Goal: Task Accomplishment & Management: Manage account settings

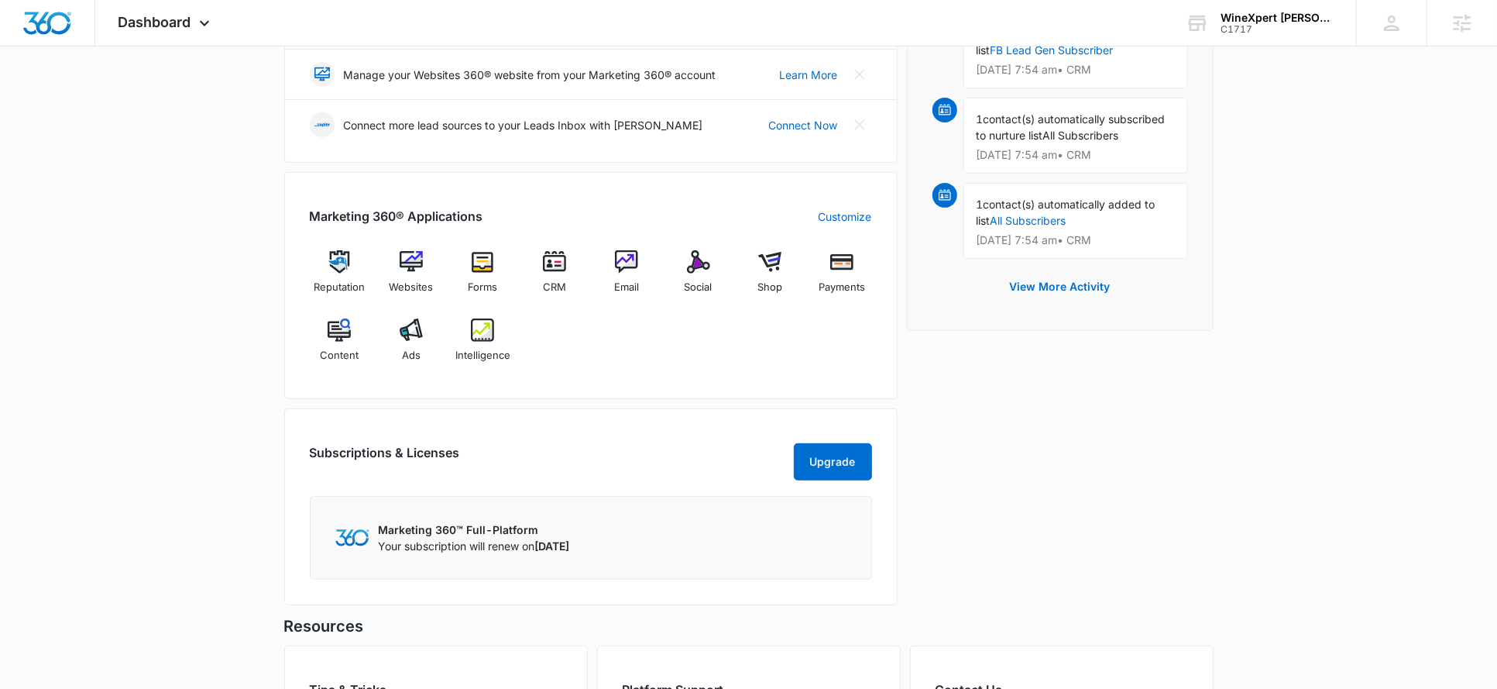
scroll to position [386, 0]
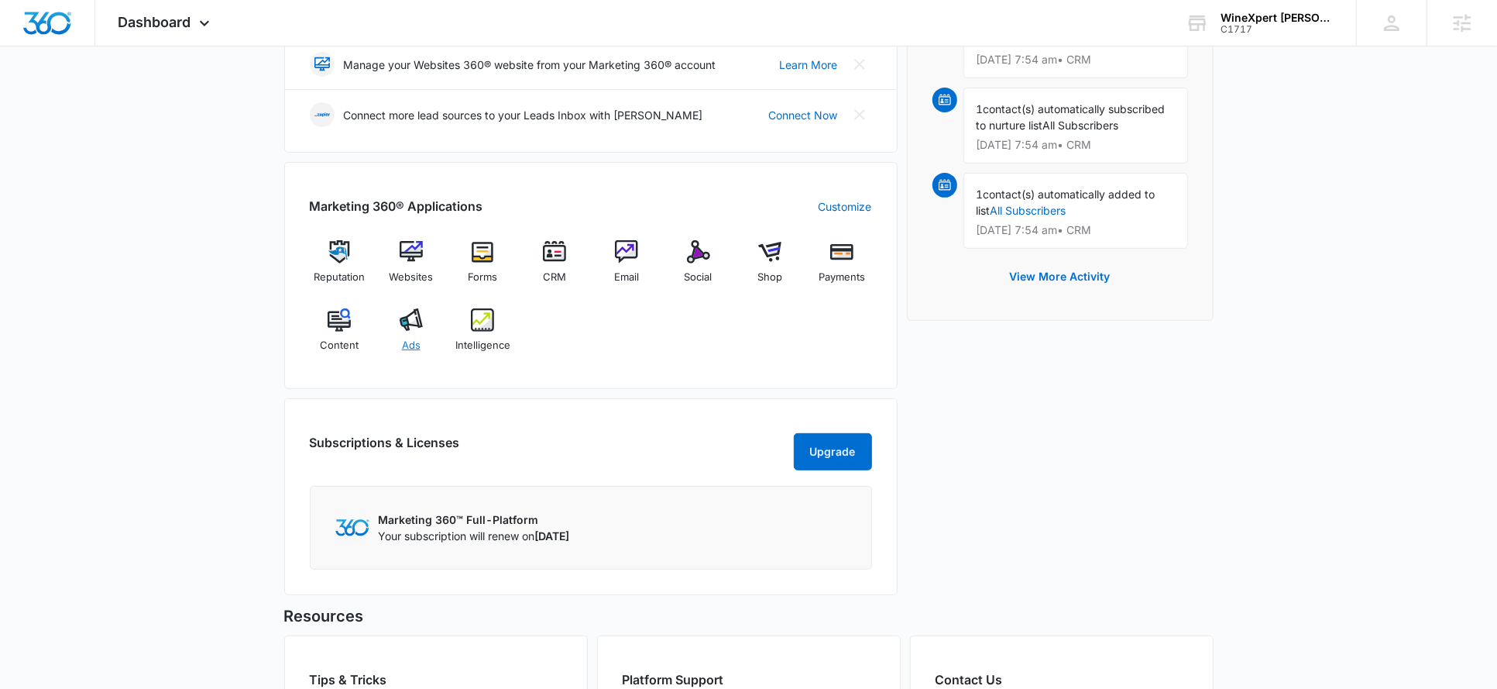
click at [389, 326] on div "Ads" at bounding box center [411, 336] width 60 height 56
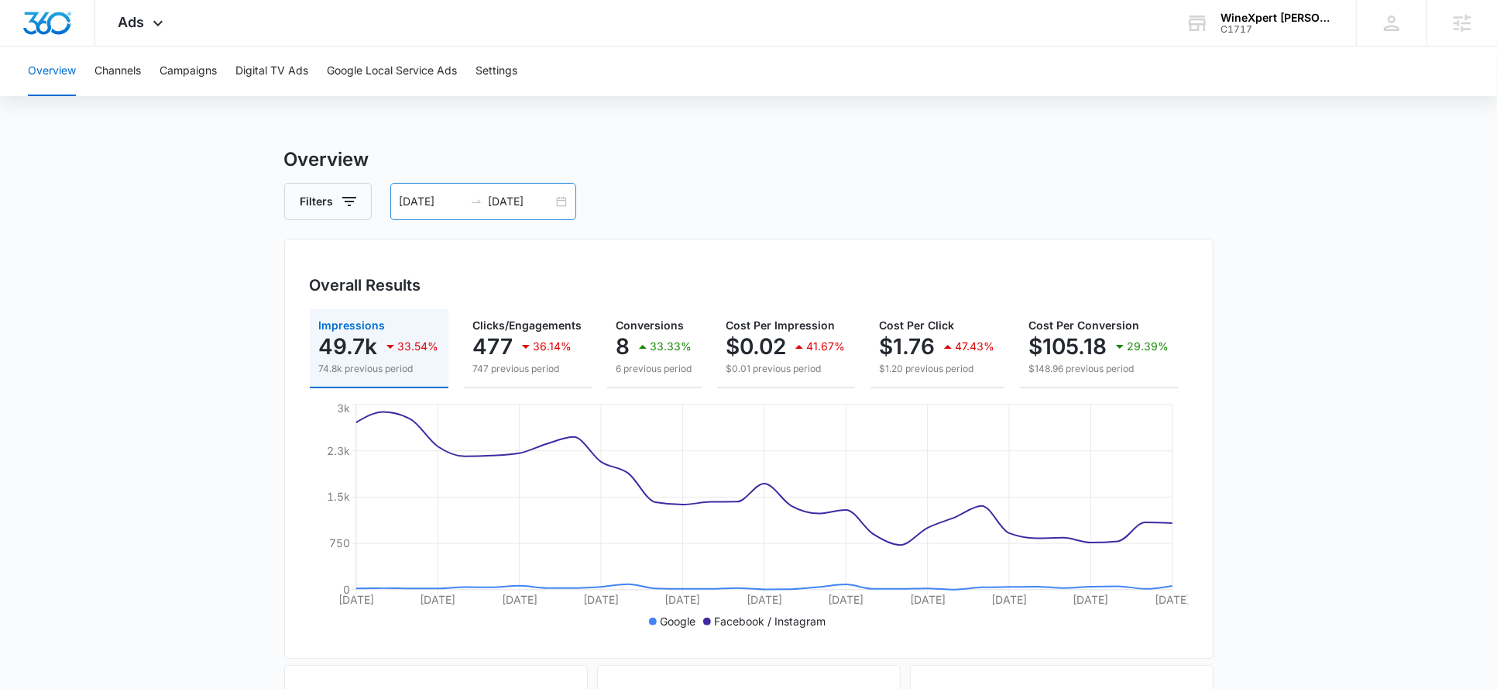
click at [531, 204] on input "[DATE]" at bounding box center [521, 201] width 64 height 17
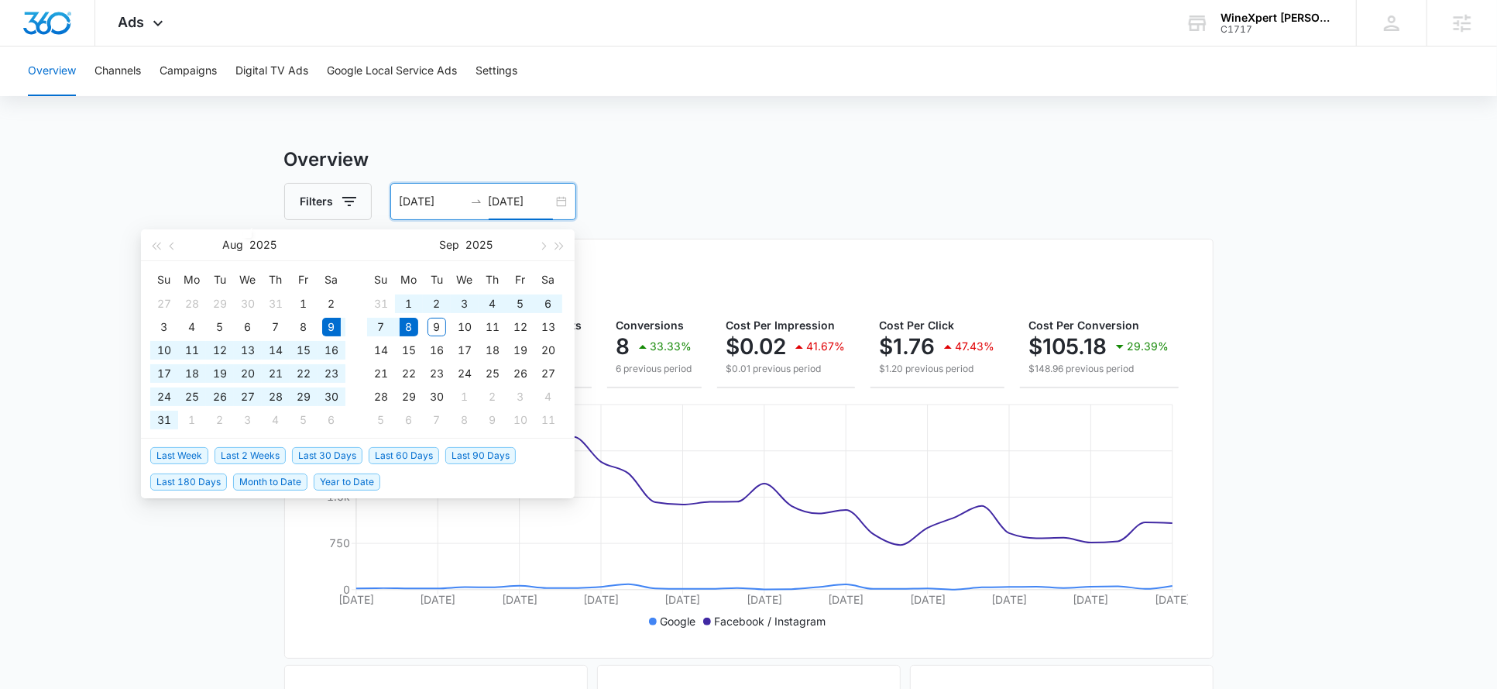
click at [669, 184] on div "Filters 08/09/2025 09/08/2025" at bounding box center [749, 201] width 930 height 37
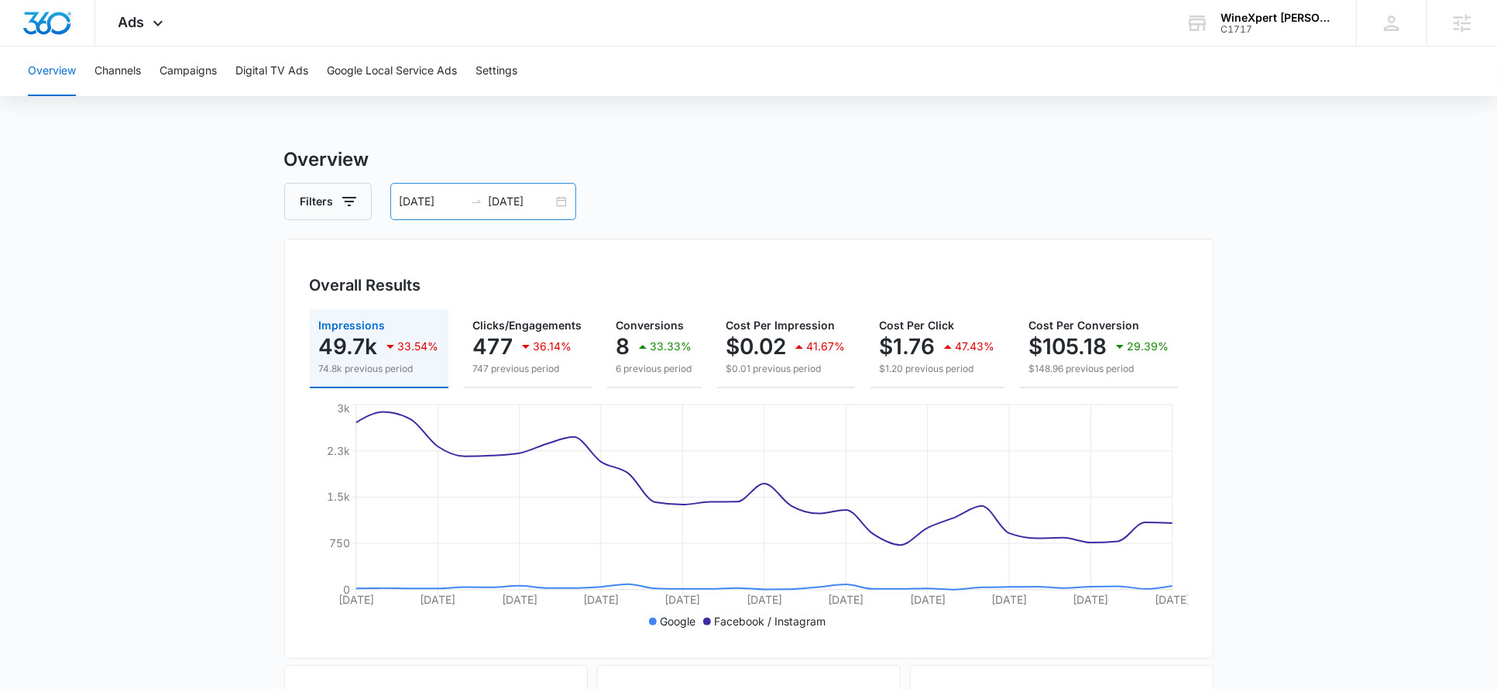
click at [505, 195] on input "[DATE]" at bounding box center [521, 201] width 64 height 17
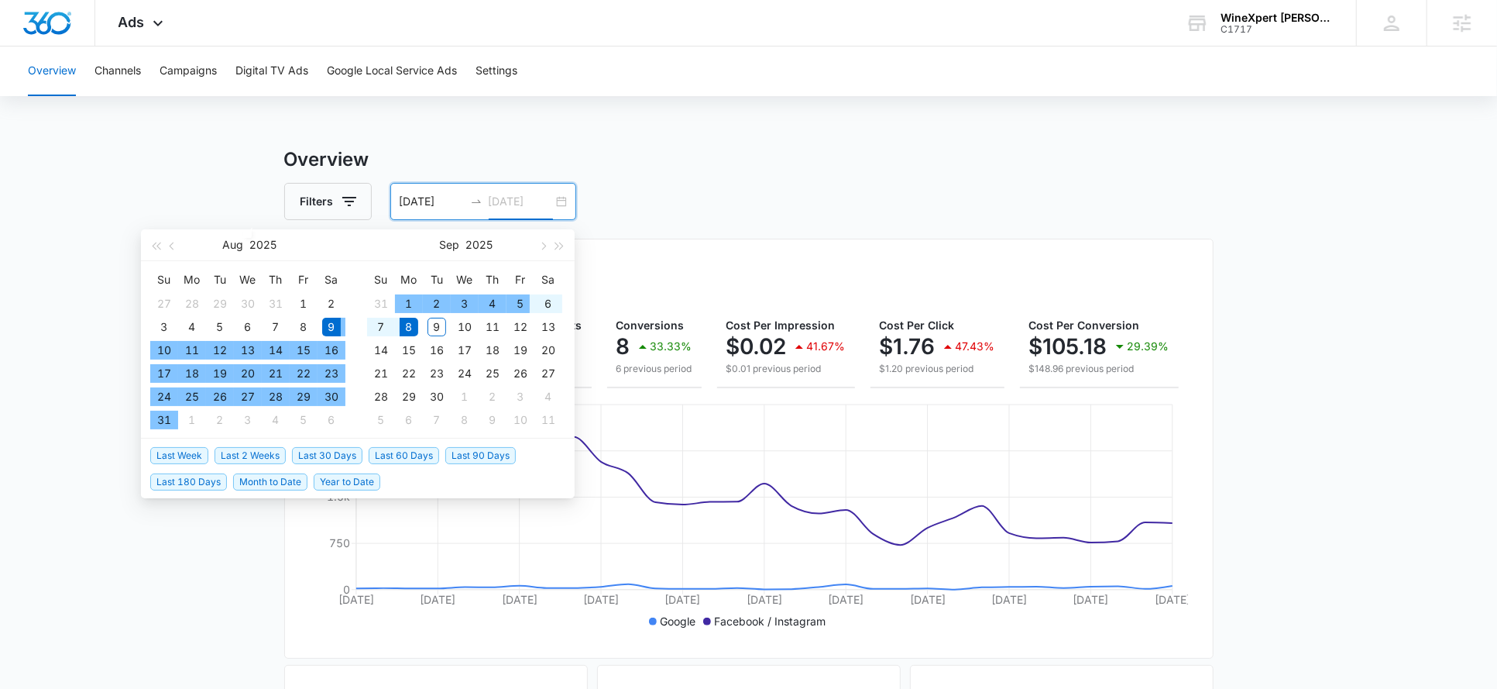
type input "[DATE]"
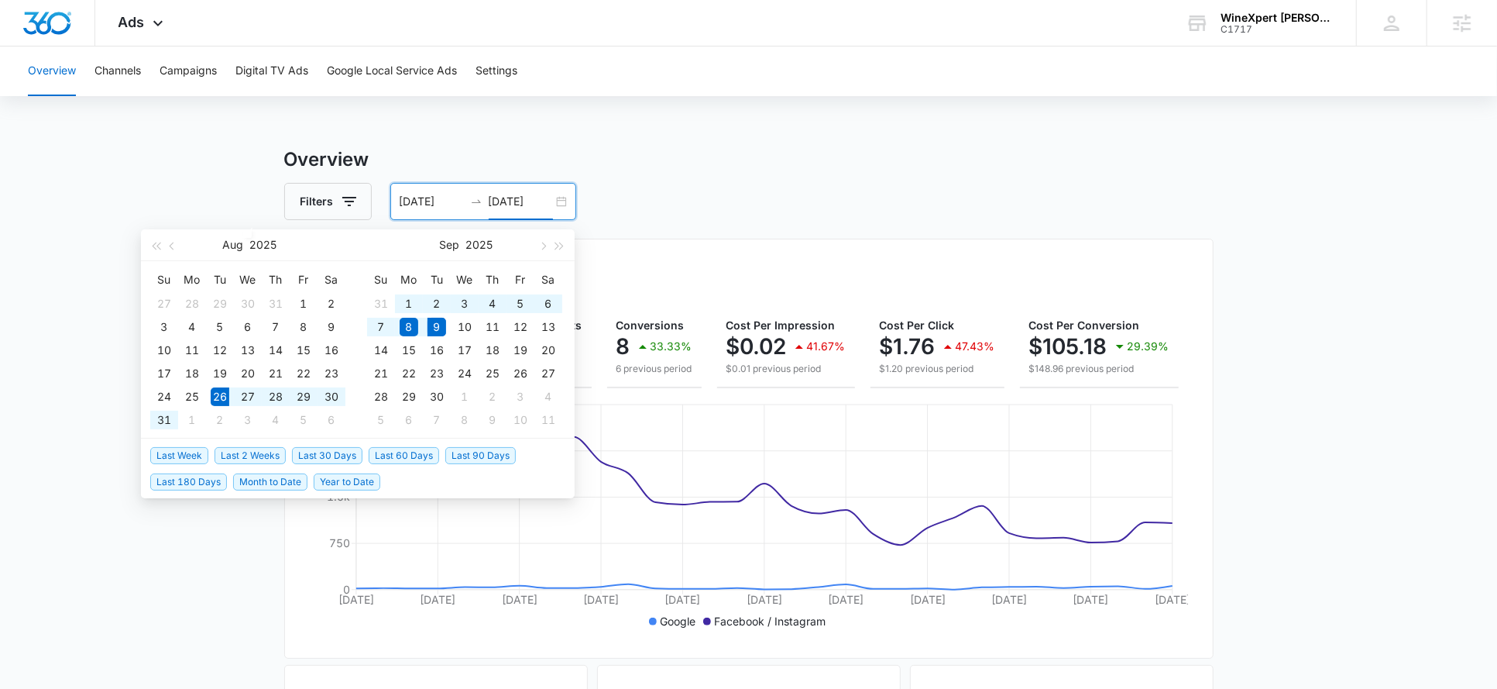
click at [252, 454] on span "Last 2 Weeks" at bounding box center [250, 455] width 71 height 17
type input "[DATE]"
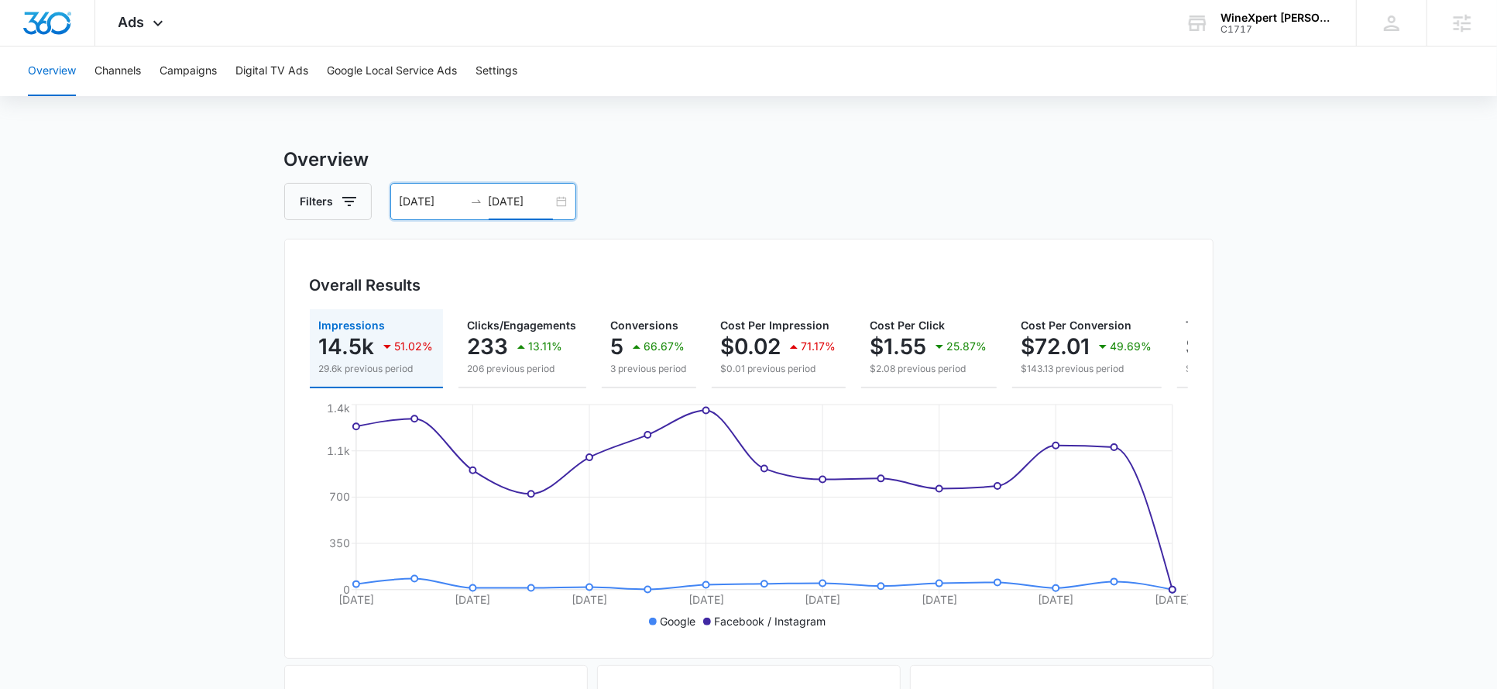
click at [524, 200] on input "09/09/2025" at bounding box center [521, 201] width 64 height 17
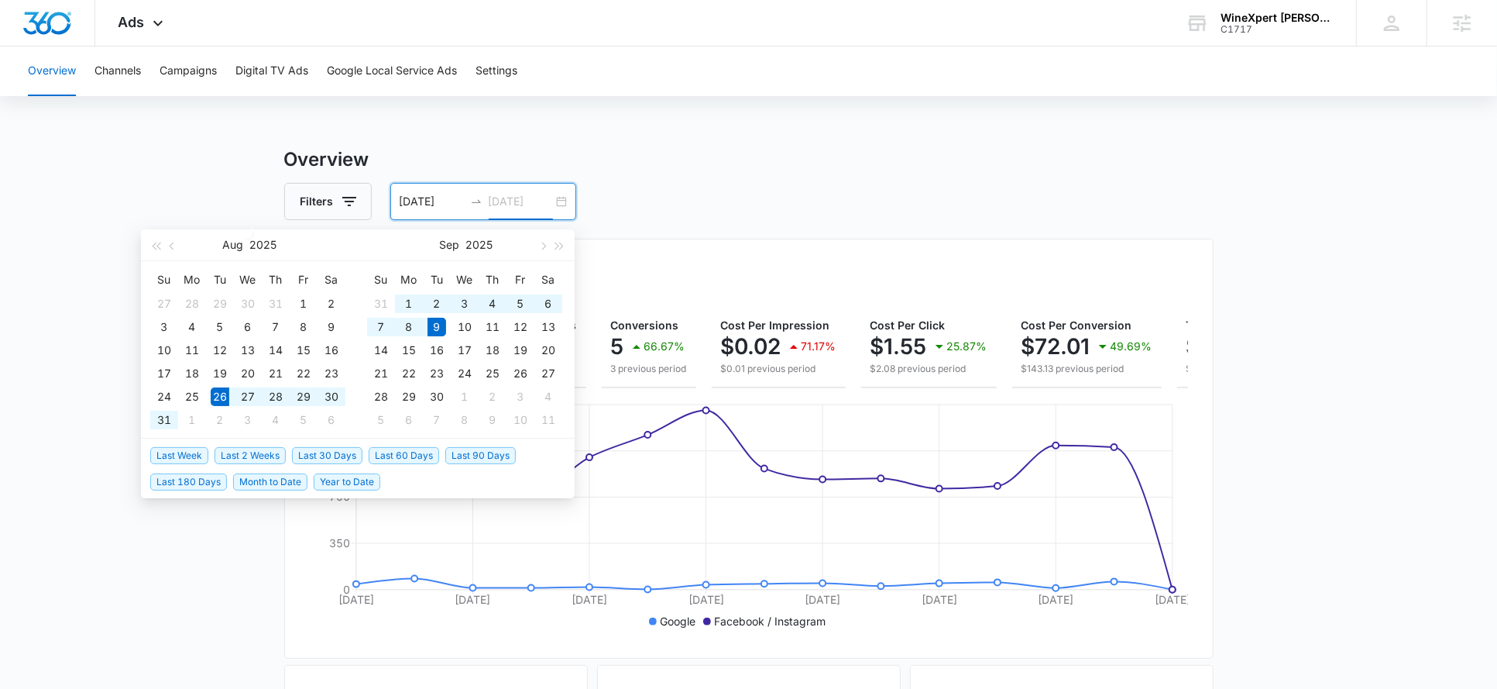
type input "09/09/2025"
click at [421, 206] on input "08/26/2025" at bounding box center [432, 201] width 64 height 17
type input "08/25/2025"
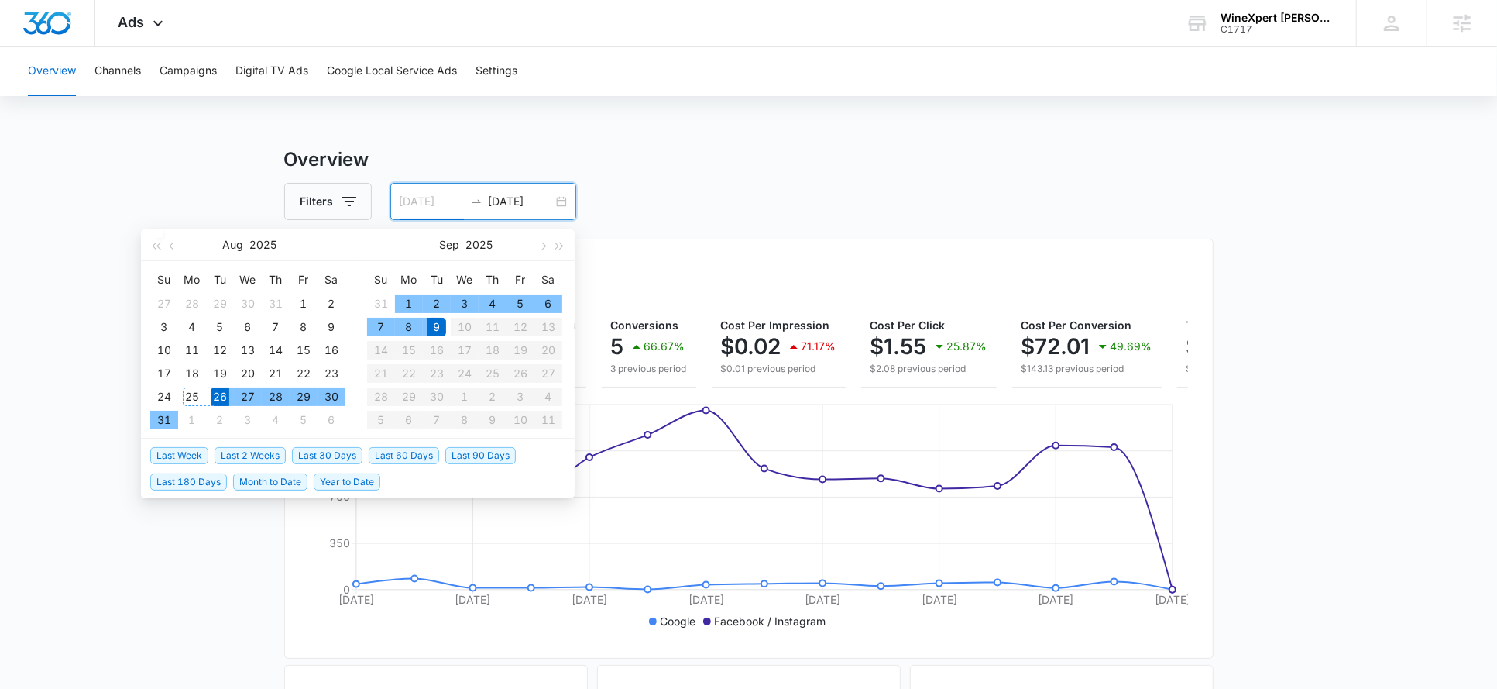
click at [196, 399] on div "25" at bounding box center [192, 396] width 19 height 19
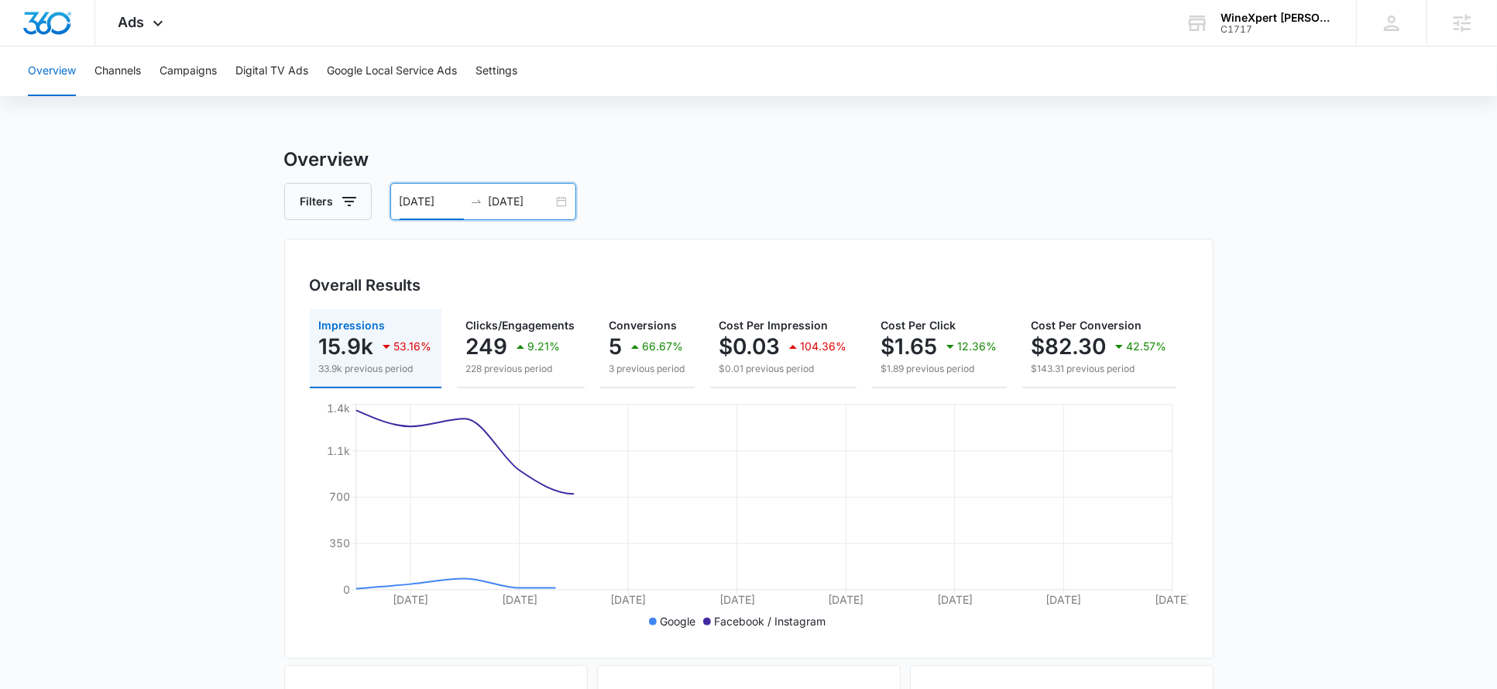
click at [517, 201] on input "09/09/2025" at bounding box center [521, 201] width 64 height 17
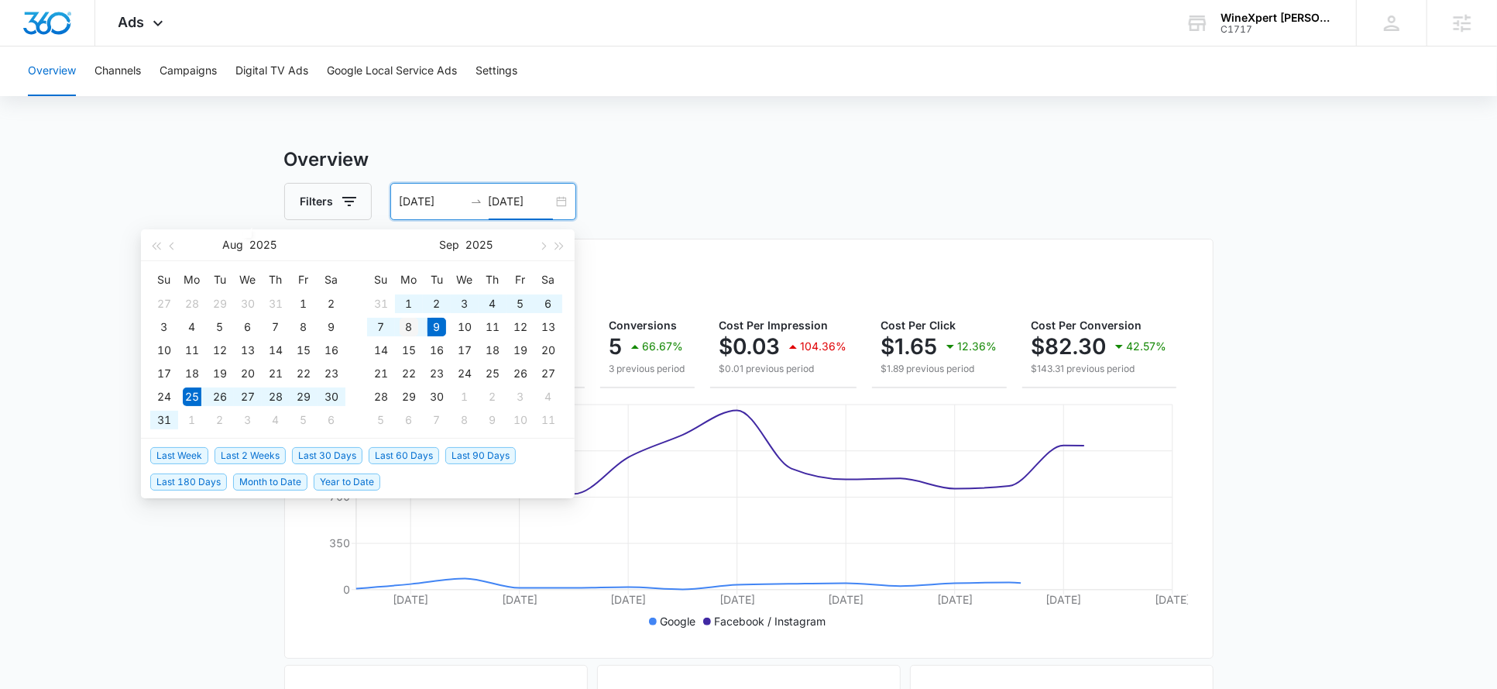
type input "09/08/2025"
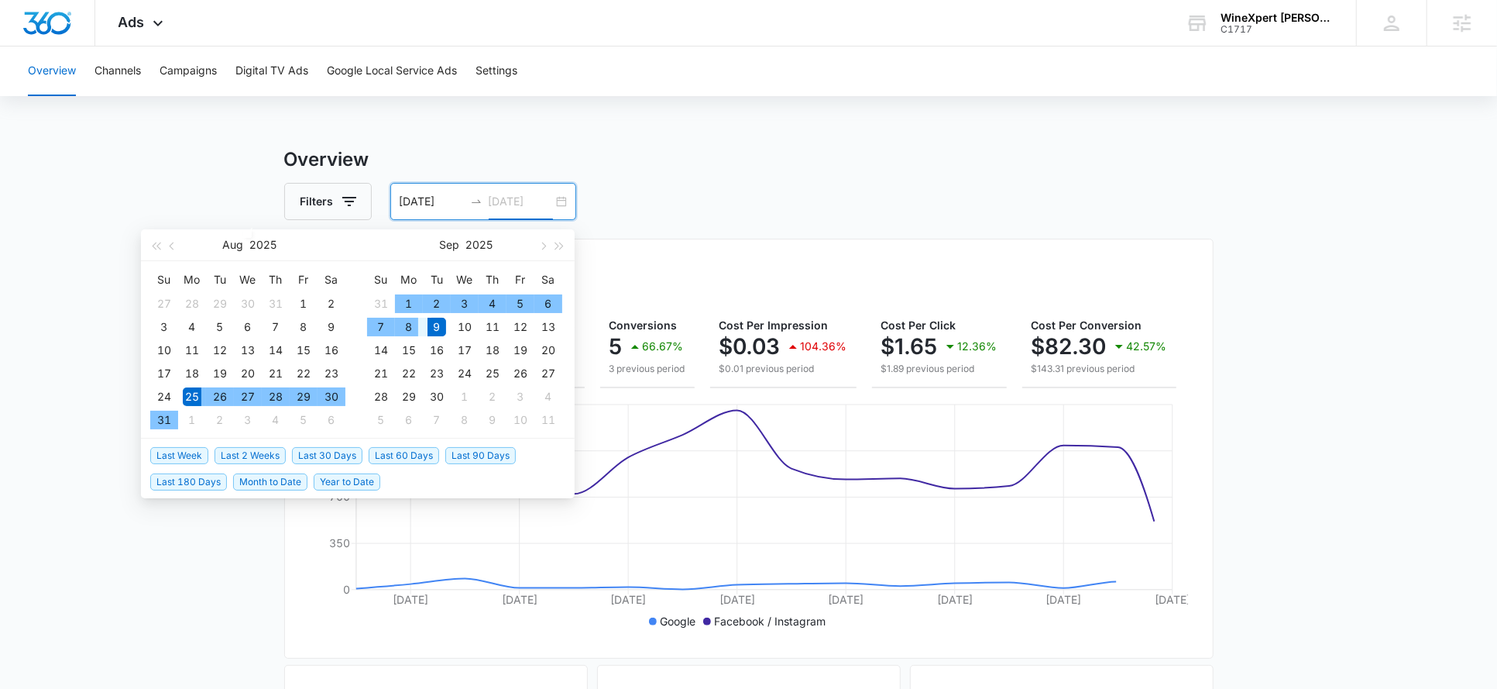
click at [405, 321] on div "8" at bounding box center [409, 327] width 19 height 19
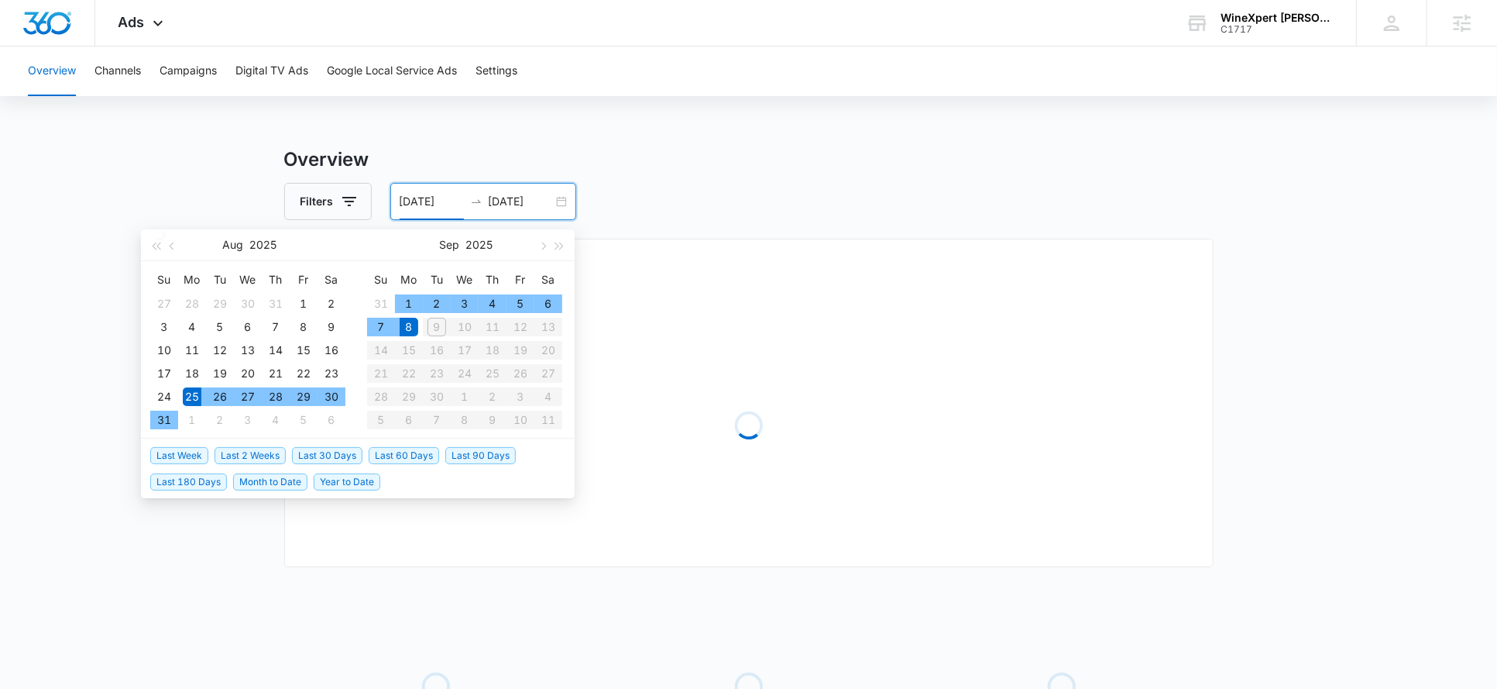
type input "08/25/2025"
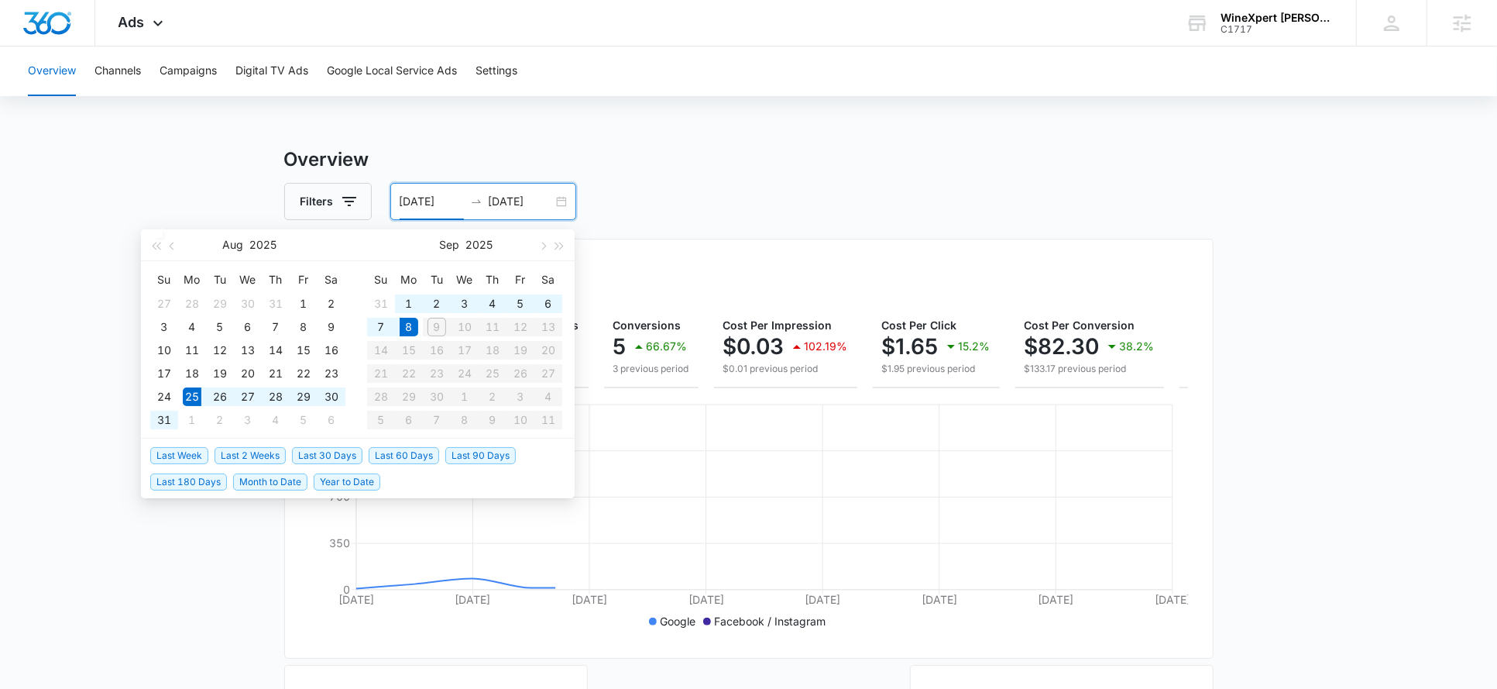
click at [739, 150] on h3 "Overview" at bounding box center [749, 160] width 930 height 28
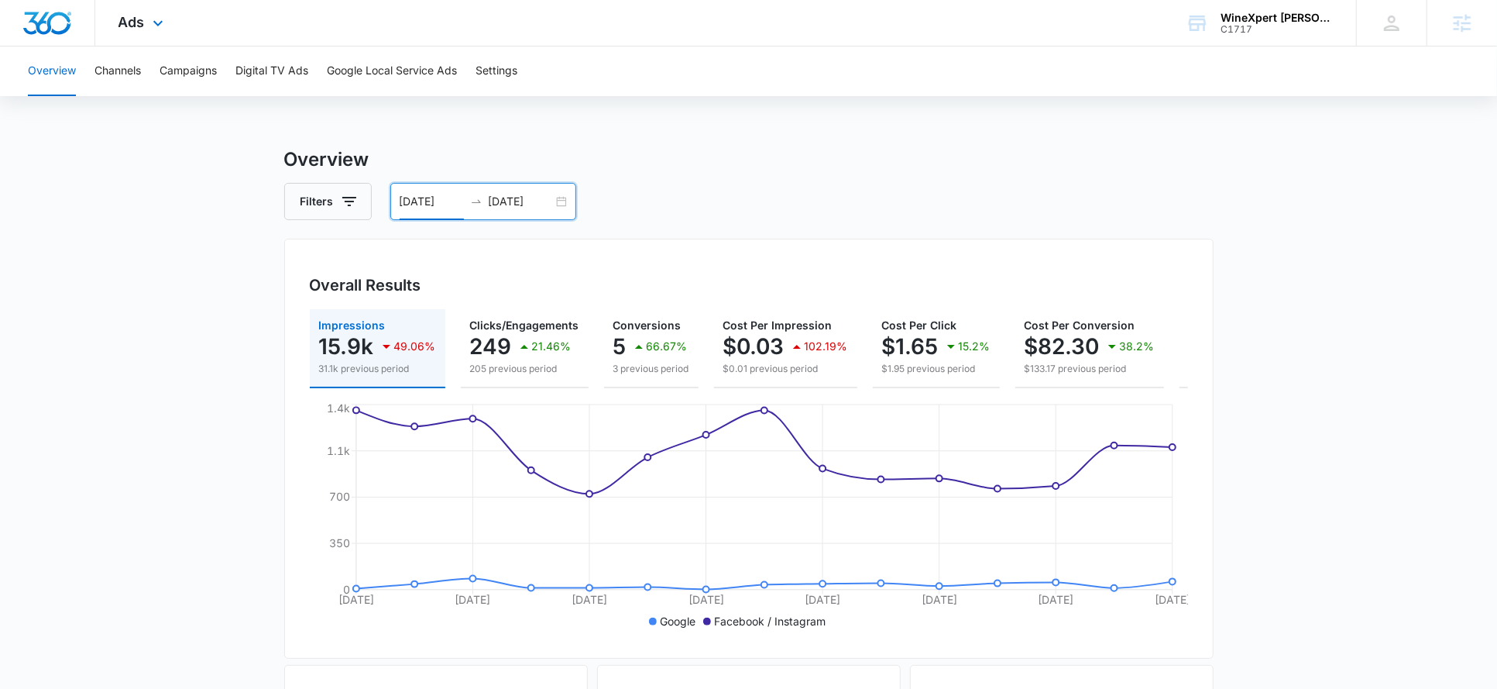
click at [132, 30] on div "Ads Apps Reputation Websites Forms CRM Email Social Shop Payments Content Ads I…" at bounding box center [142, 23] width 95 height 46
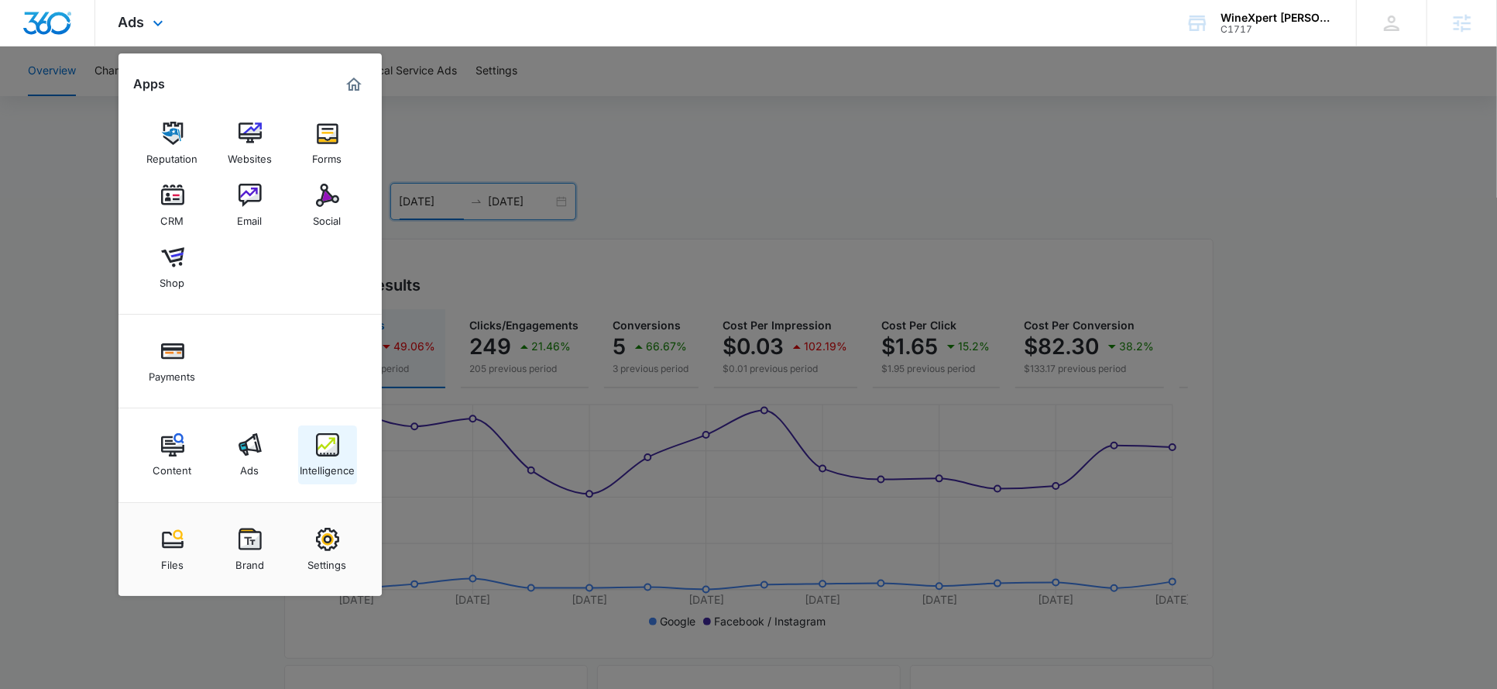
click at [325, 445] on img at bounding box center [327, 444] width 23 height 23
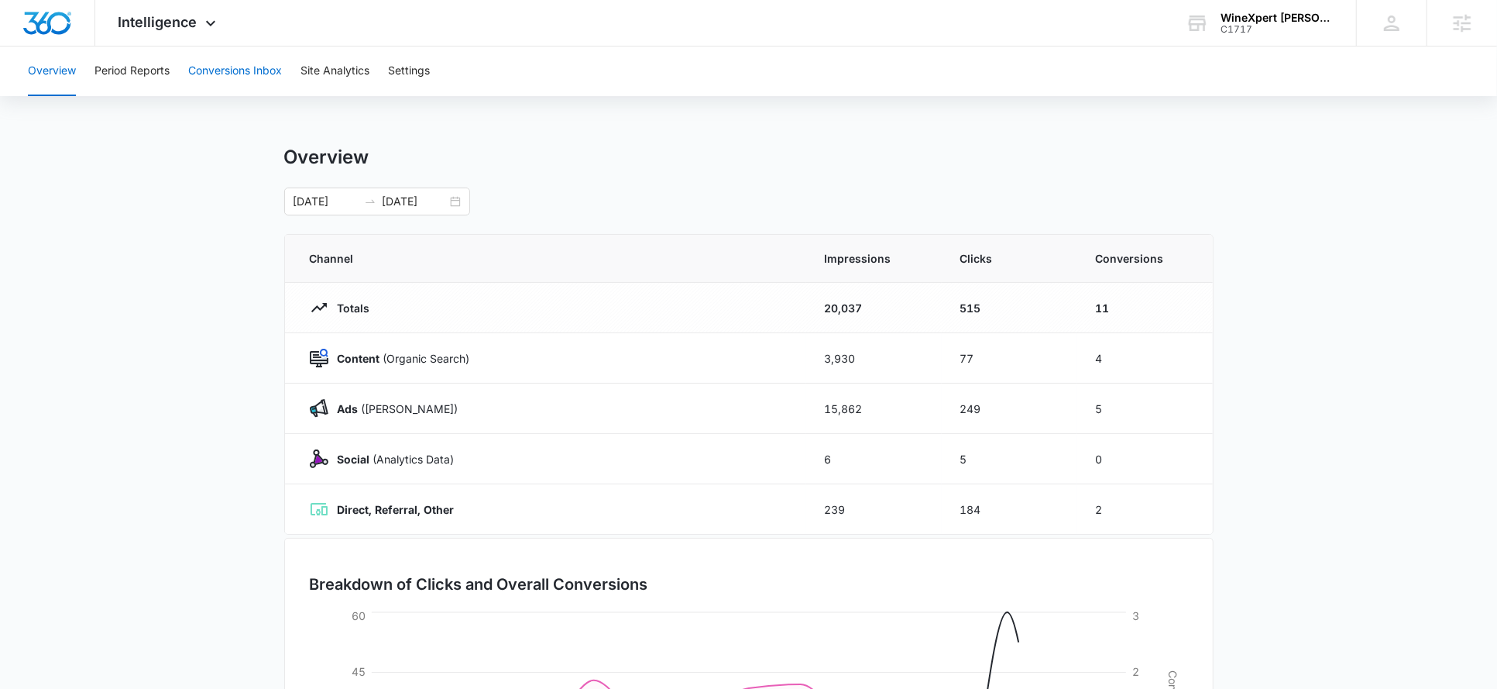
click at [245, 84] on button "Conversions Inbox" at bounding box center [235, 71] width 94 height 50
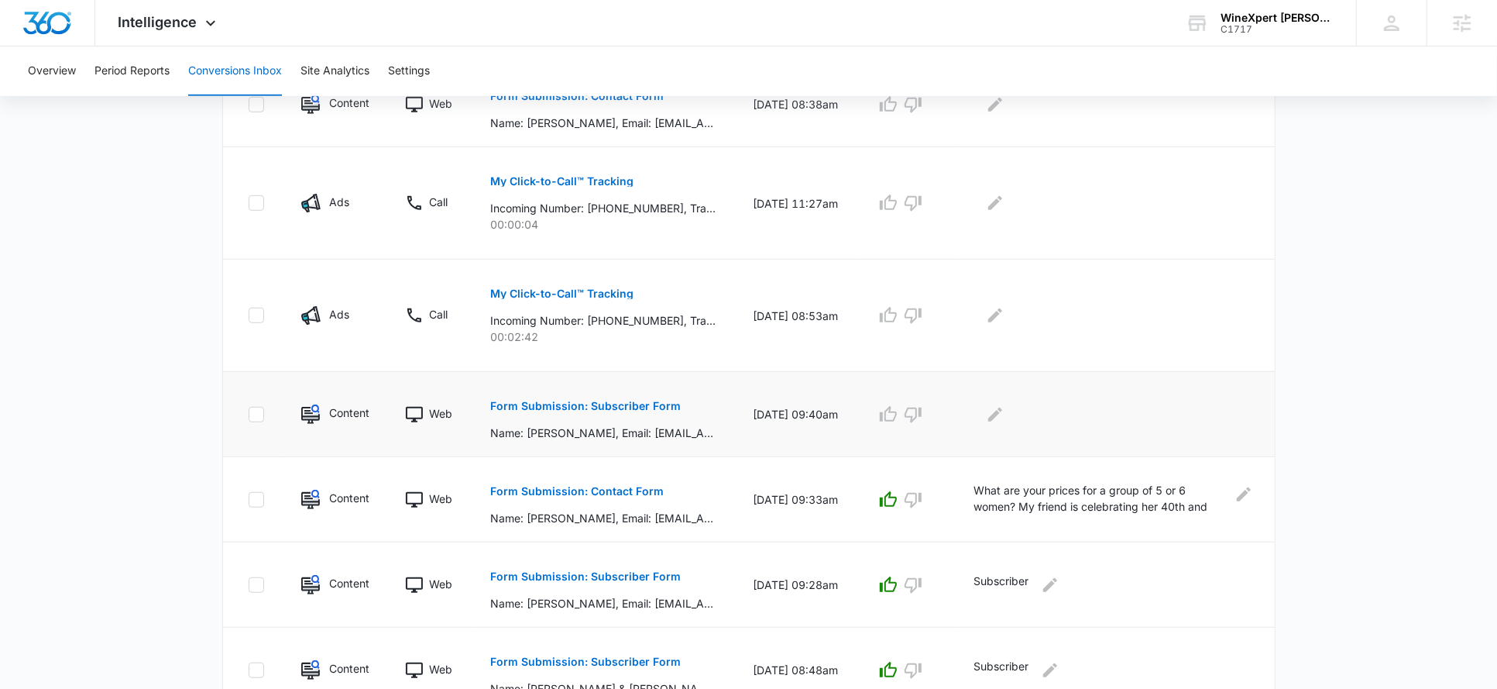
scroll to position [732, 0]
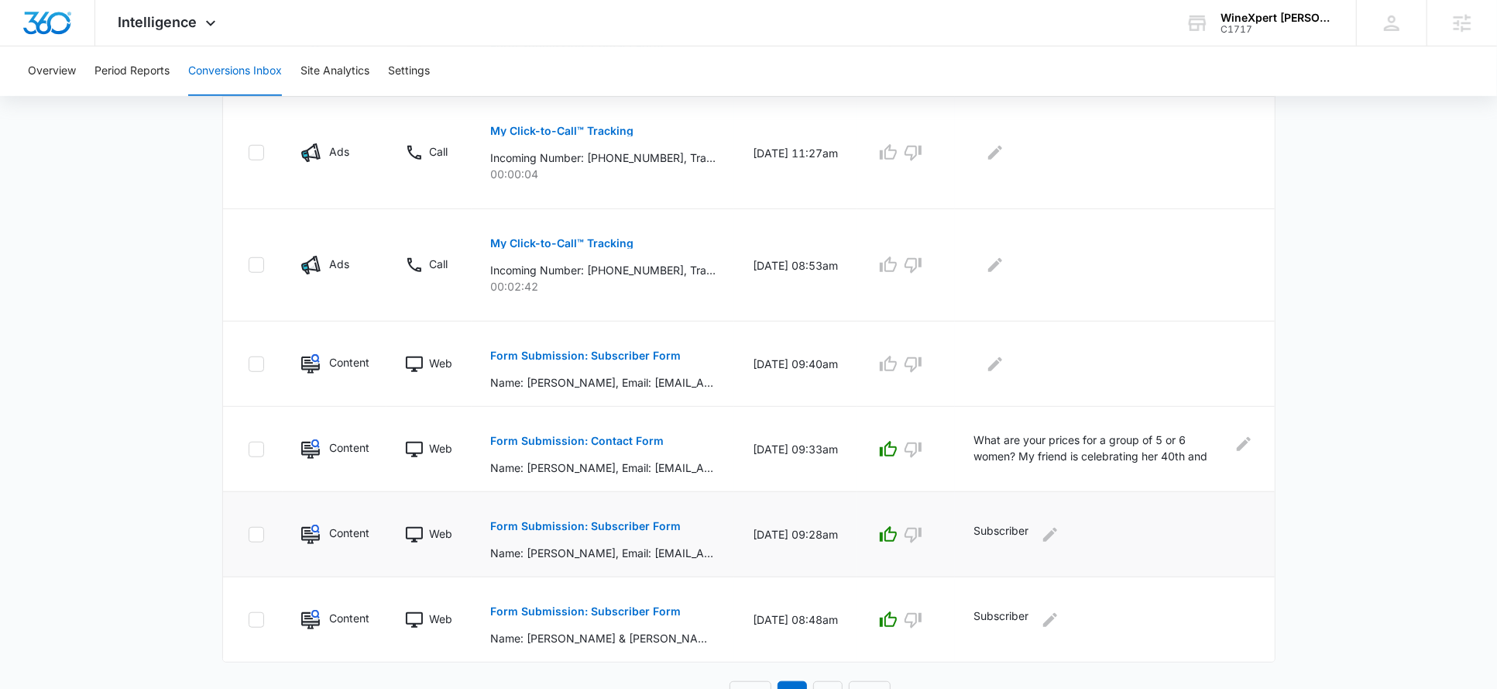
click at [999, 526] on p "Subscriber" at bounding box center [1001, 534] width 55 height 25
copy p "Subscriber"
click at [894, 258] on icon "button" at bounding box center [888, 265] width 19 height 19
click at [915, 145] on icon "button" at bounding box center [913, 152] width 19 height 19
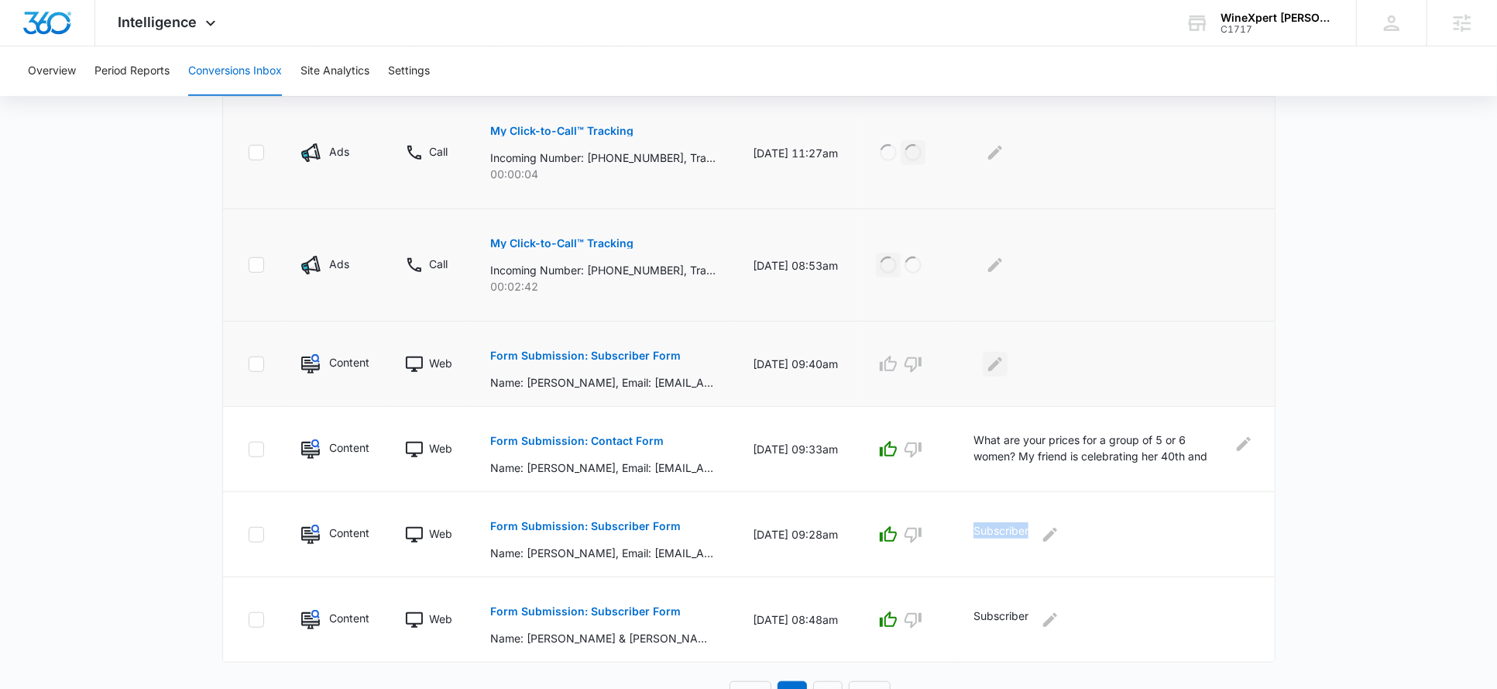
click at [995, 361] on icon "Edit Comments" at bounding box center [995, 364] width 19 height 19
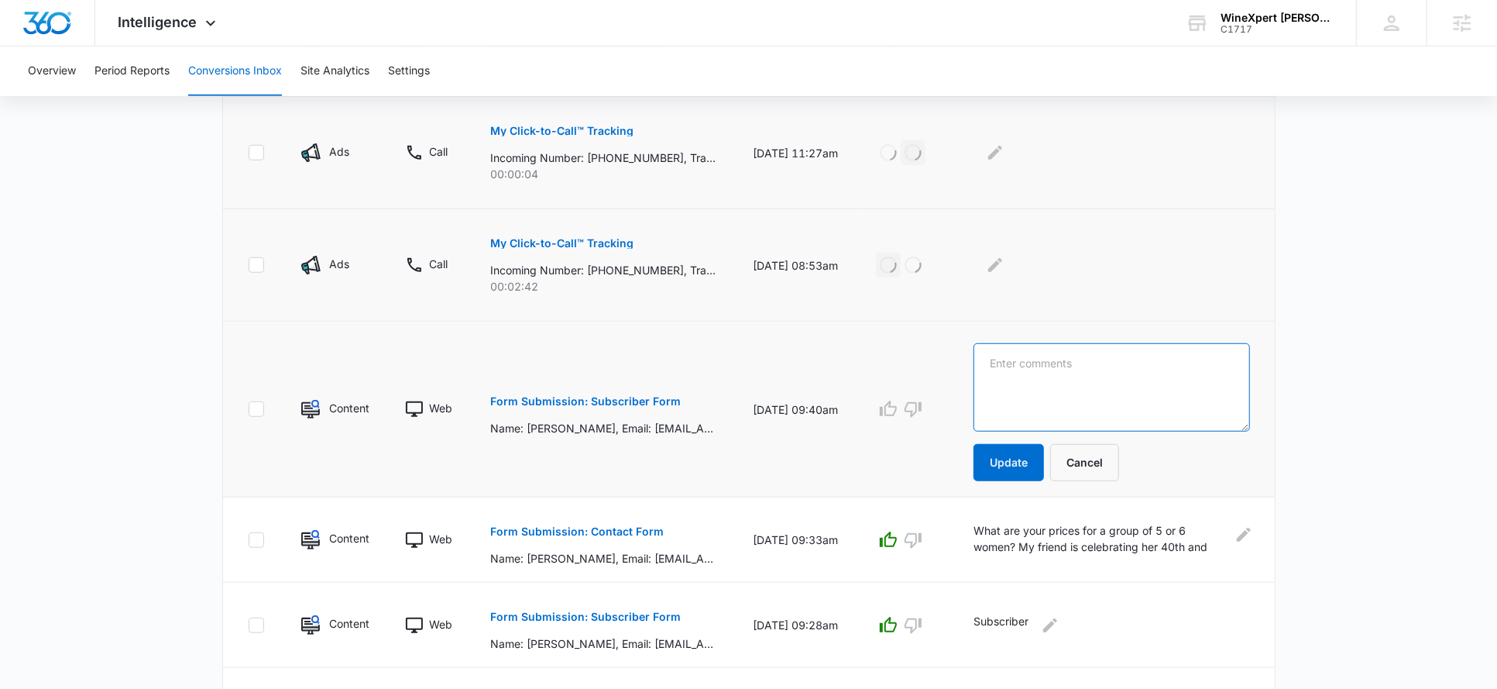
click at [1026, 364] on textarea at bounding box center [1112, 387] width 276 height 88
paste textarea "Subscriber"
type textarea "Subscriber"
click at [1008, 450] on button "Update" at bounding box center [1009, 462] width 70 height 37
click at [895, 407] on icon "button" at bounding box center [888, 409] width 19 height 19
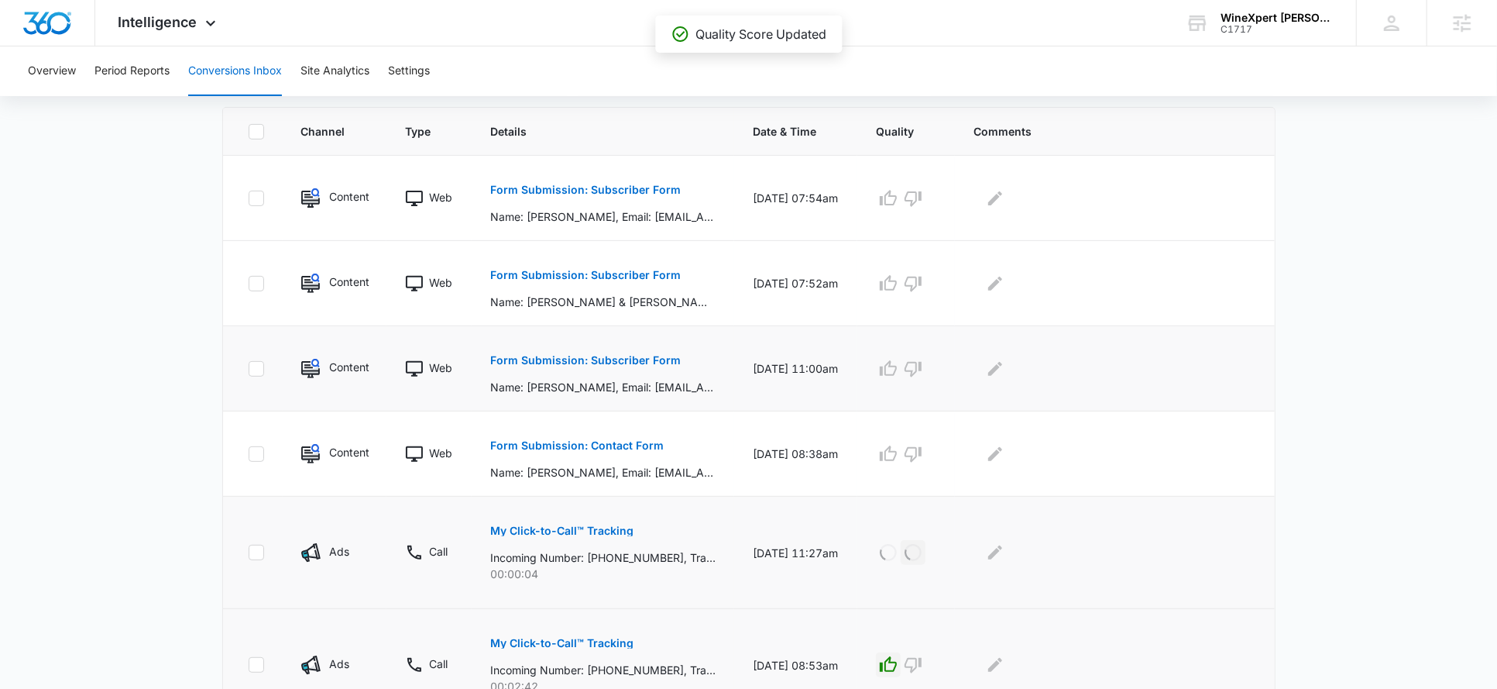
scroll to position [329, 0]
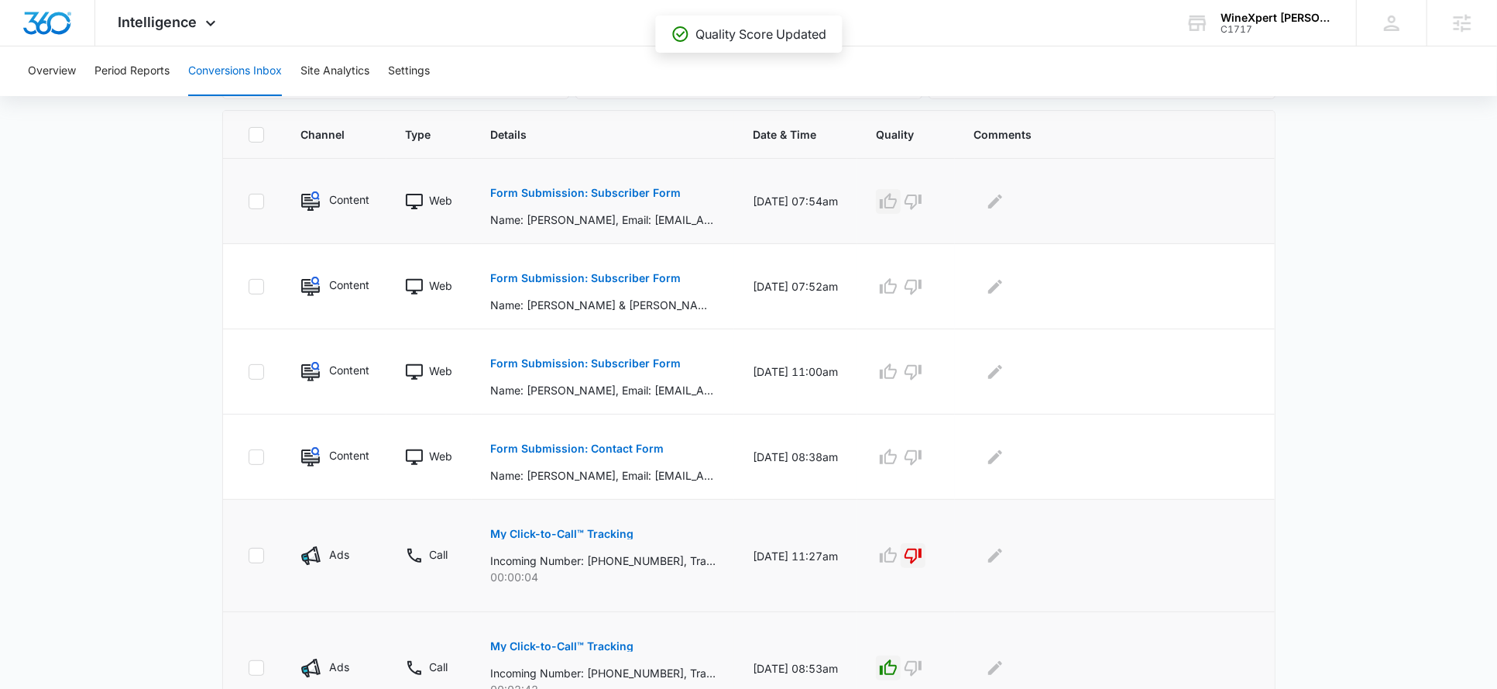
click at [898, 198] on icon "button" at bounding box center [888, 201] width 19 height 19
click at [898, 281] on icon "button" at bounding box center [888, 286] width 19 height 19
click at [892, 375] on icon "button" at bounding box center [888, 370] width 17 height 15
click at [1001, 369] on icon "Edit Comments" at bounding box center [995, 371] width 14 height 14
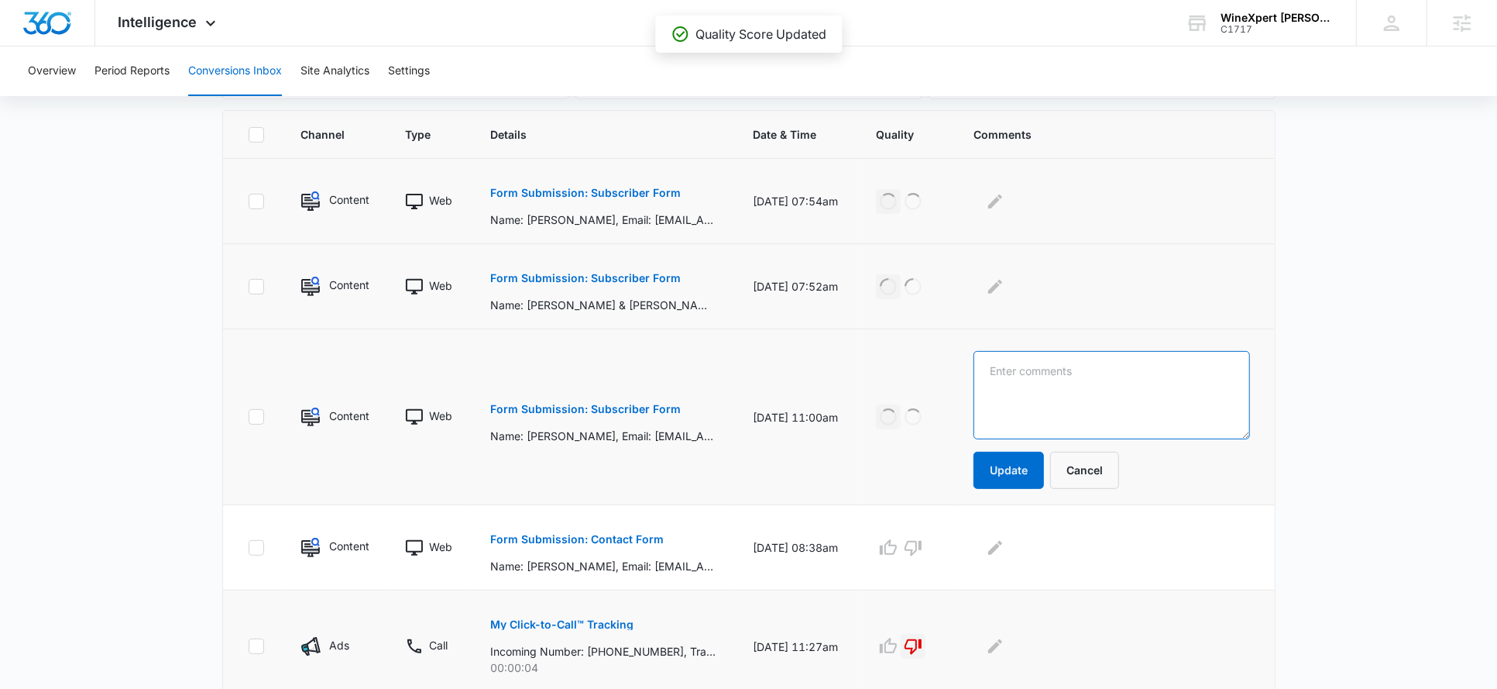
click at [1006, 370] on textarea at bounding box center [1112, 395] width 276 height 88
paste textarea "Subscriber"
type textarea "Subscriber"
click at [1016, 463] on button "Update" at bounding box center [1009, 470] width 70 height 37
click at [1005, 290] on icon "Edit Comments" at bounding box center [995, 286] width 19 height 19
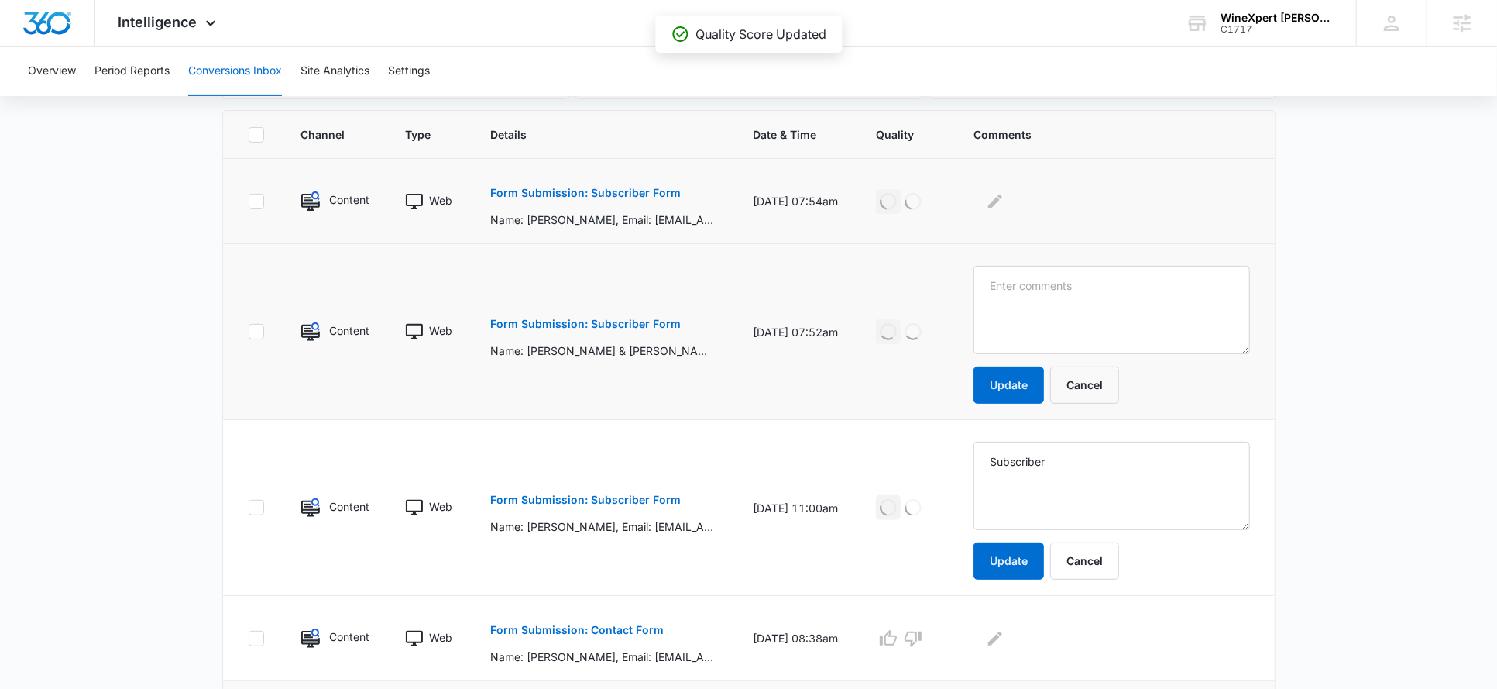
click at [1016, 290] on textarea at bounding box center [1112, 310] width 276 height 88
type textarea "Subscriber"
click at [1016, 373] on button "Update" at bounding box center [1009, 384] width 70 height 37
click at [1003, 215] on td at bounding box center [1114, 201] width 319 height 85
click at [1001, 206] on icon "Edit Comments" at bounding box center [995, 201] width 19 height 19
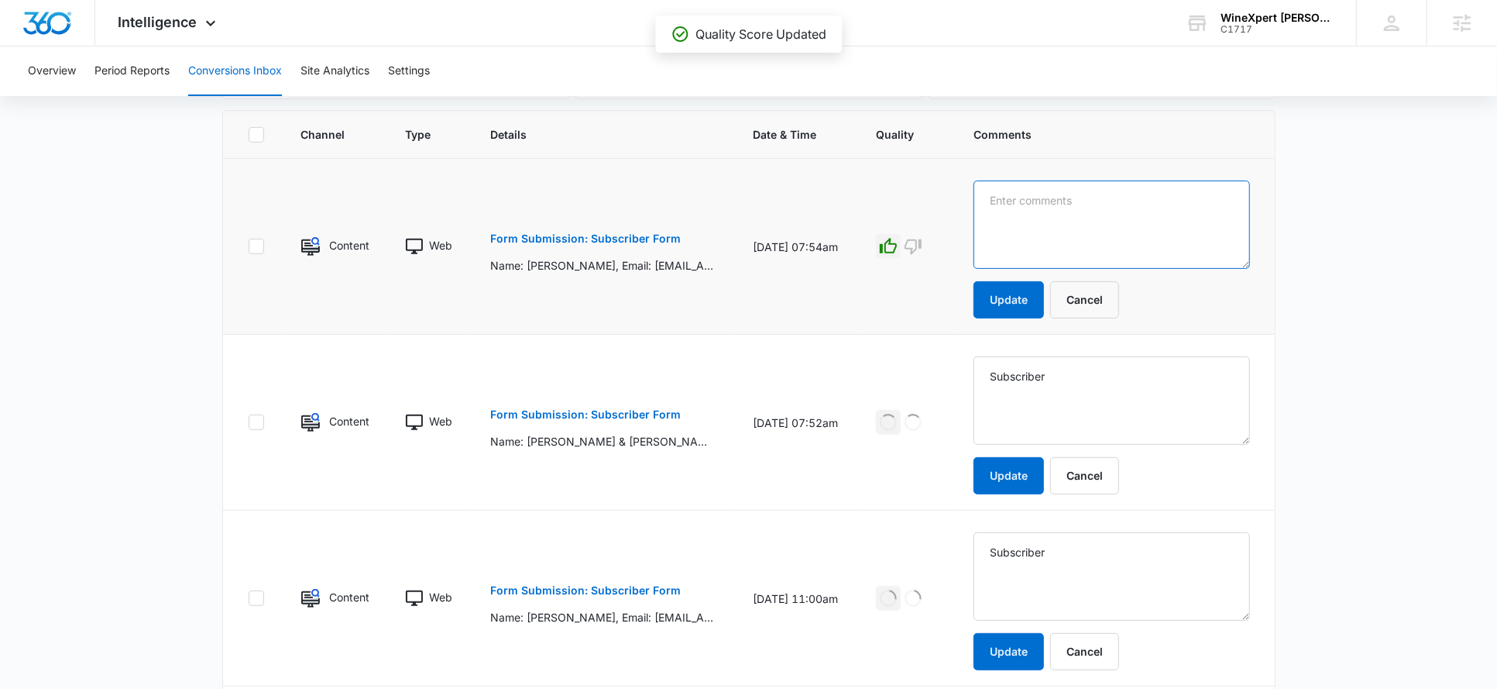
click at [1015, 209] on textarea at bounding box center [1112, 224] width 276 height 88
paste textarea "Subscriber"
type textarea "Subscriber"
click at [1011, 310] on button "Update" at bounding box center [1009, 299] width 70 height 37
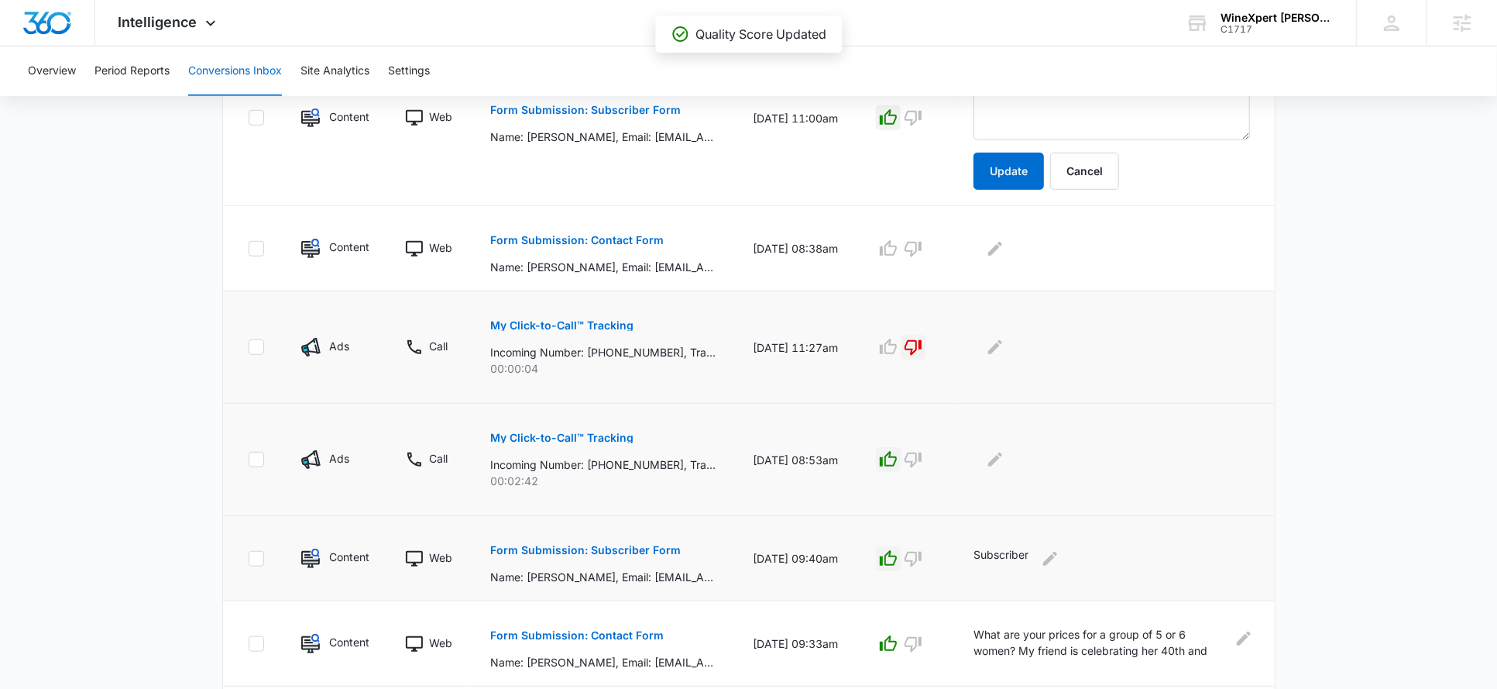
scroll to position [810, 0]
click at [630, 234] on p "Form Submission: Contact Form" at bounding box center [577, 239] width 174 height 11
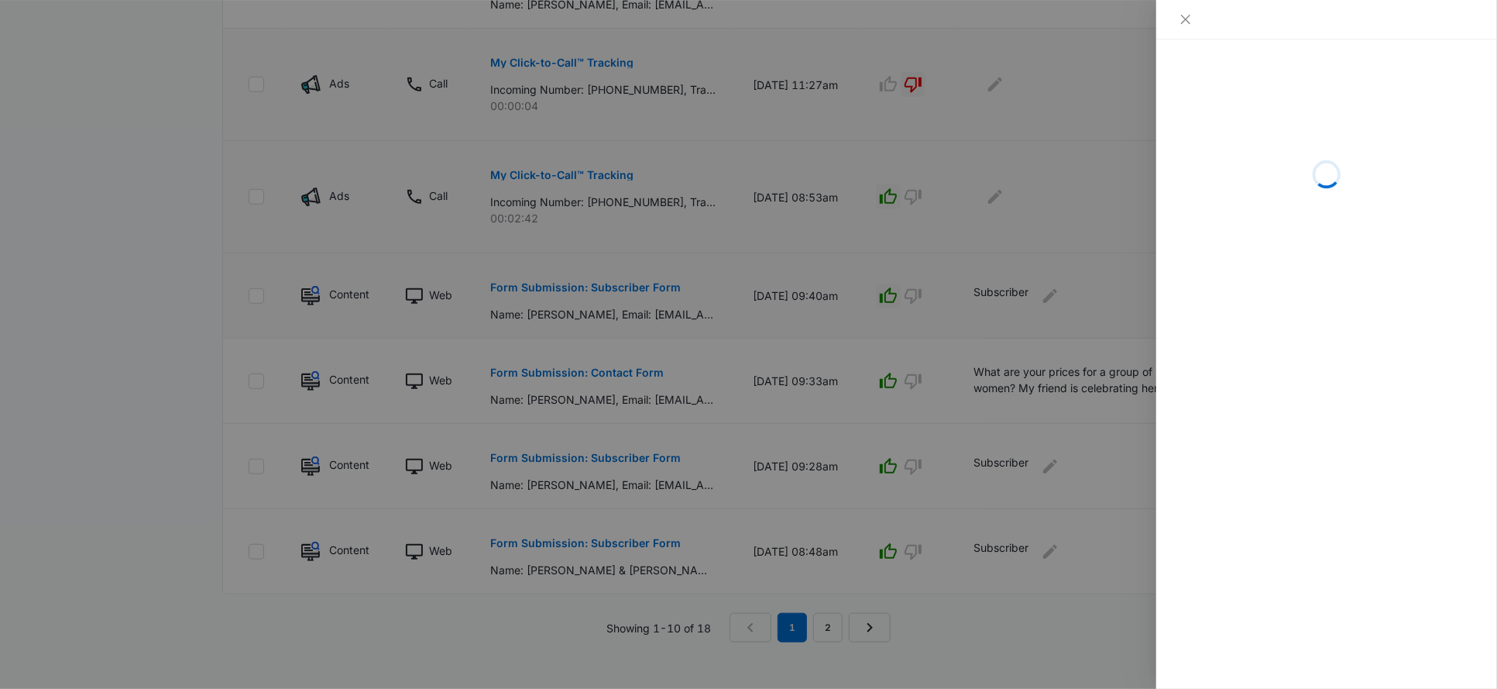
scroll to position [720, 0]
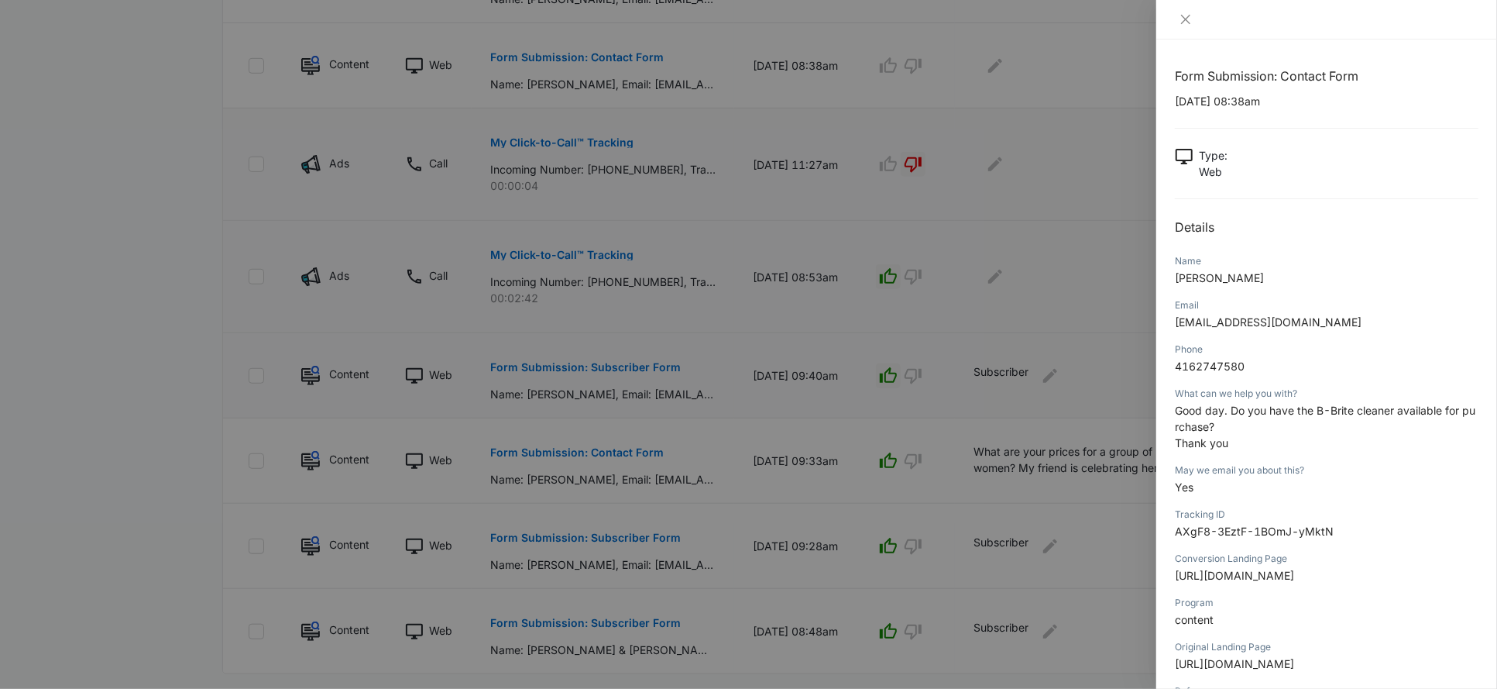
click at [1060, 299] on div at bounding box center [748, 344] width 1497 height 689
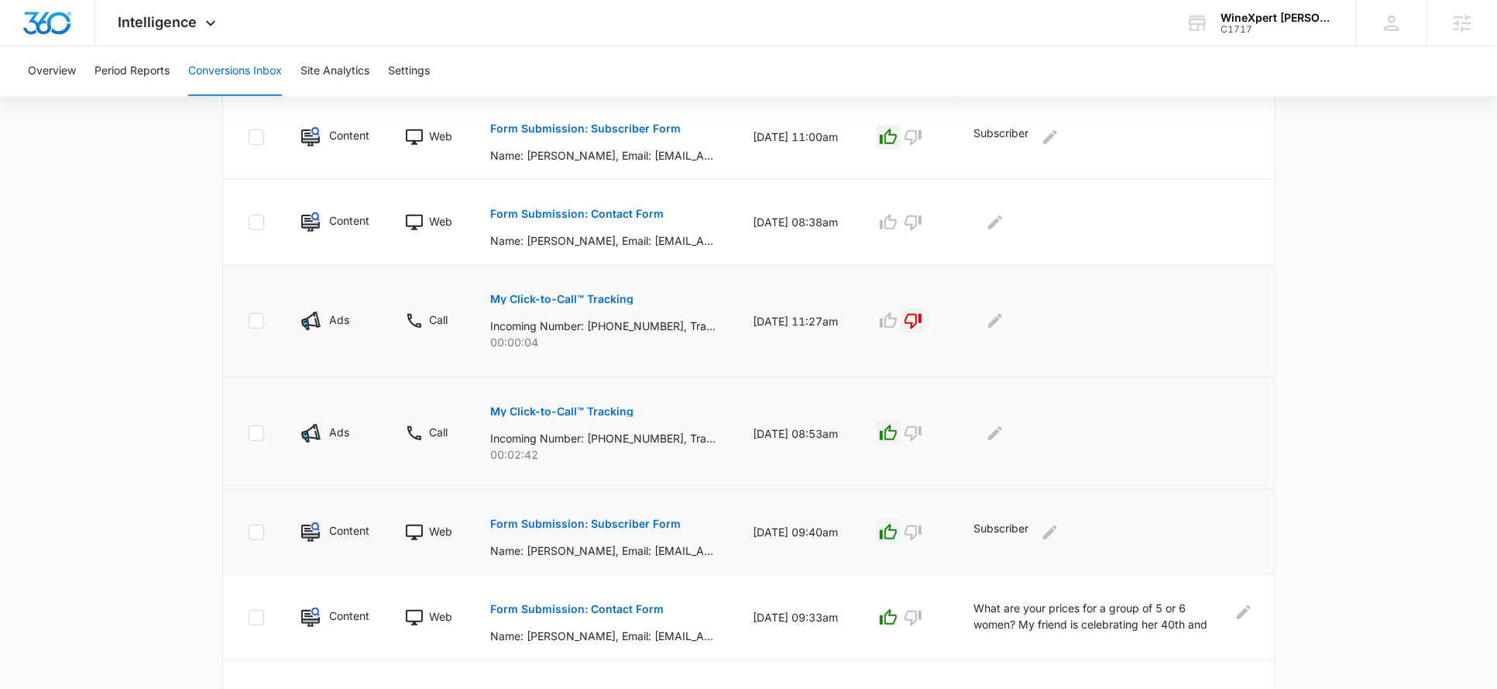
scroll to position [558, 0]
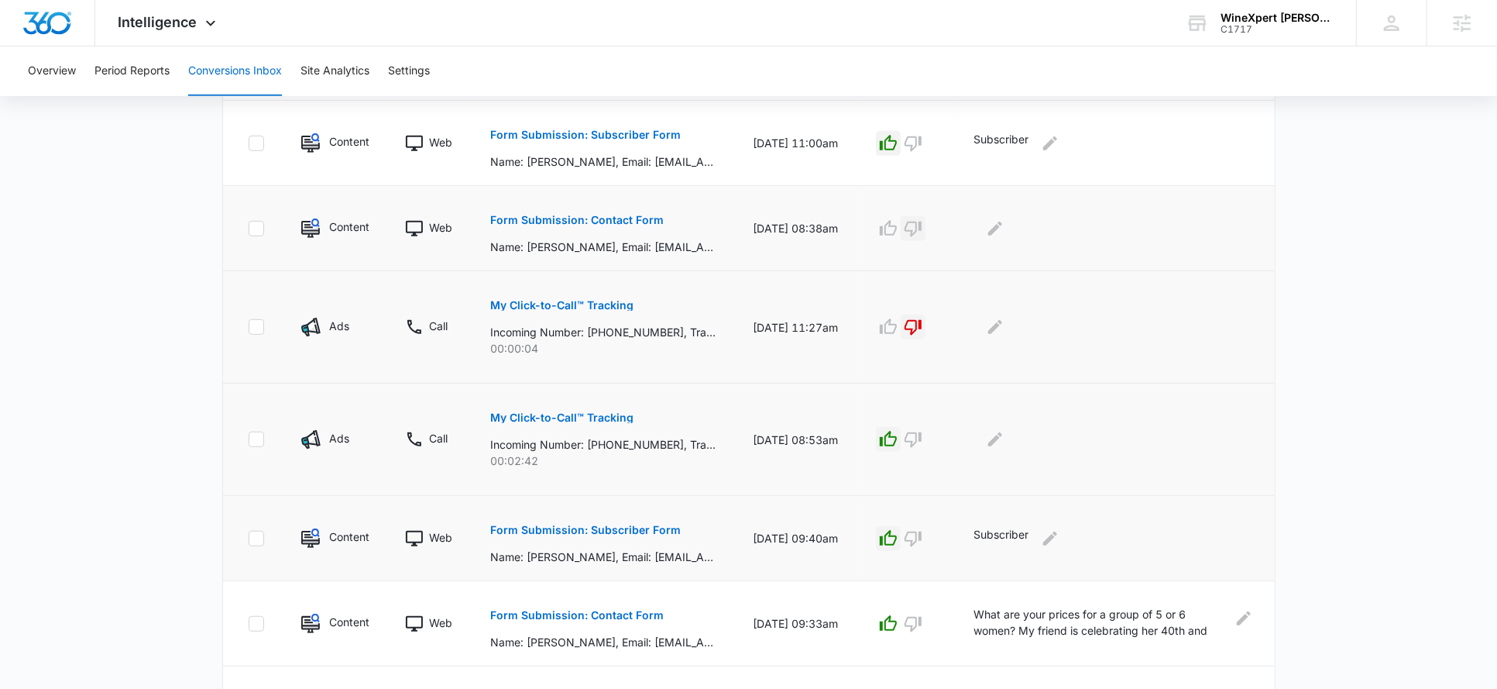
click at [920, 227] on icon "button" at bounding box center [913, 228] width 19 height 19
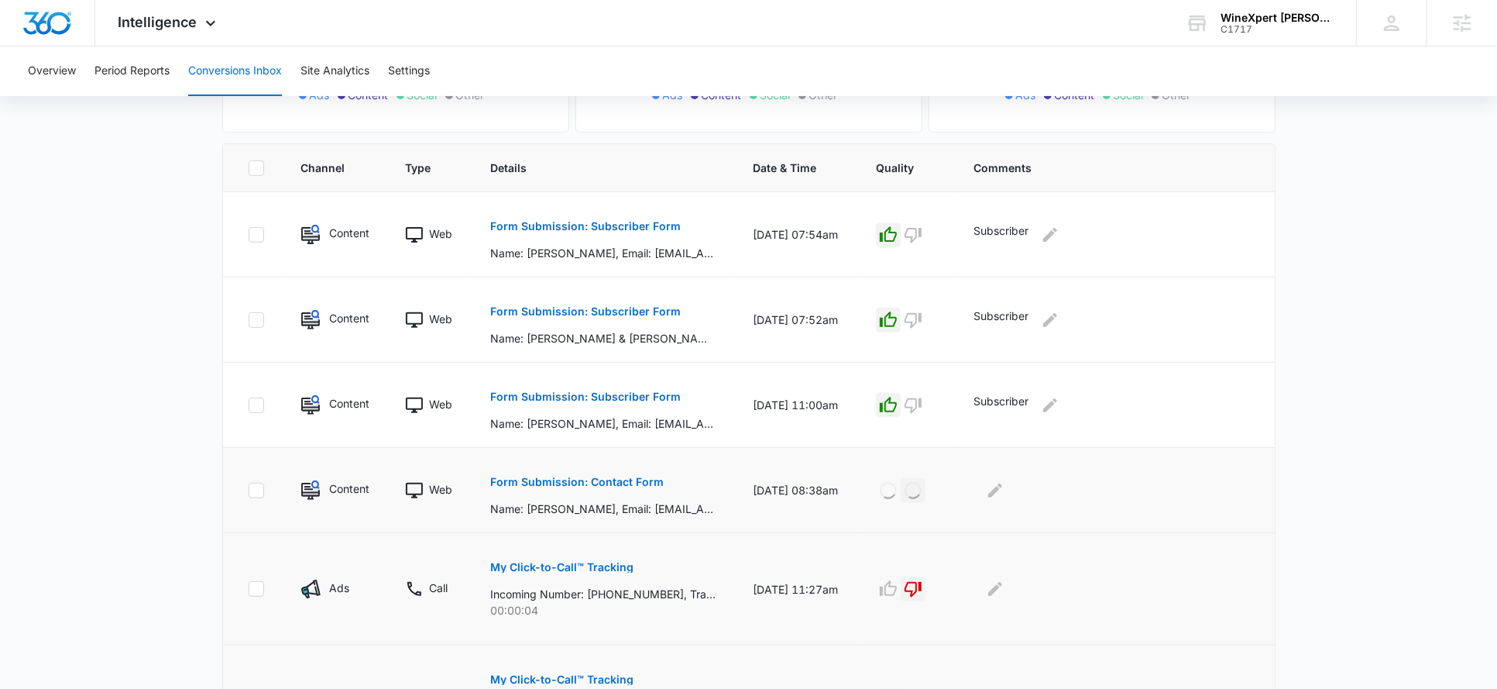
scroll to position [294, 0]
click at [197, 22] on div "Intelligence Apps Reputation Websites Forms CRM Email Social Shop Payments Cont…" at bounding box center [169, 23] width 148 height 46
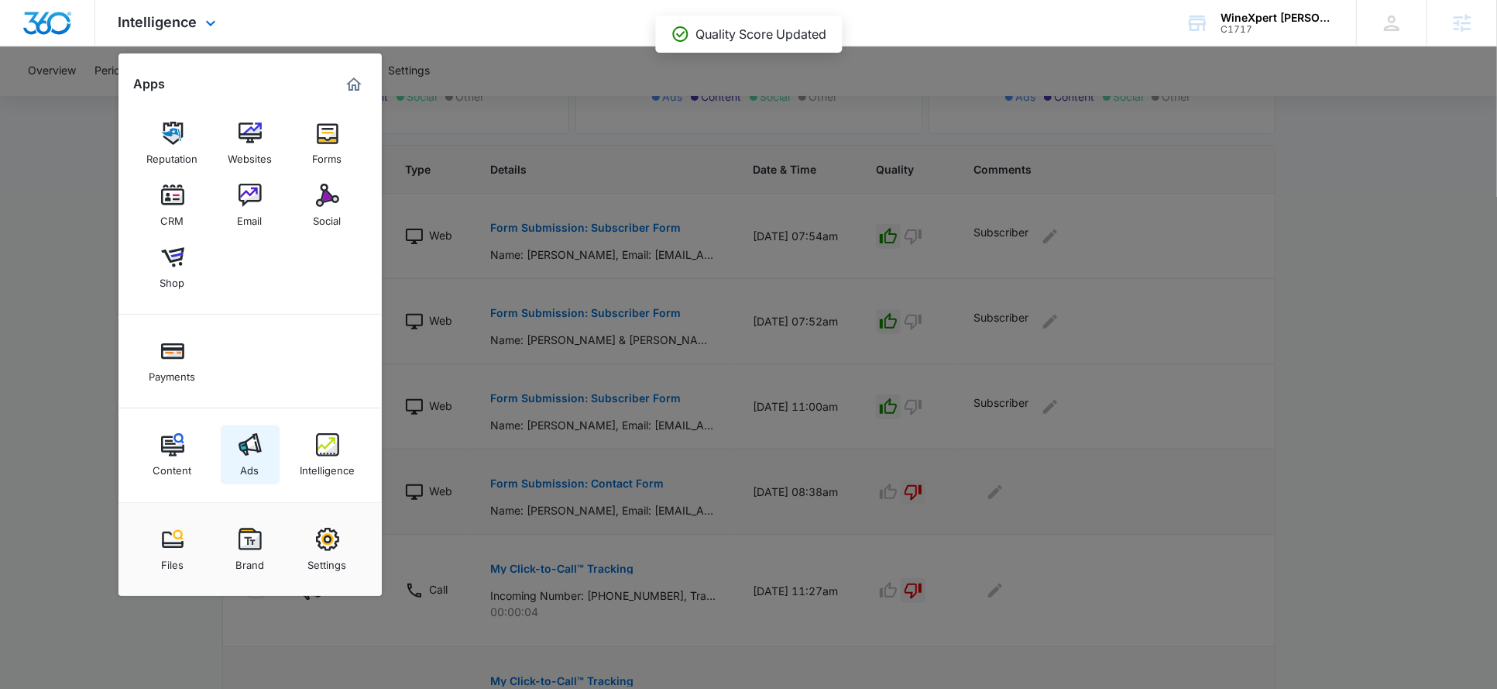
click at [253, 449] on img at bounding box center [250, 444] width 23 height 23
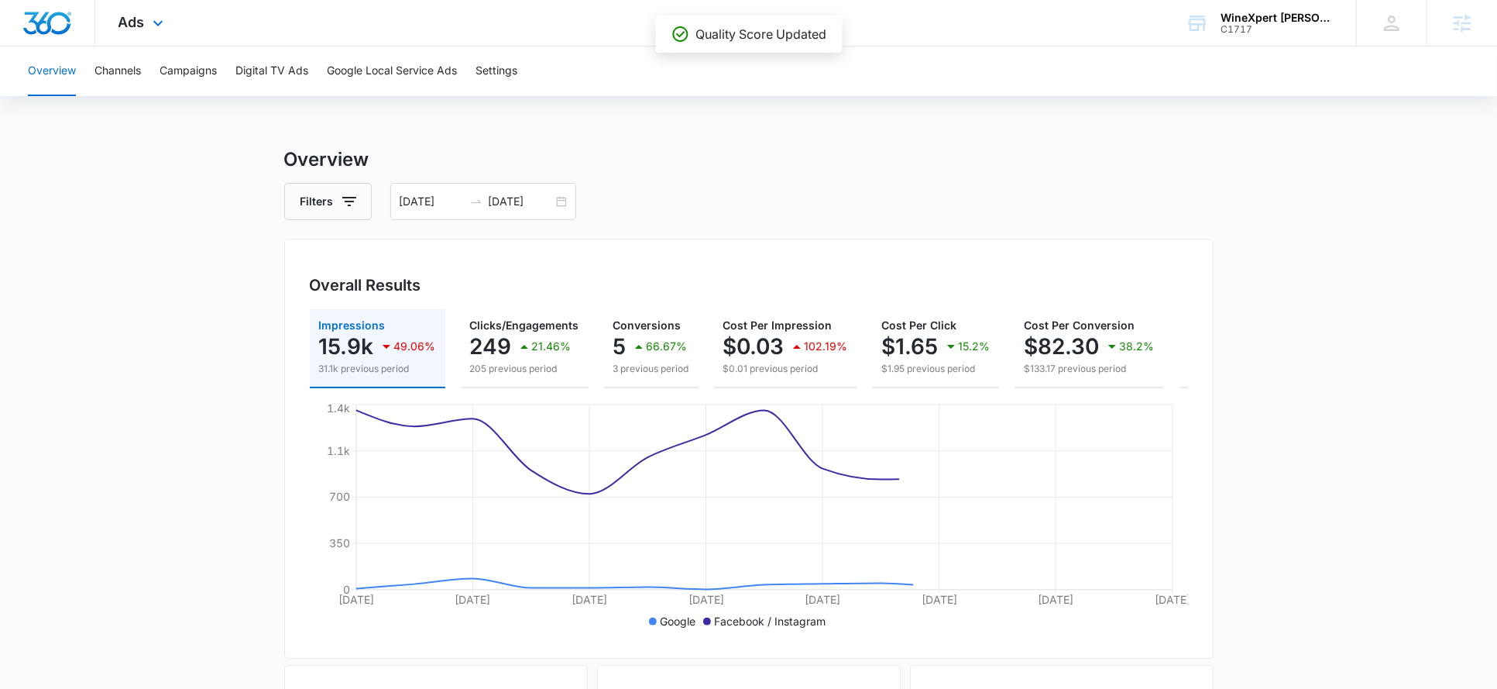
click at [138, 32] on div "Ads Apps Reputation Websites Forms CRM Email Social Shop Payments Content Ads I…" at bounding box center [142, 23] width 95 height 46
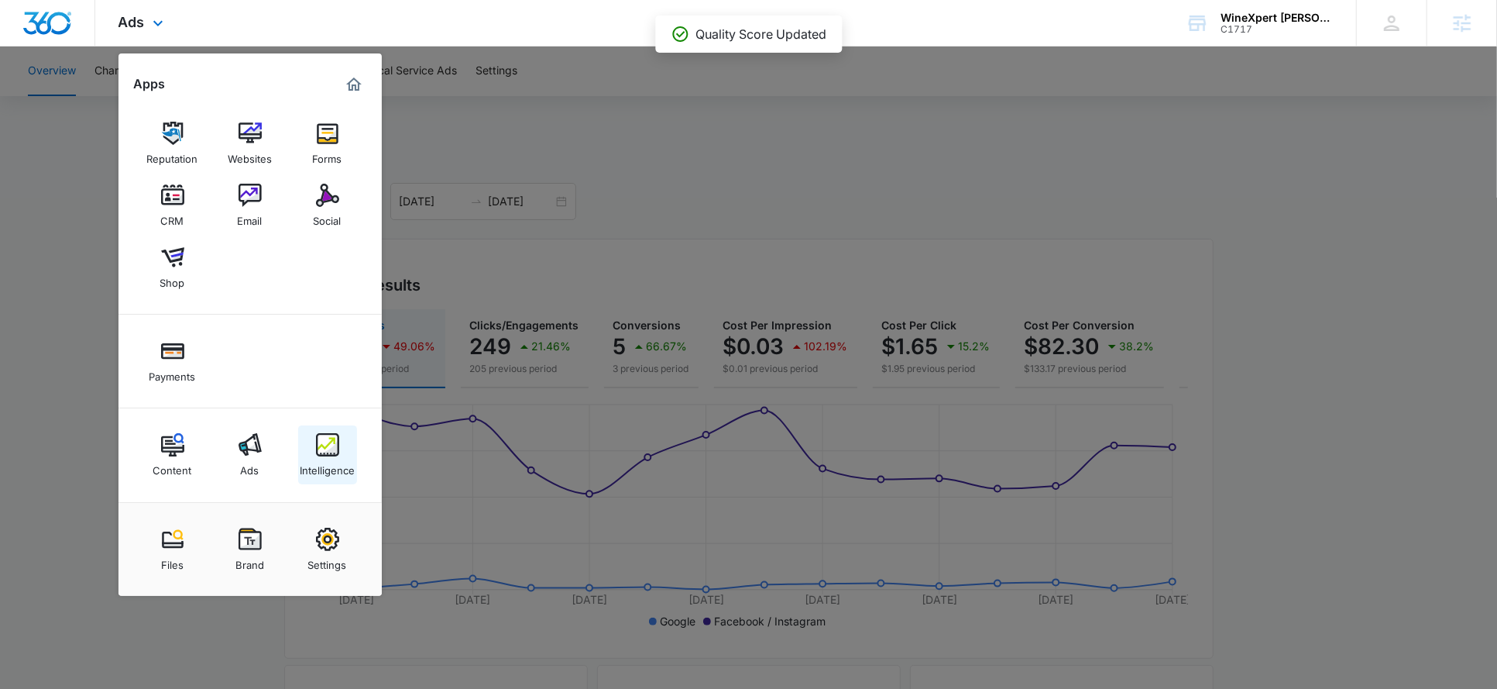
click at [342, 469] on div "Intelligence" at bounding box center [327, 466] width 55 height 20
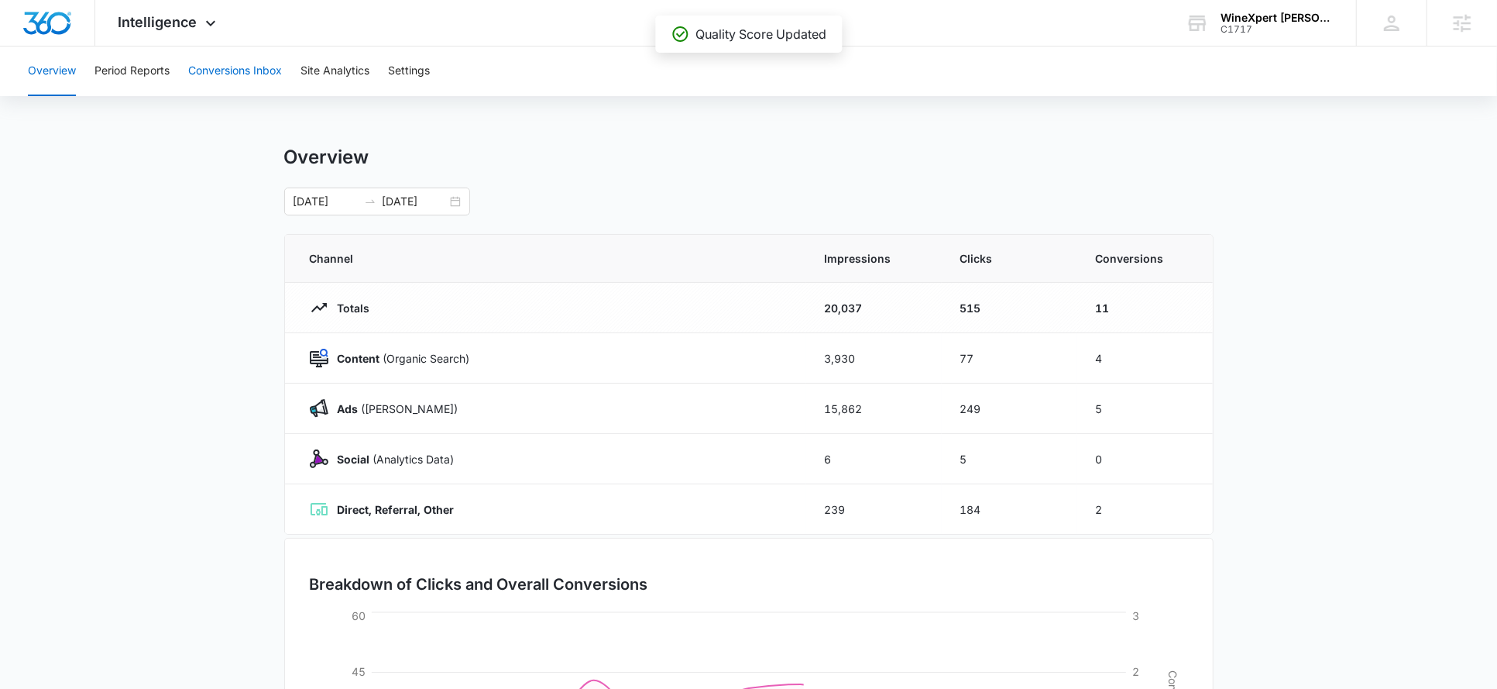
click at [234, 59] on button "Conversions Inbox" at bounding box center [235, 71] width 94 height 50
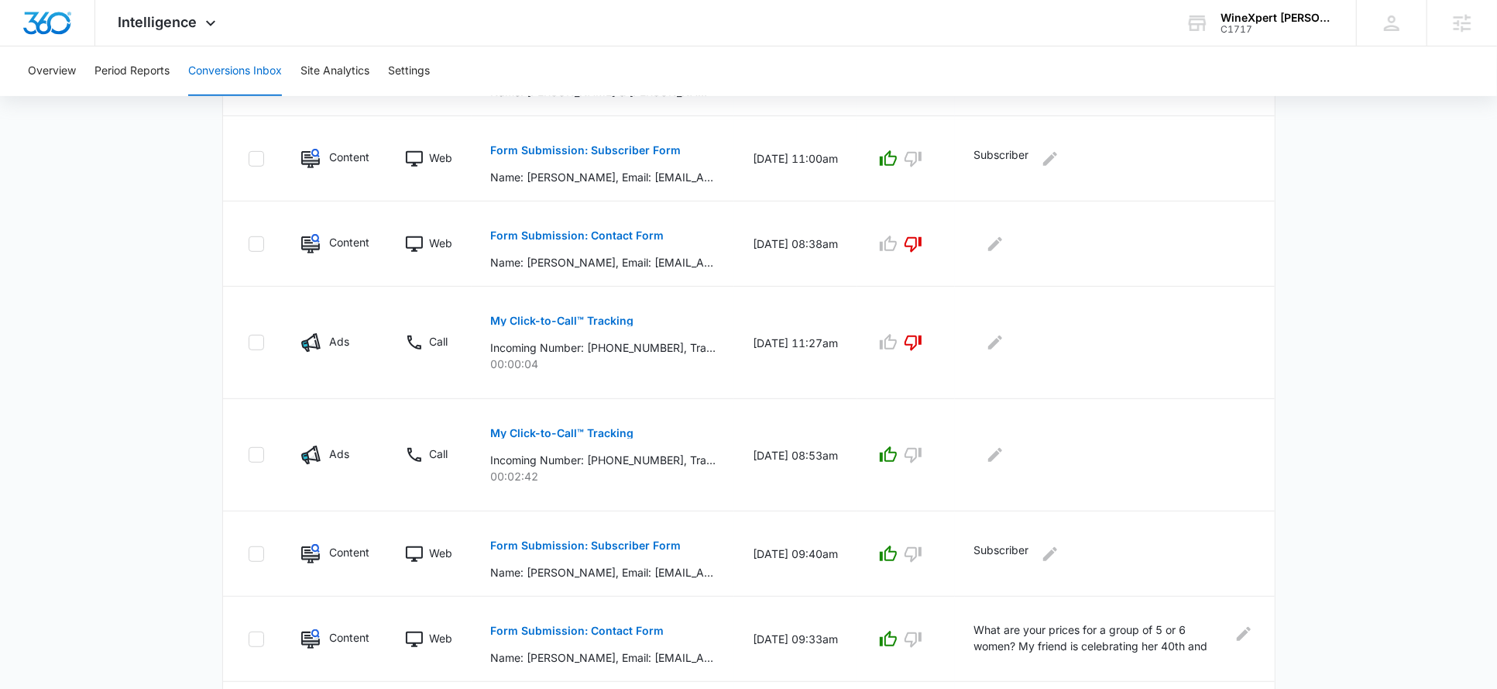
scroll to position [545, 0]
click at [150, 30] on div "Intelligence Apps Reputation Websites Forms CRM Email Social Shop Payments Cont…" at bounding box center [169, 23] width 148 height 46
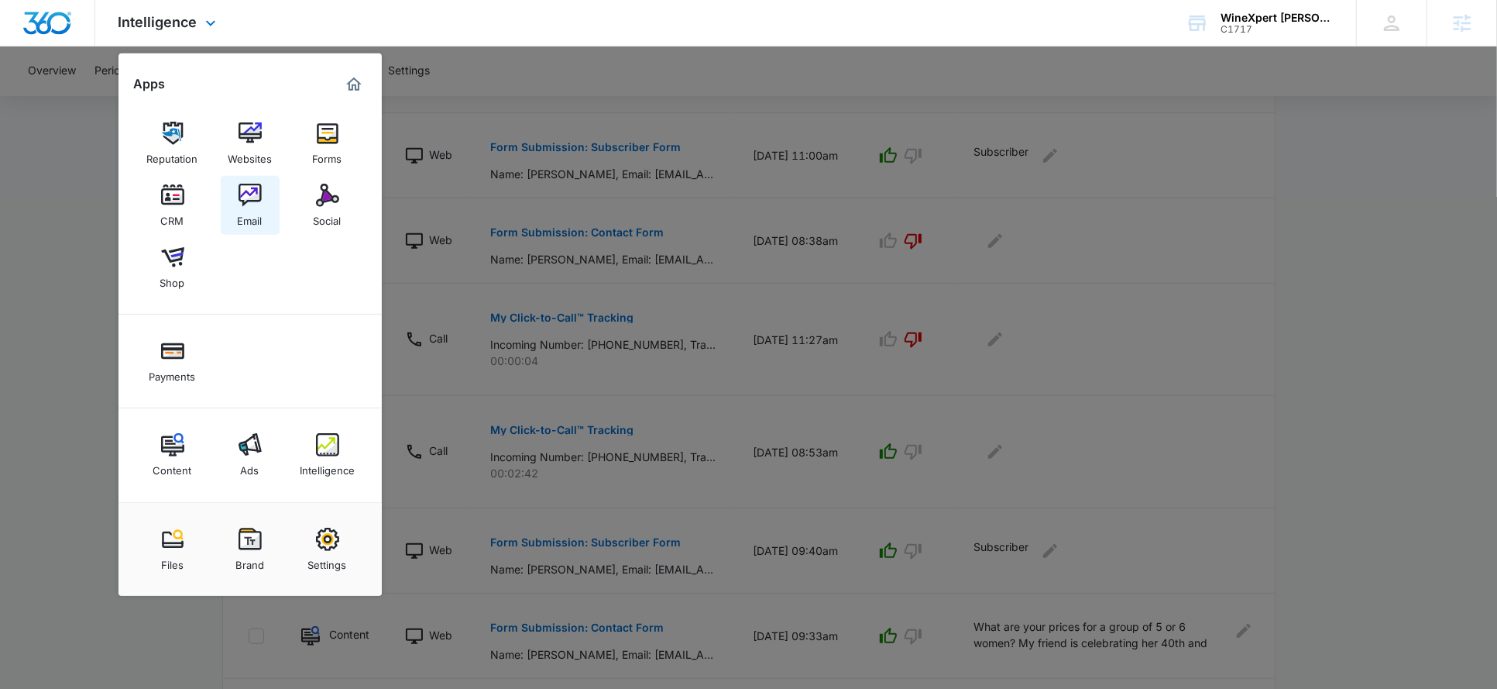
click at [246, 202] on img at bounding box center [250, 195] width 23 height 23
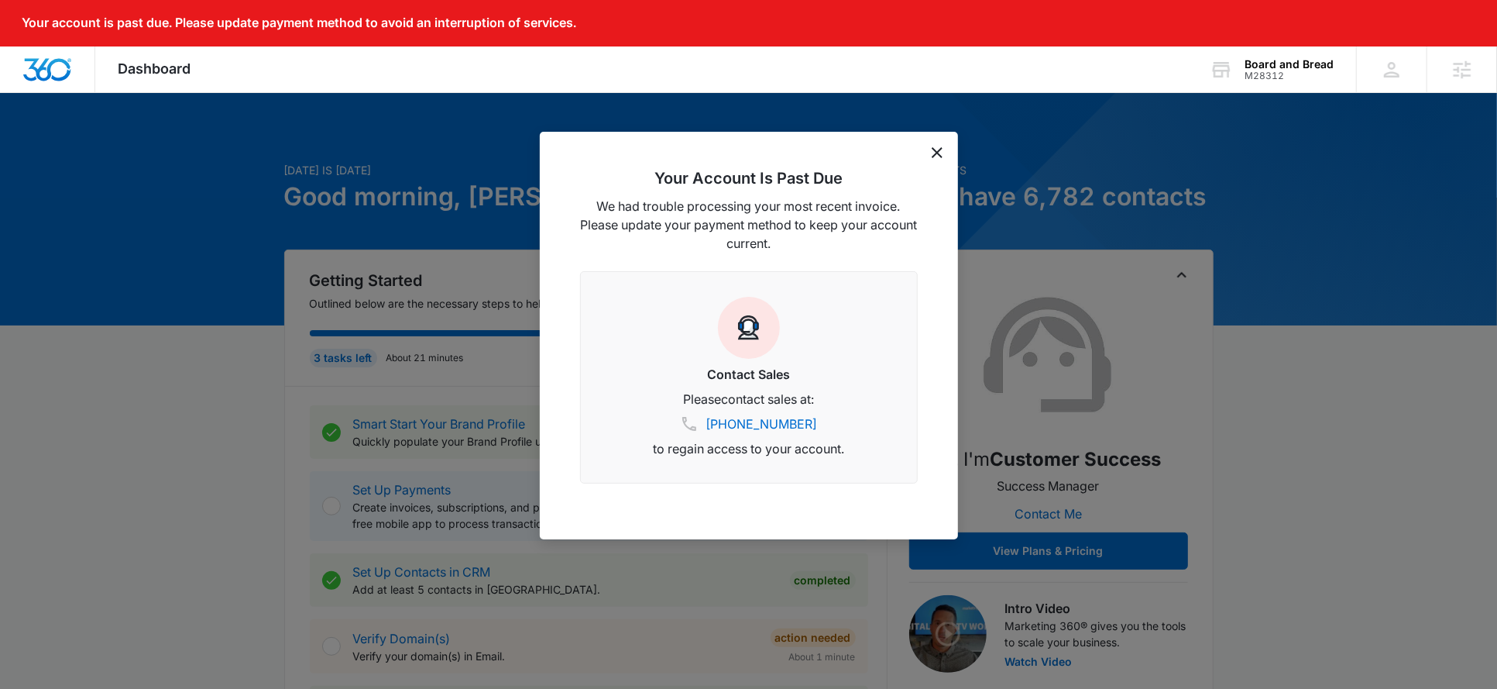
click at [940, 153] on icon "dismiss this dialog" at bounding box center [937, 152] width 11 height 11
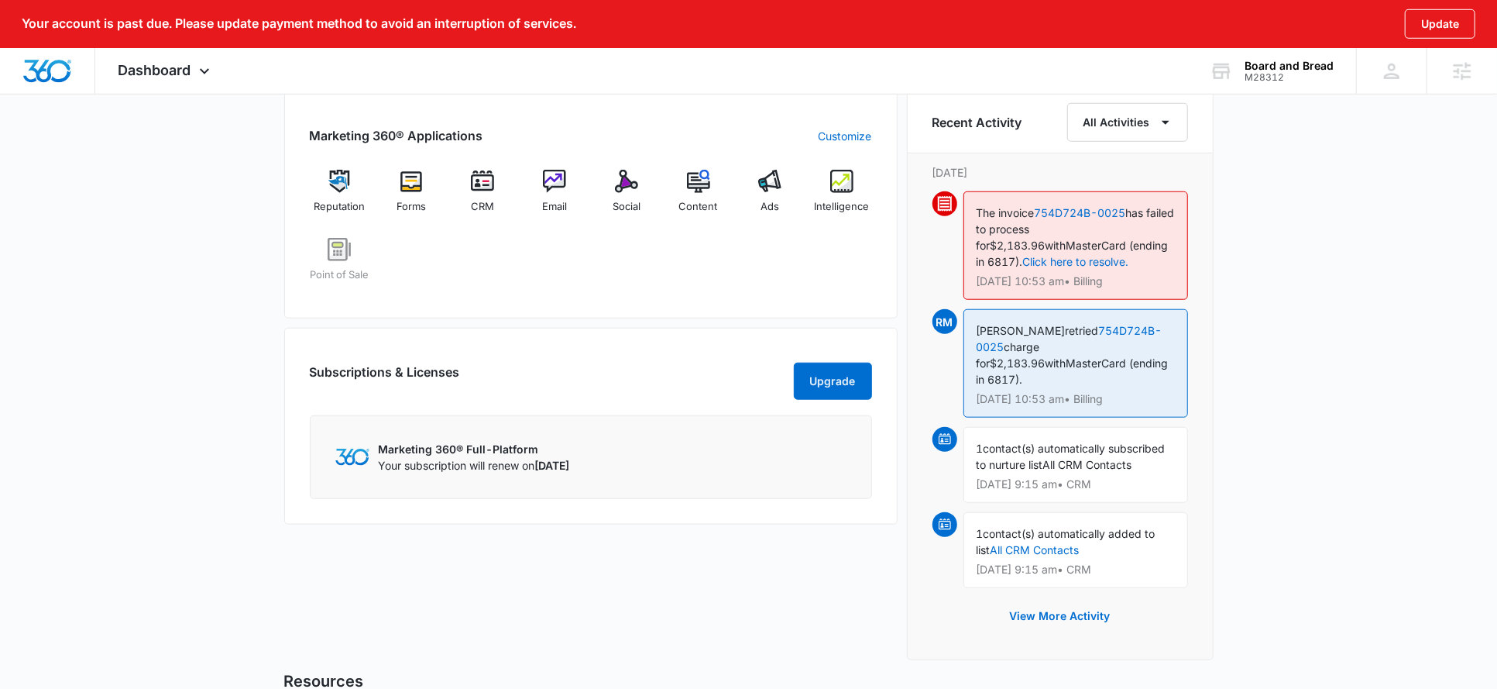
scroll to position [976, 0]
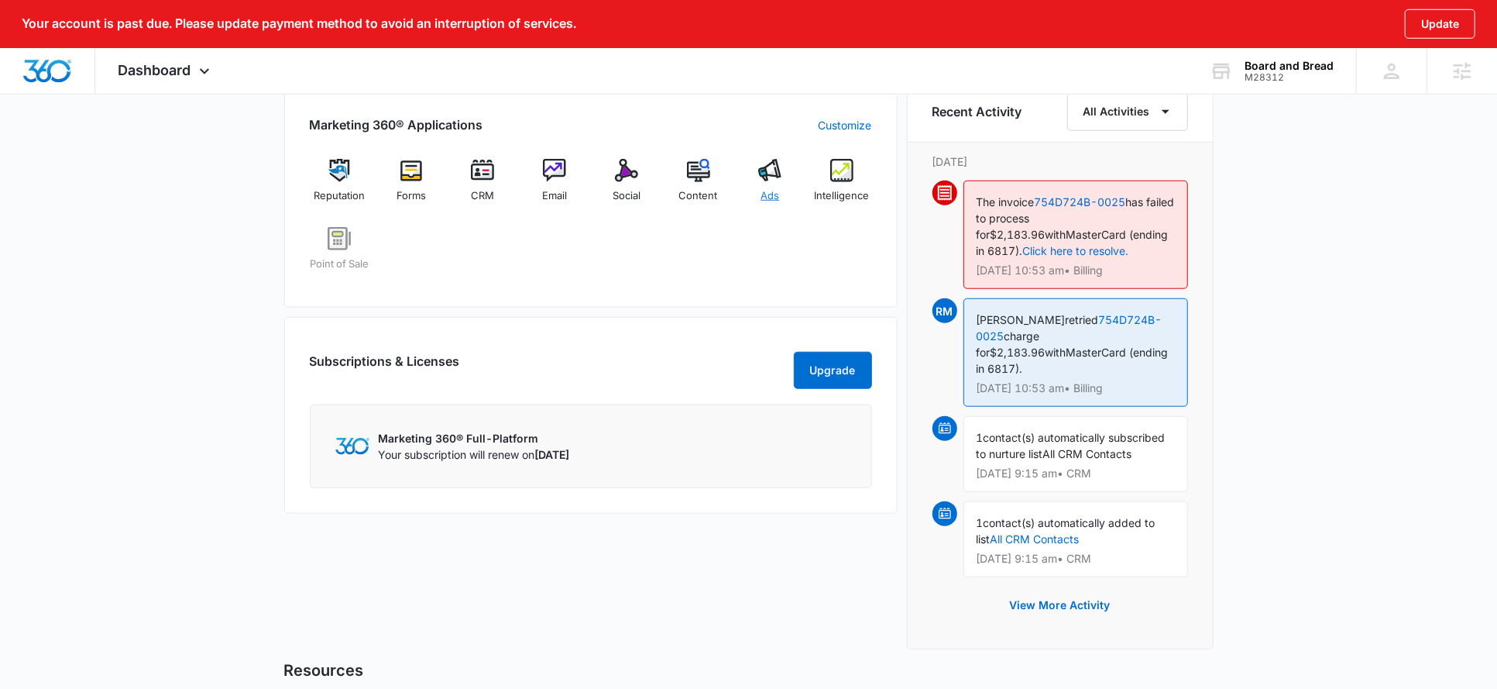
click at [769, 173] on img at bounding box center [769, 170] width 23 height 23
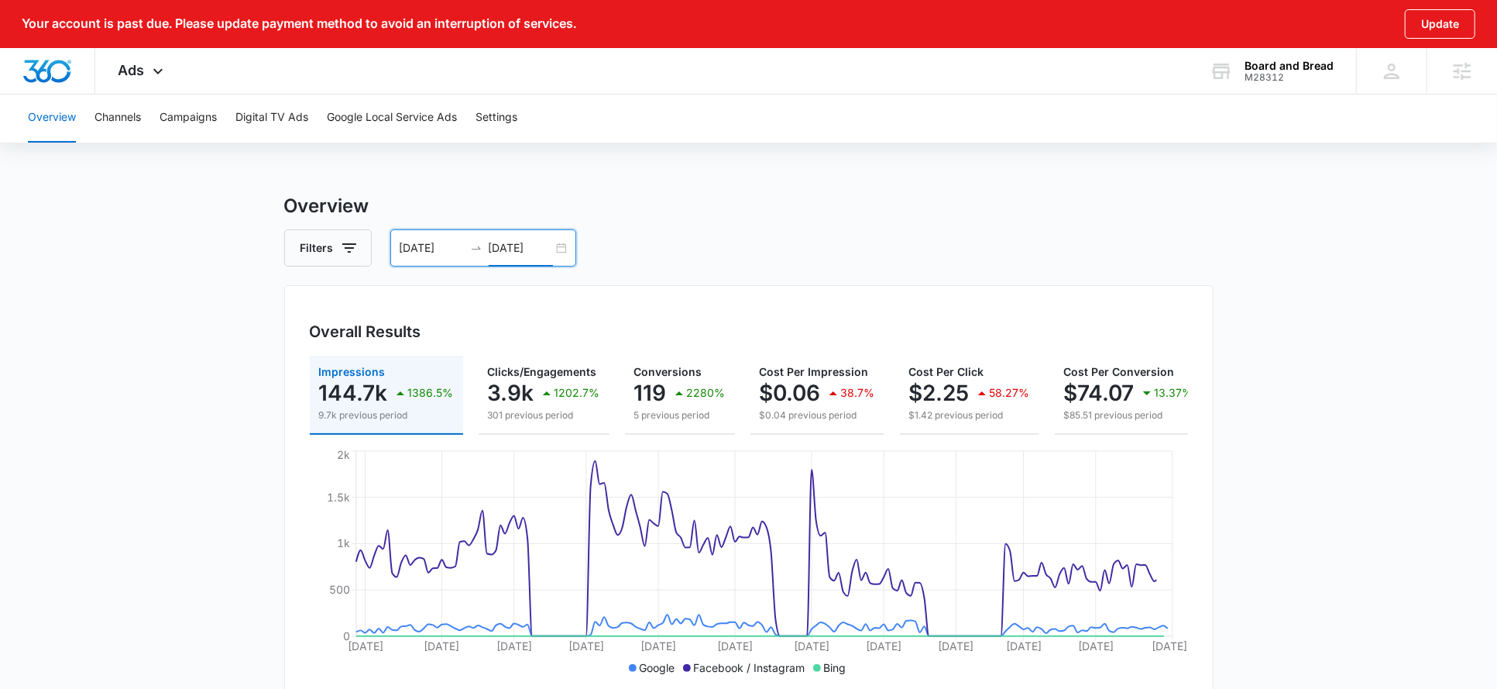
click at [526, 244] on input "[DATE]" at bounding box center [521, 247] width 64 height 17
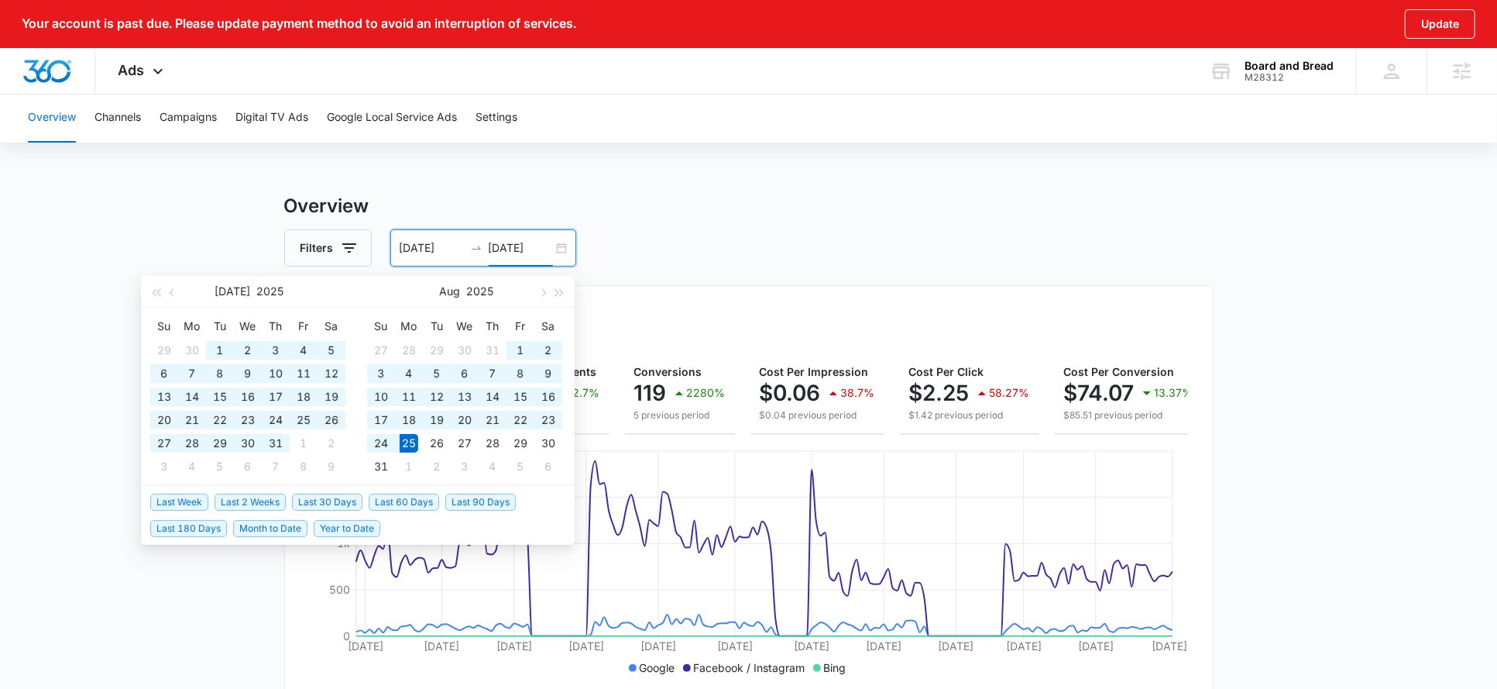
type input "[DATE]"
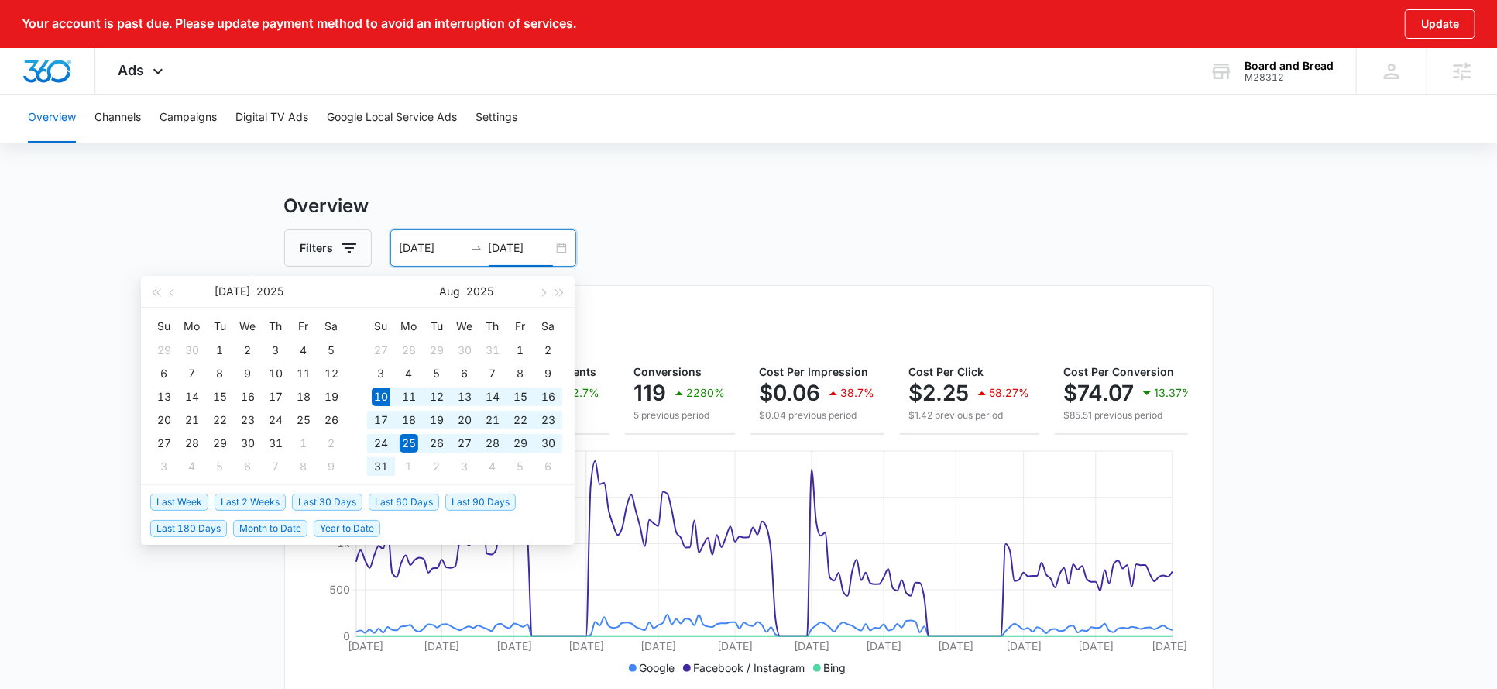
click at [321, 504] on span "Last 30 Days" at bounding box center [327, 501] width 70 height 17
type input "[DATE]"
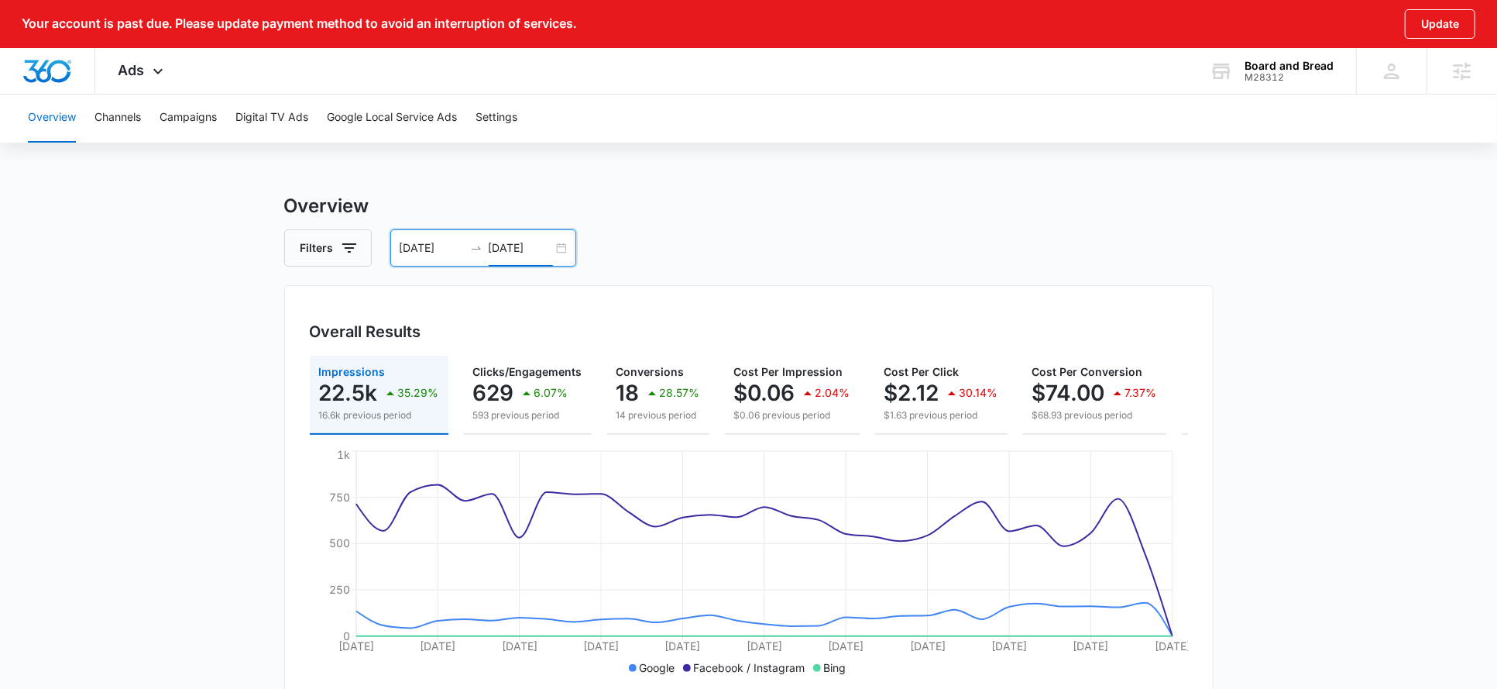
click at [523, 242] on input "[DATE]" at bounding box center [521, 247] width 64 height 17
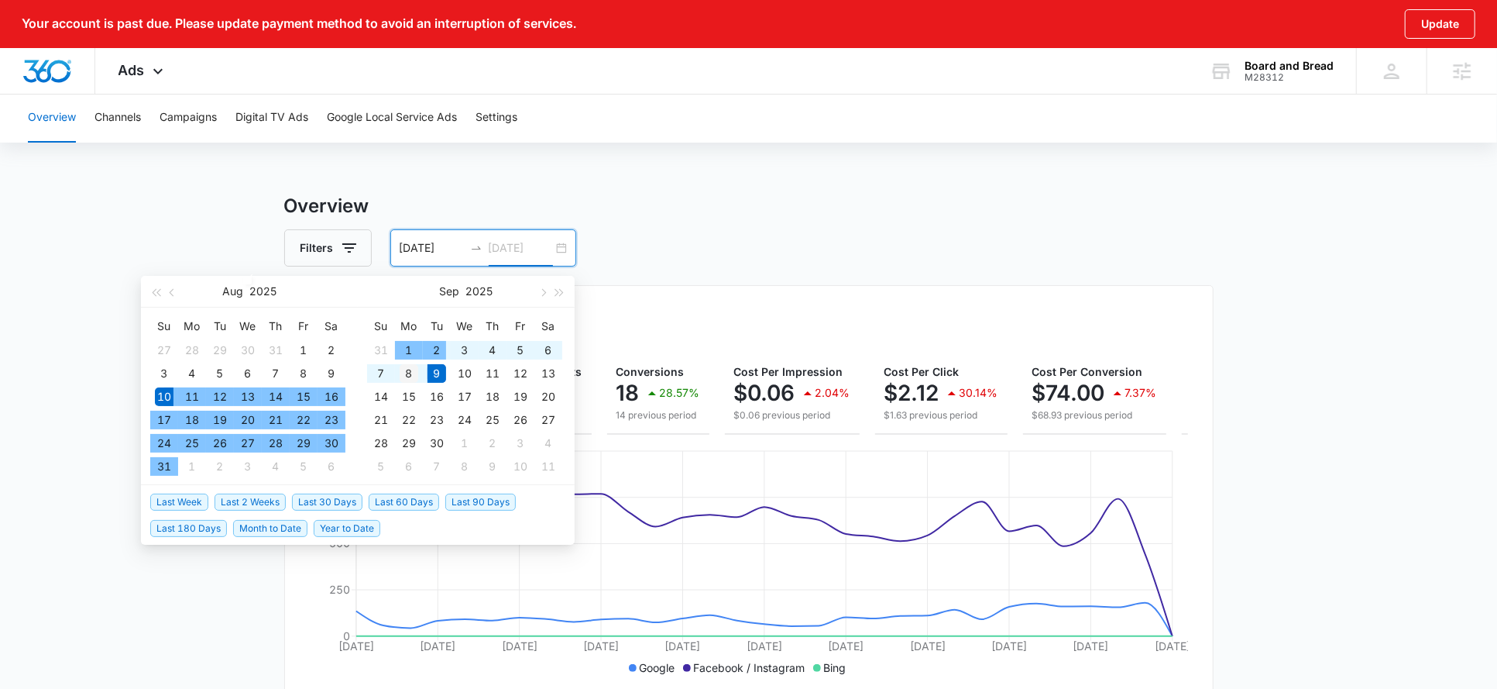
type input "[DATE]"
click at [414, 366] on div "8" at bounding box center [409, 373] width 19 height 19
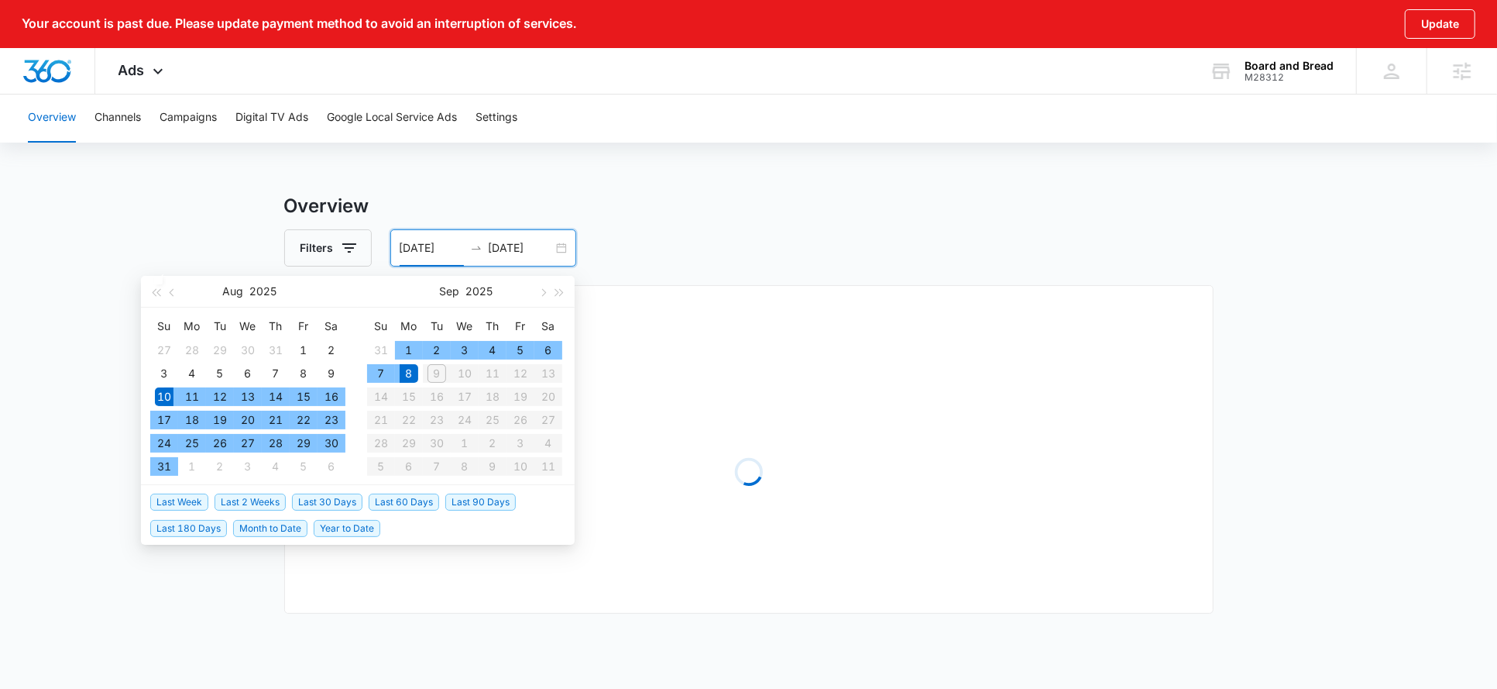
type input "[DATE]"
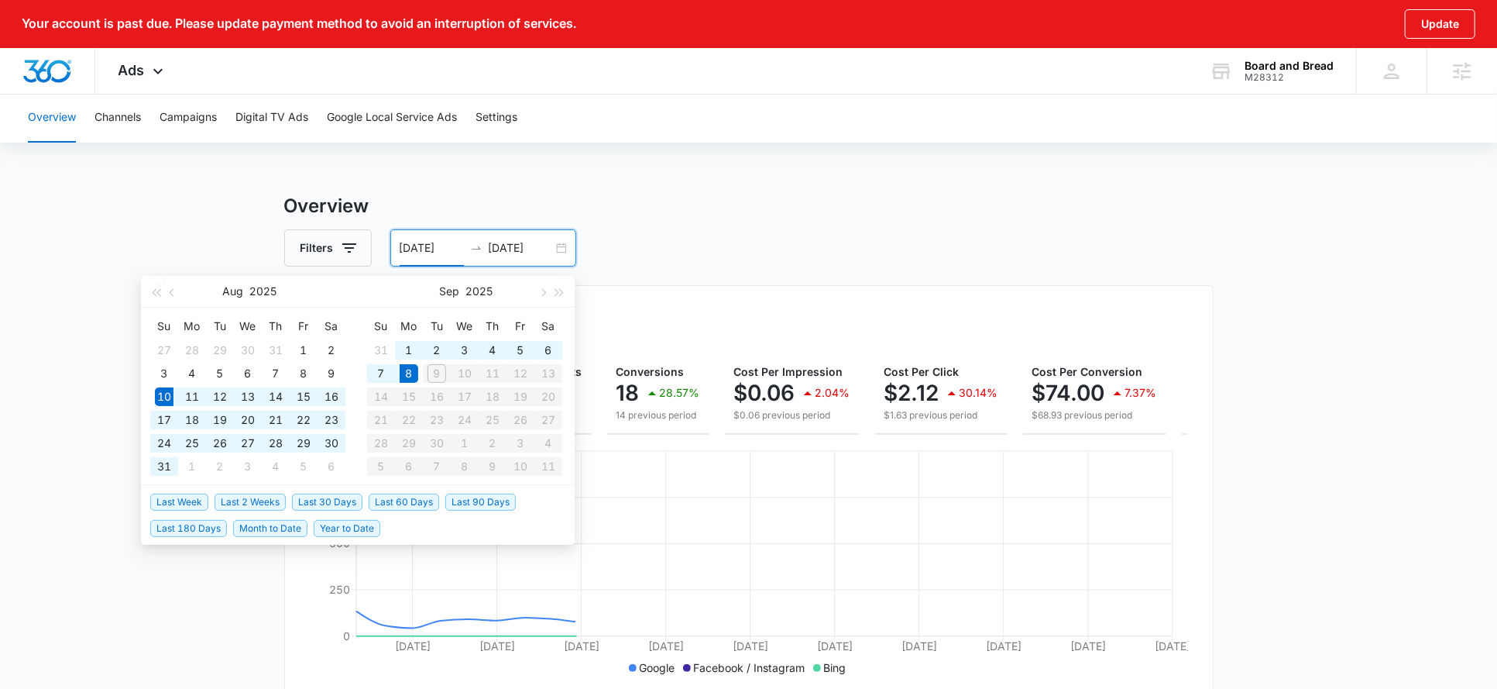
click at [692, 235] on div "Filters 08/10/2025 09/08/2025" at bounding box center [749, 247] width 930 height 37
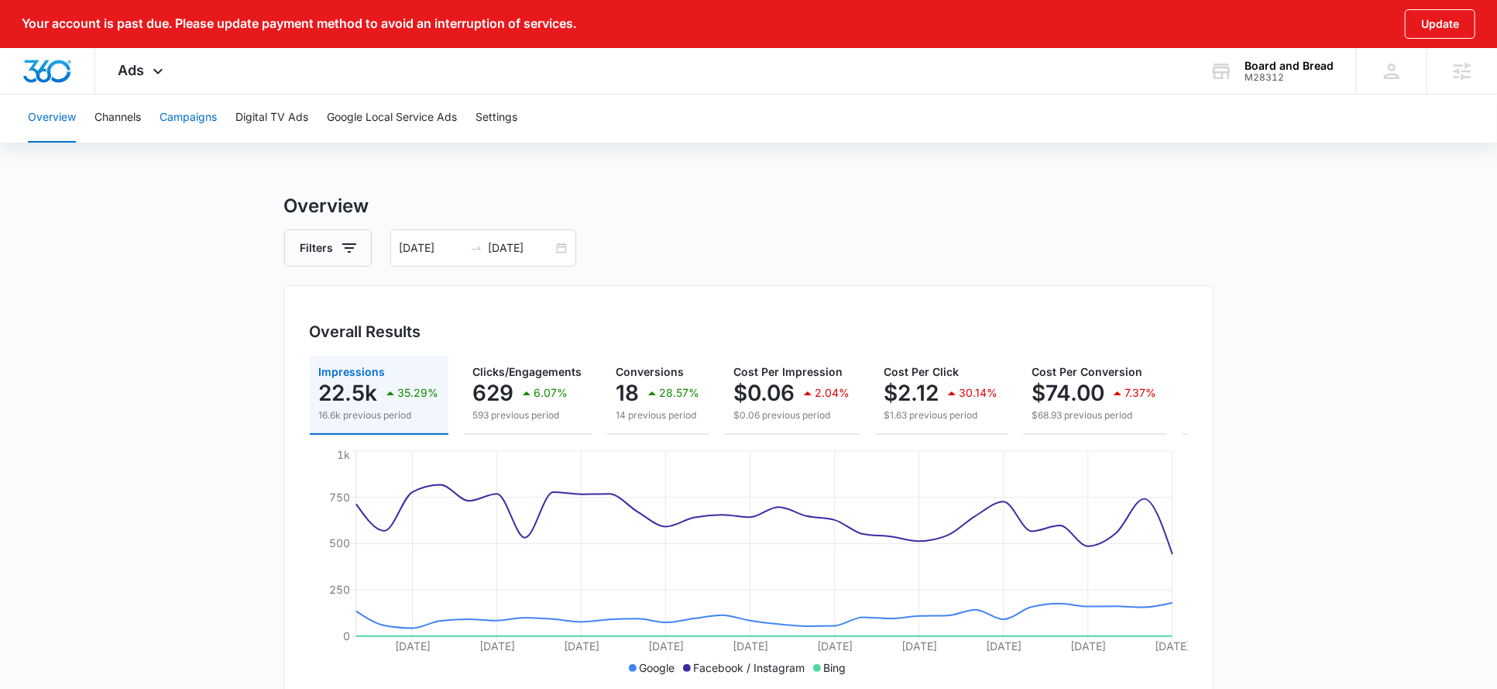
click at [189, 121] on button "Campaigns" at bounding box center [188, 118] width 57 height 50
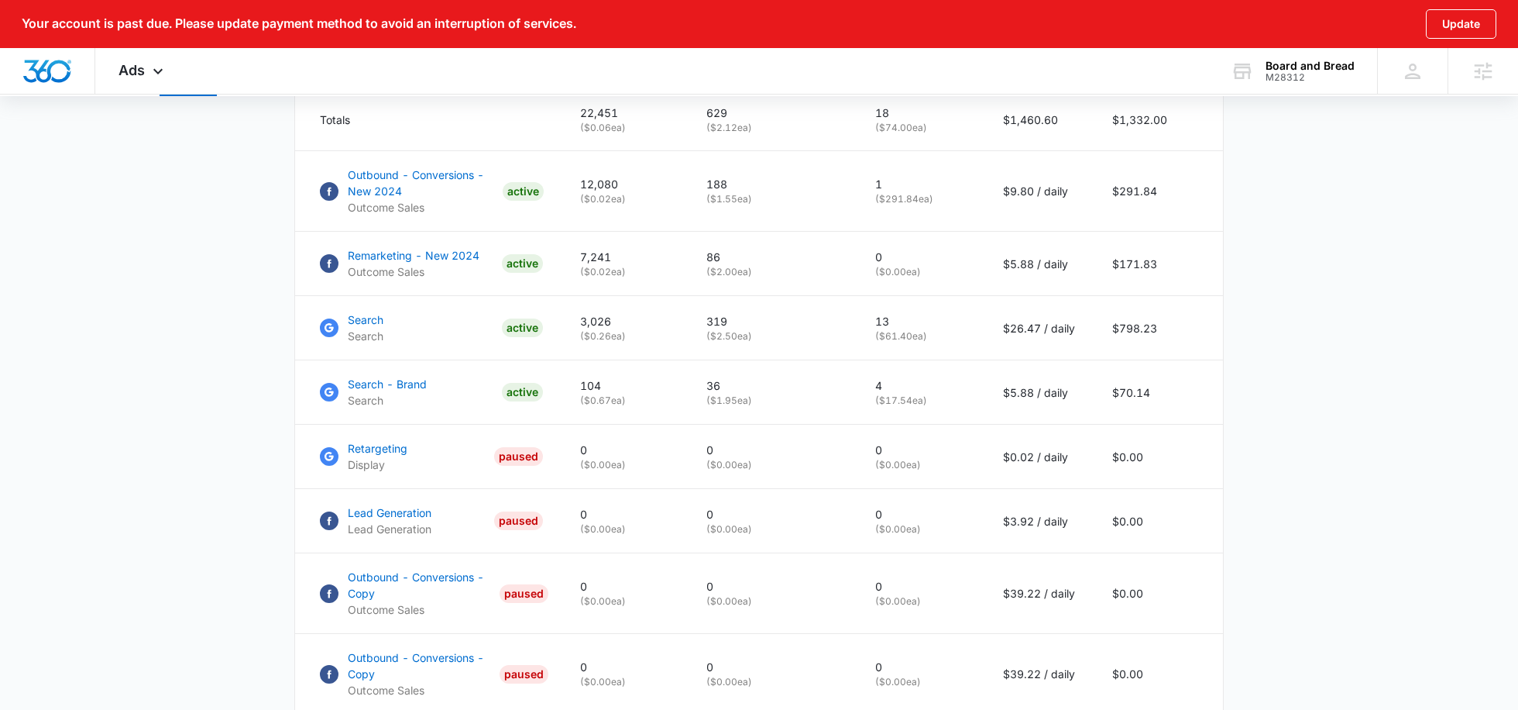
scroll to position [741, 0]
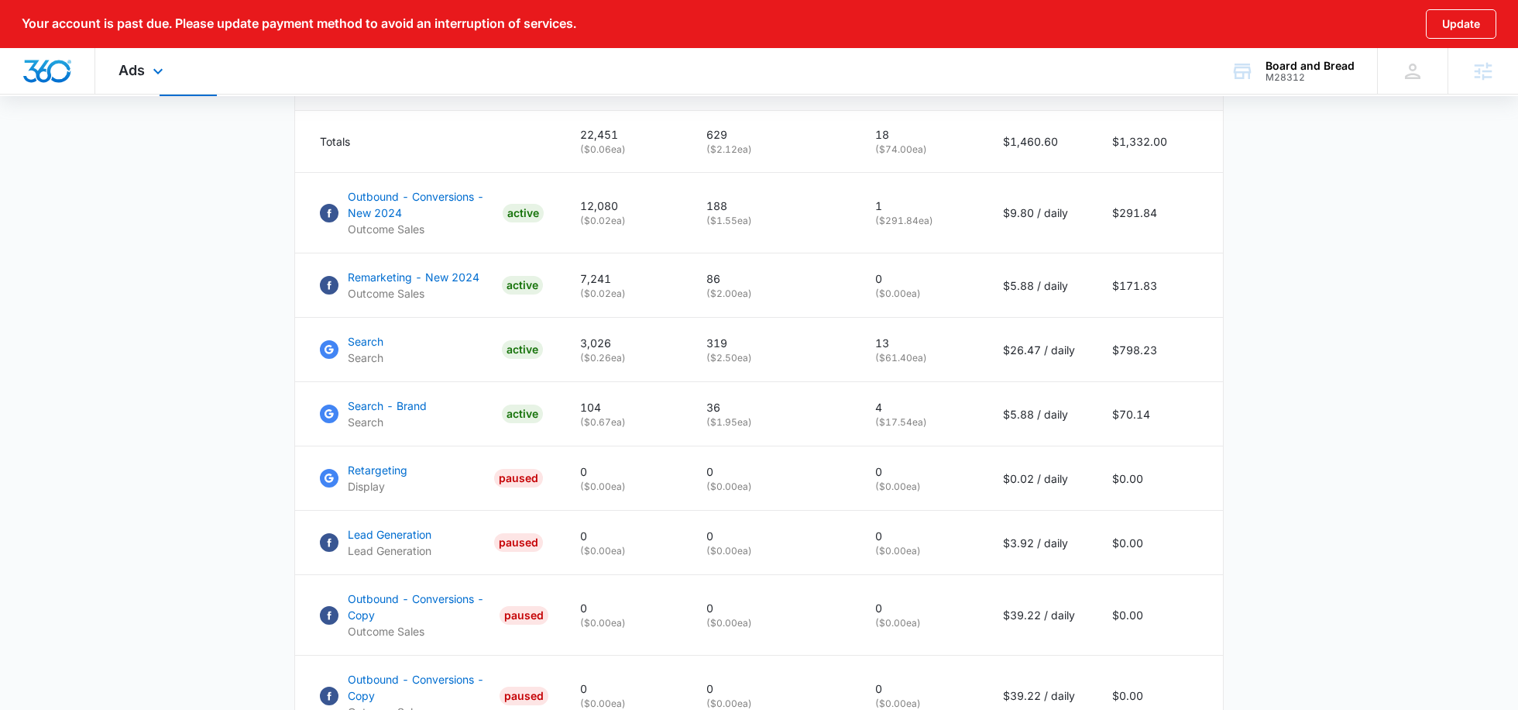
click at [179, 67] on div "Ads Apps Reputation Forms CRM Email Social POS Content Ads Intelligence Files B…" at bounding box center [142, 71] width 95 height 46
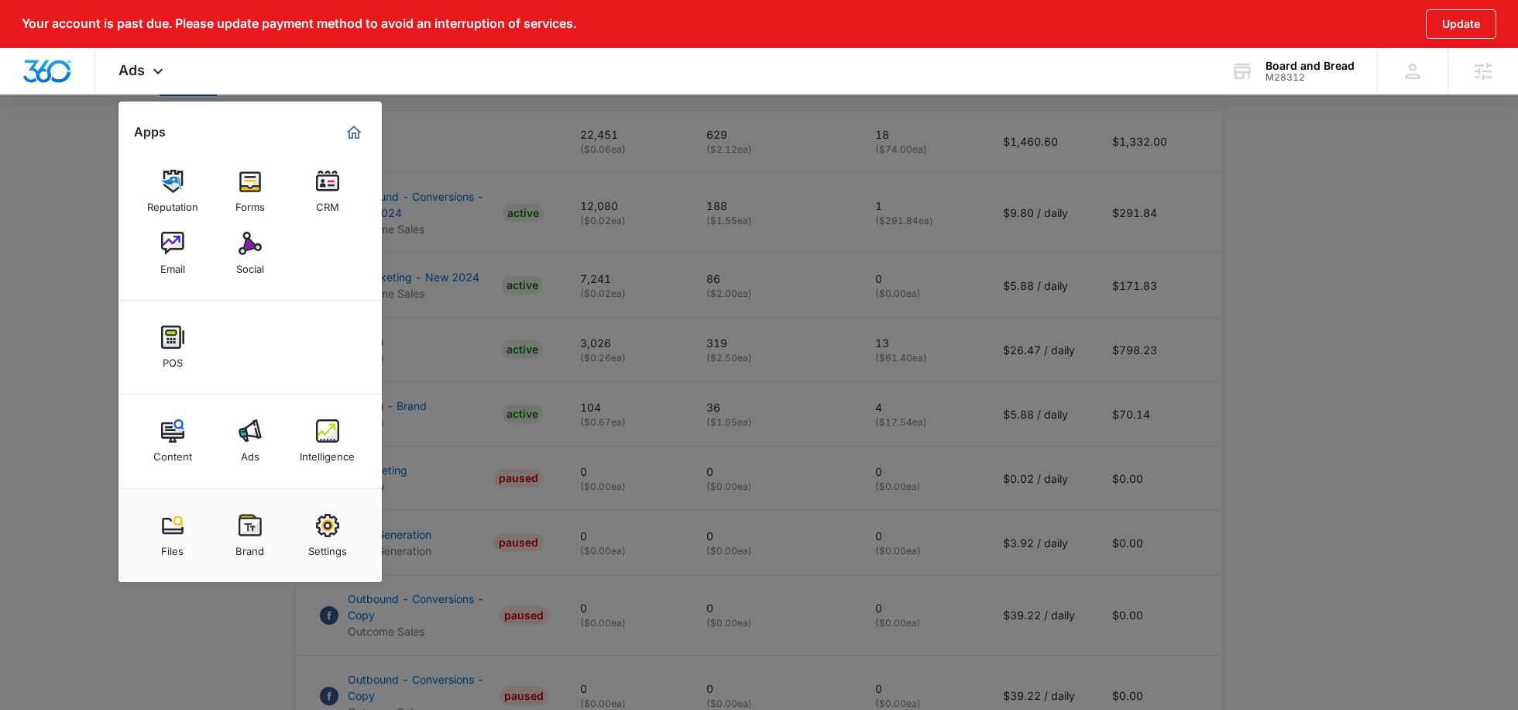
drag, startPoint x: 174, startPoint y: 257, endPoint x: 205, endPoint y: 256, distance: 31.0
click at [174, 257] on div "Email" at bounding box center [172, 265] width 25 height 20
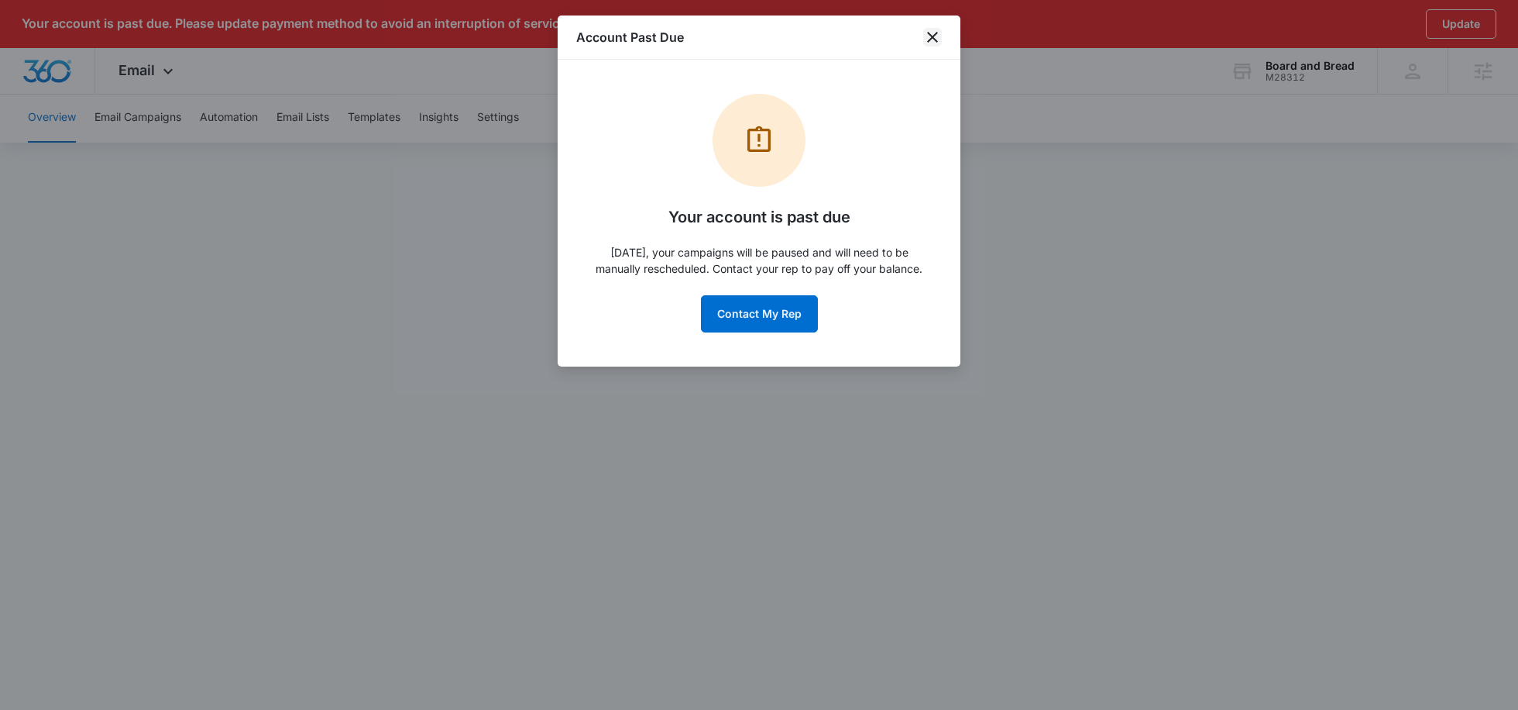
click at [931, 36] on icon "close" at bounding box center [932, 37] width 19 height 19
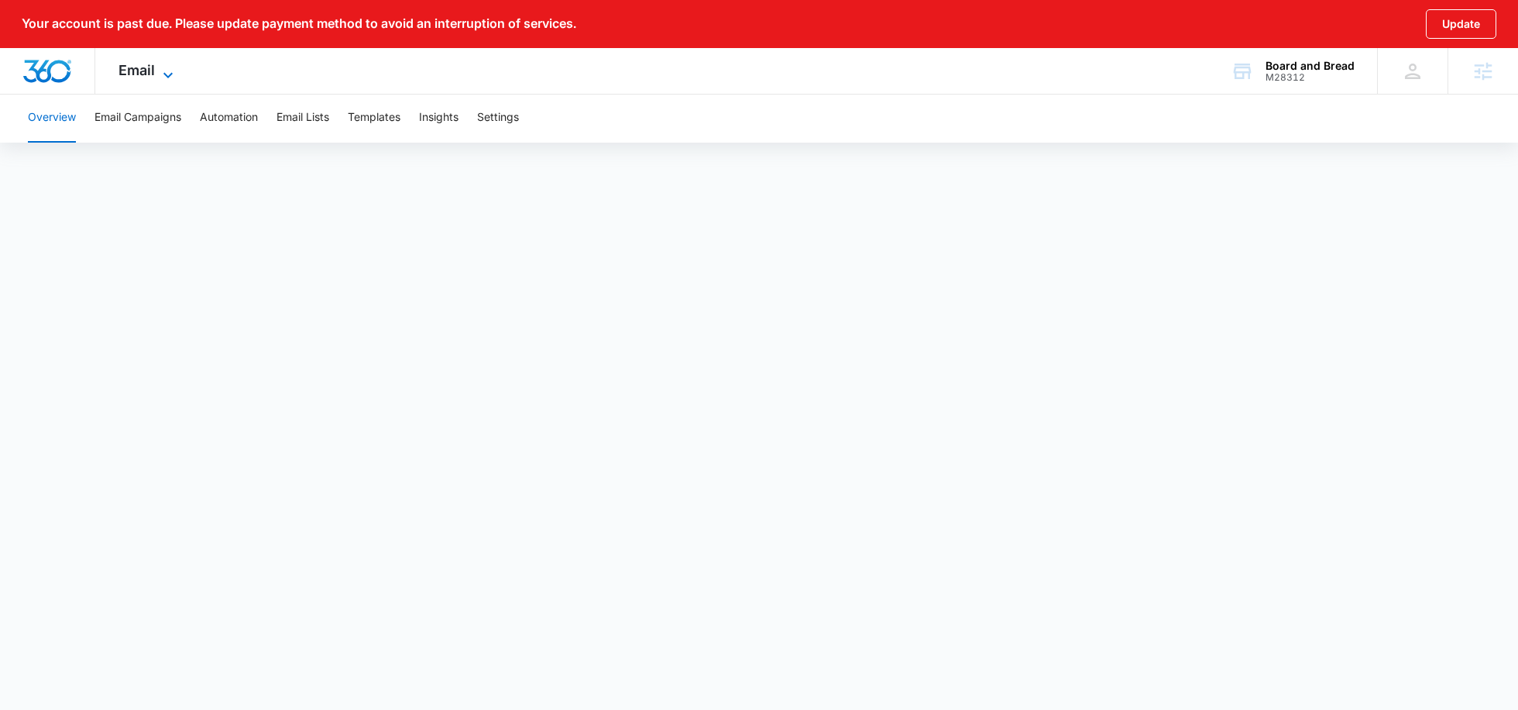
click at [146, 62] on span "Email" at bounding box center [137, 70] width 36 height 16
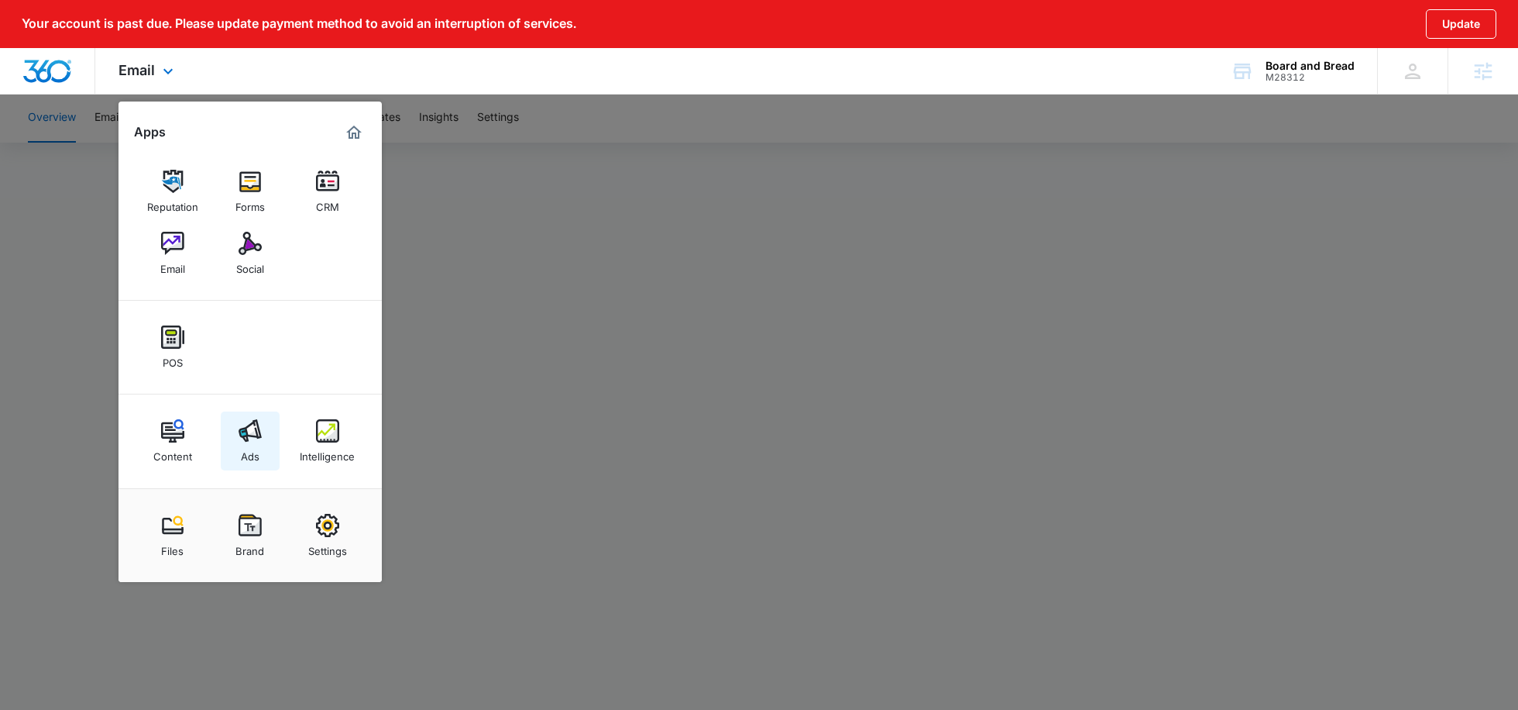
click at [255, 452] on div "Ads" at bounding box center [250, 452] width 19 height 20
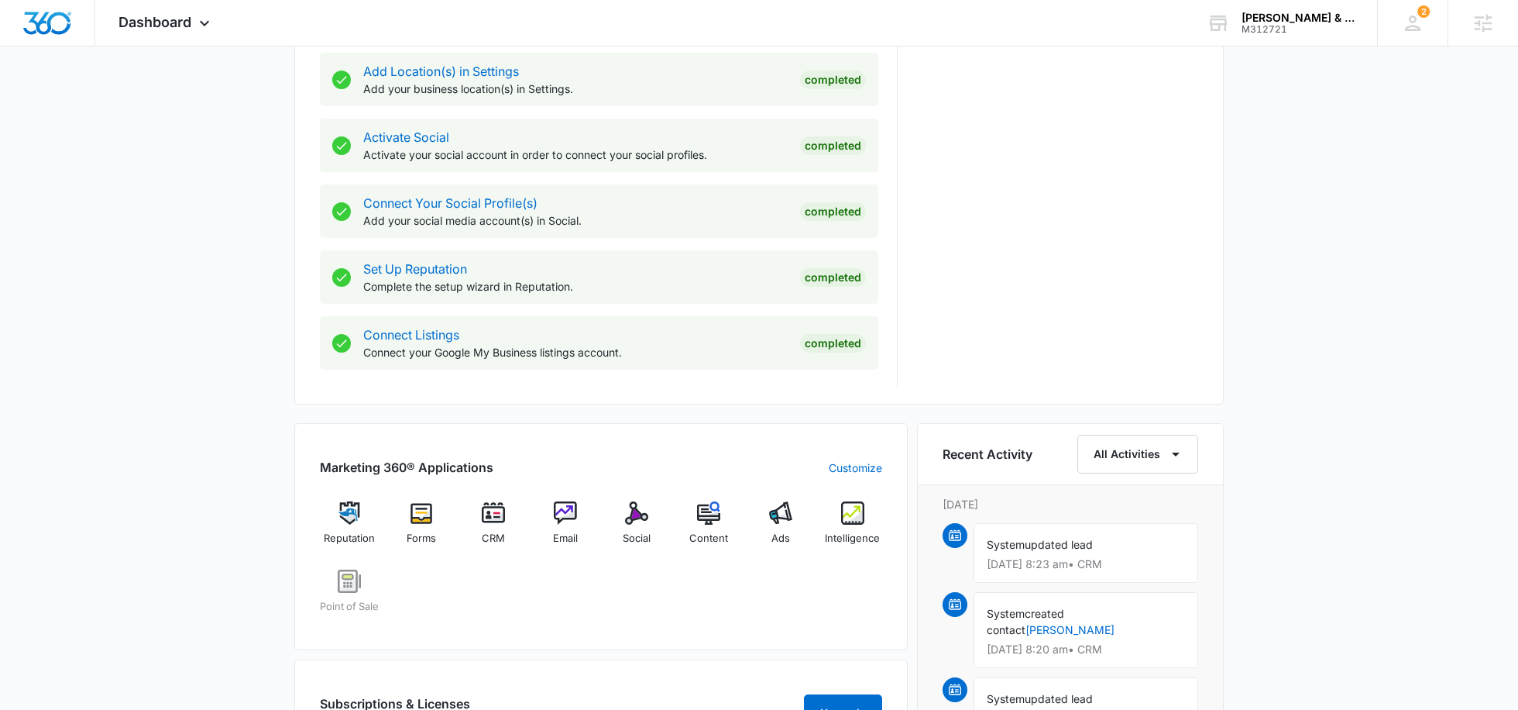
scroll to position [589, 0]
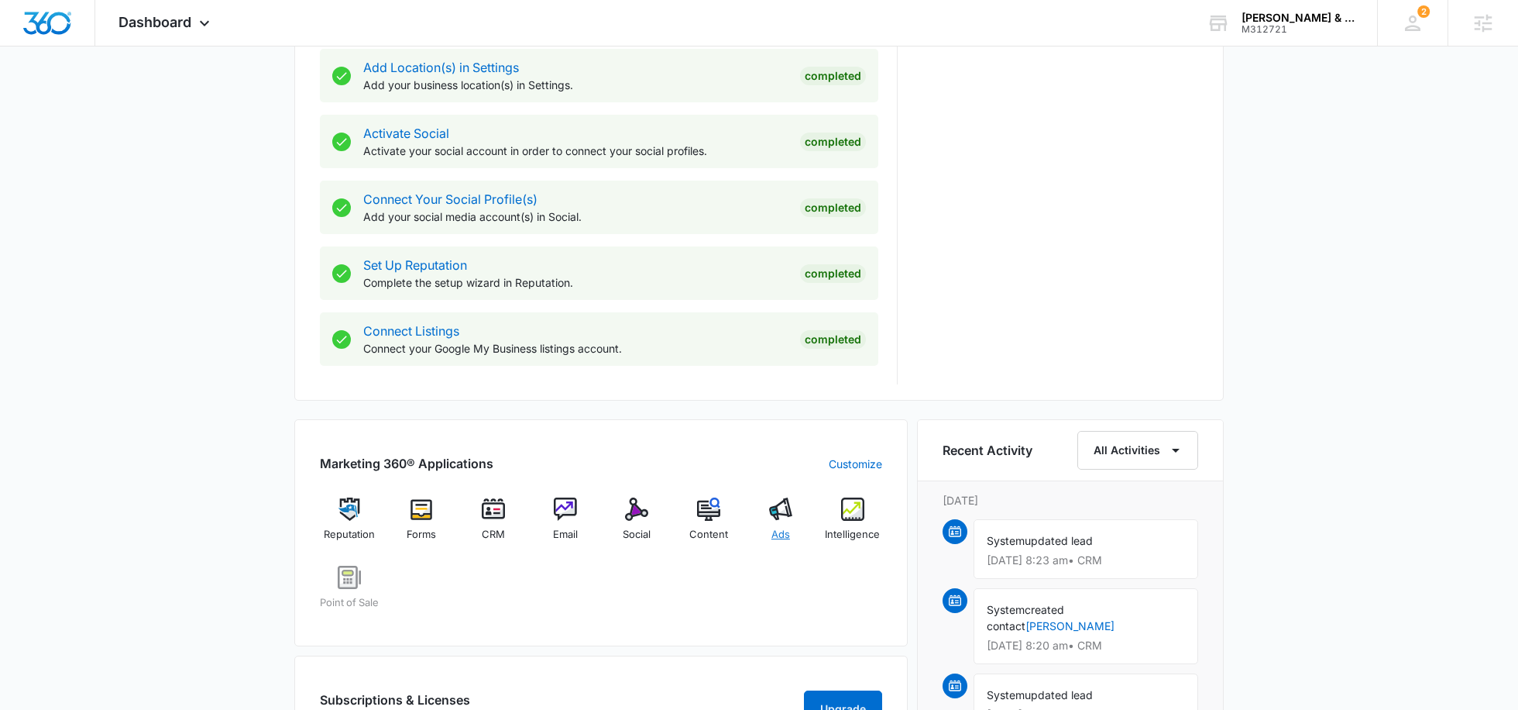
click at [777, 507] on img at bounding box center [780, 508] width 23 height 23
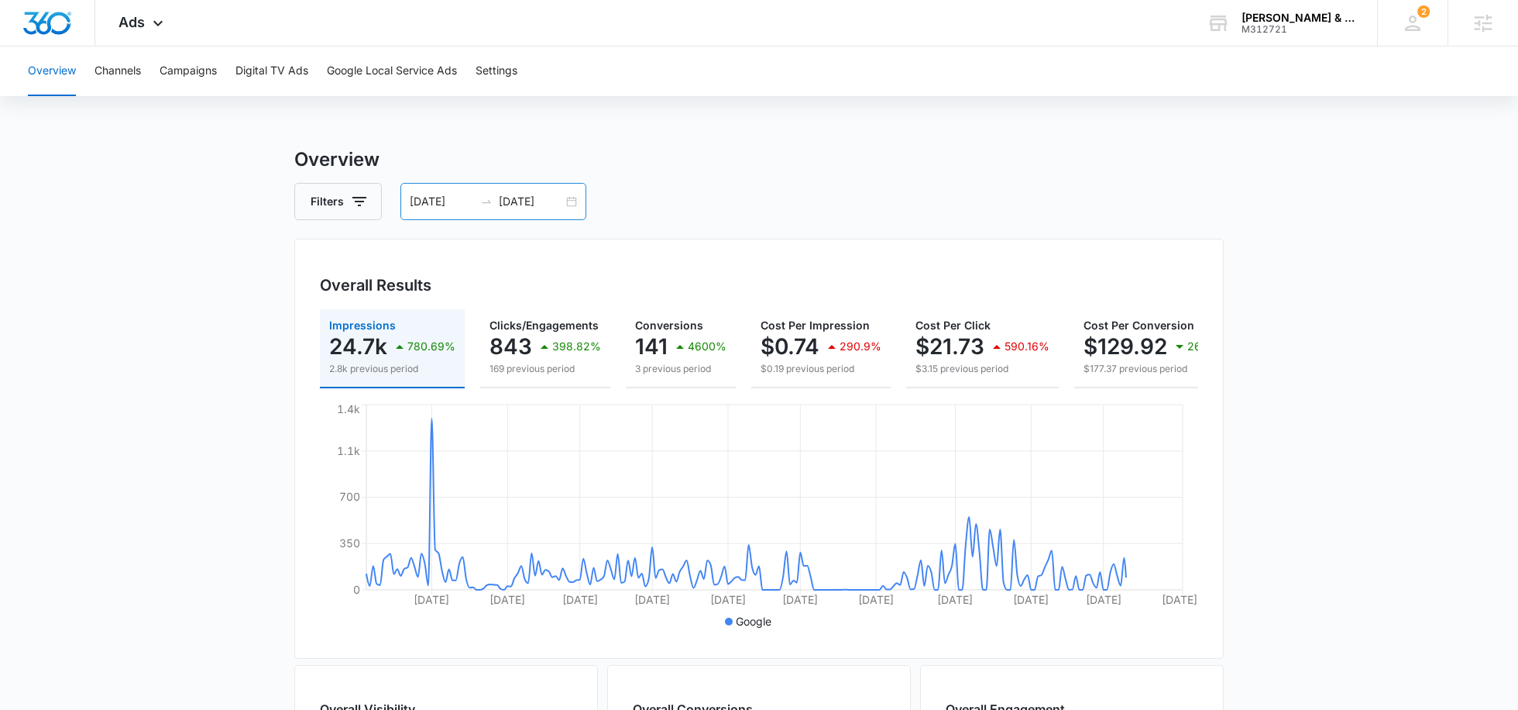
click at [522, 198] on input "08/25/2025" at bounding box center [531, 201] width 64 height 17
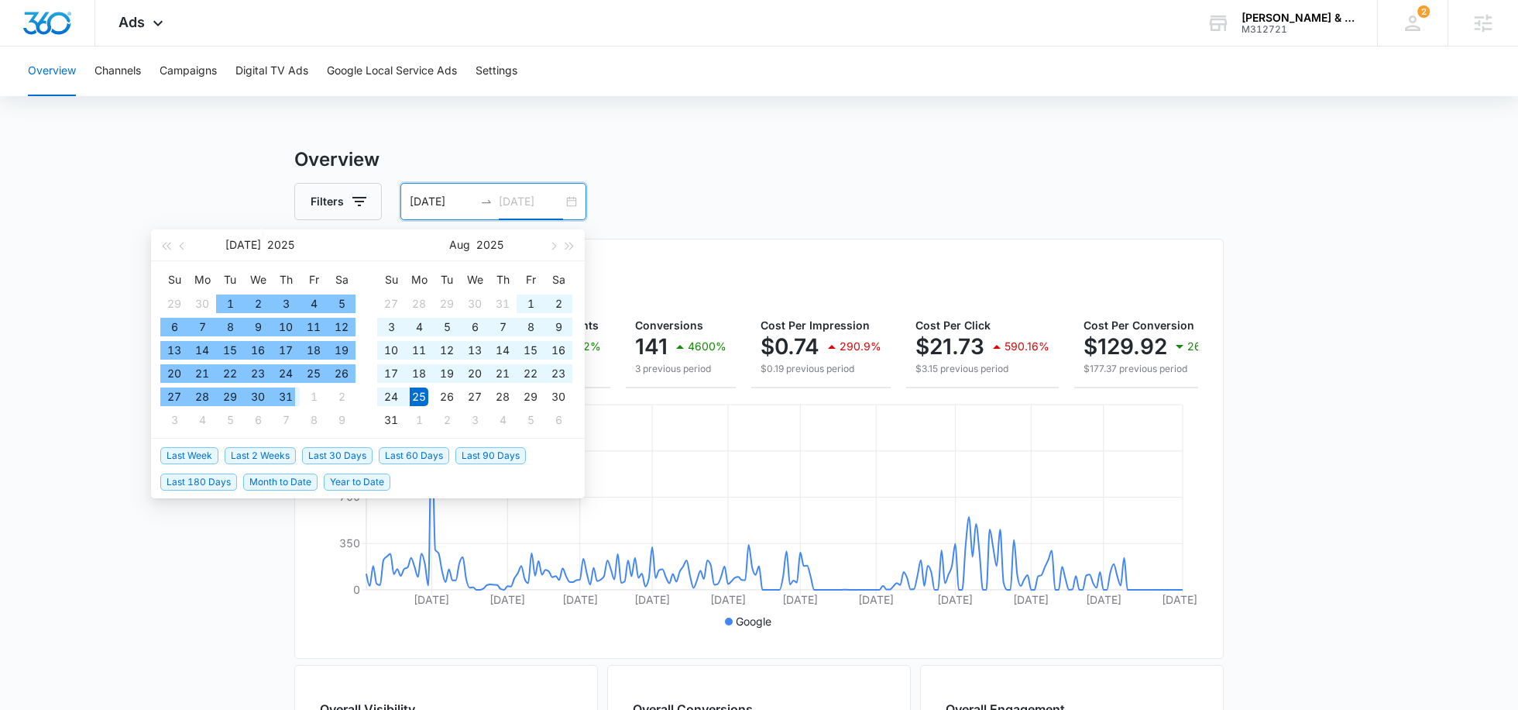
type input "08/25/2025"
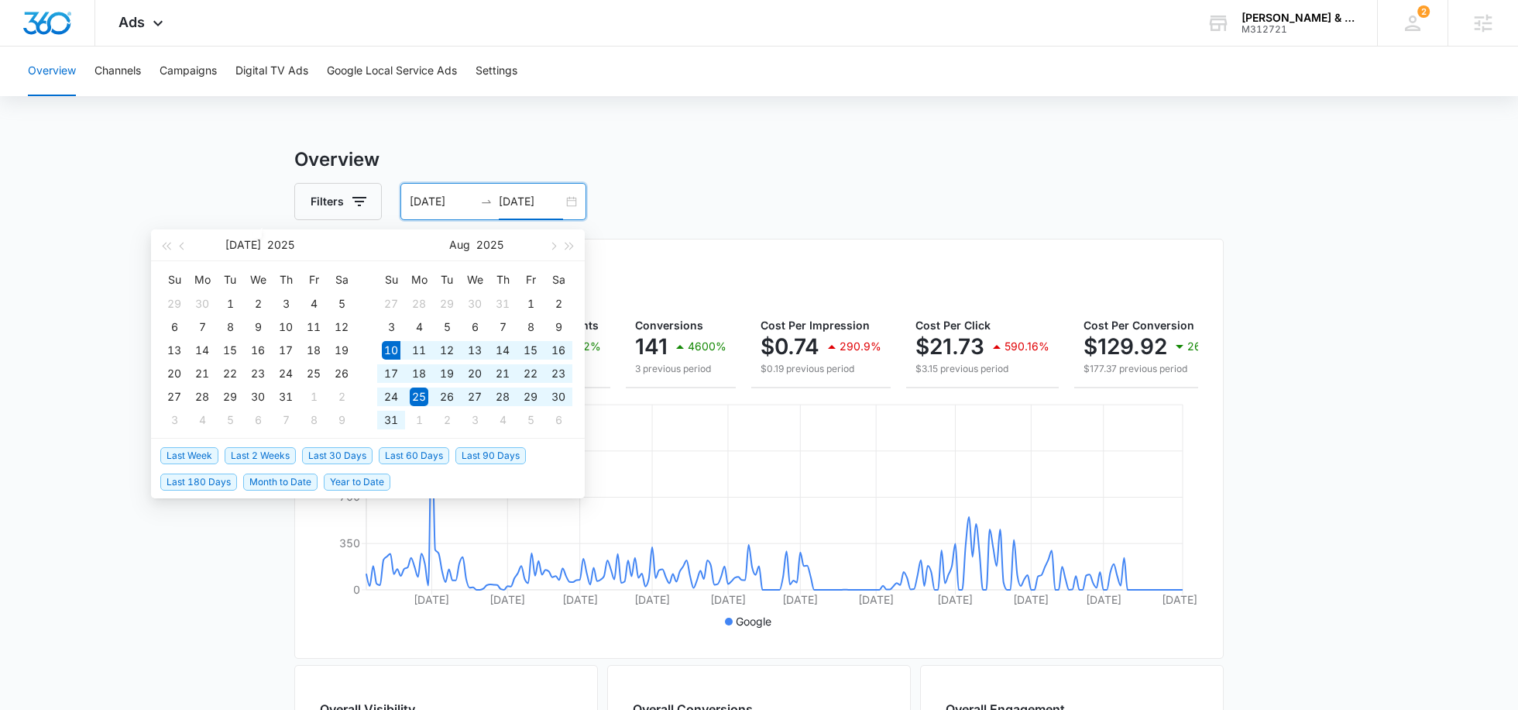
click at [332, 451] on span "Last 30 Days" at bounding box center [337, 455] width 70 height 17
type input "08/10/2025"
type input "09/09/2025"
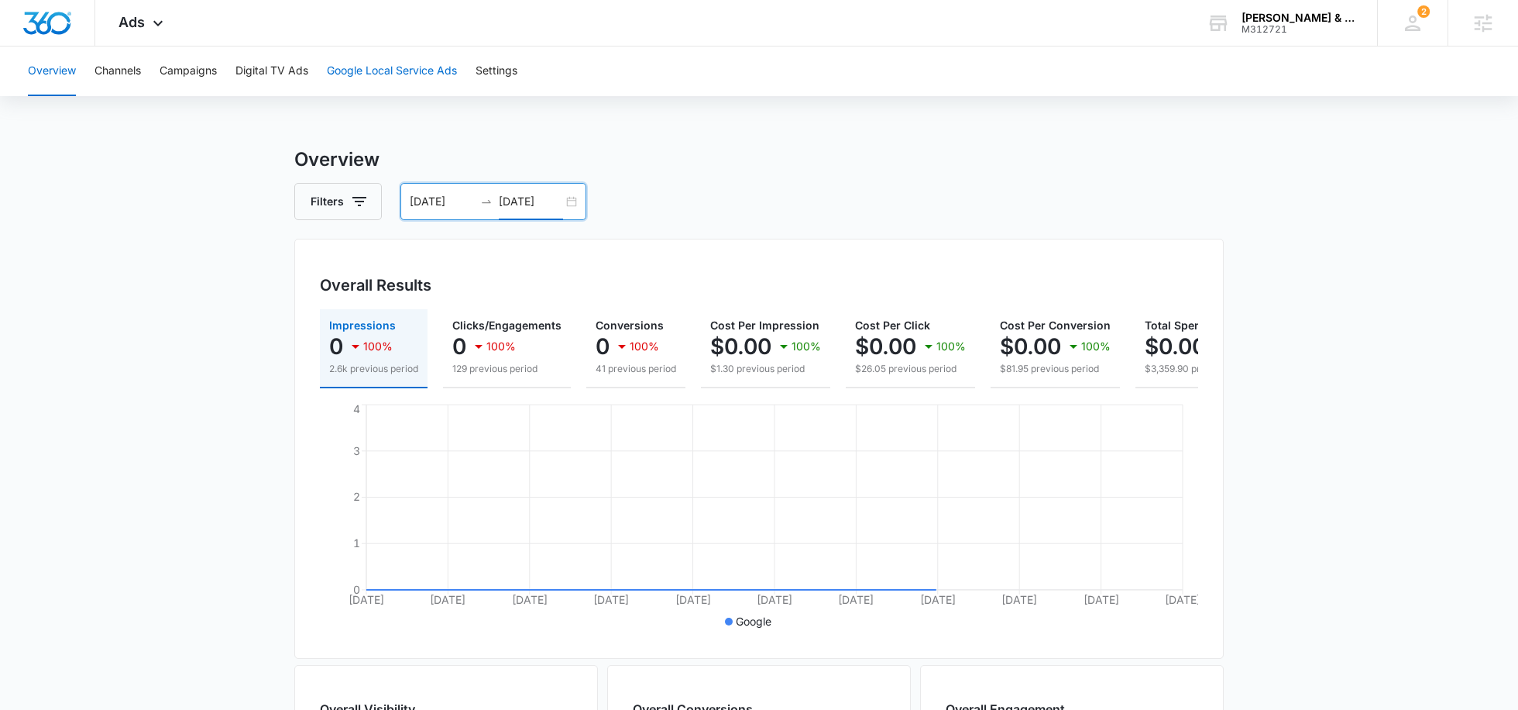
click at [409, 58] on button "Google Local Service Ads" at bounding box center [392, 71] width 130 height 50
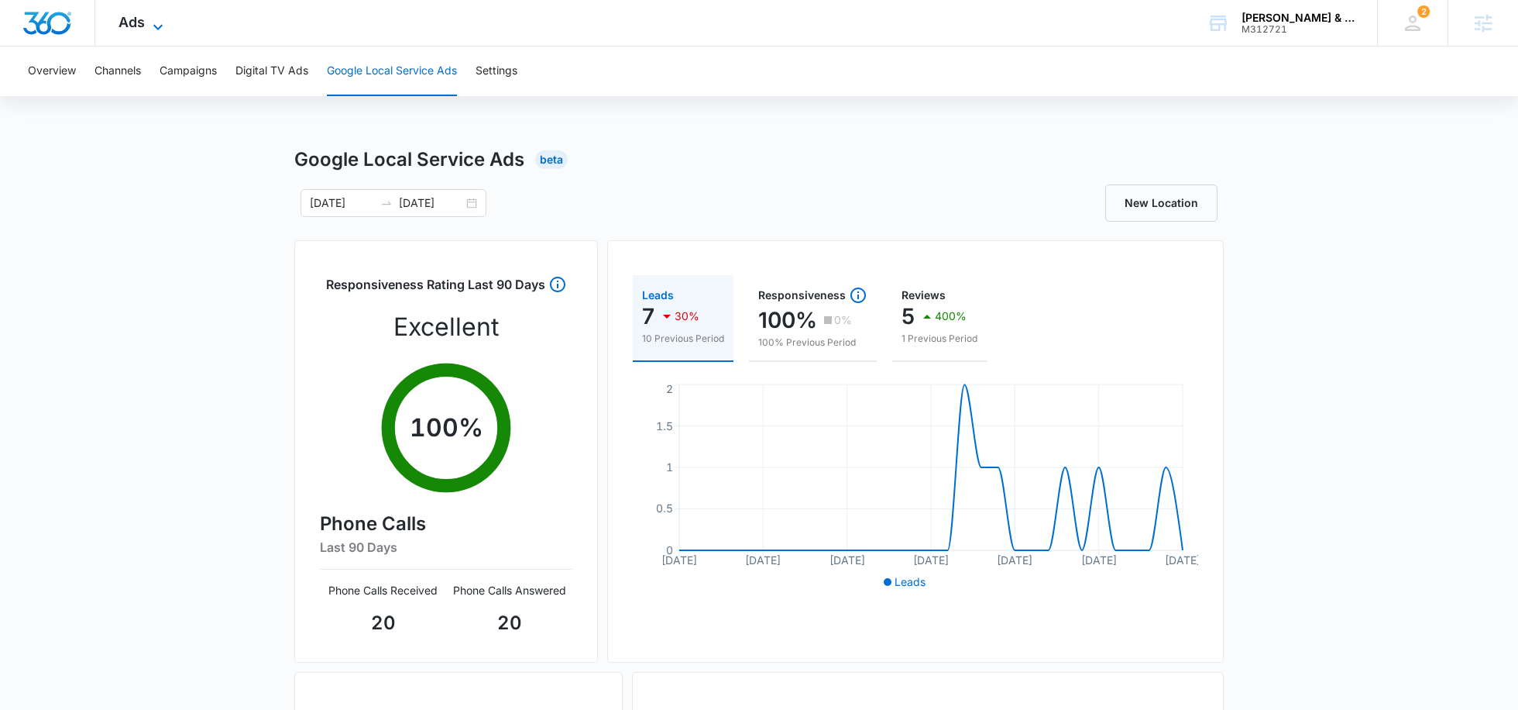
click at [155, 18] on icon at bounding box center [158, 27] width 19 height 19
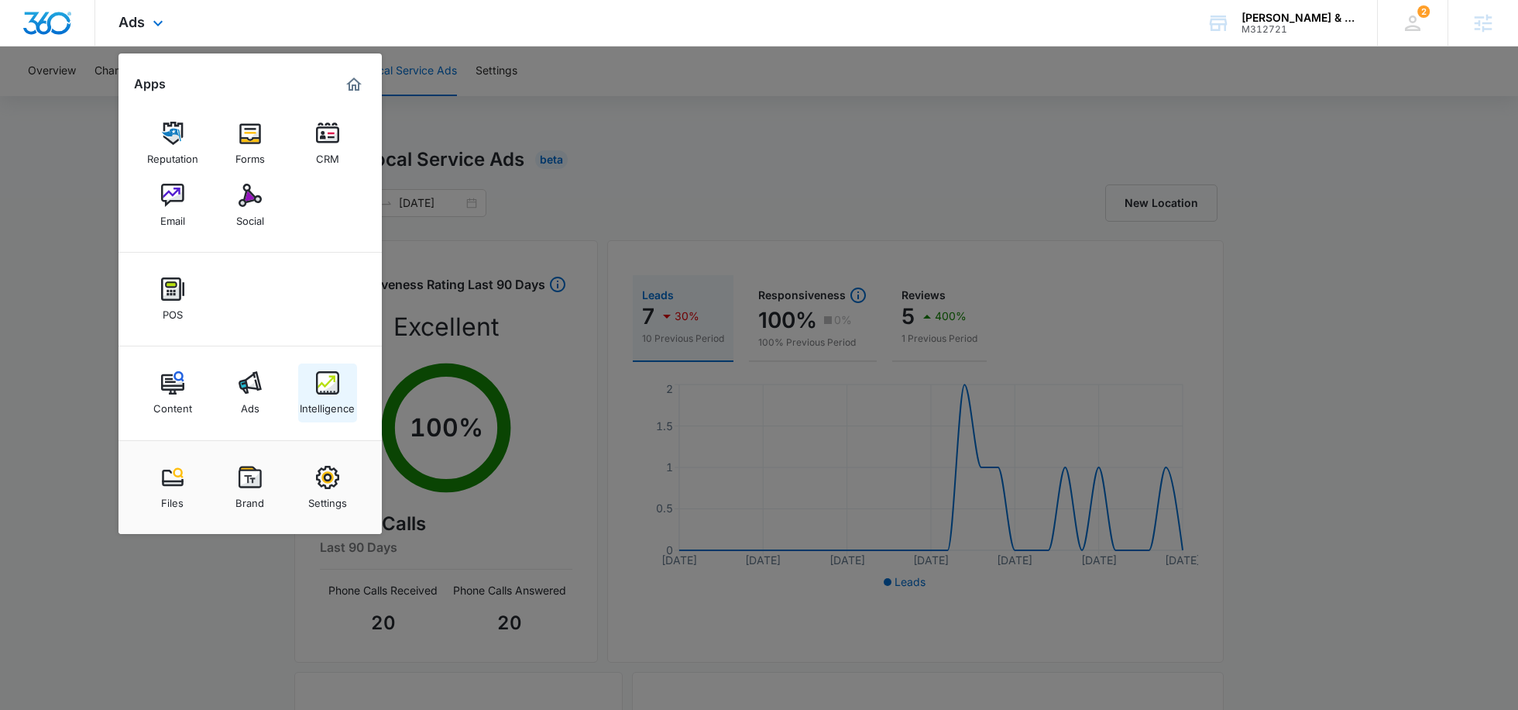
click at [340, 382] on link "Intelligence" at bounding box center [327, 392] width 59 height 59
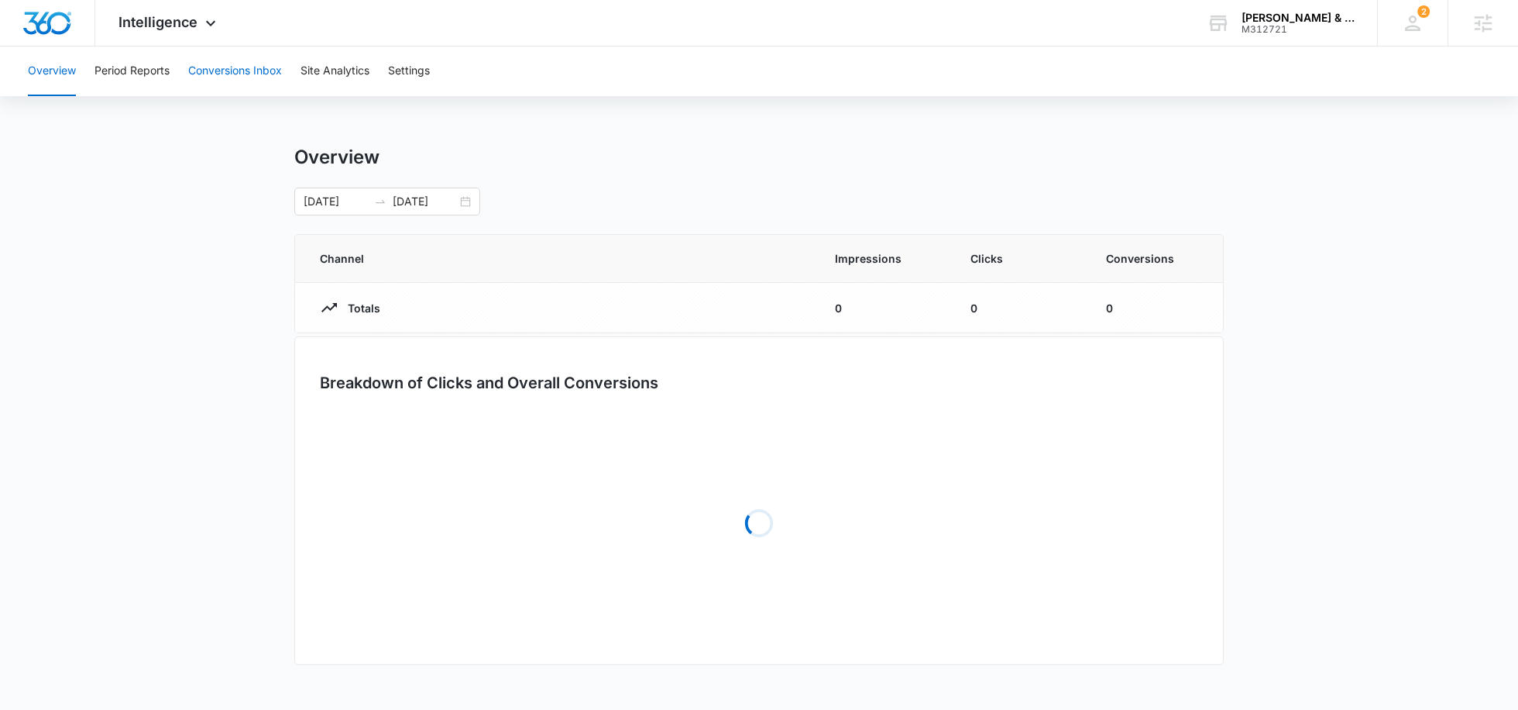
click at [208, 85] on button "Conversions Inbox" at bounding box center [235, 71] width 94 height 50
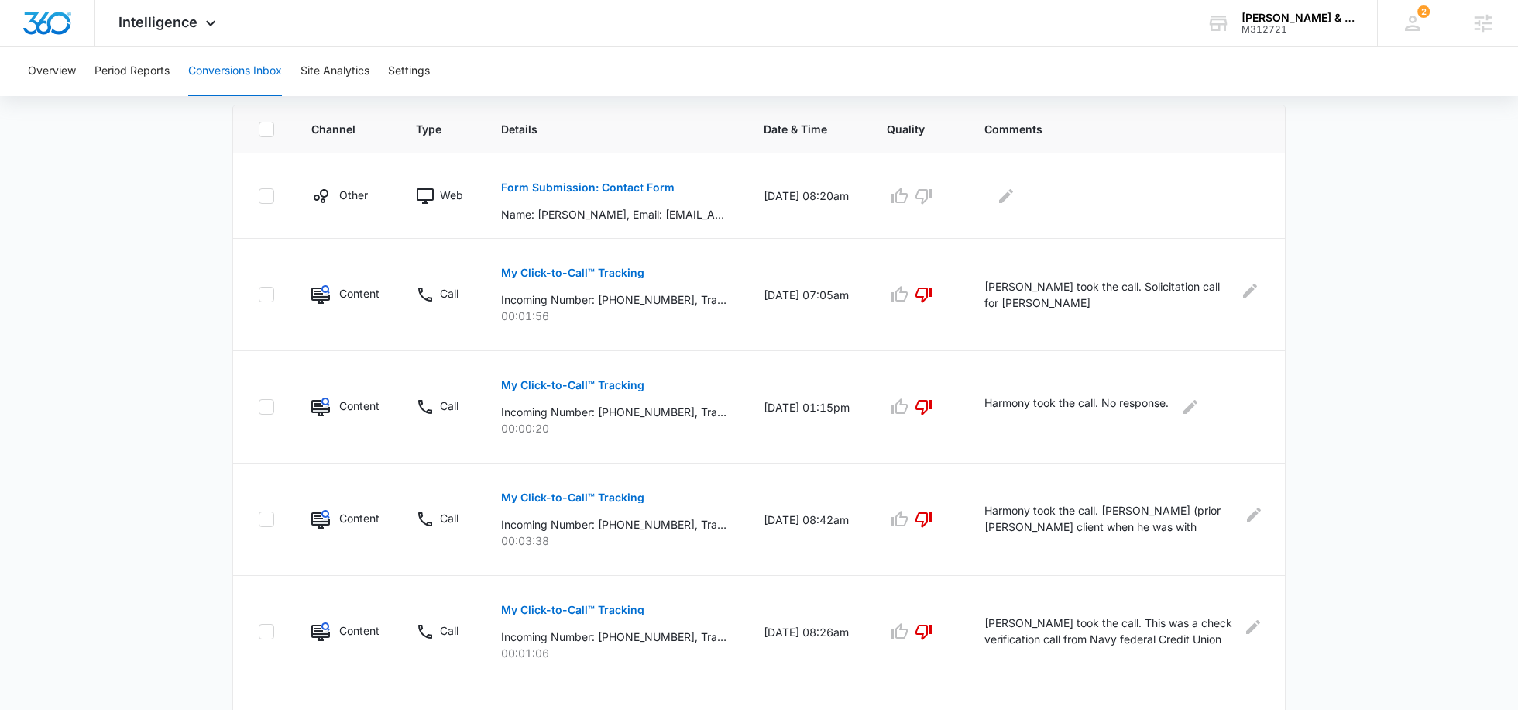
scroll to position [338, 0]
click at [635, 194] on button "Form Submission: Contact Form" at bounding box center [588, 184] width 174 height 37
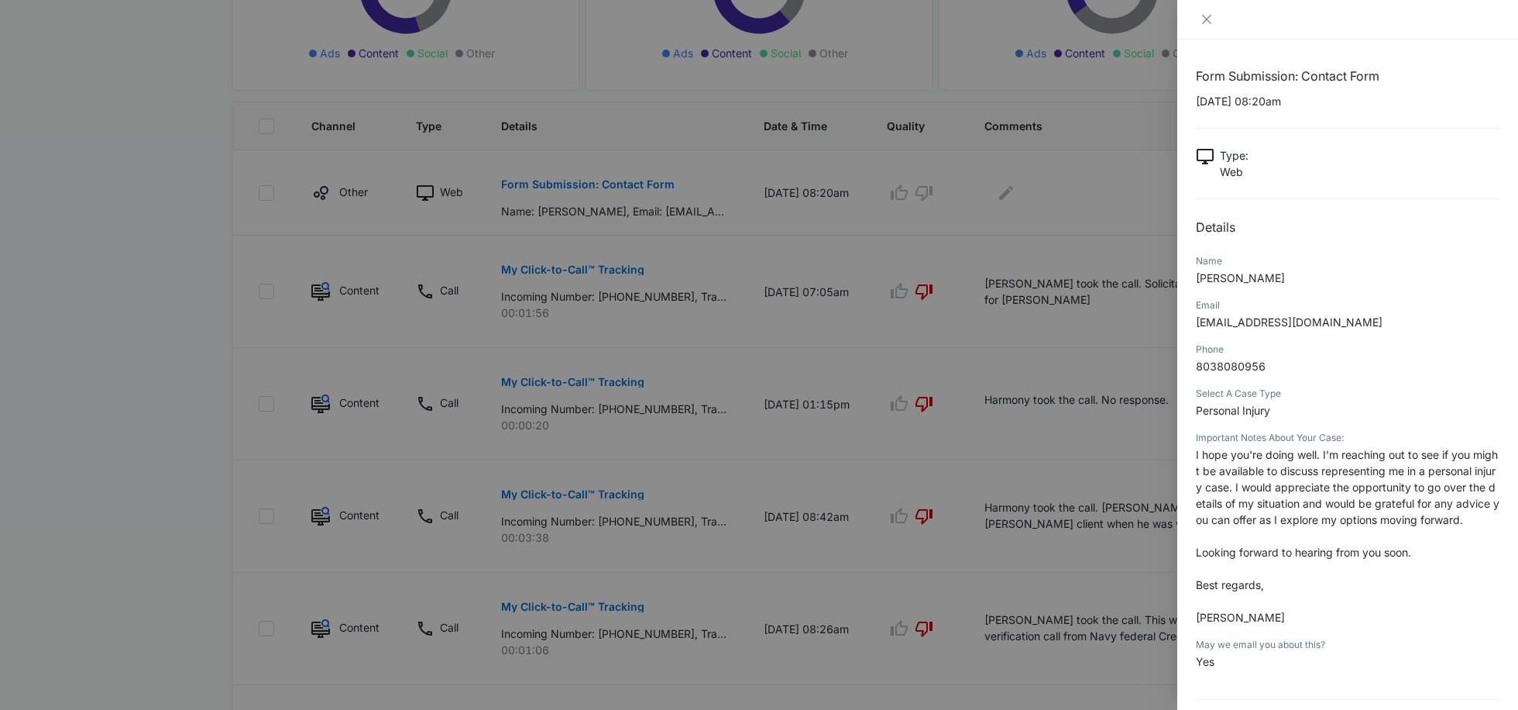
click at [231, 361] on div at bounding box center [759, 355] width 1518 height 710
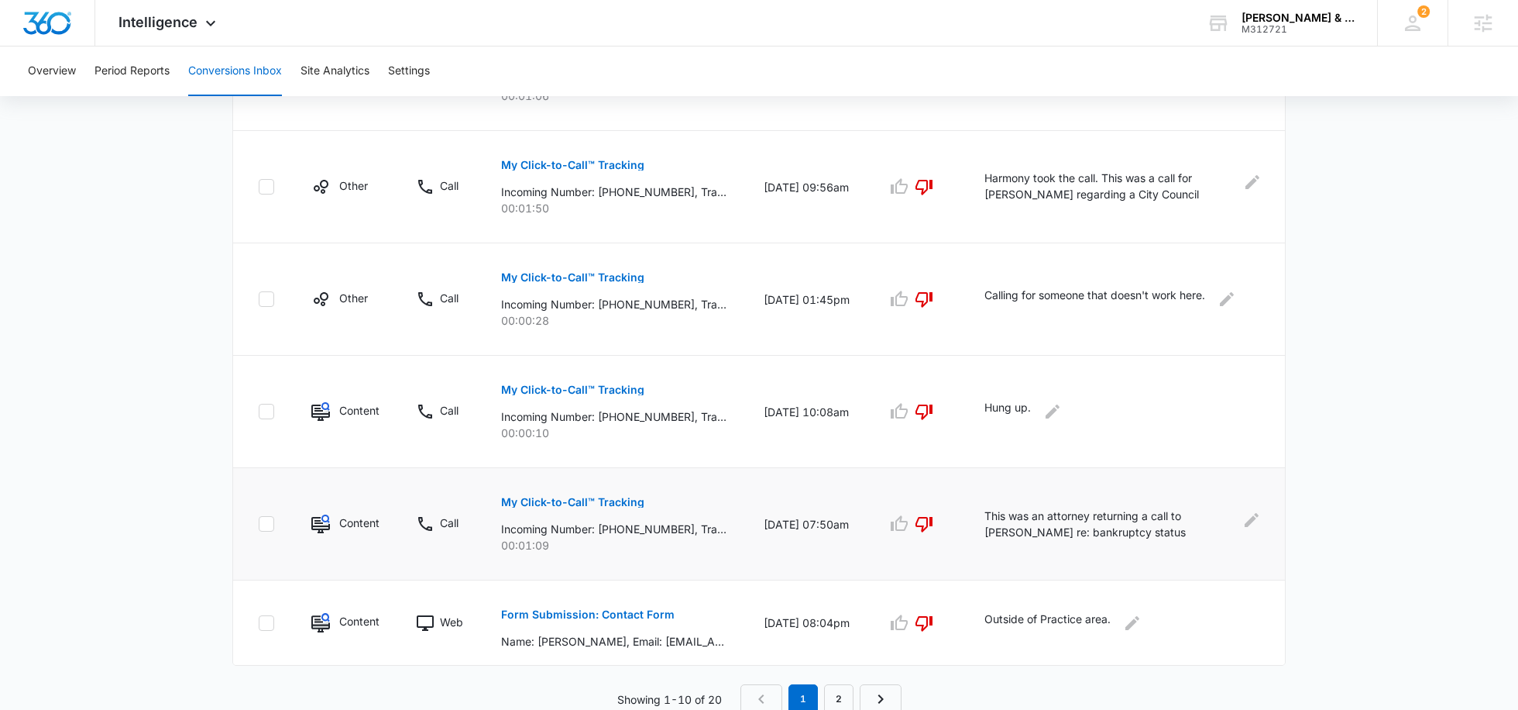
scroll to position [0, 0]
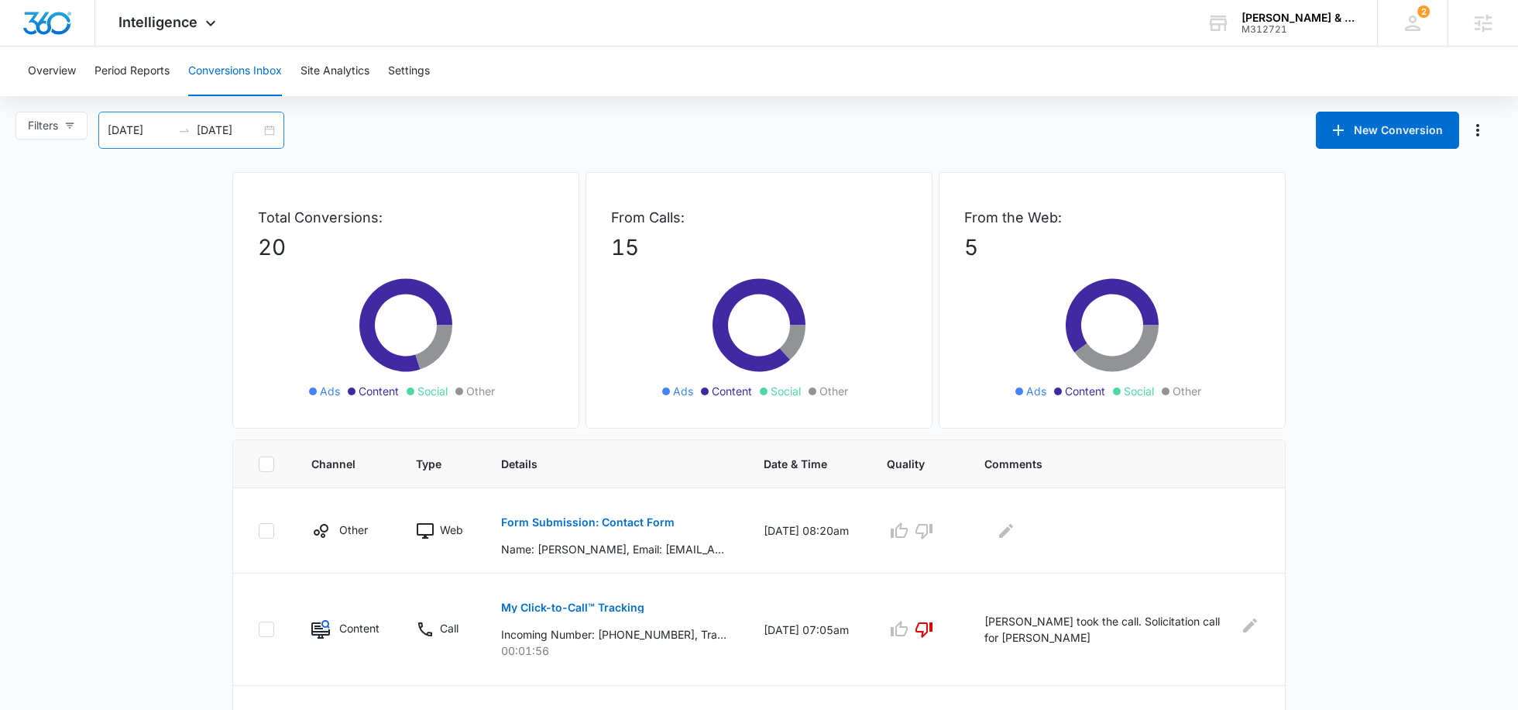
click at [220, 136] on input "09/09/2025" at bounding box center [229, 130] width 64 height 17
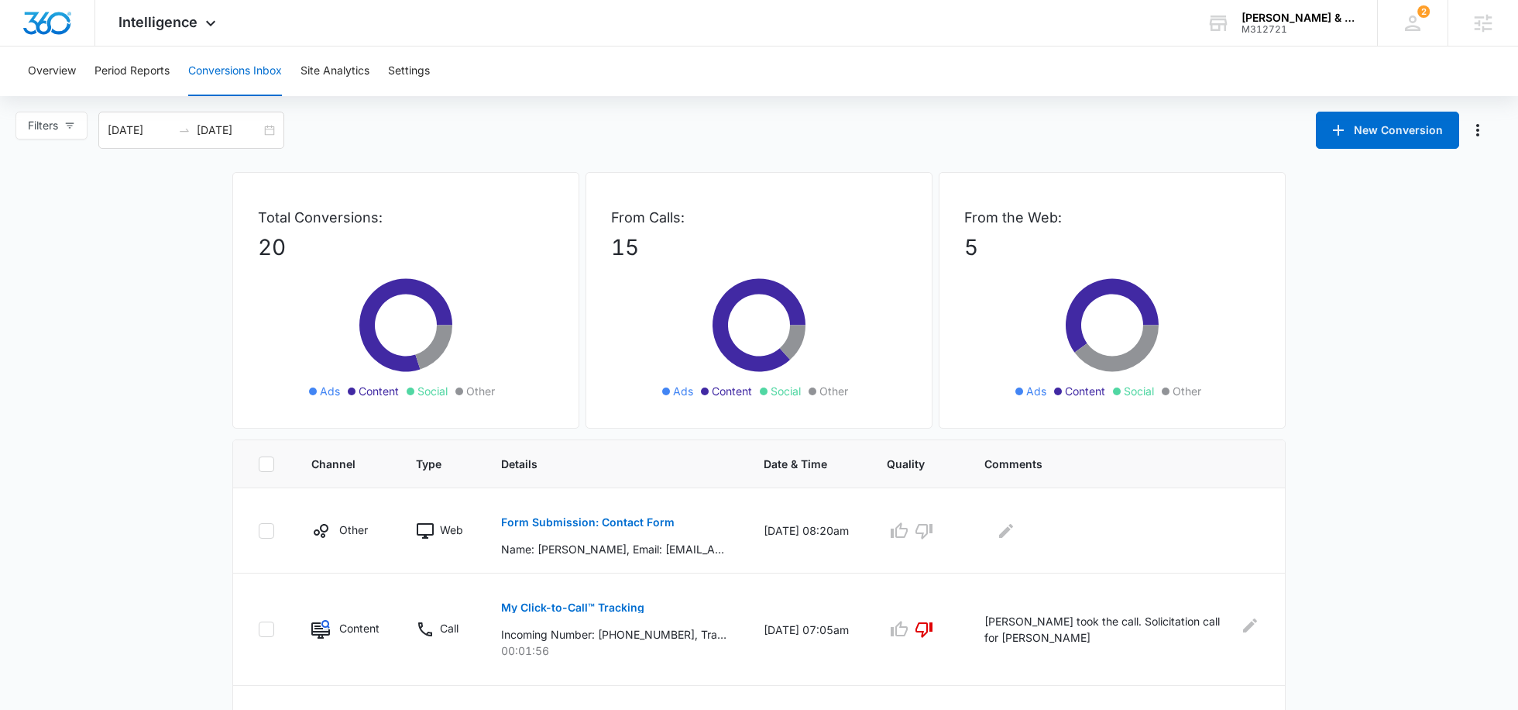
scroll to position [892, 0]
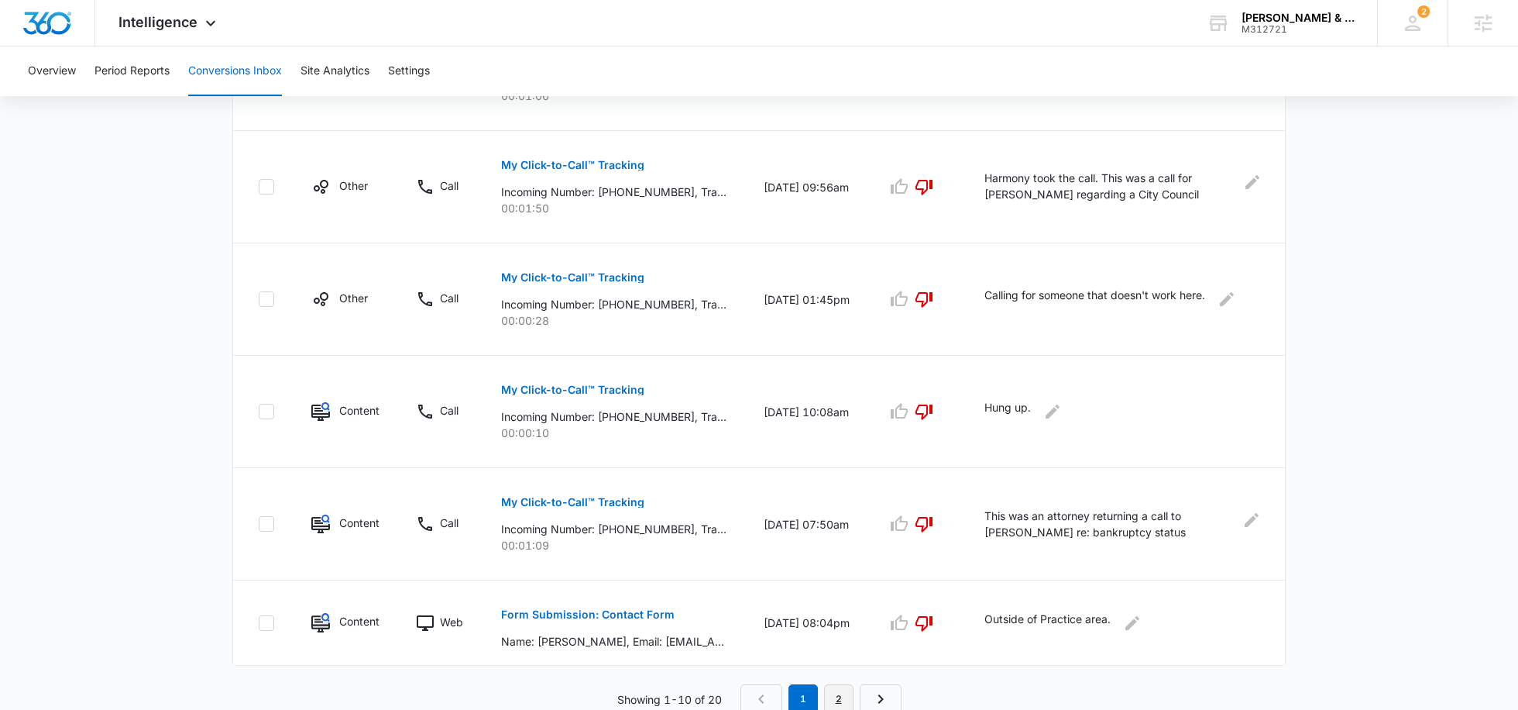
click at [832, 684] on link "2" at bounding box center [838, 698] width 29 height 29
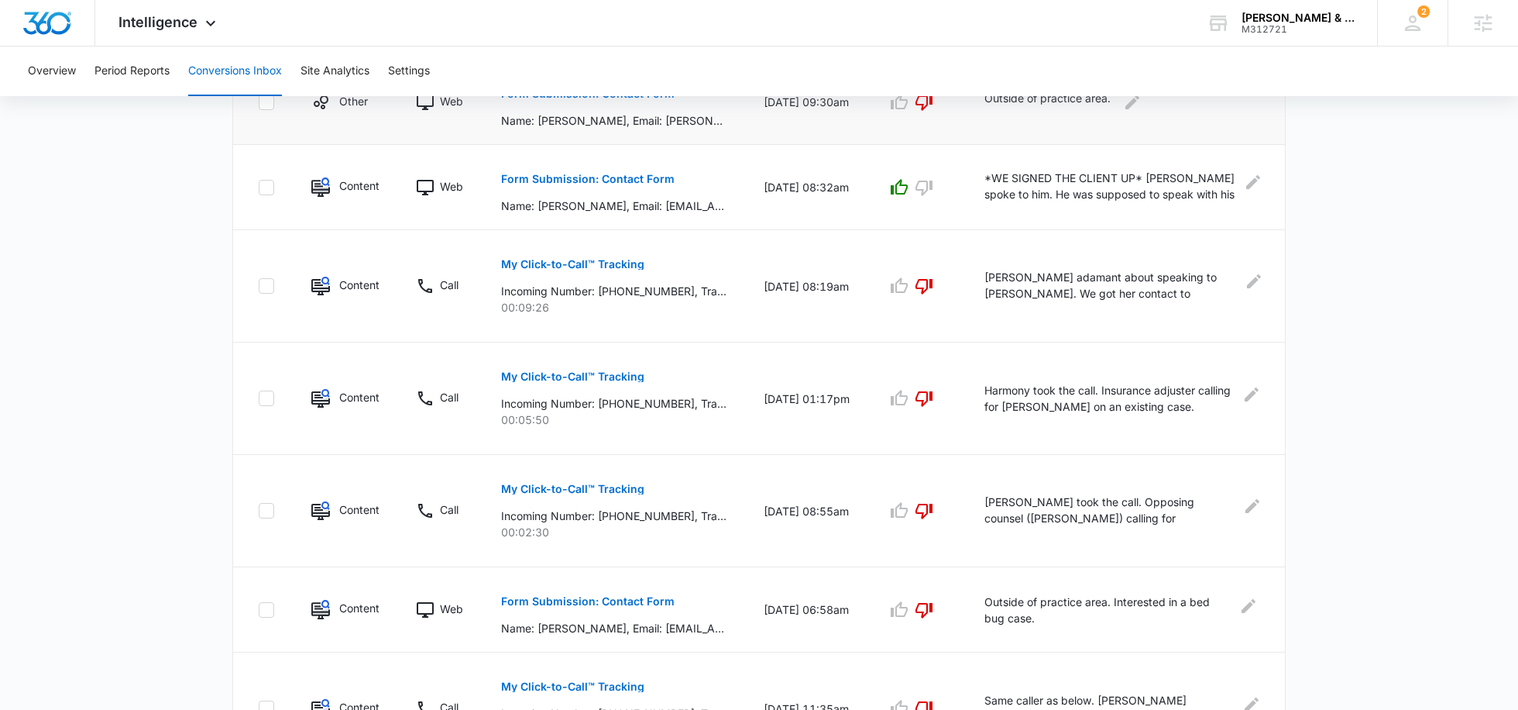
scroll to position [864, 0]
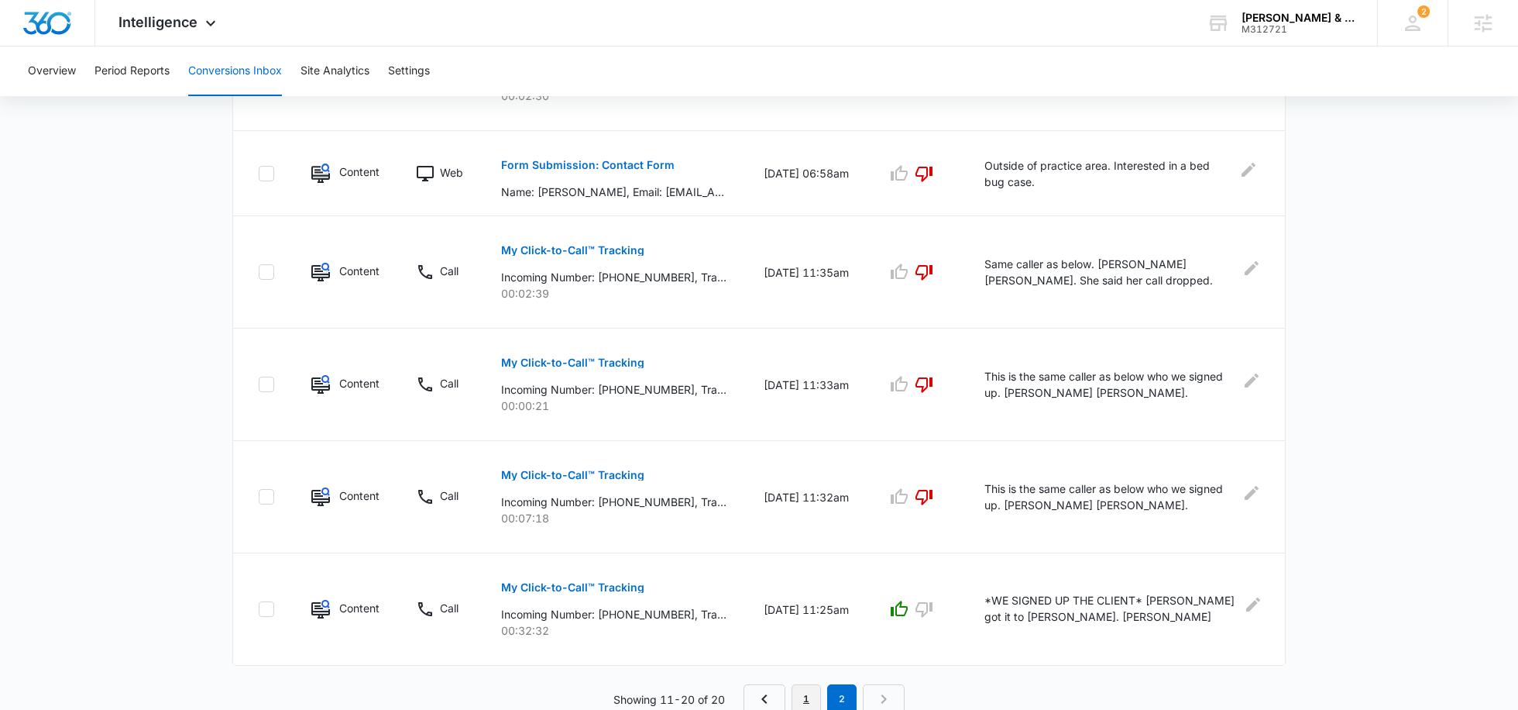
click at [804, 688] on link "1" at bounding box center [806, 698] width 29 height 29
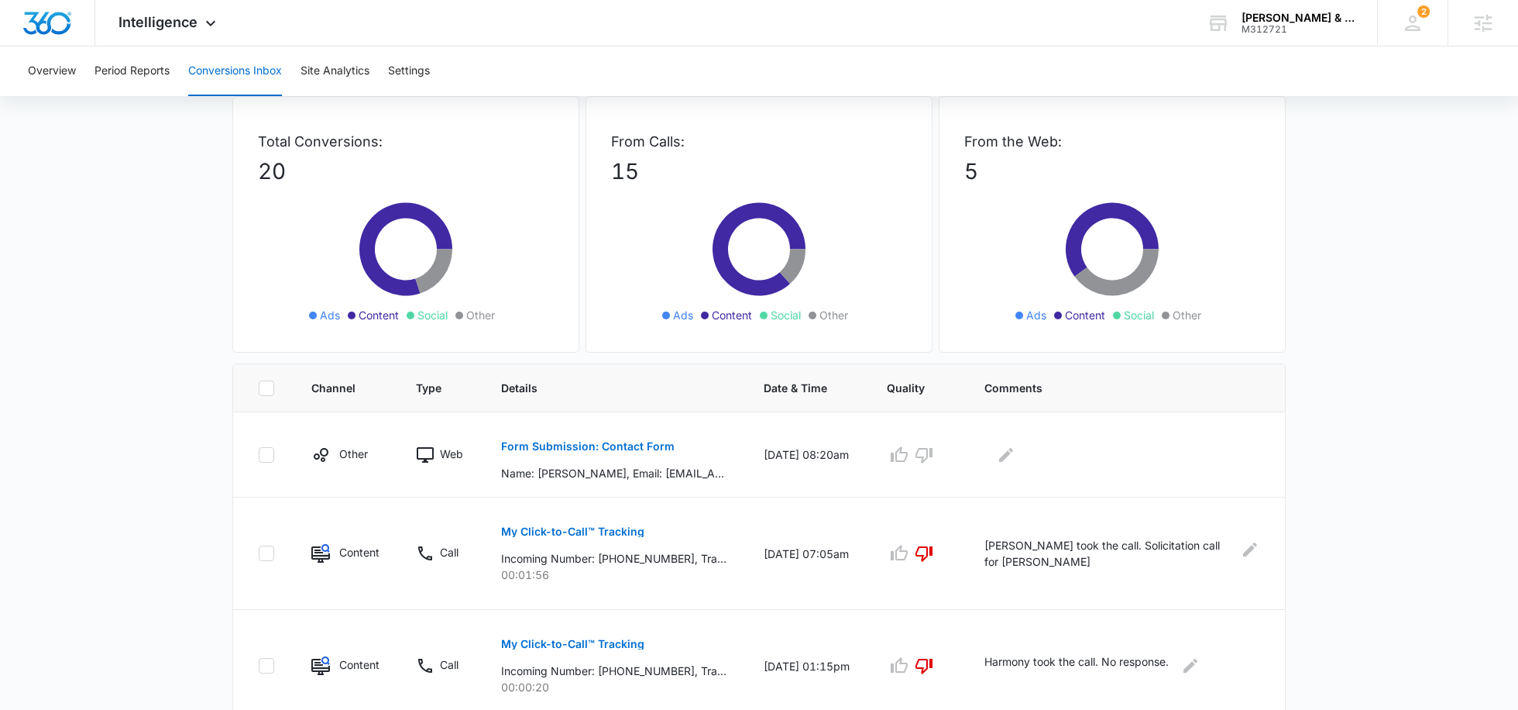
scroll to position [0, 0]
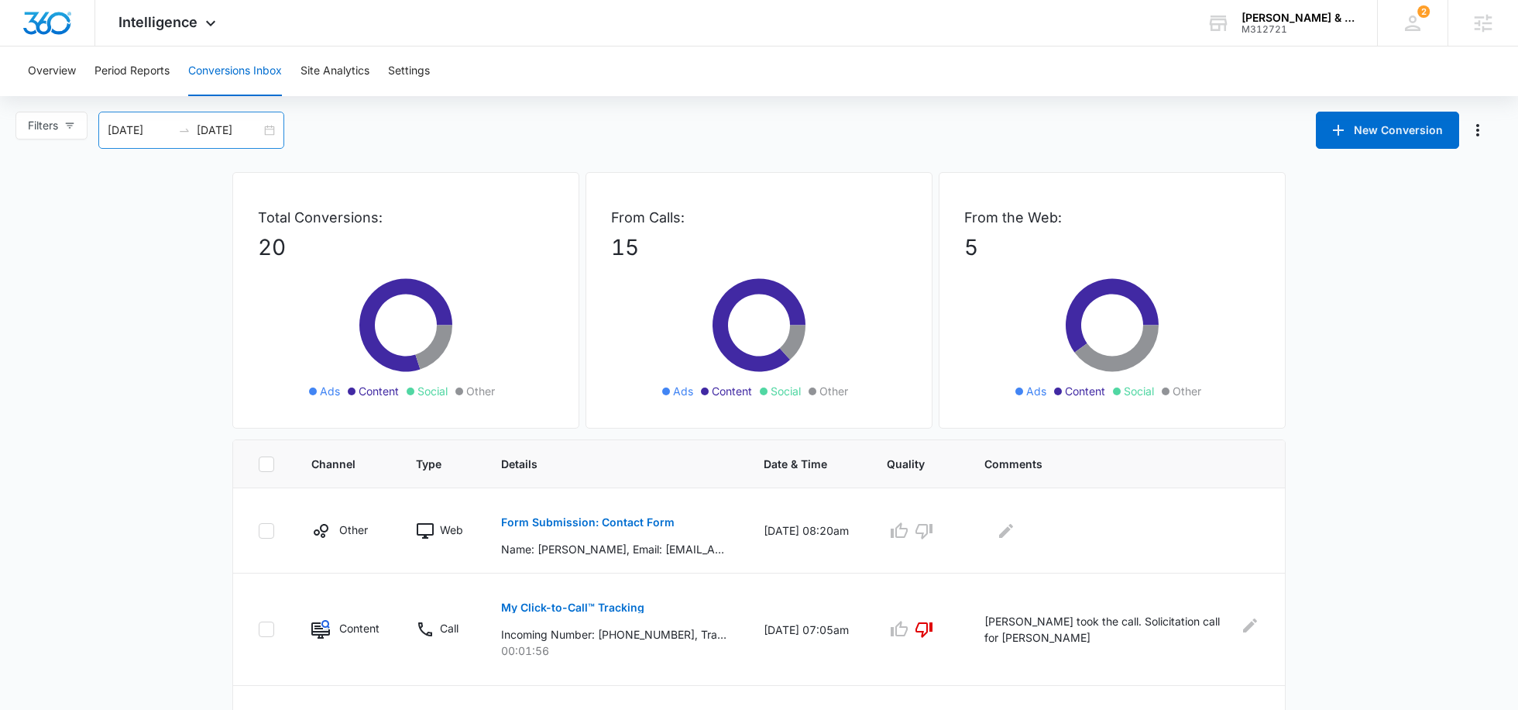
click at [141, 133] on input "08/10/2025" at bounding box center [140, 130] width 64 height 17
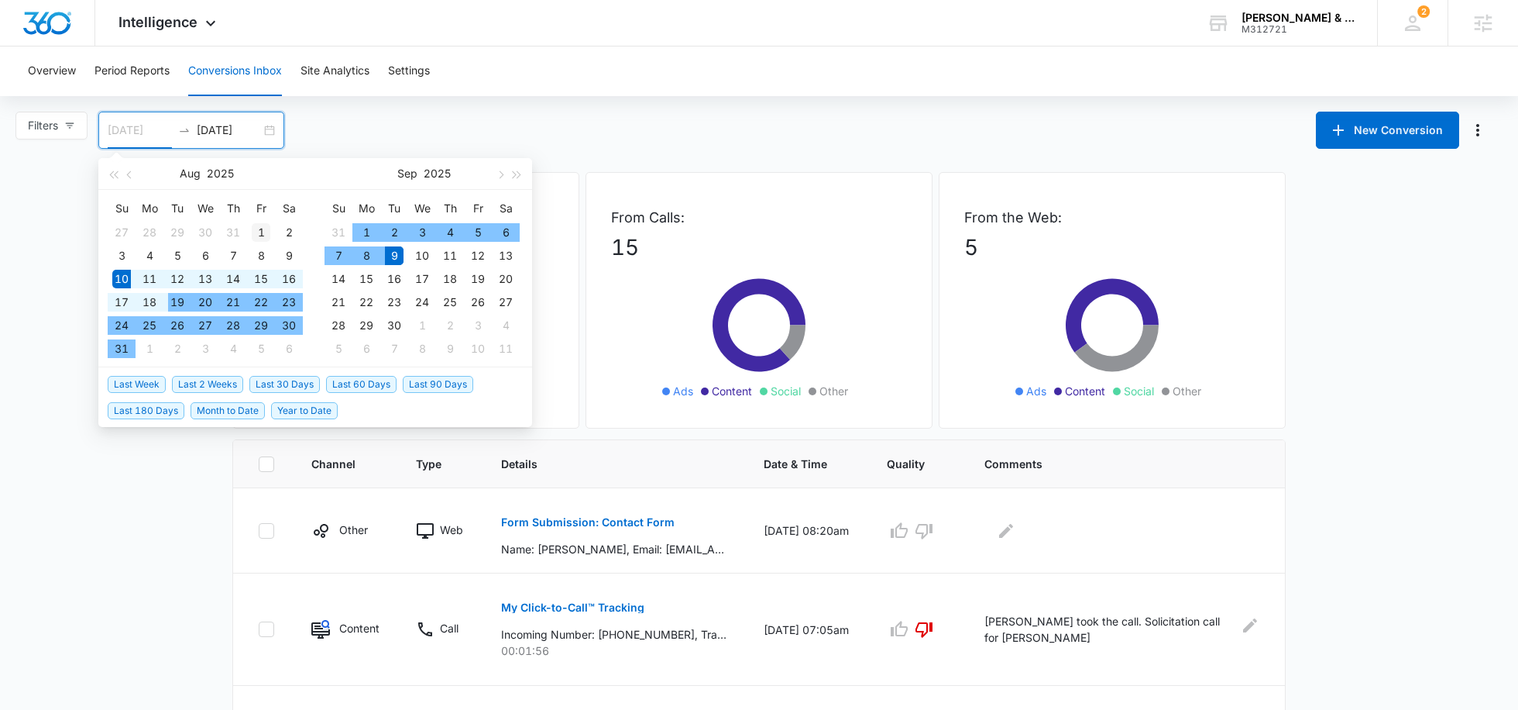
type input "08/01/2025"
click at [259, 233] on div "1" at bounding box center [261, 232] width 19 height 19
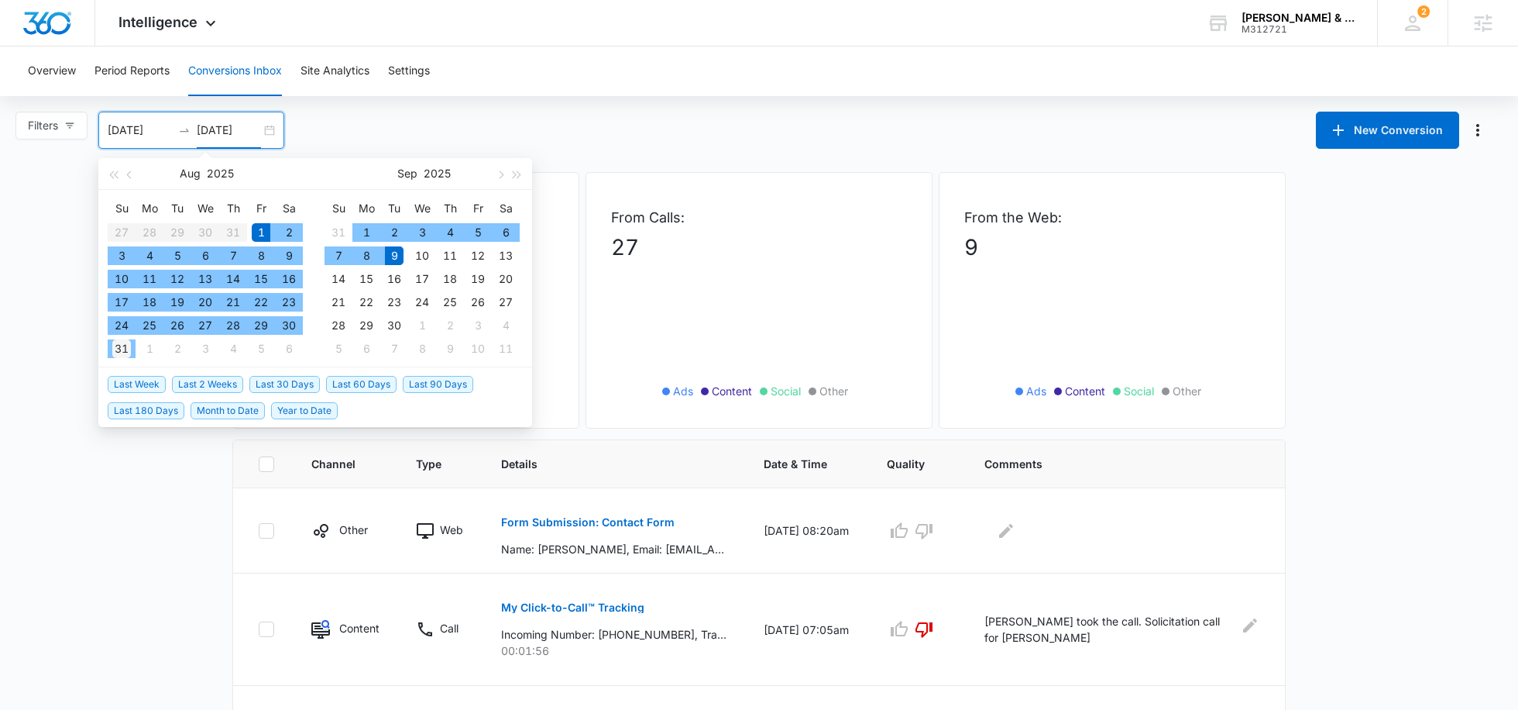
type input "08/31/2025"
click at [125, 348] on div "31" at bounding box center [121, 348] width 19 height 19
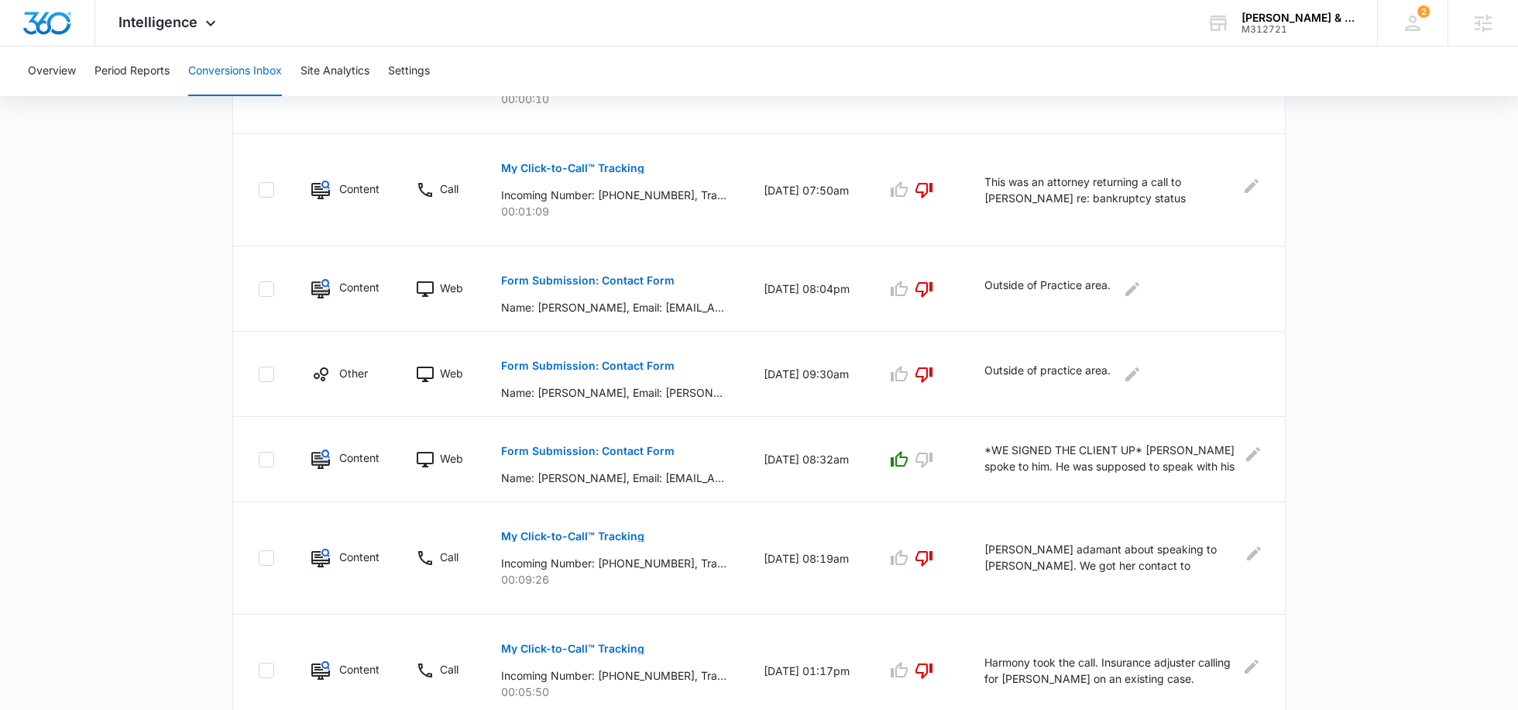
scroll to position [864, 0]
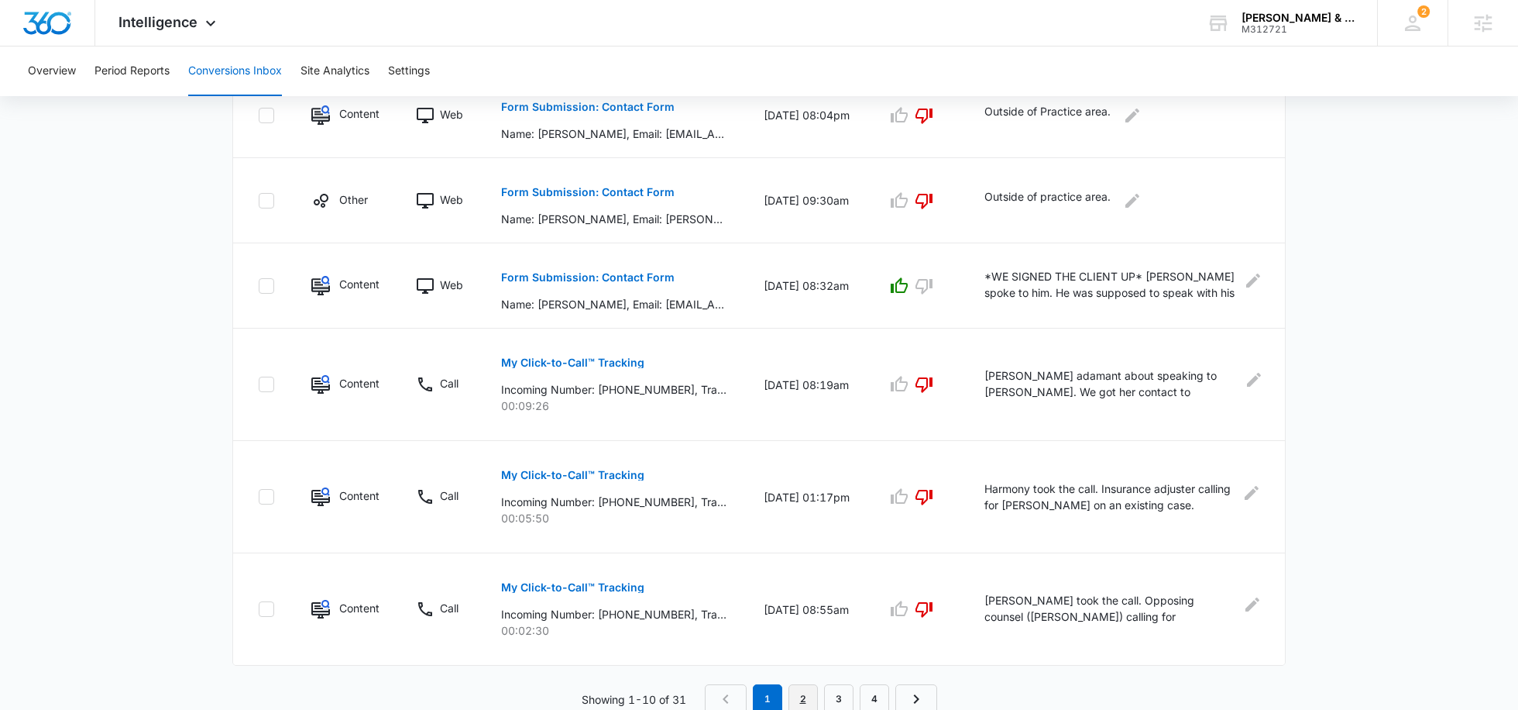
click at [800, 688] on link "2" at bounding box center [803, 698] width 29 height 29
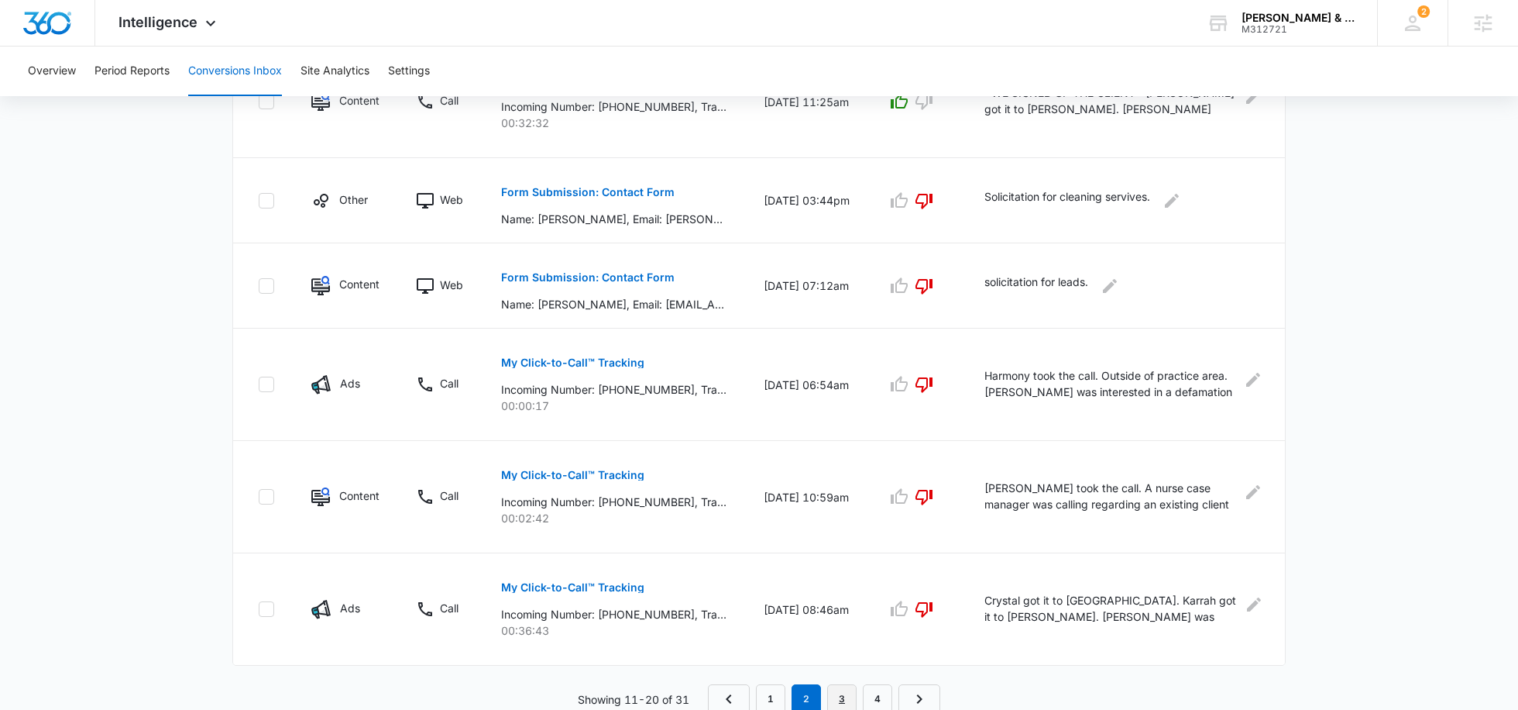
click at [832, 686] on link "3" at bounding box center [841, 698] width 29 height 29
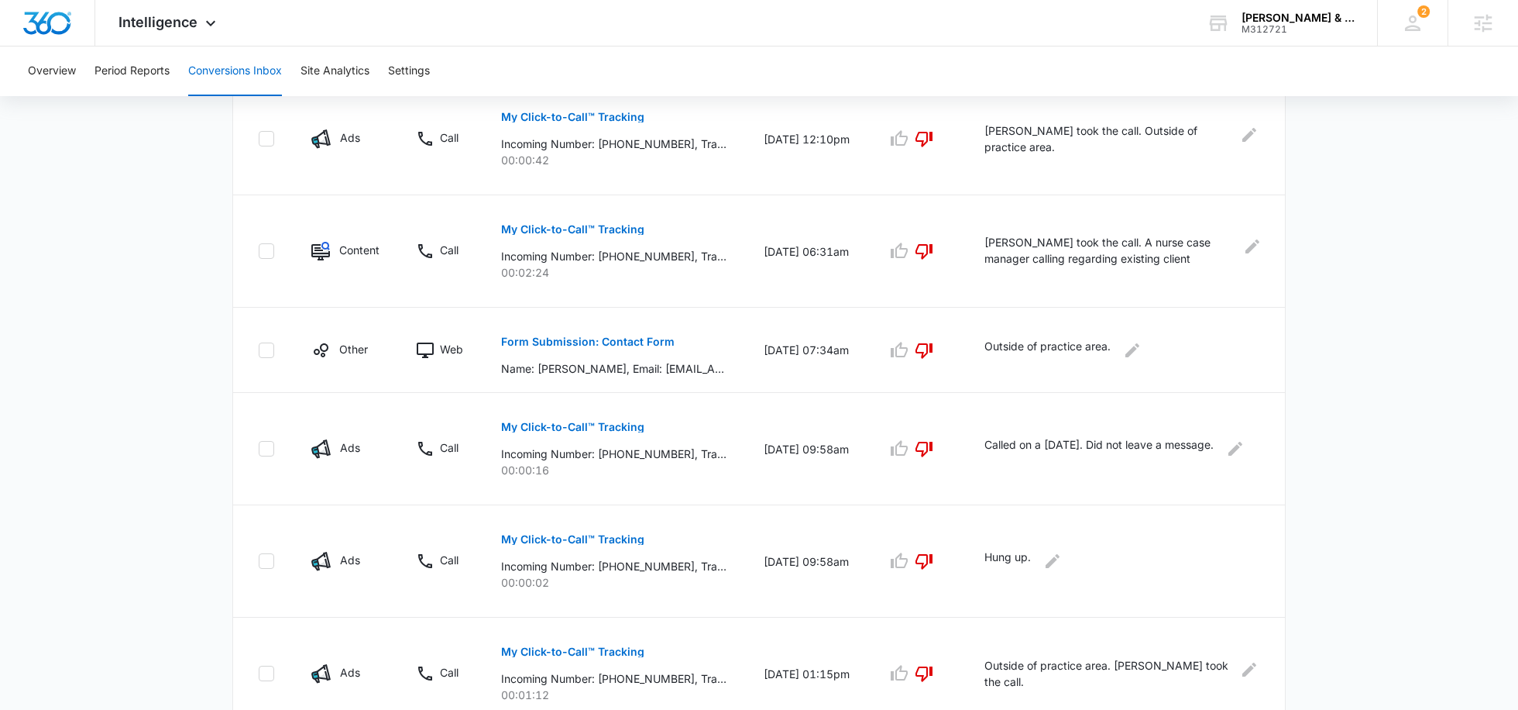
scroll to position [919, 0]
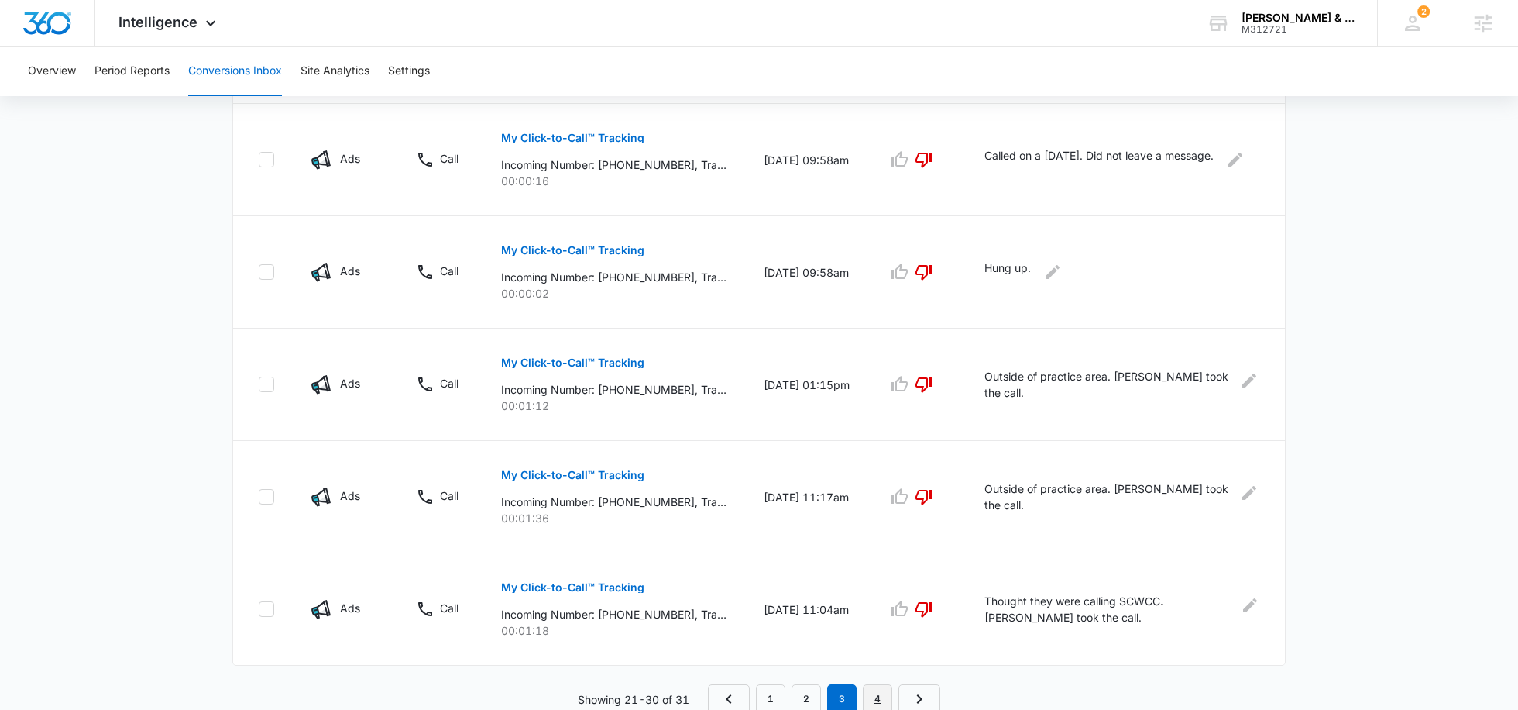
click at [878, 688] on link "4" at bounding box center [877, 698] width 29 height 29
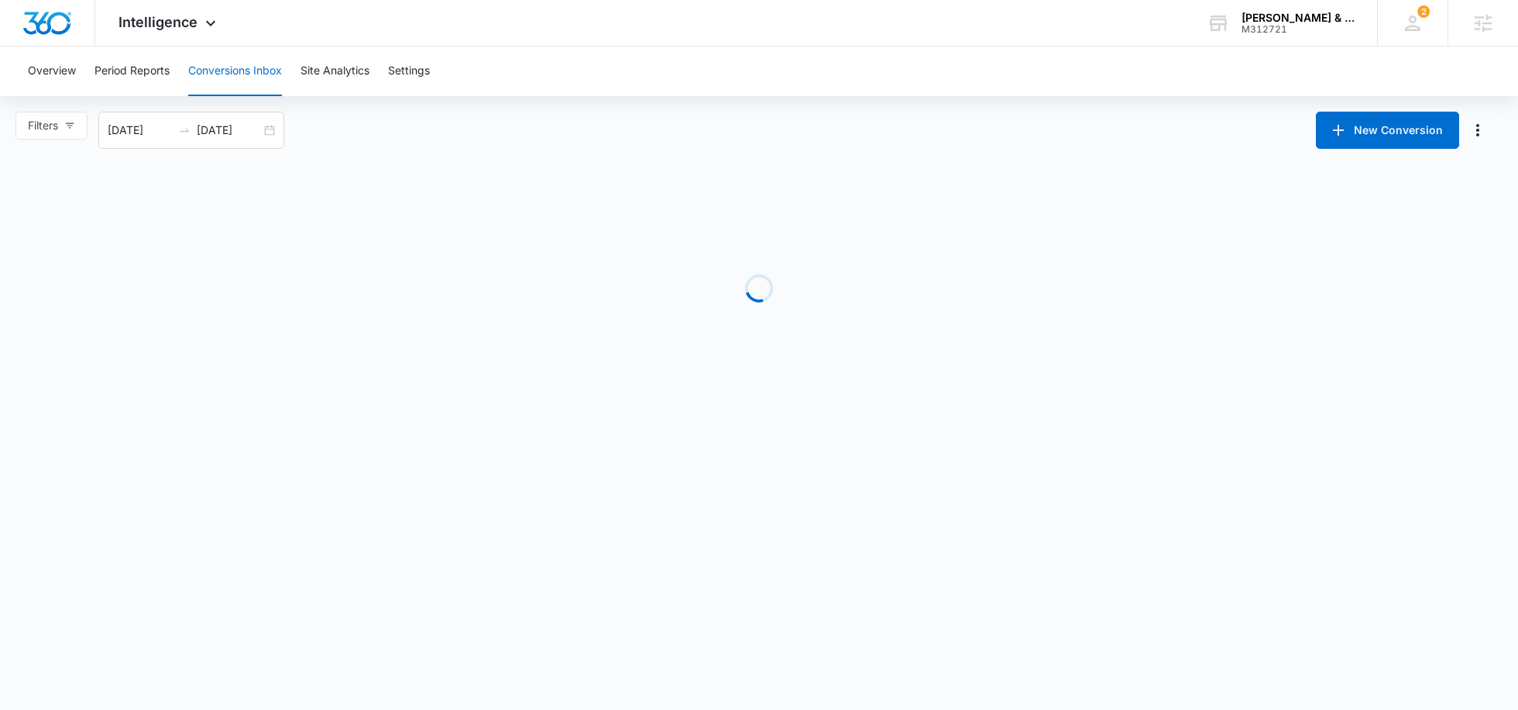
scroll to position [0, 0]
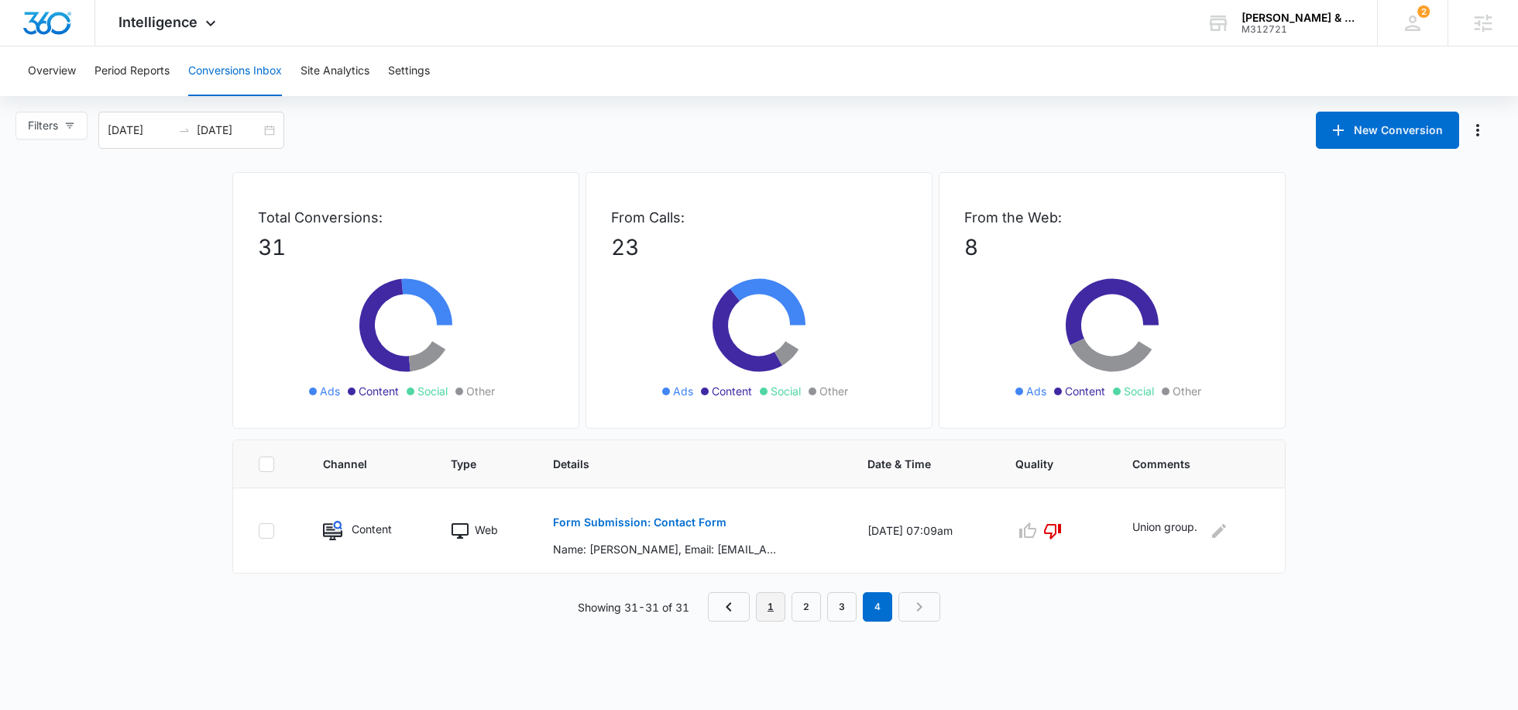
click at [772, 596] on link "1" at bounding box center [770, 606] width 29 height 29
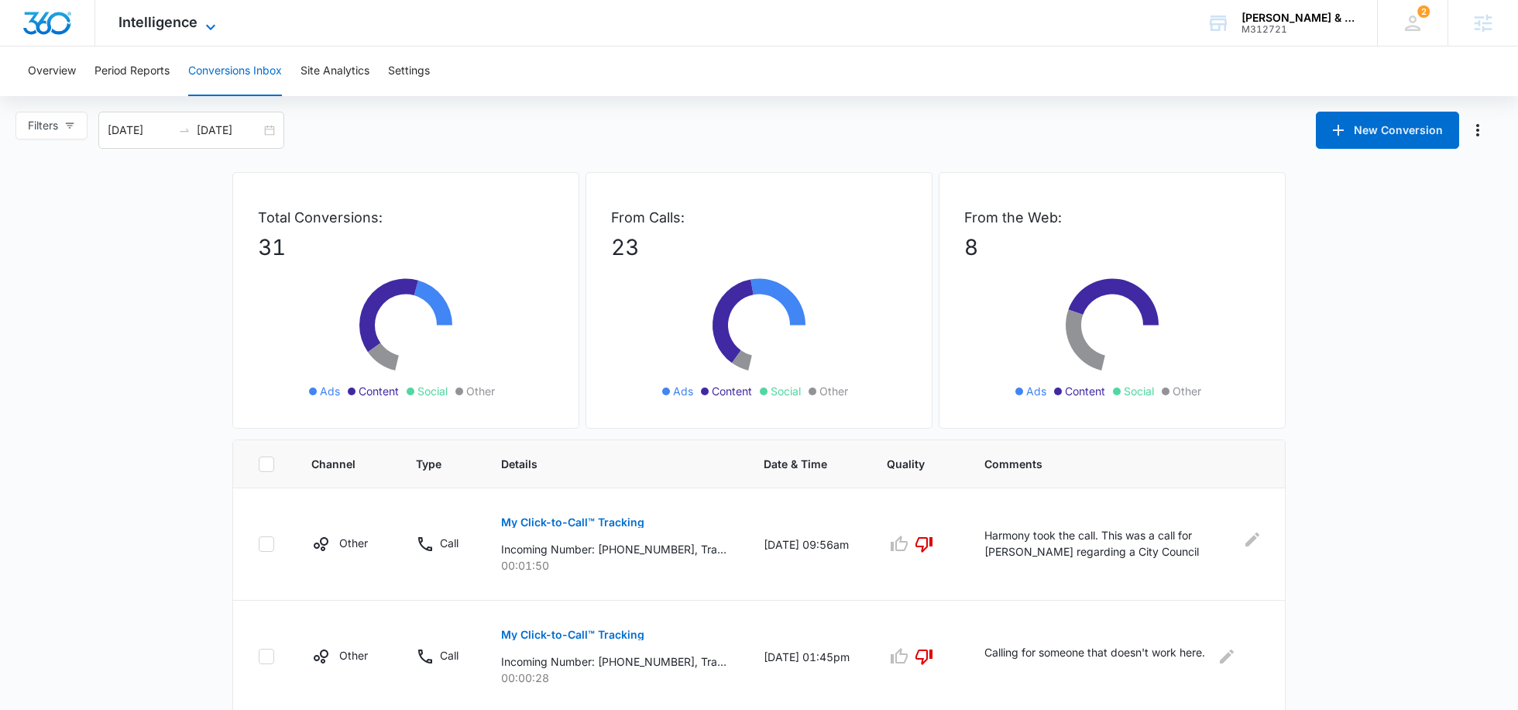
click at [185, 24] on span "Intelligence" at bounding box center [158, 22] width 79 height 16
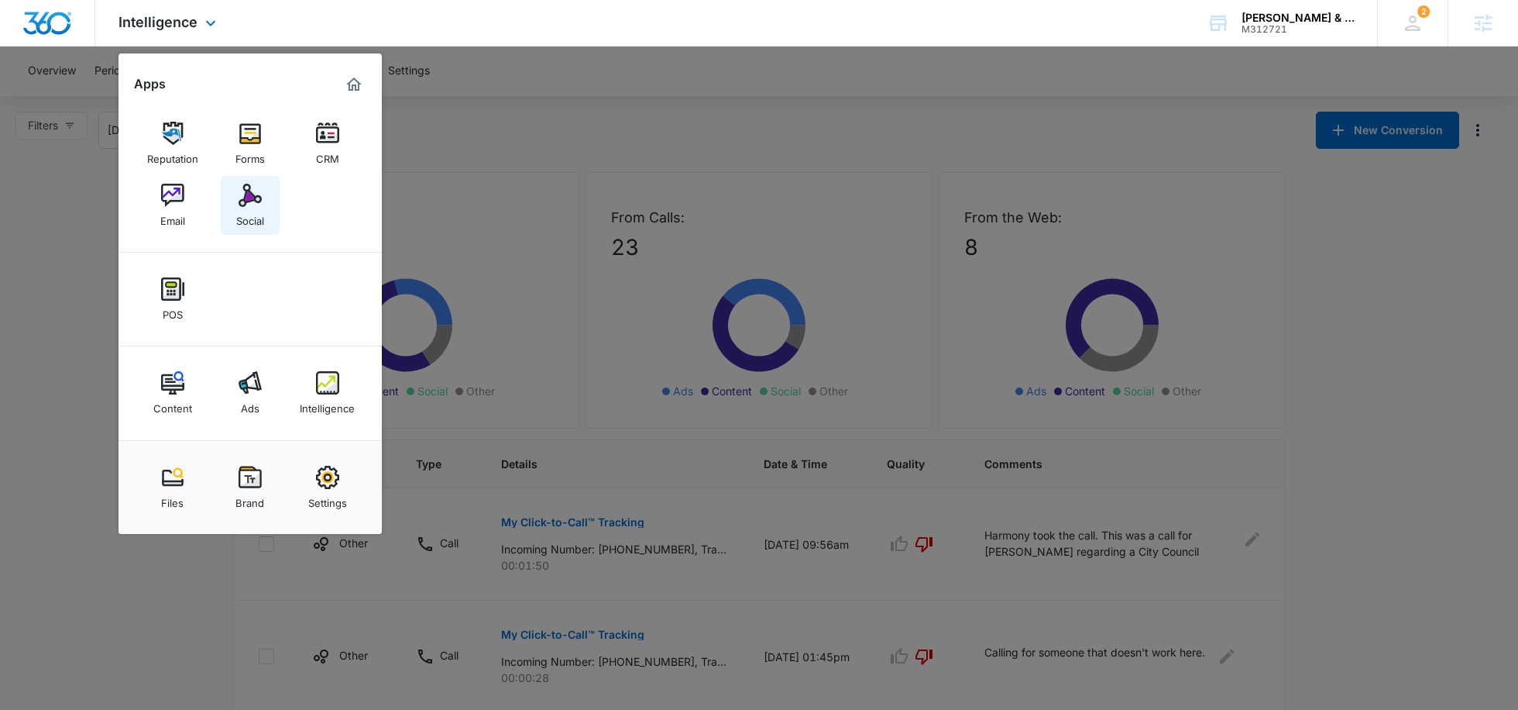
click at [252, 191] on img at bounding box center [250, 195] width 23 height 23
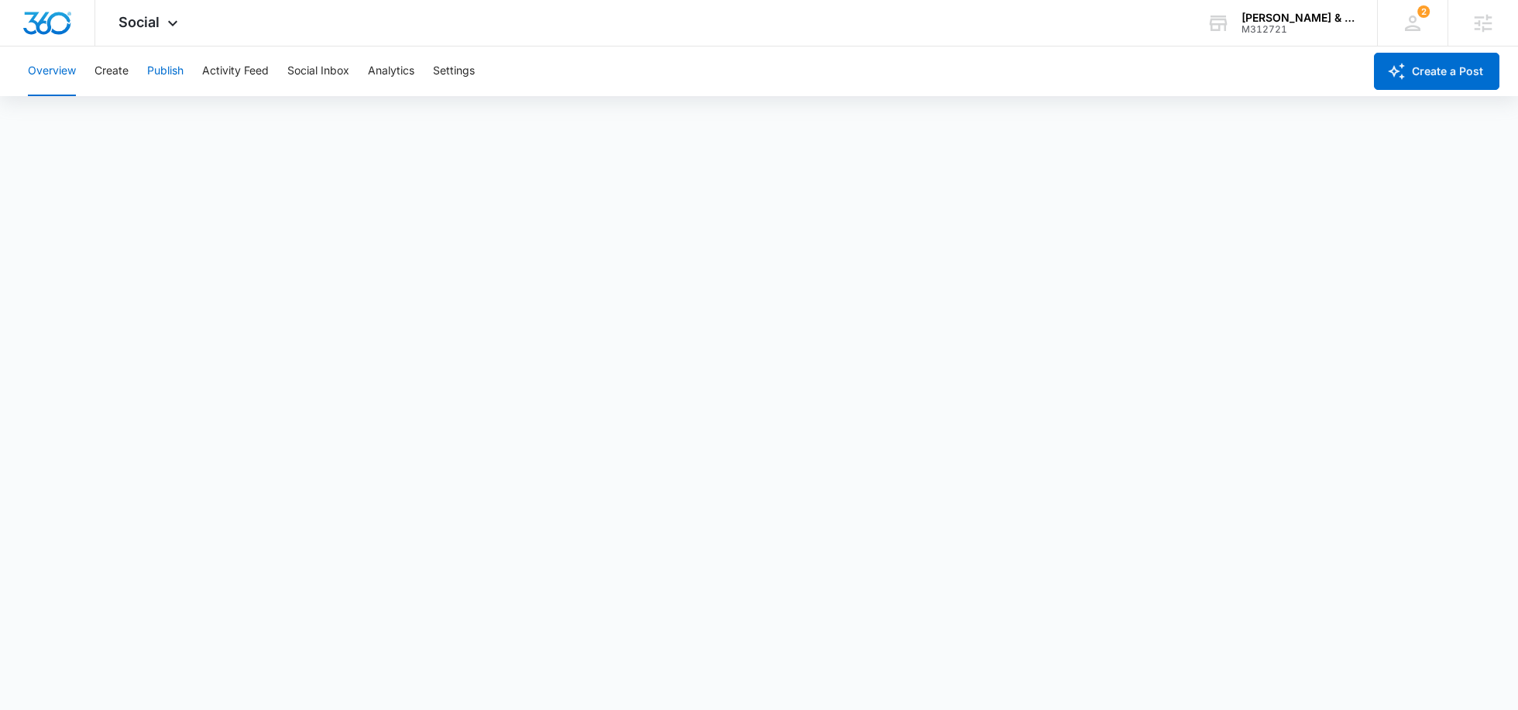
click at [163, 80] on button "Publish" at bounding box center [165, 71] width 36 height 50
click at [139, 34] on div "Social Apps Reputation Forms CRM Email Social POS Content Ads Intelligence File…" at bounding box center [150, 23] width 110 height 46
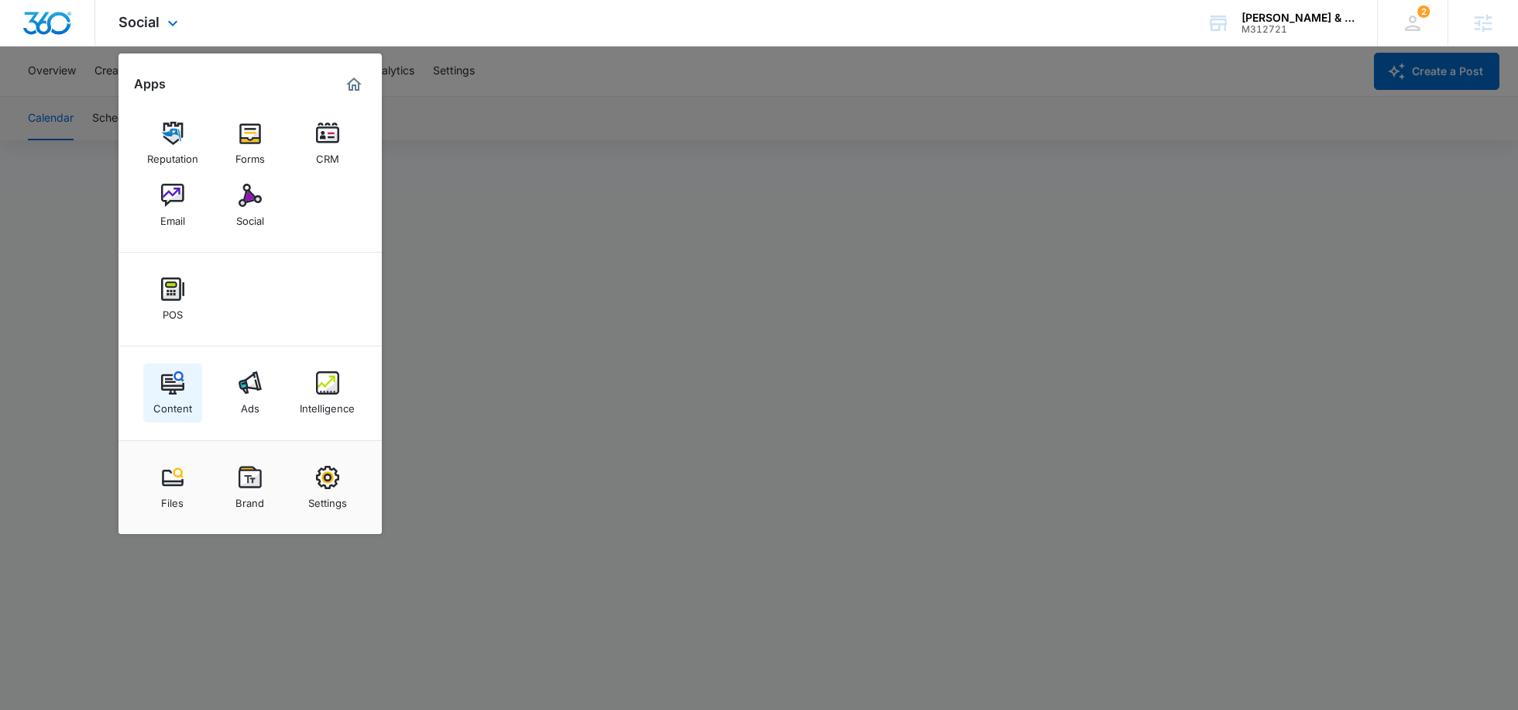
click at [167, 404] on div "Content" at bounding box center [172, 404] width 39 height 20
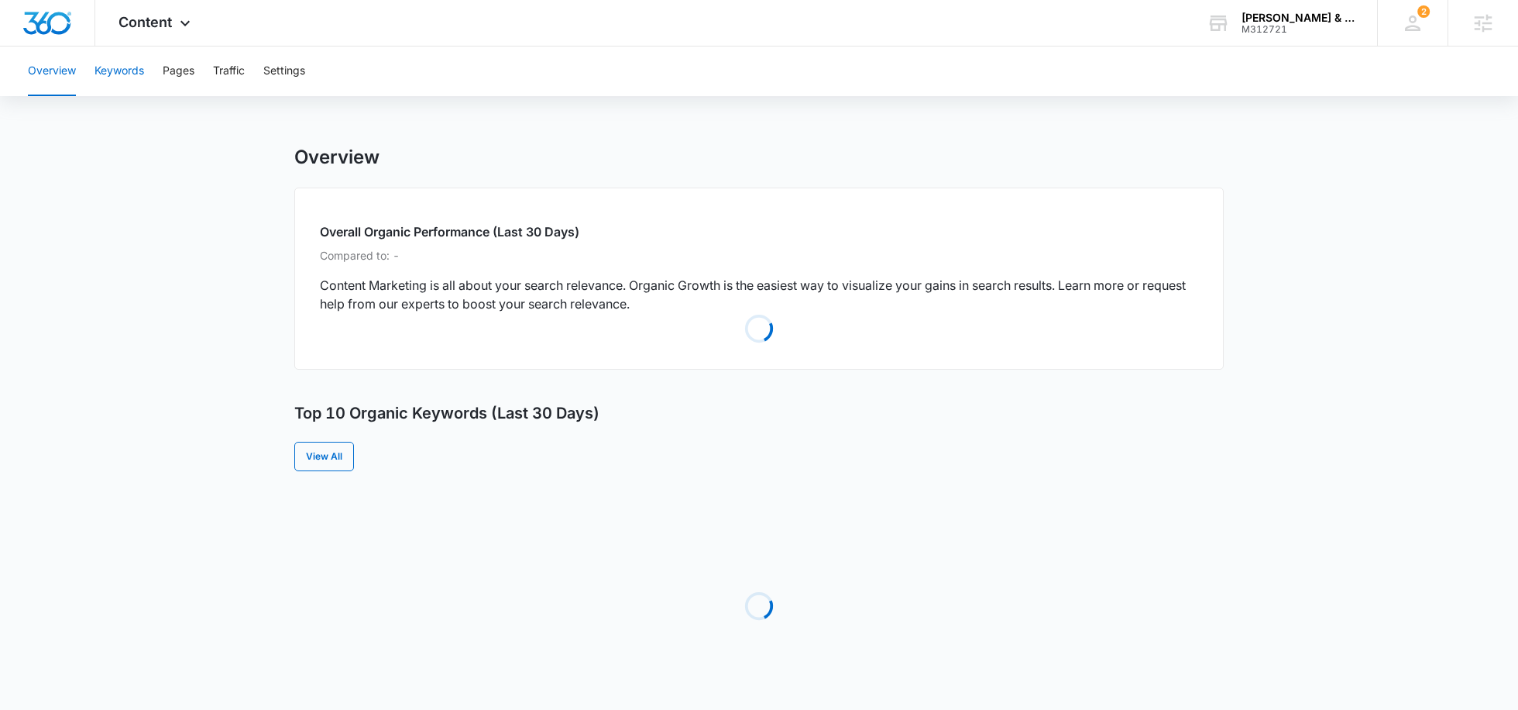
click at [119, 75] on button "Keywords" at bounding box center [120, 71] width 50 height 50
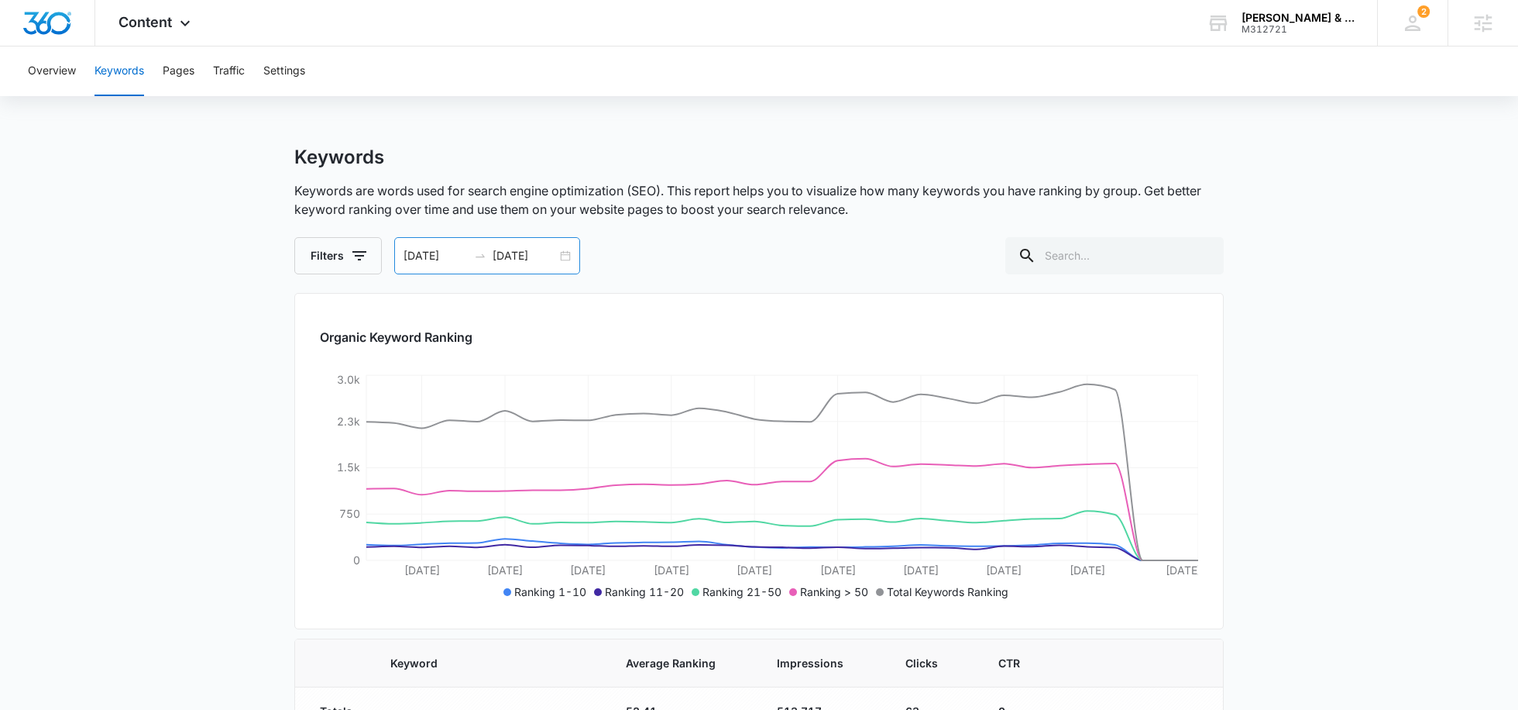
click at [540, 258] on input "09/09/2025" at bounding box center [525, 255] width 64 height 17
type input "09/09/2025"
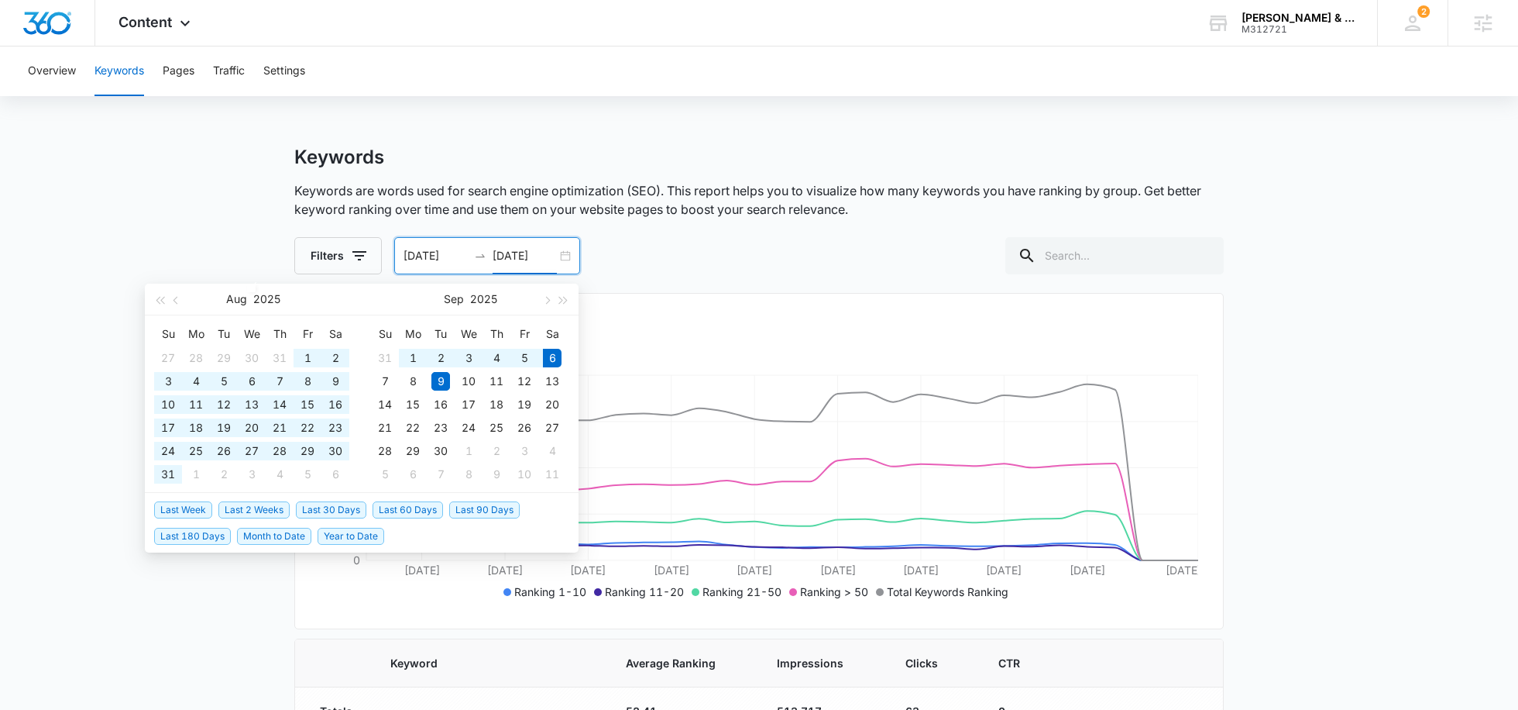
click at [480, 507] on span "Last 90 Days" at bounding box center [484, 509] width 70 height 17
type input "06/08/2025"
type input "09/06/2025"
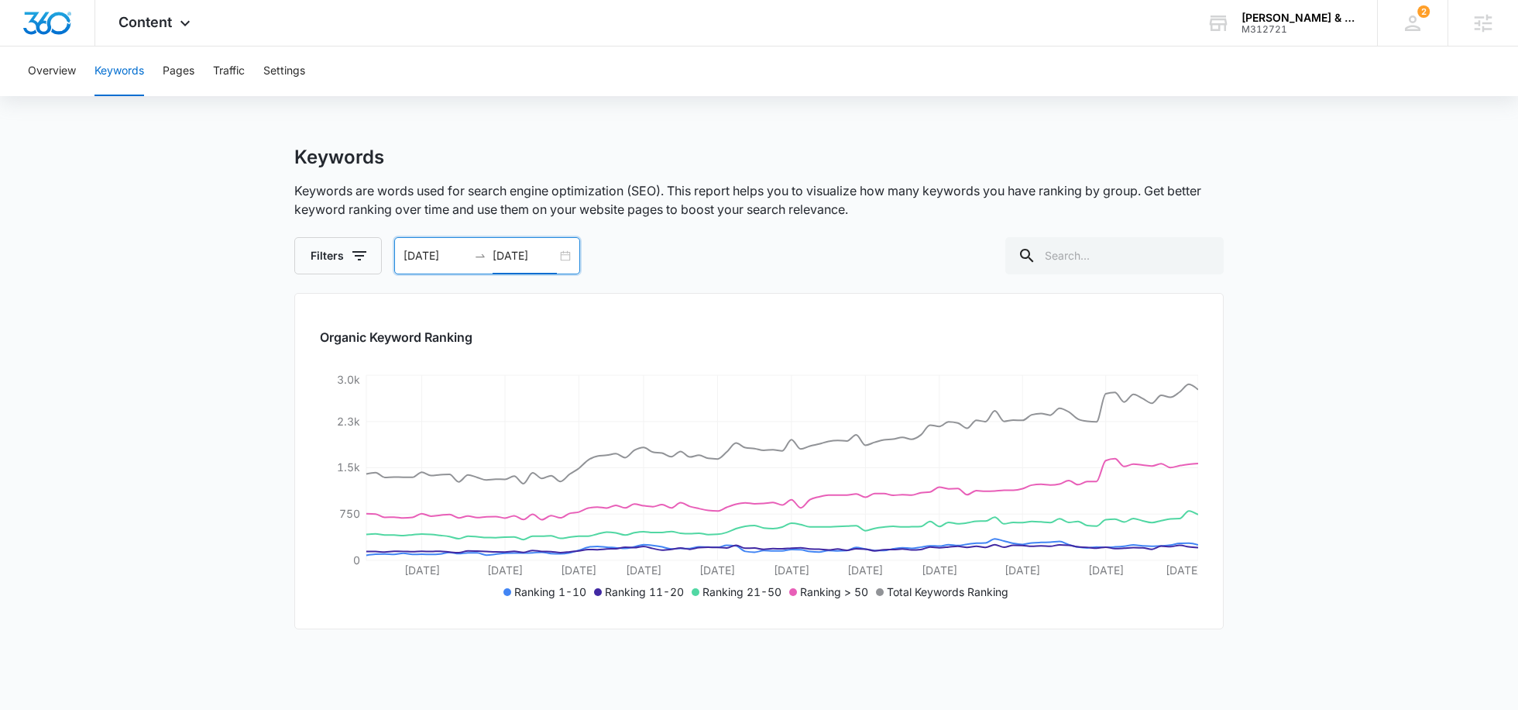
click at [1271, 337] on main "Keywords Keywords are words used for search engine optimization (SEO). This rep…" at bounding box center [759, 518] width 1518 height 744
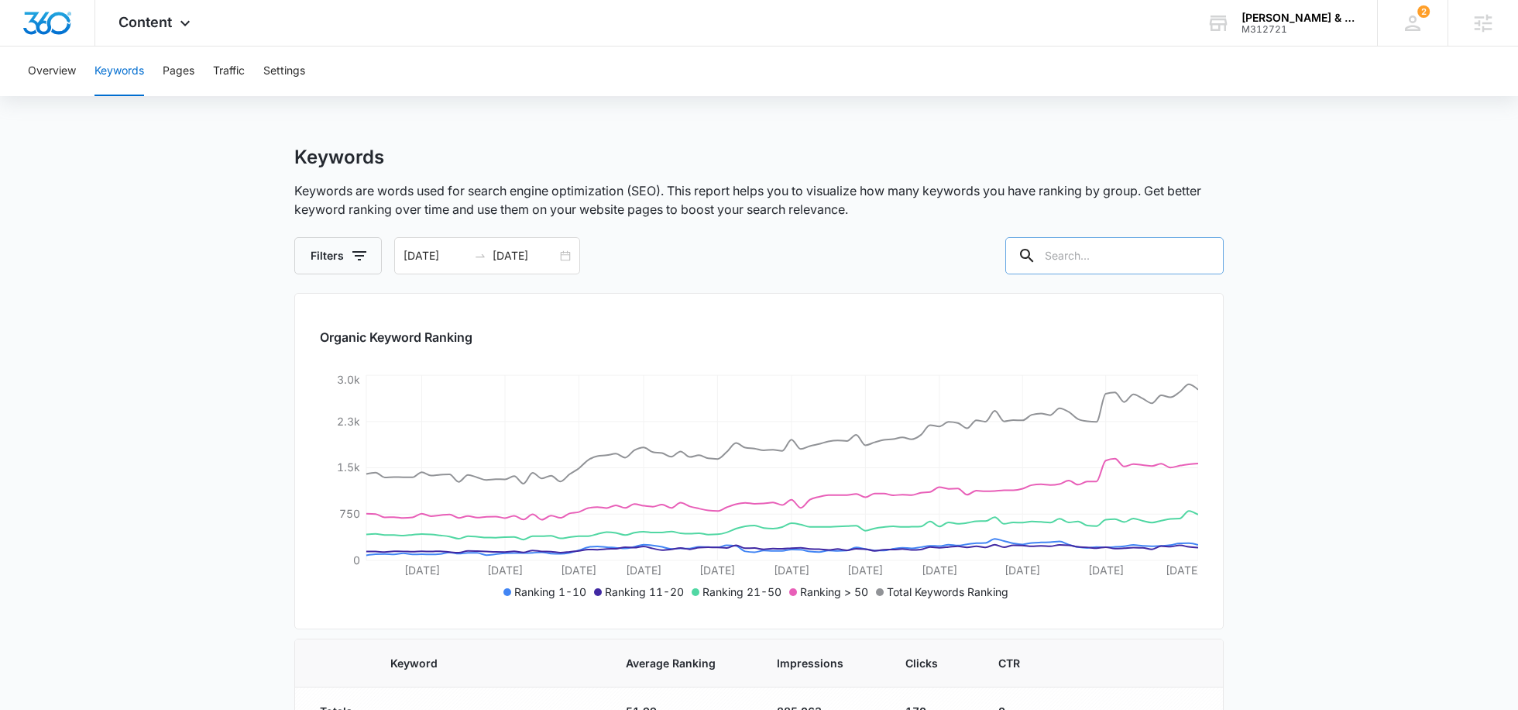
click at [1100, 259] on input "text" at bounding box center [1114, 255] width 218 height 37
type input "comu"
click at [519, 250] on input "09/06/2025" at bounding box center [525, 255] width 64 height 17
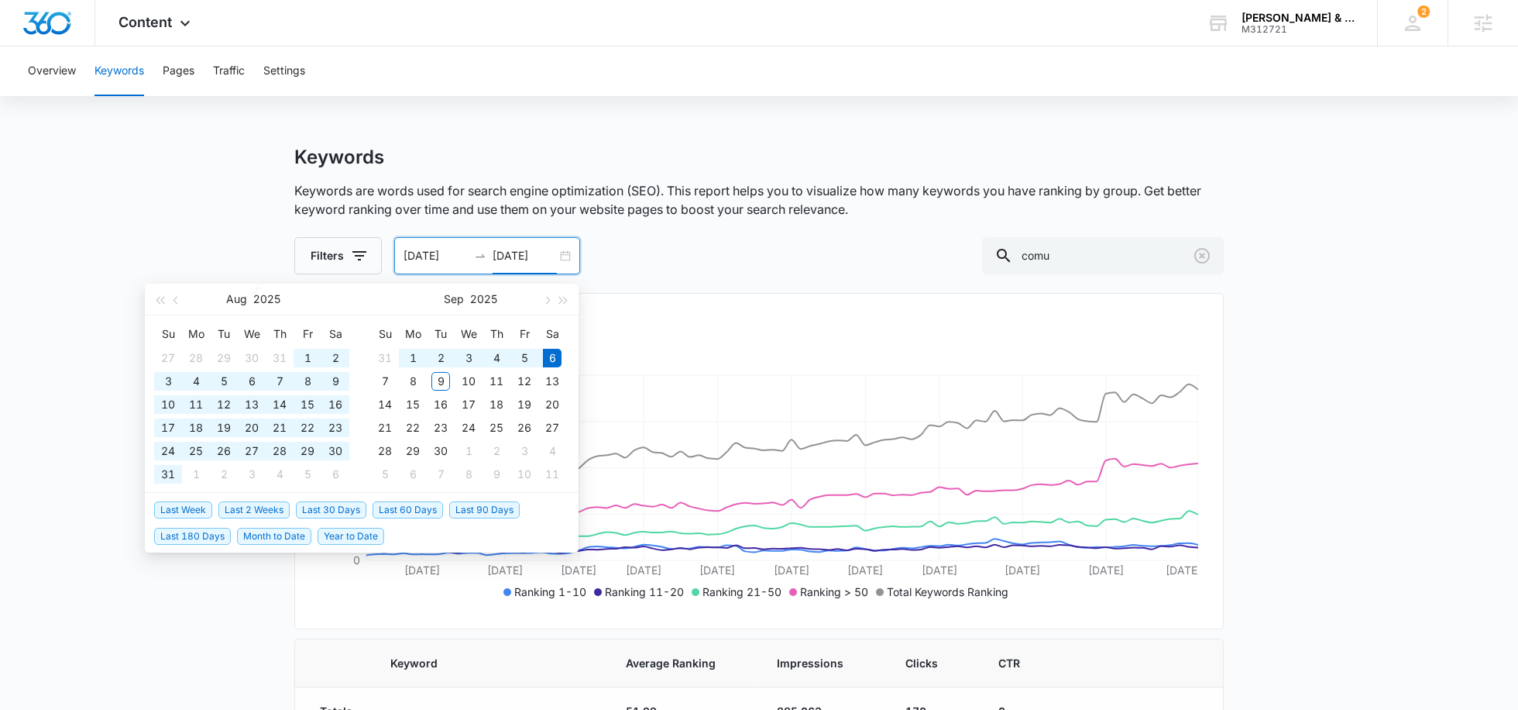
type input "09/06/2025"
click at [333, 511] on span "Last 30 Days" at bounding box center [331, 509] width 70 height 17
type input "08/07/2025"
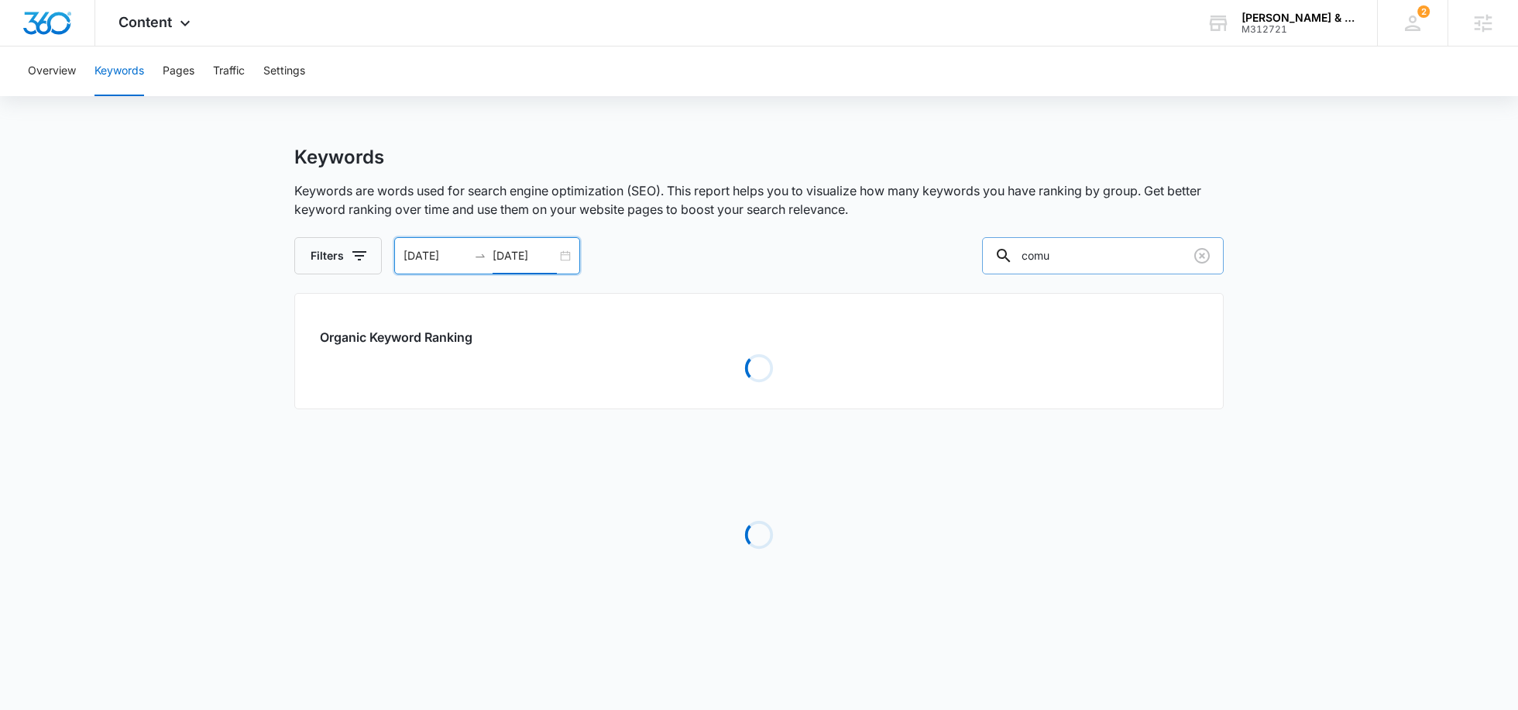
click at [1126, 255] on input "comu" at bounding box center [1103, 255] width 242 height 37
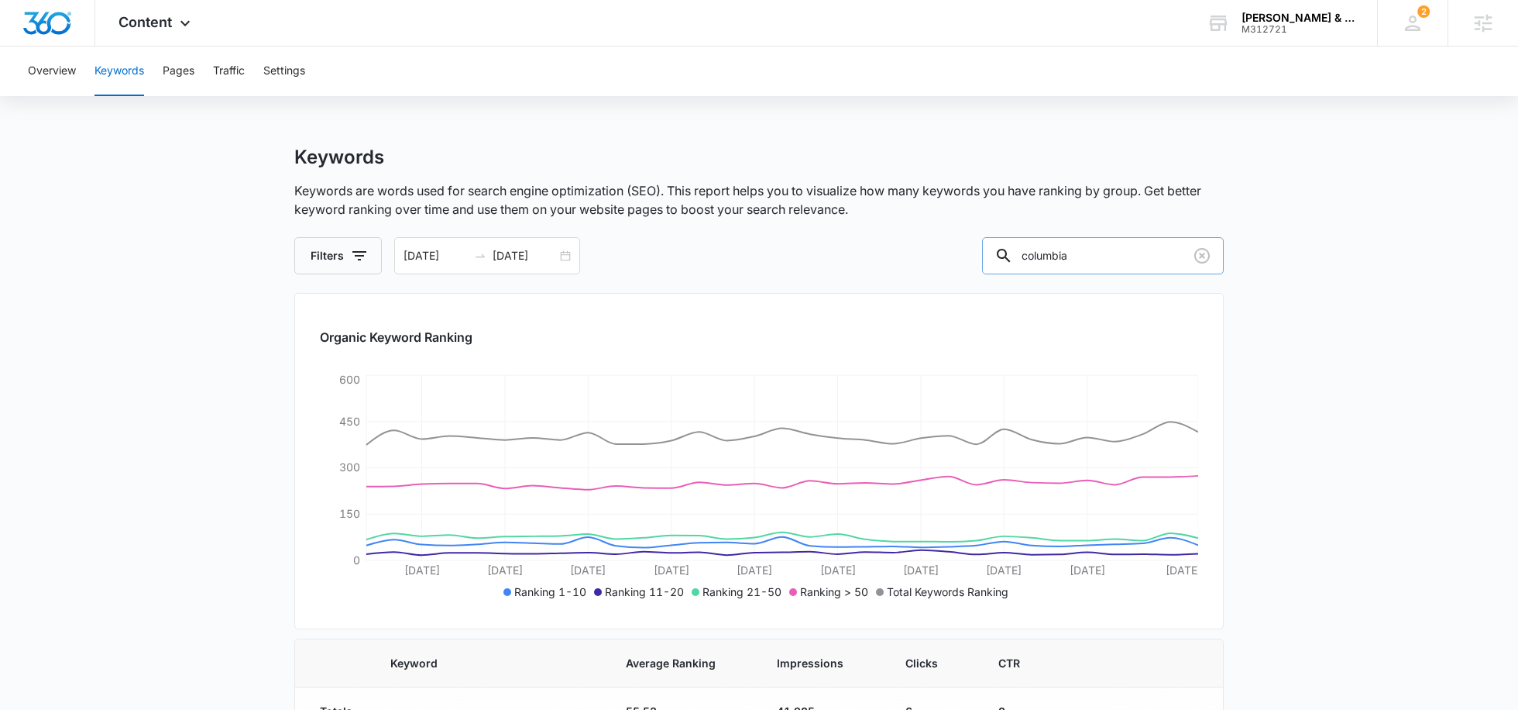
click at [1109, 256] on input "columbia" at bounding box center [1103, 255] width 242 height 37
paste input "sc workers comp attorney"
type input "columbia sc workers comp attorney"
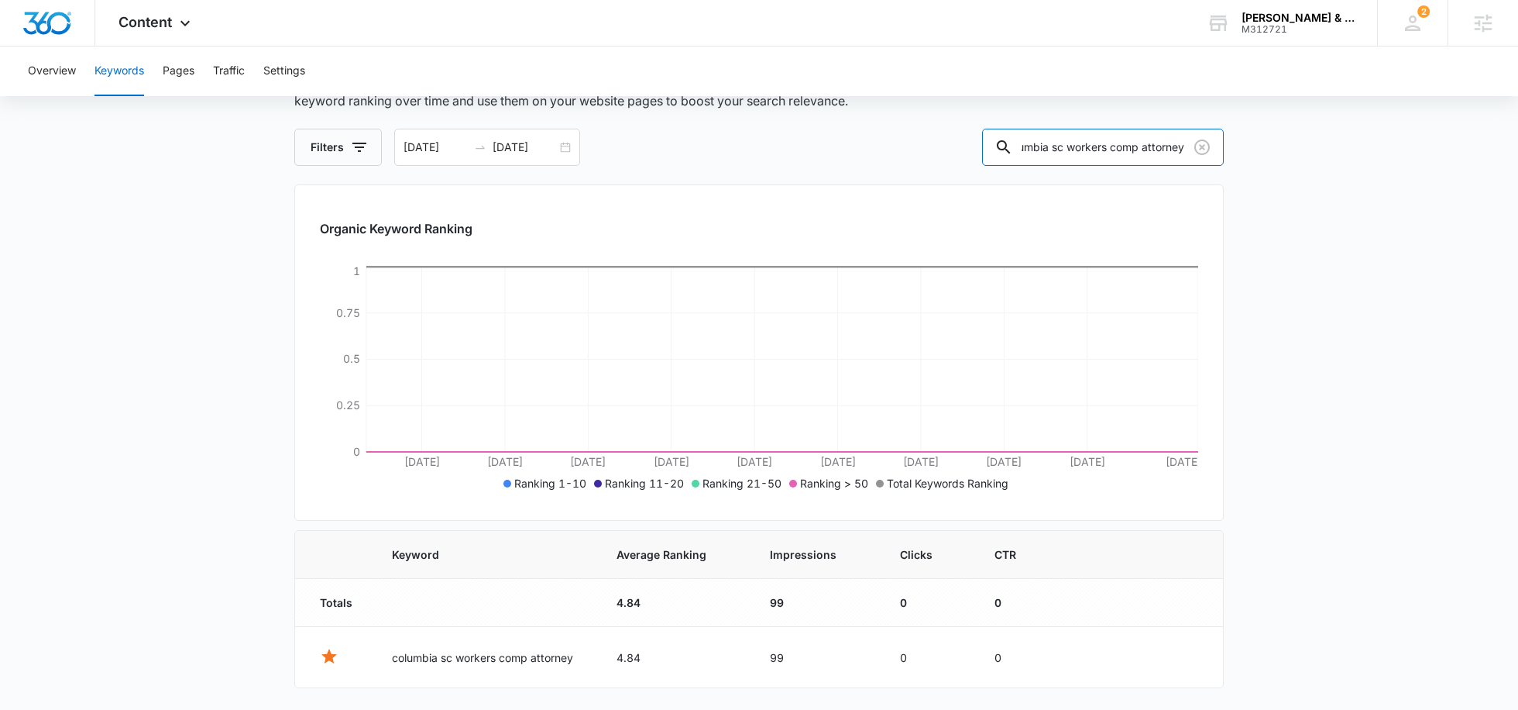
scroll to position [105, 0]
click at [523, 158] on div "08/07/2025 09/06/2025" at bounding box center [487, 150] width 186 height 37
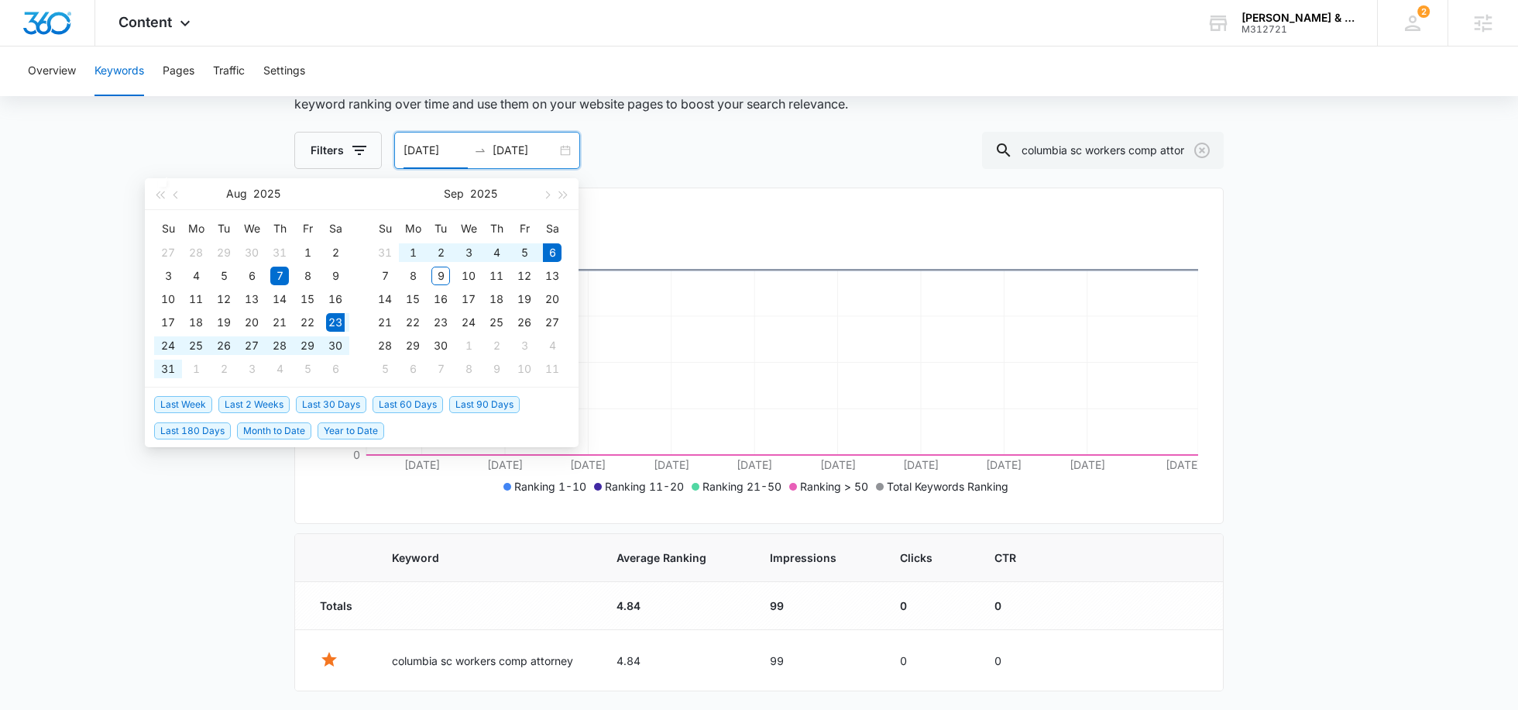
click at [249, 403] on span "Last 2 Weeks" at bounding box center [253, 404] width 71 height 17
type input "08/23/2025"
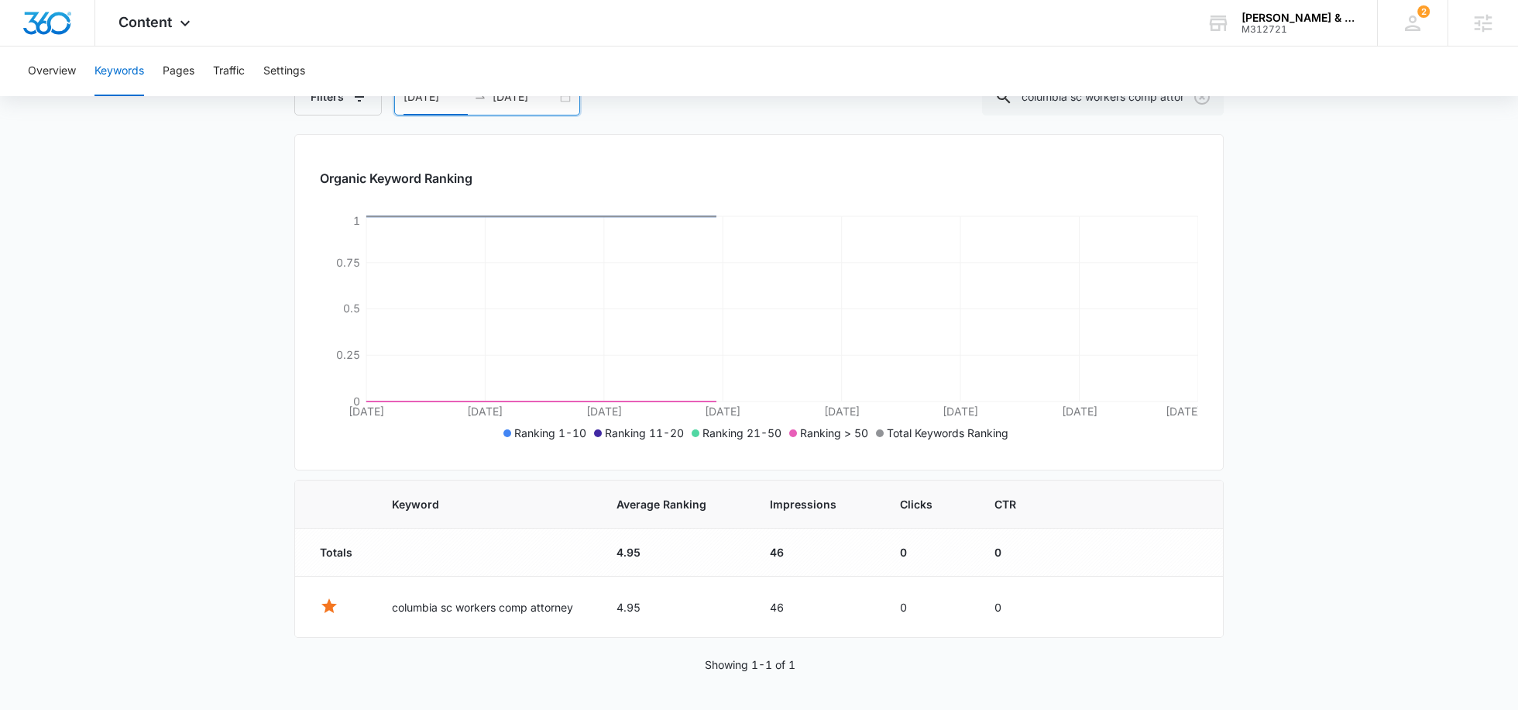
scroll to position [157, 0]
click at [456, 608] on td "columbia sc workers comp attorney" at bounding box center [485, 608] width 225 height 61
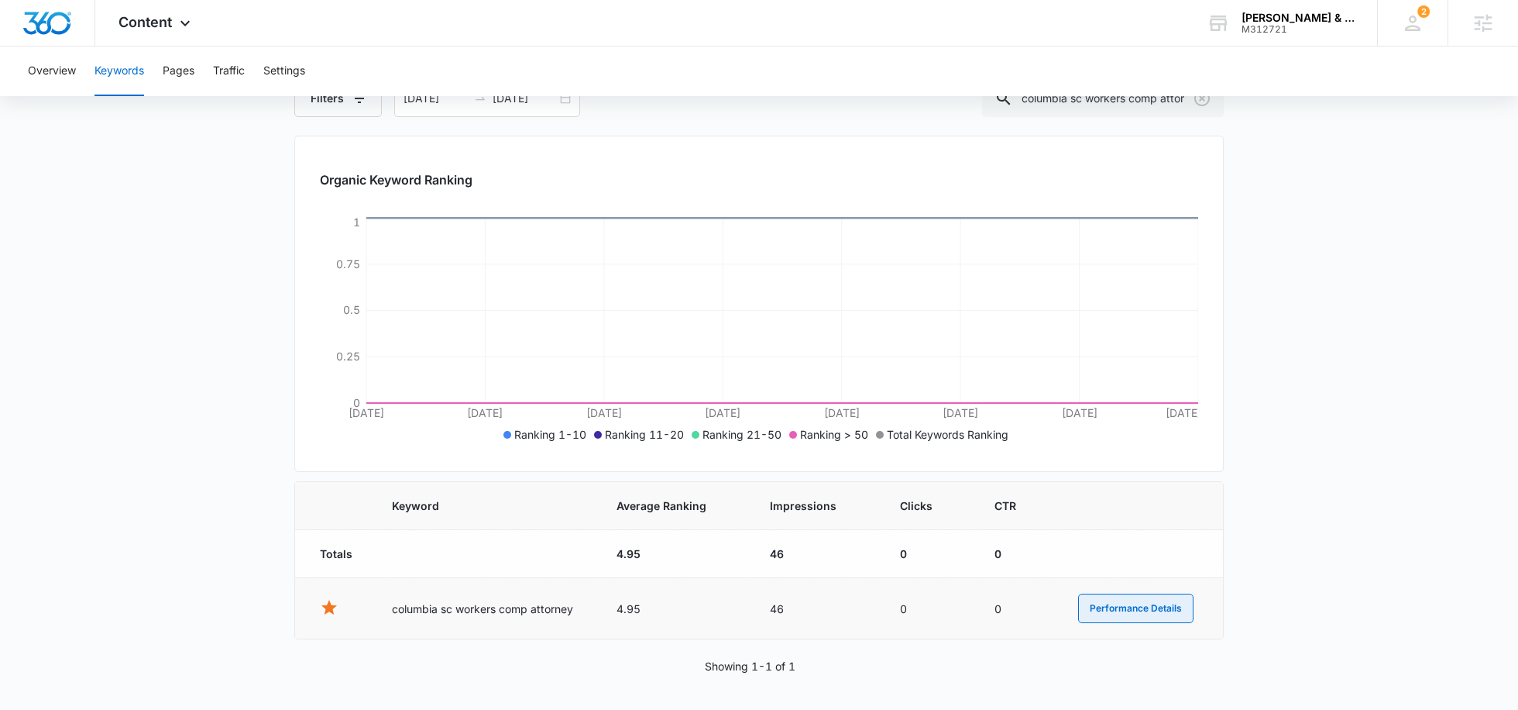
click at [1133, 598] on button "Performance Details" at bounding box center [1135, 607] width 115 height 29
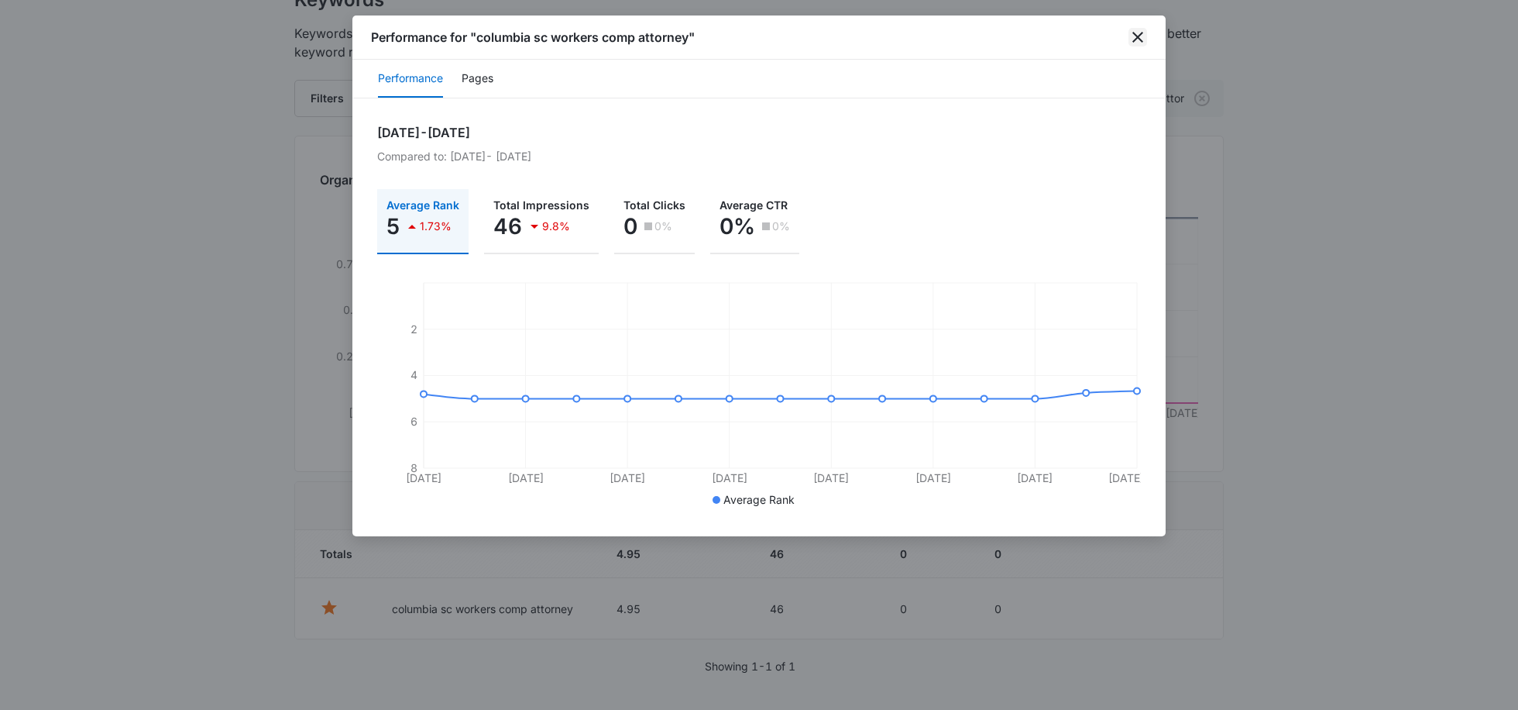
click at [1139, 36] on icon "close" at bounding box center [1138, 37] width 19 height 19
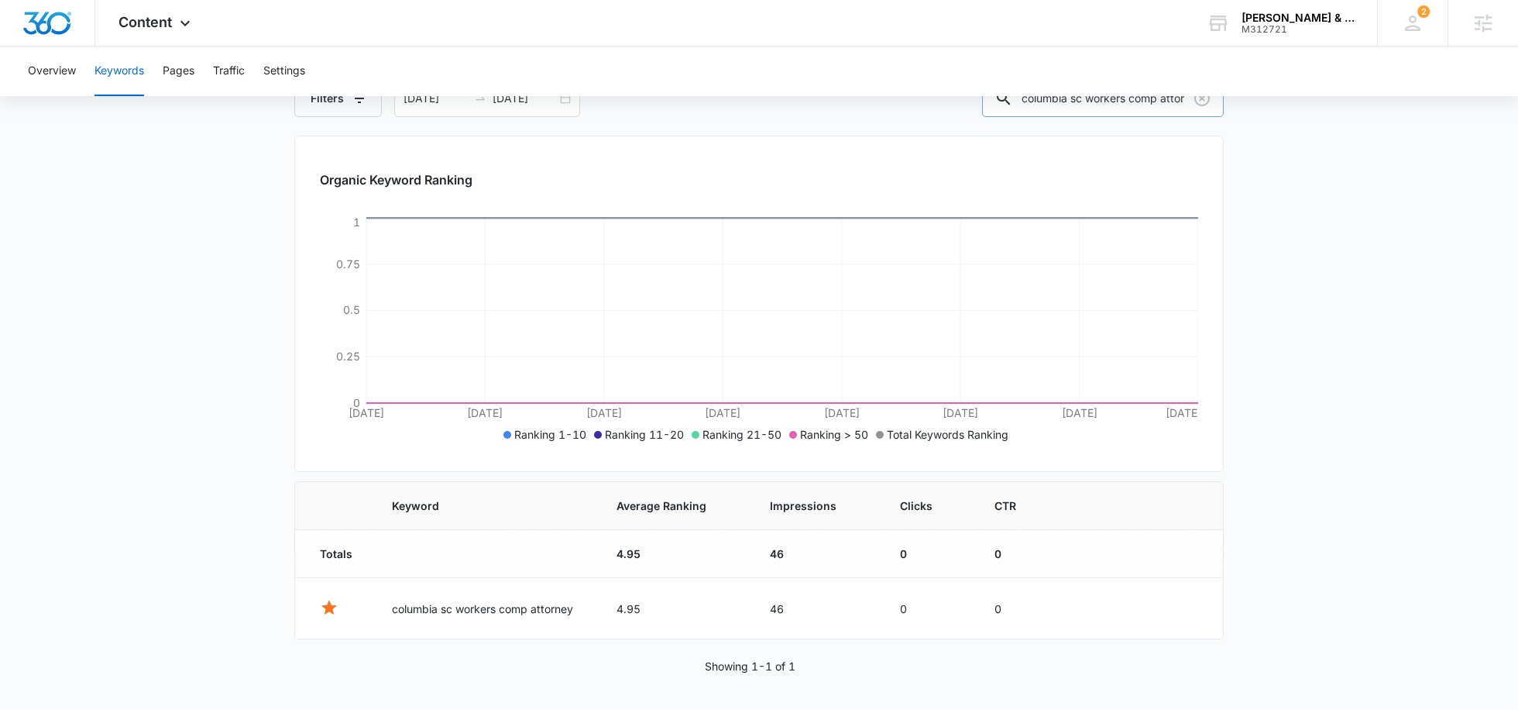
click at [1119, 106] on input "columbia sc workers comp attorney" at bounding box center [1103, 98] width 242 height 37
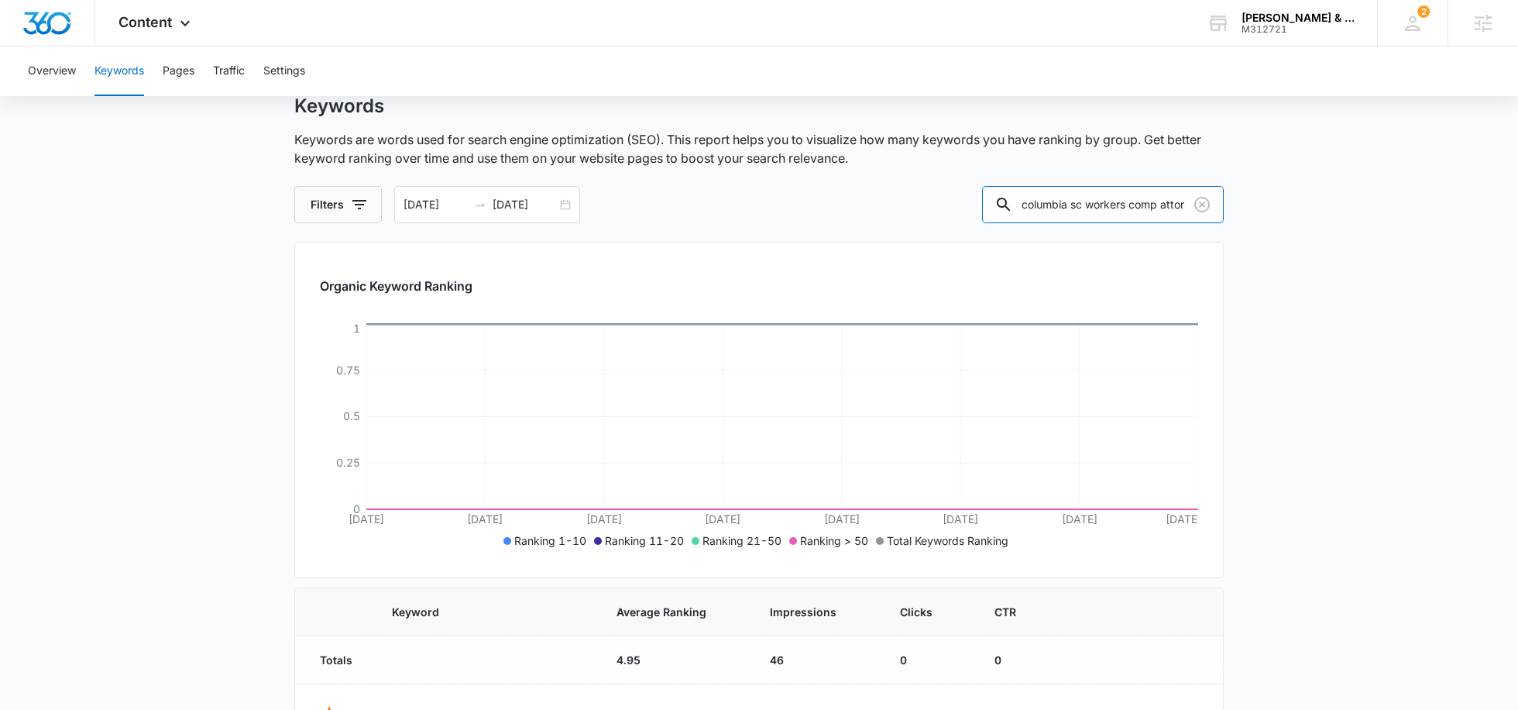
scroll to position [43, 0]
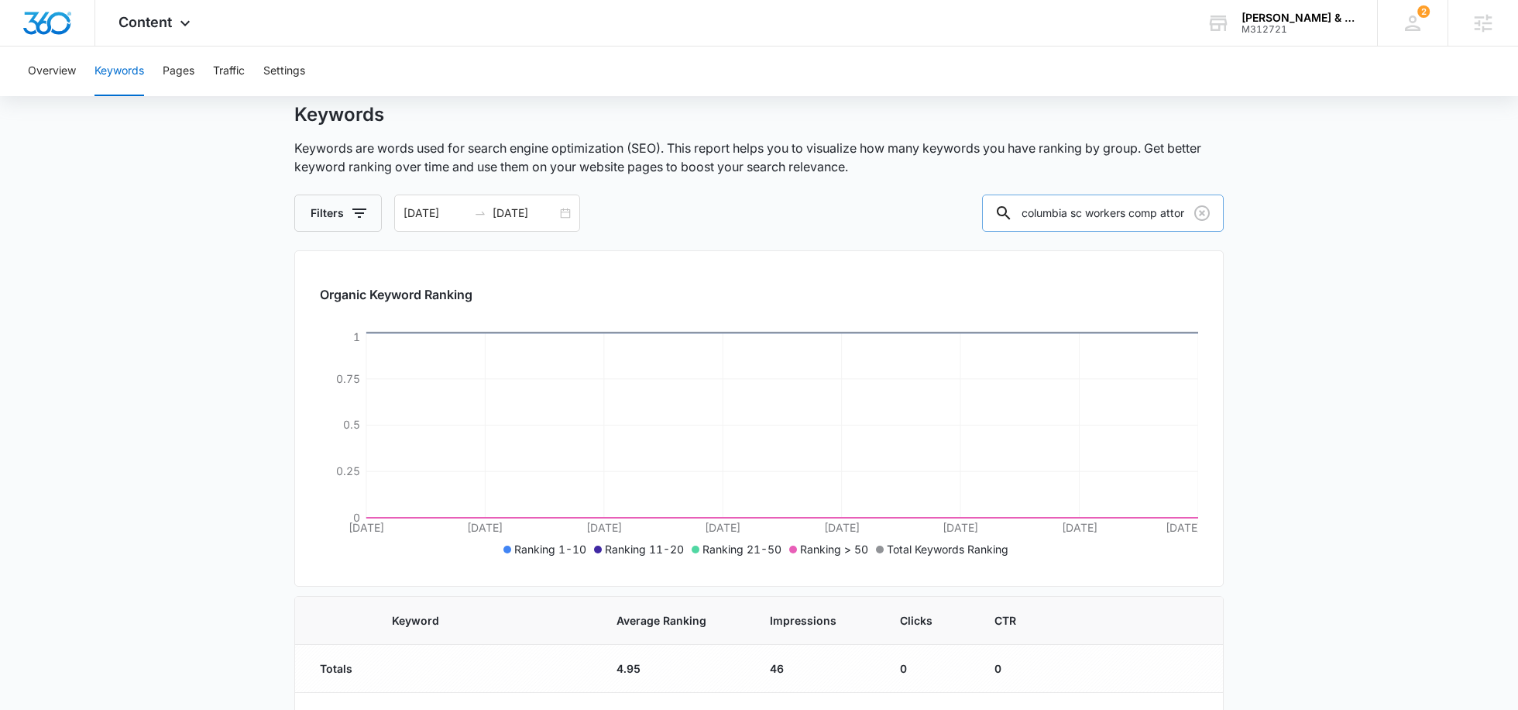
click at [1114, 212] on input "columbia sc workers comp attorney" at bounding box center [1103, 212] width 242 height 37
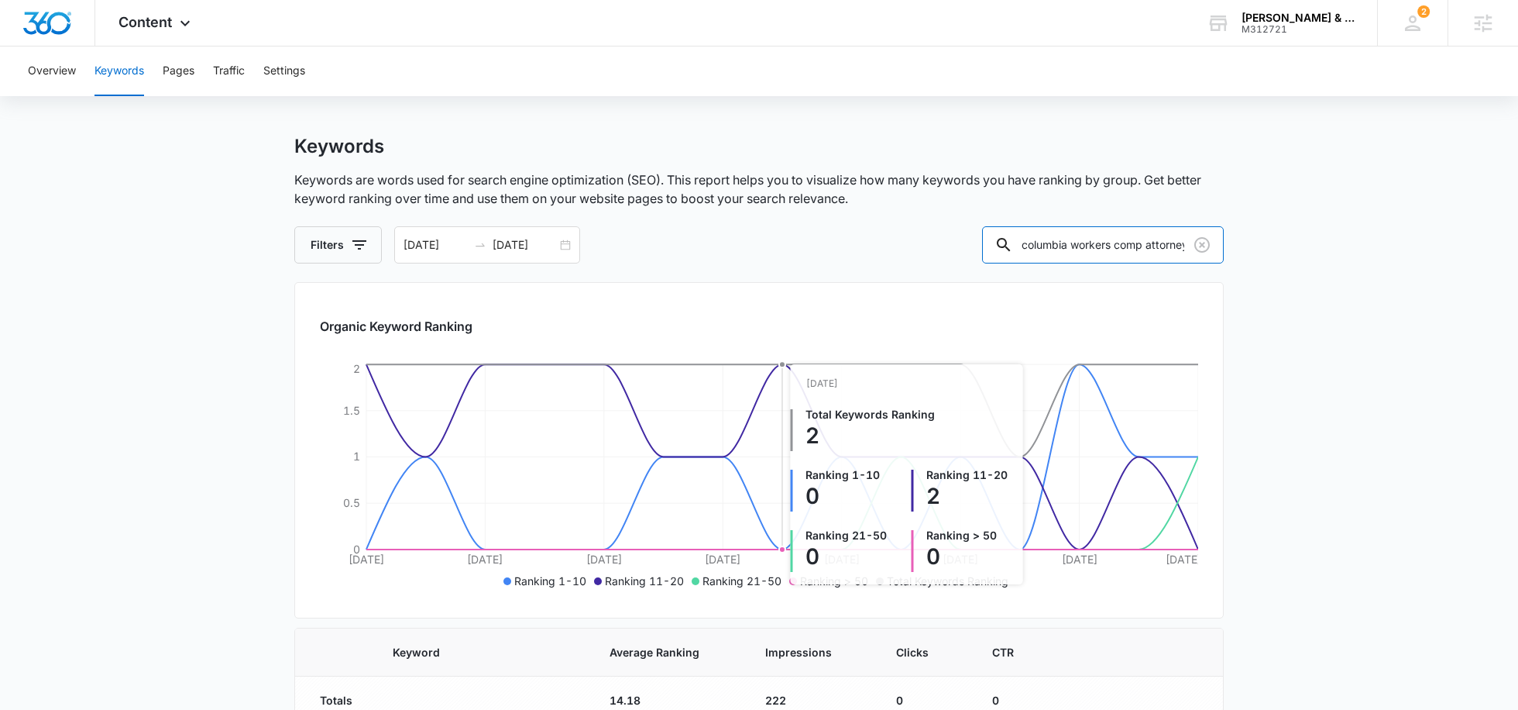
scroll to position [0, 0]
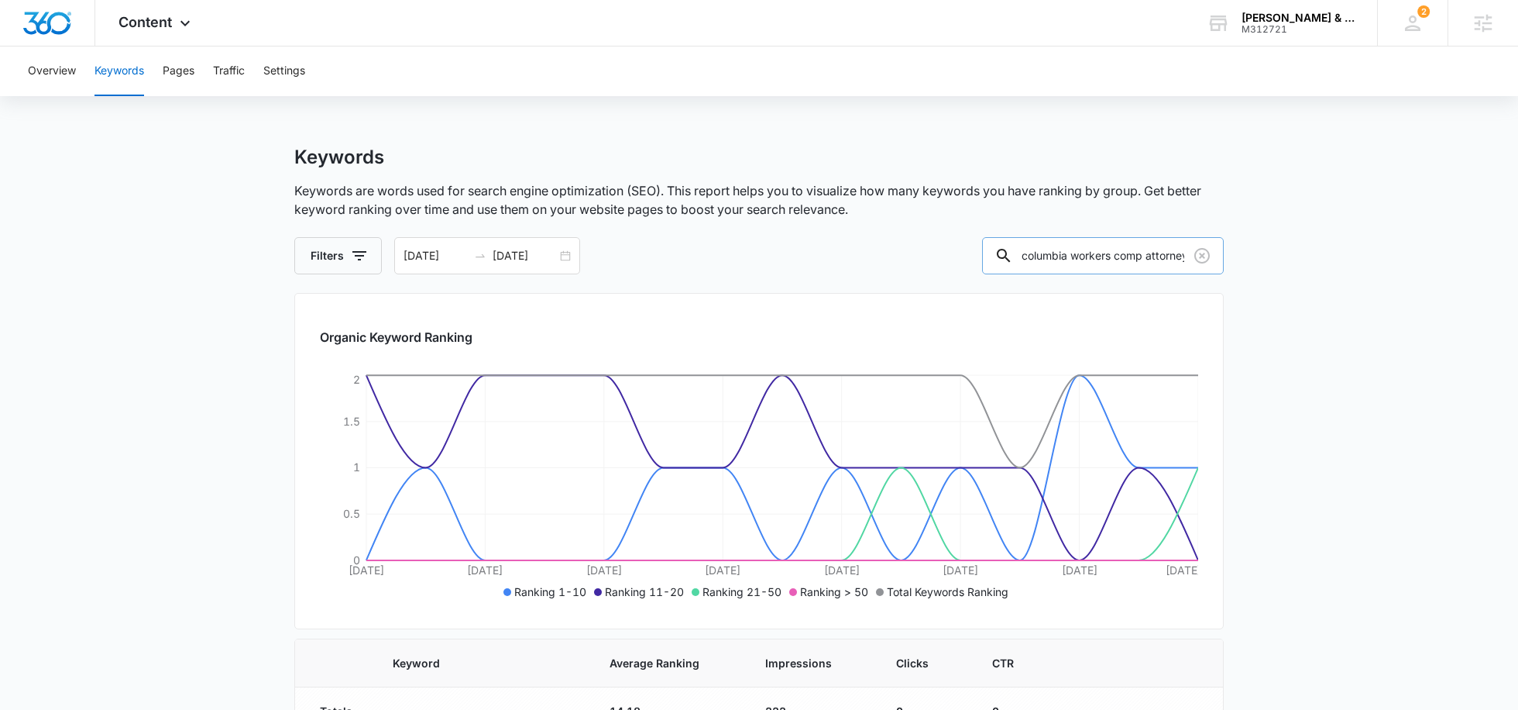
click at [1131, 263] on input "columbia workers comp attorney" at bounding box center [1103, 255] width 242 height 37
drag, startPoint x: 1112, startPoint y: 256, endPoint x: 1212, endPoint y: 255, distance: 99.9
click at [1212, 255] on div "columbia workers comp attorney" at bounding box center [1103, 255] width 242 height 37
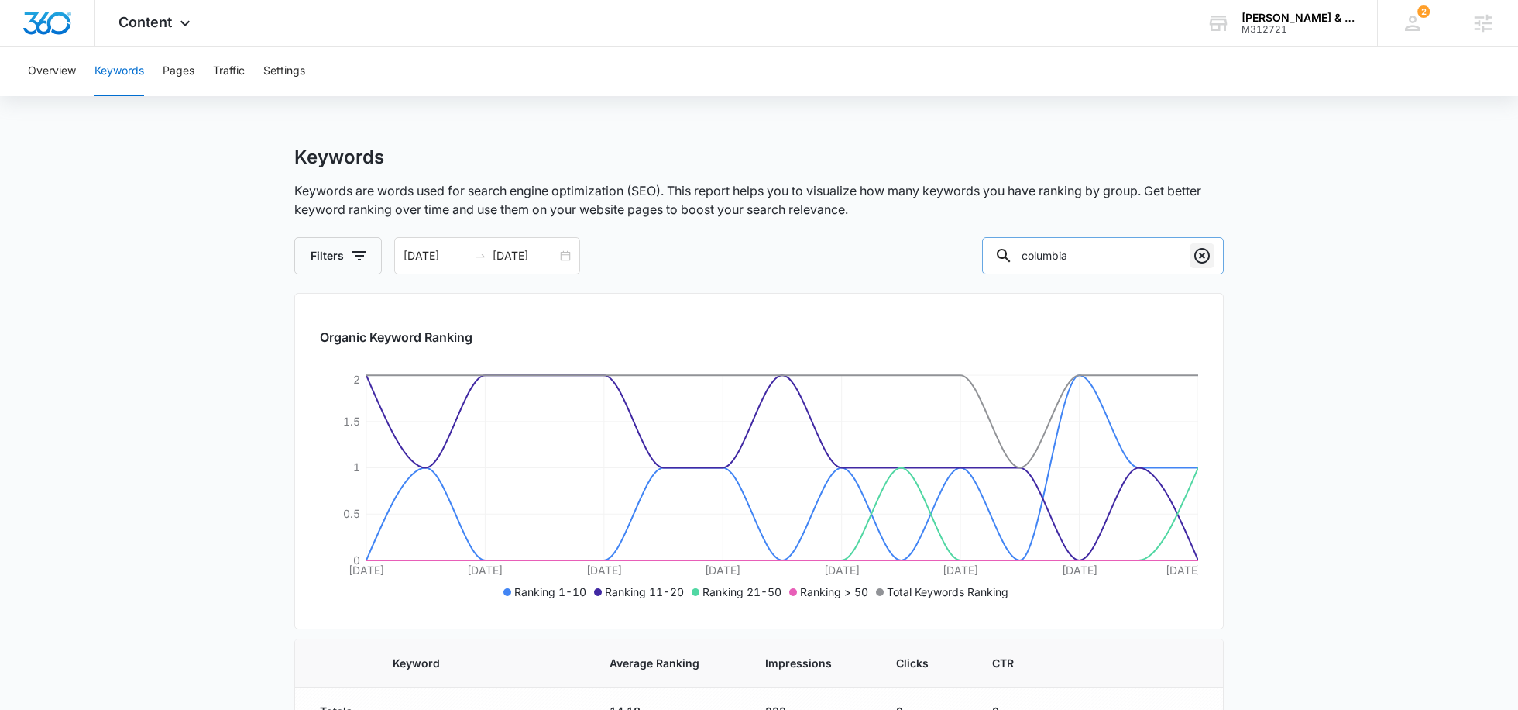
type input "columbia"
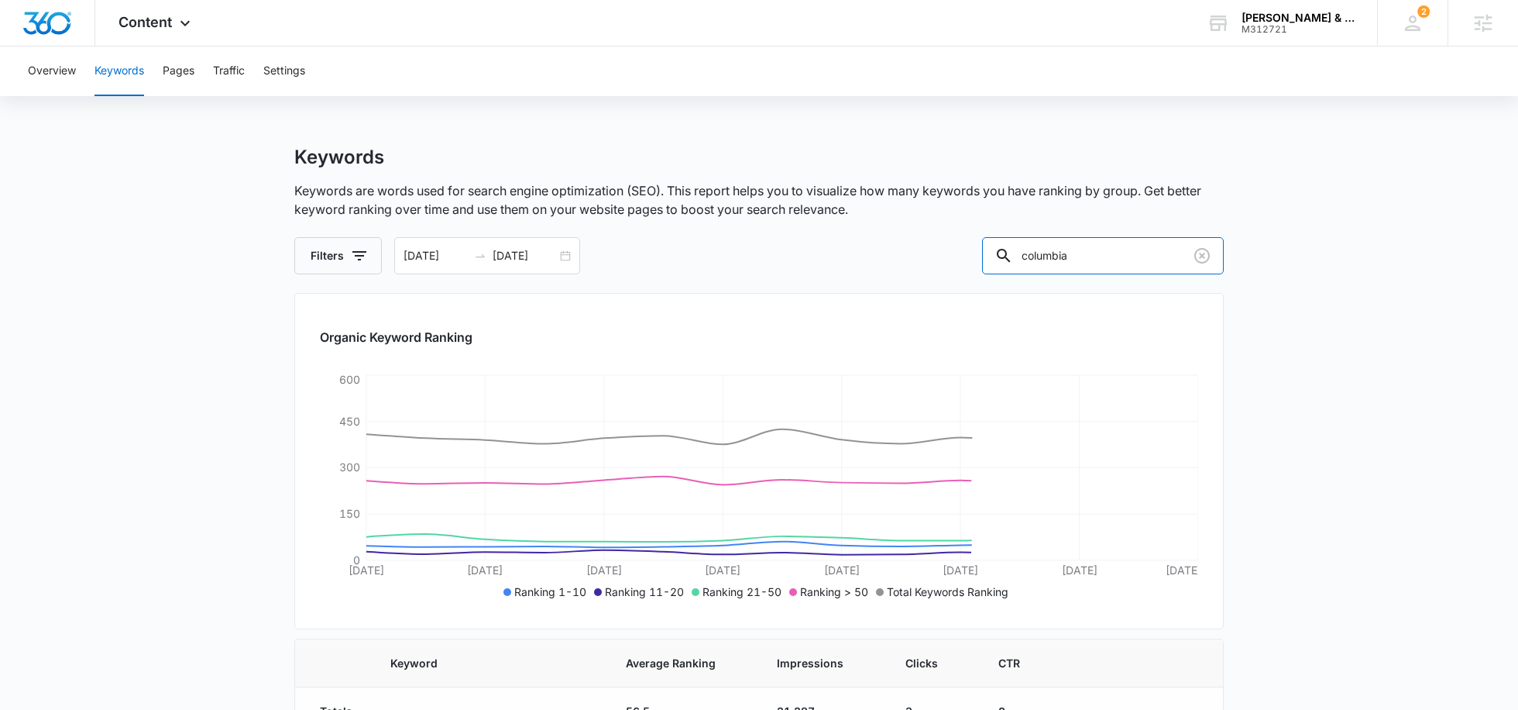
scroll to position [719, 0]
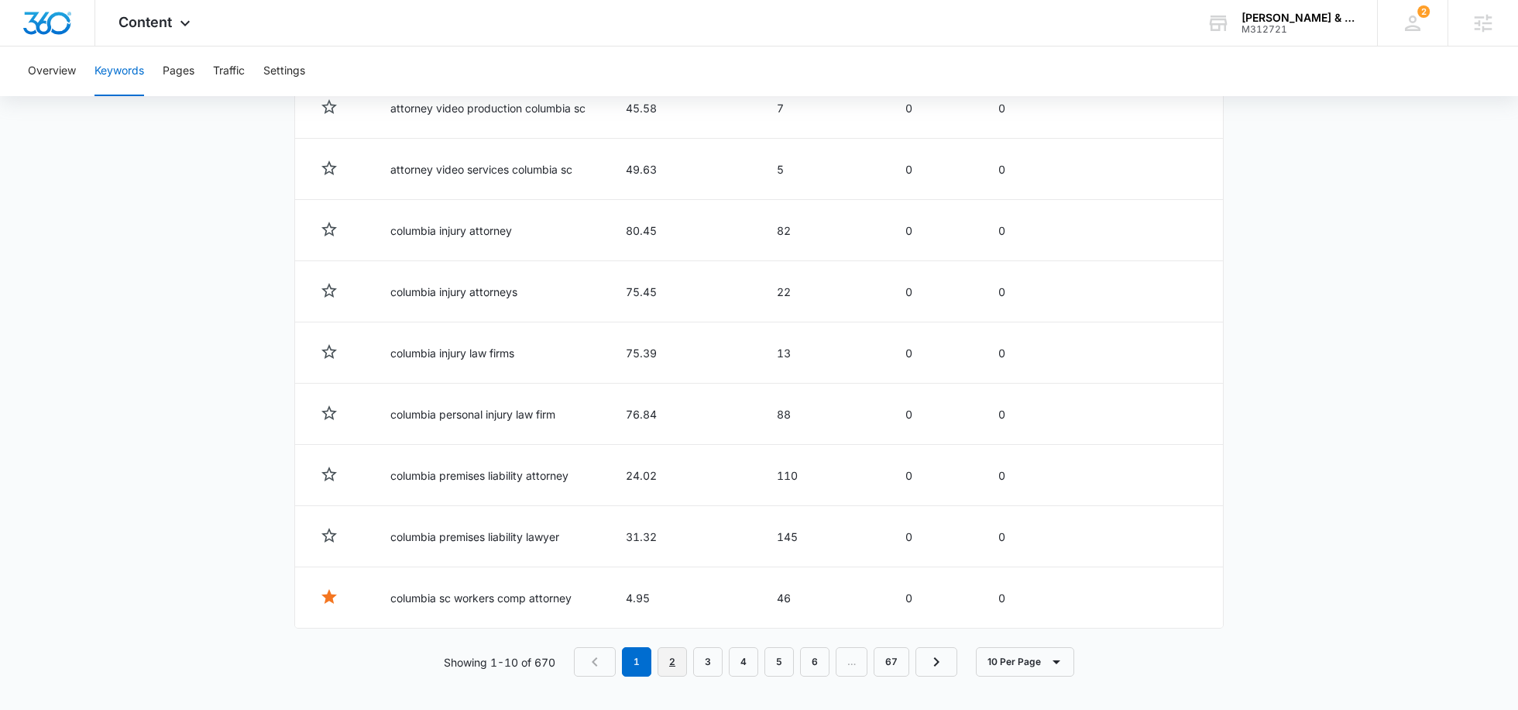
click at [682, 652] on link "2" at bounding box center [672, 661] width 29 height 29
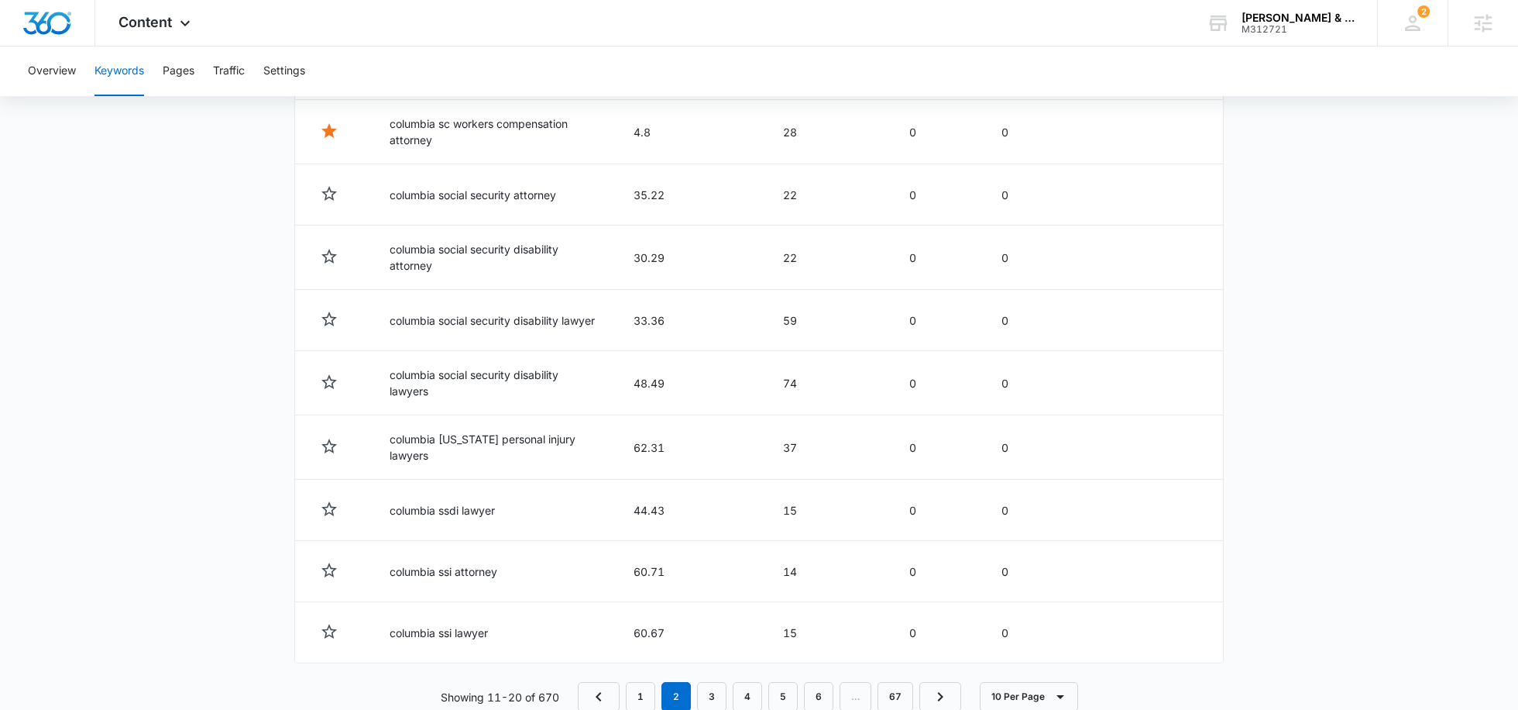
scroll to position [731, 0]
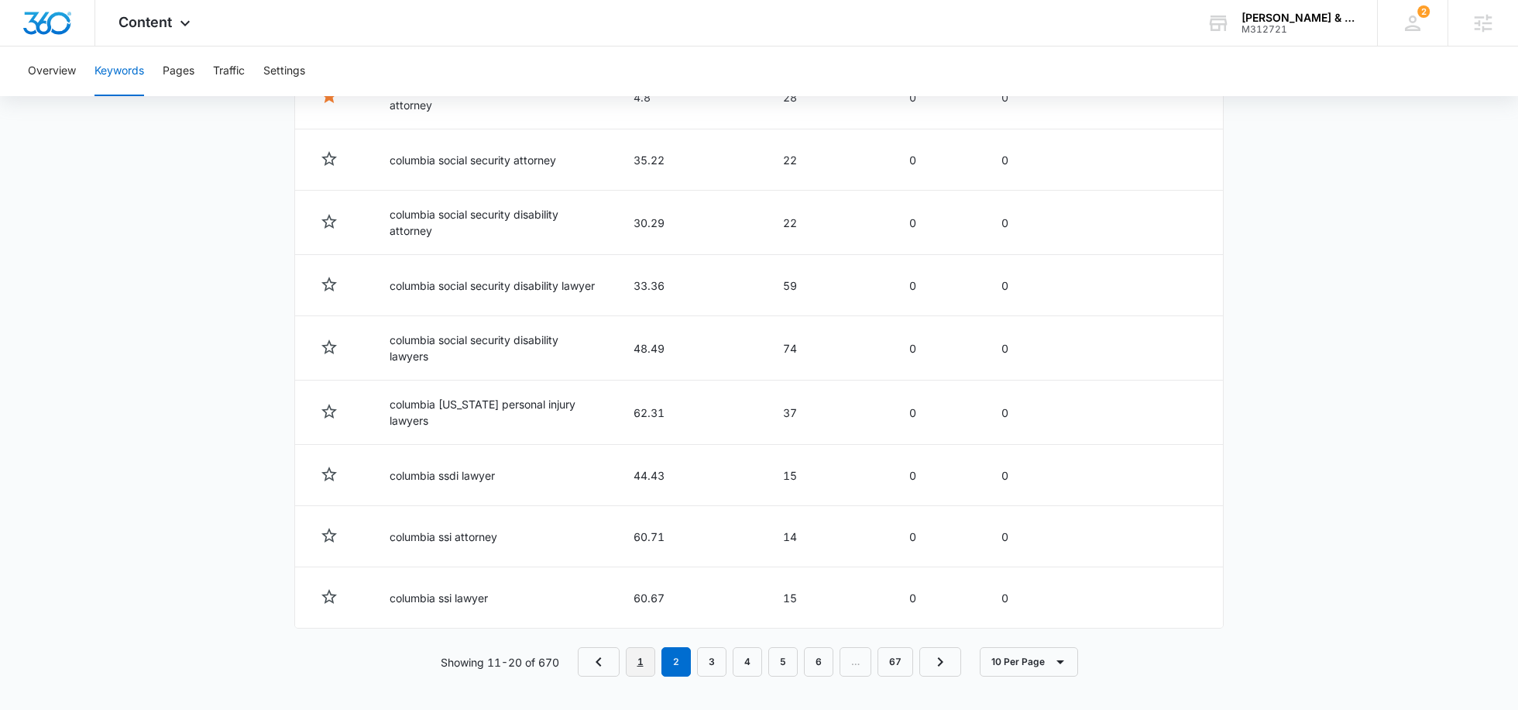
click at [644, 666] on link "1" at bounding box center [640, 661] width 29 height 29
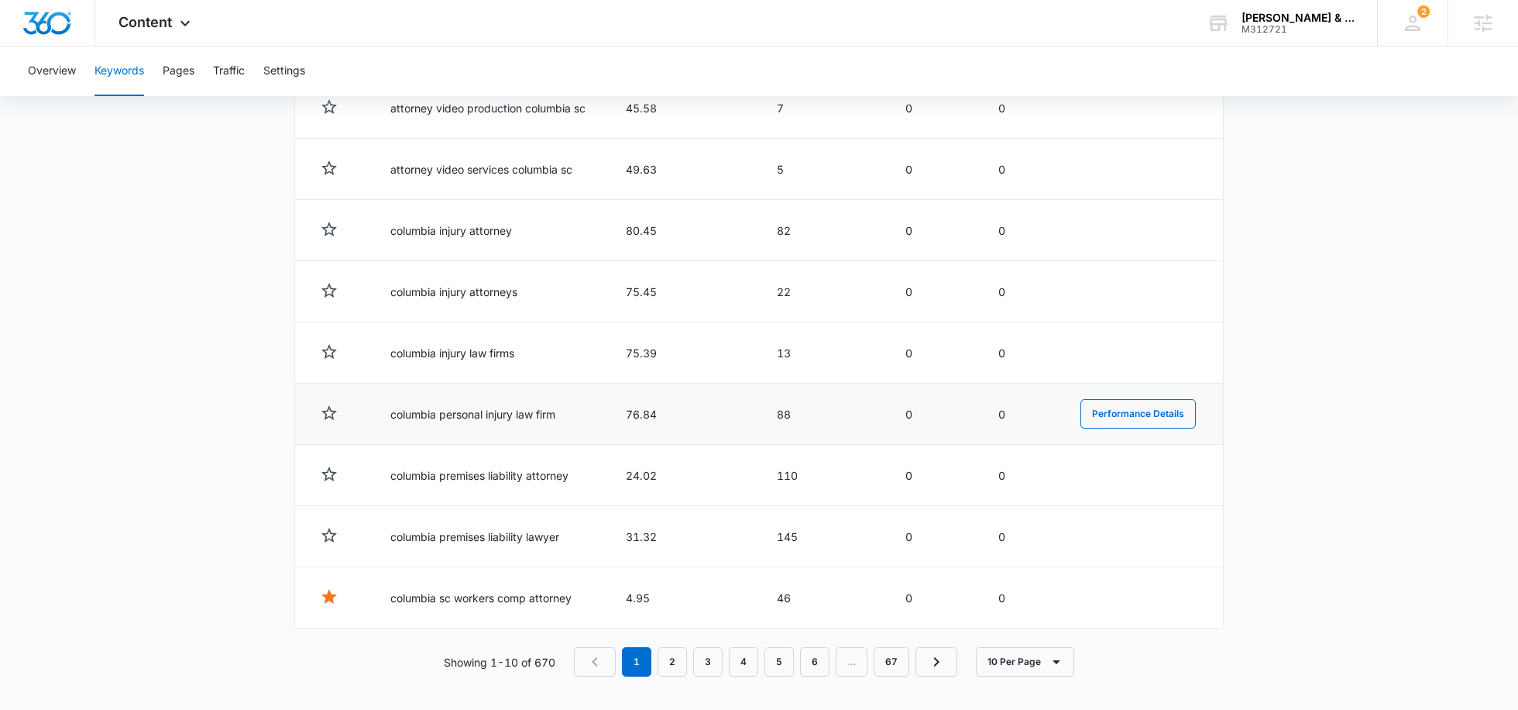
scroll to position [717, 0]
click at [673, 651] on link "2" at bounding box center [672, 663] width 29 height 29
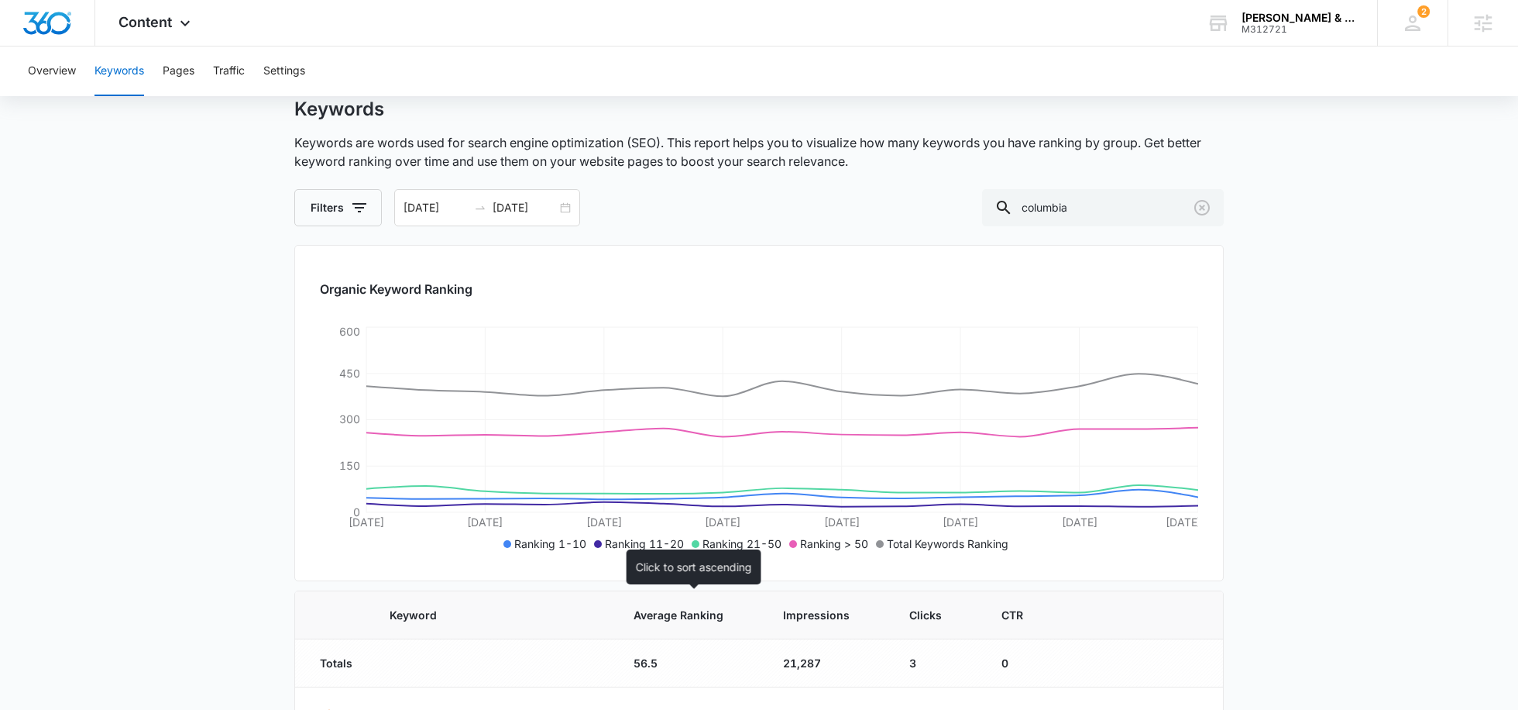
scroll to position [0, 0]
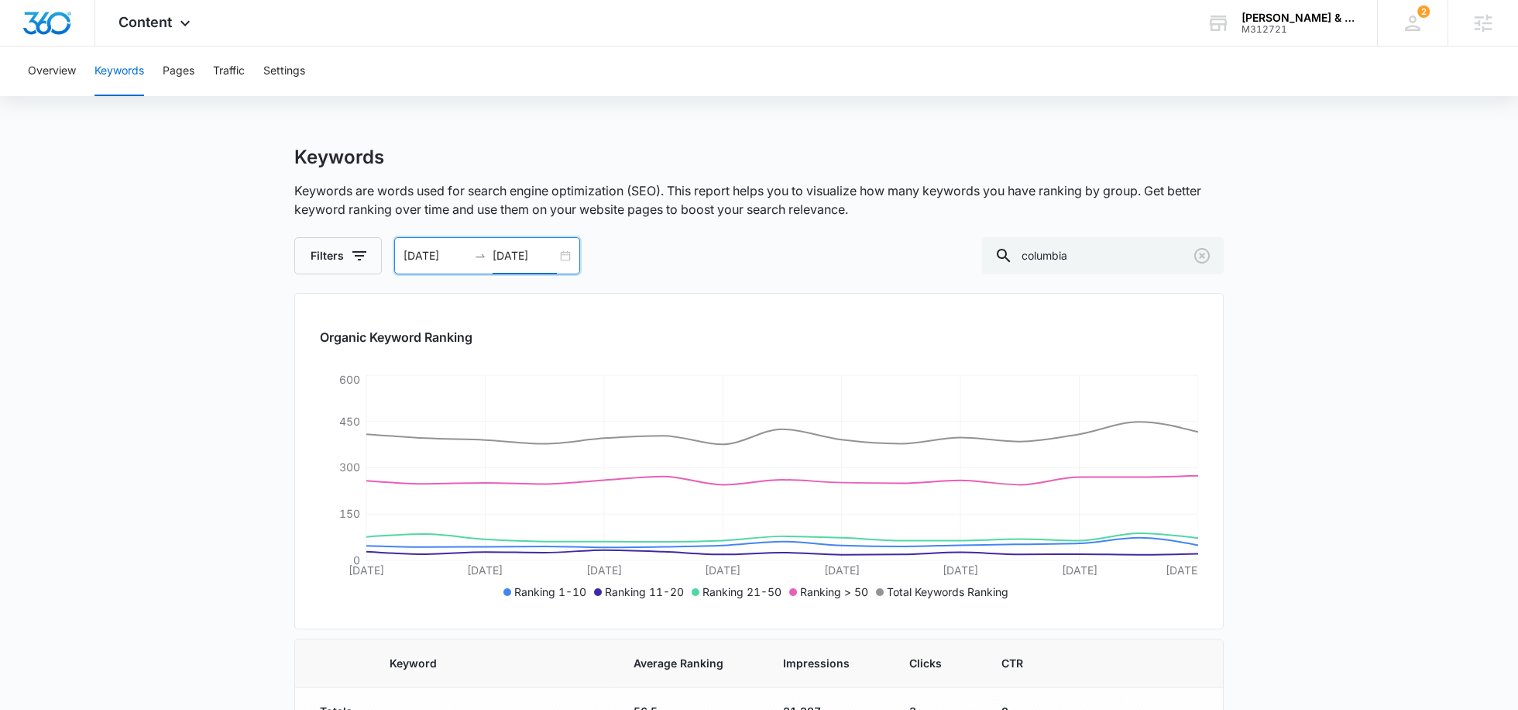
click at [519, 255] on input "09/06/2025" at bounding box center [525, 255] width 64 height 17
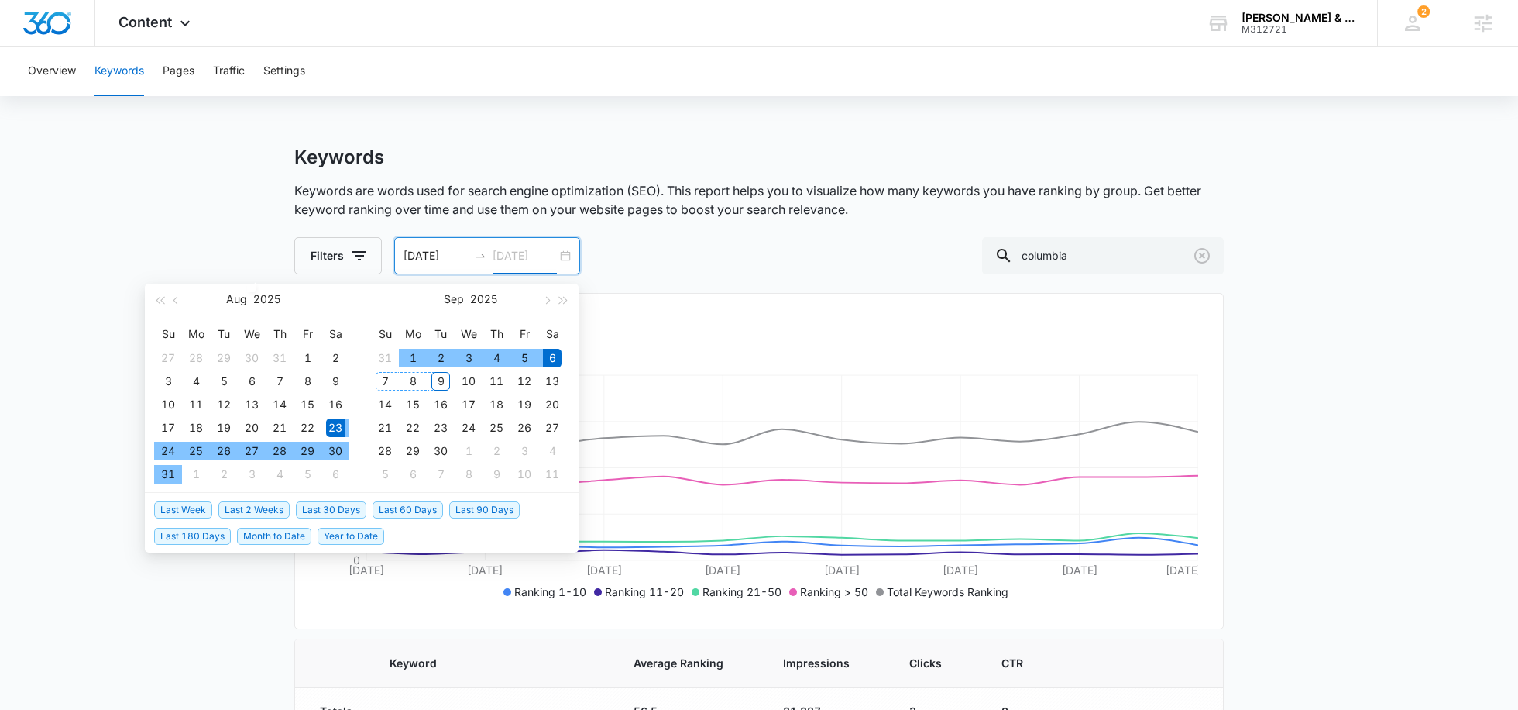
type input "09/06/2025"
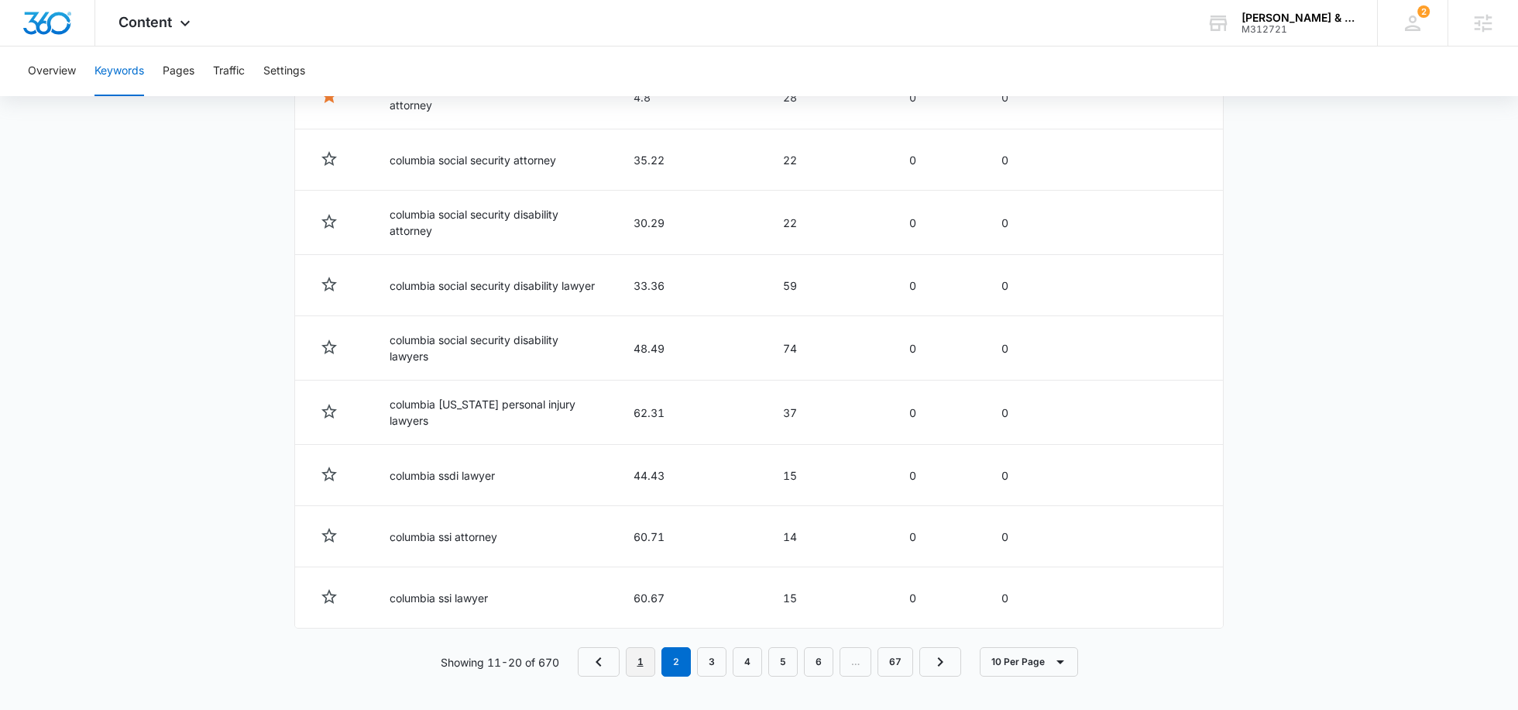
click at [644, 656] on link "1" at bounding box center [640, 661] width 29 height 29
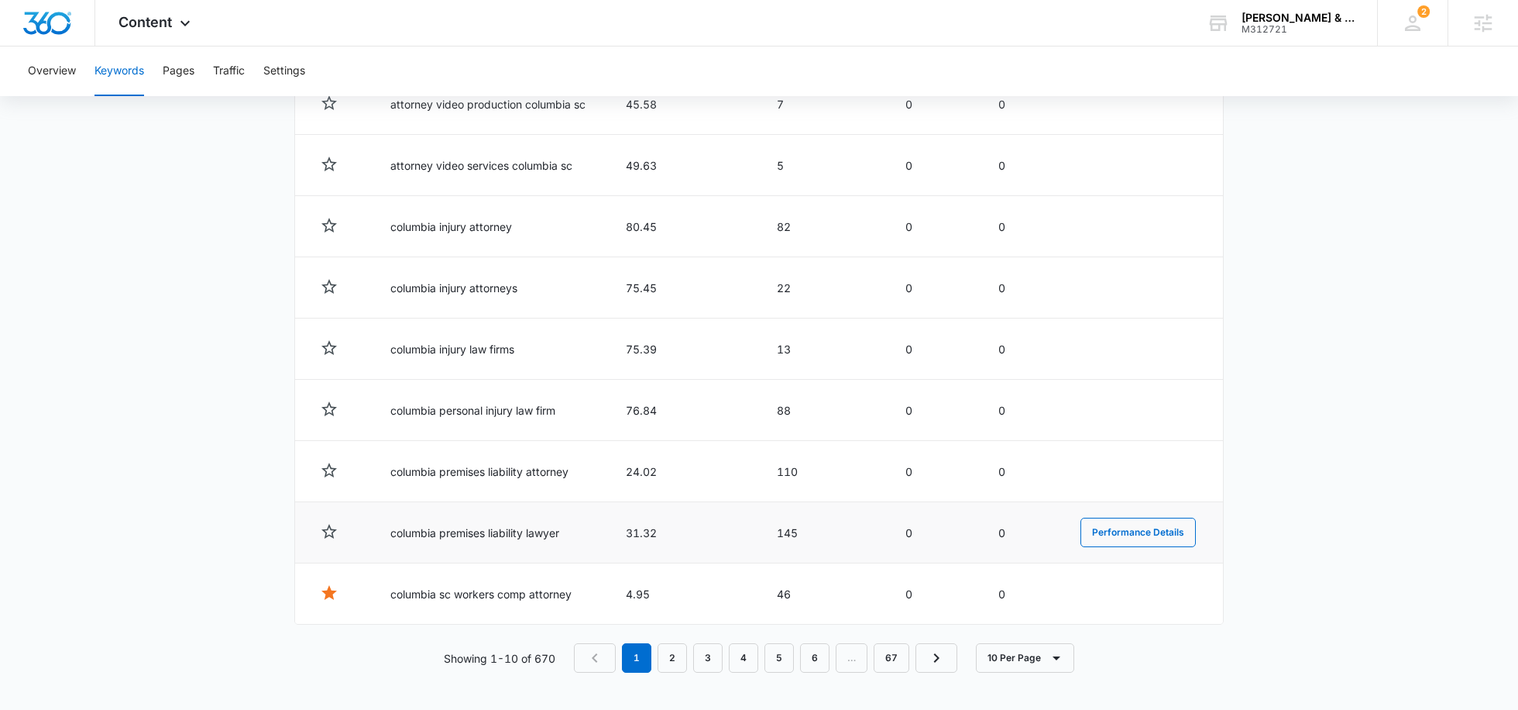
scroll to position [719, 0]
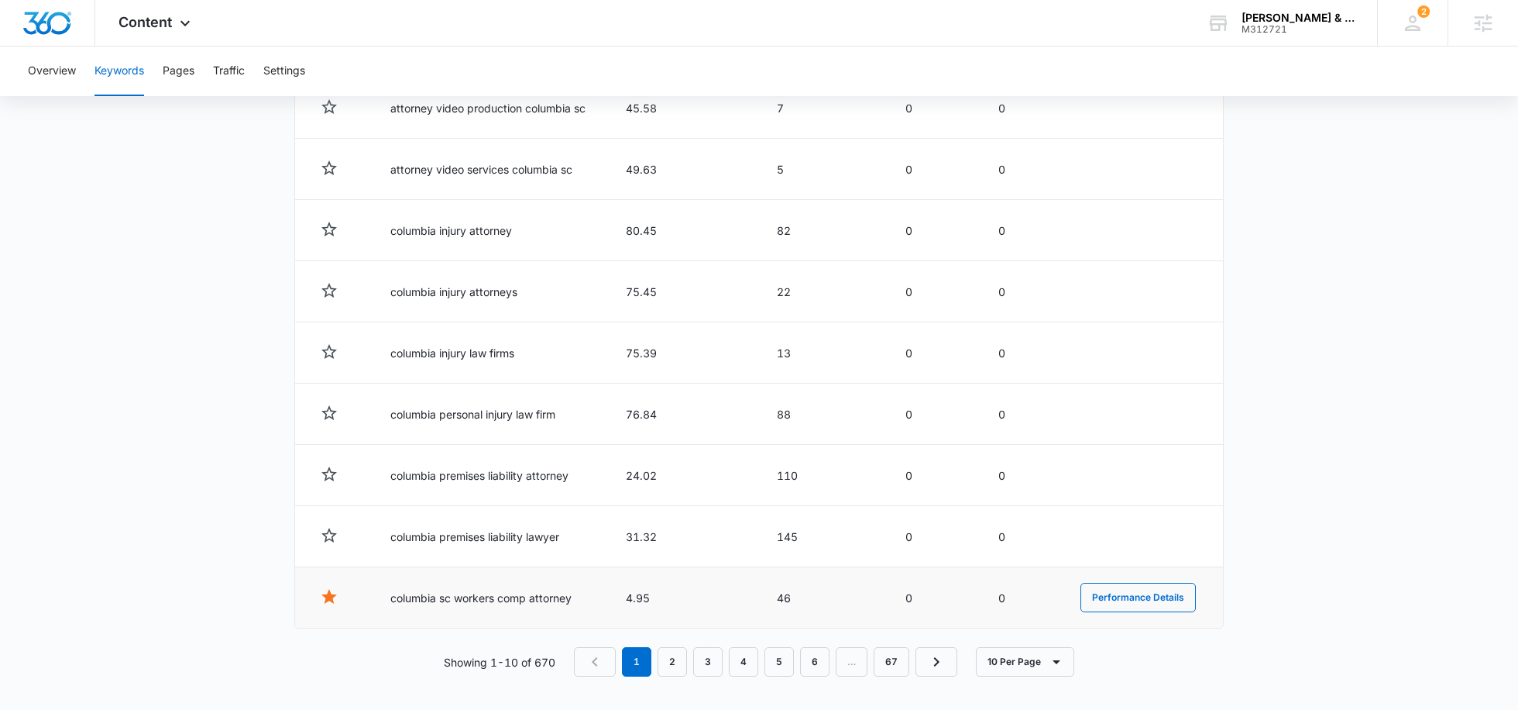
click at [534, 596] on td "columbia sc workers comp attorney" at bounding box center [489, 597] width 235 height 61
click at [1145, 590] on button "Performance Details" at bounding box center [1138, 597] width 115 height 29
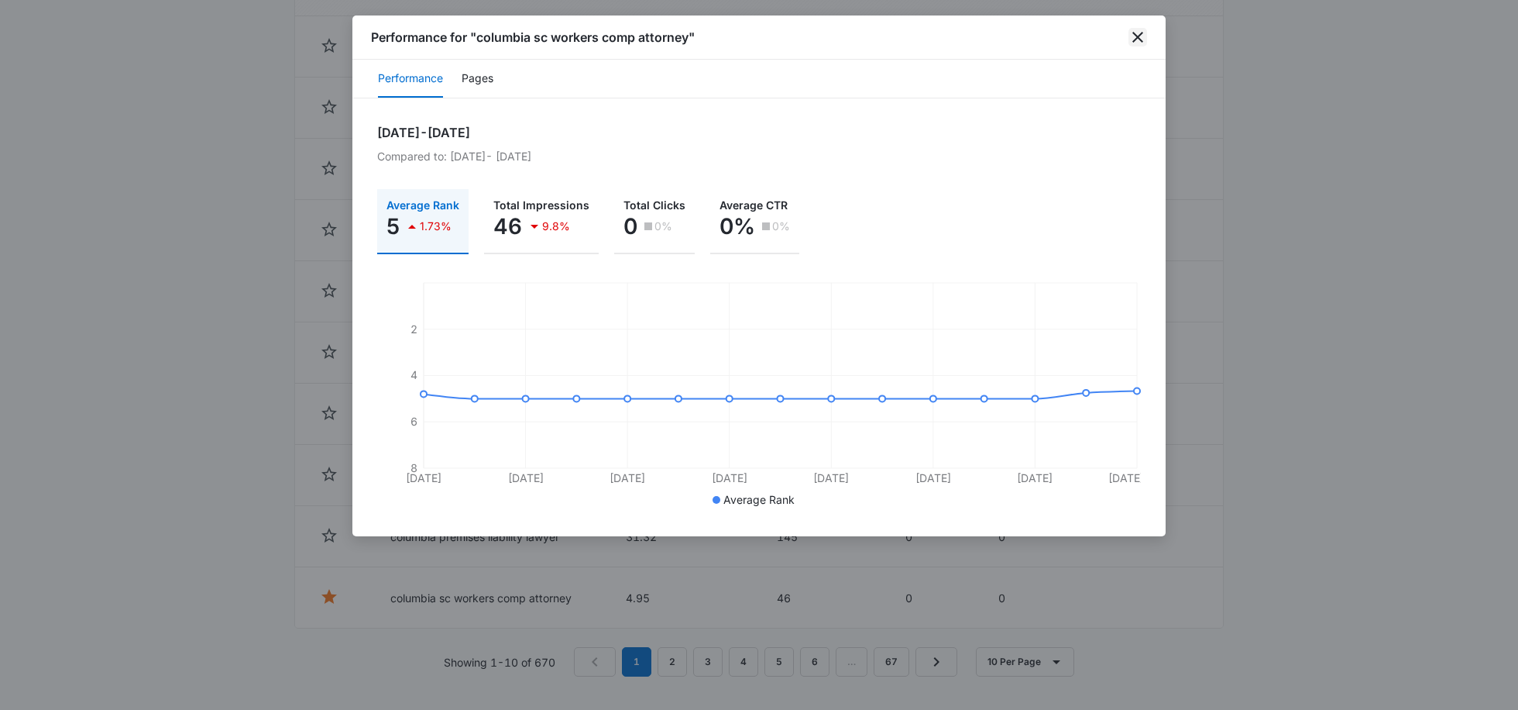
click at [1134, 41] on icon "close" at bounding box center [1137, 37] width 11 height 11
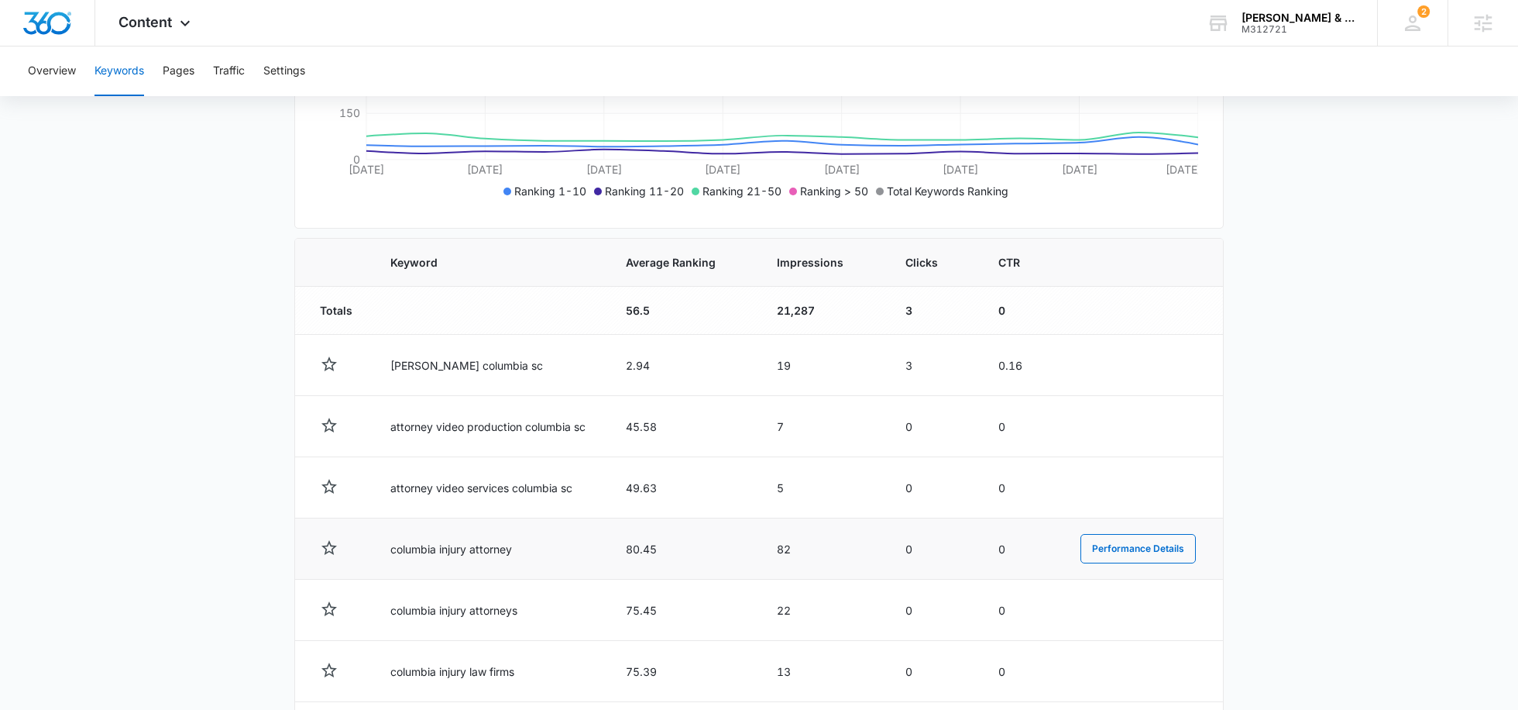
scroll to position [0, 0]
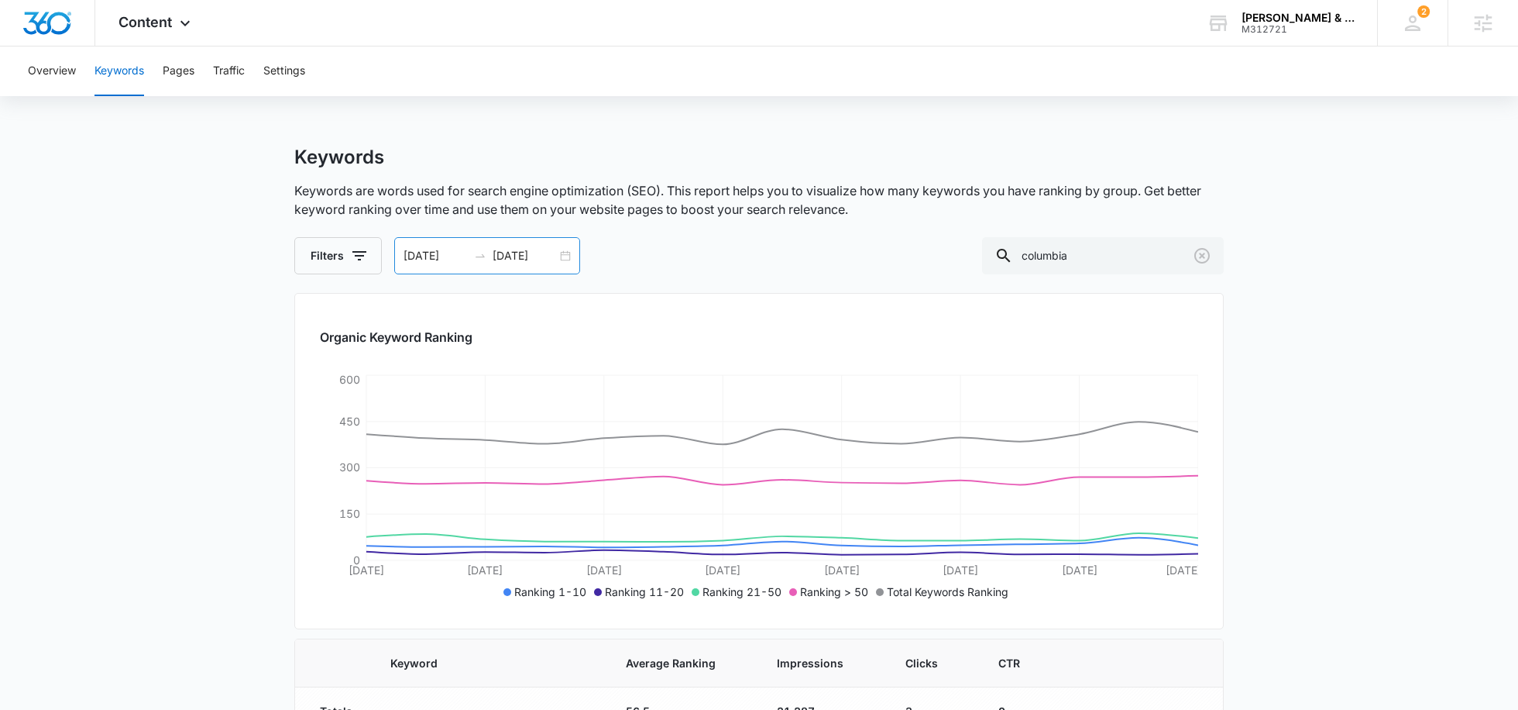
click at [430, 259] on input "08/23/2025" at bounding box center [436, 255] width 64 height 17
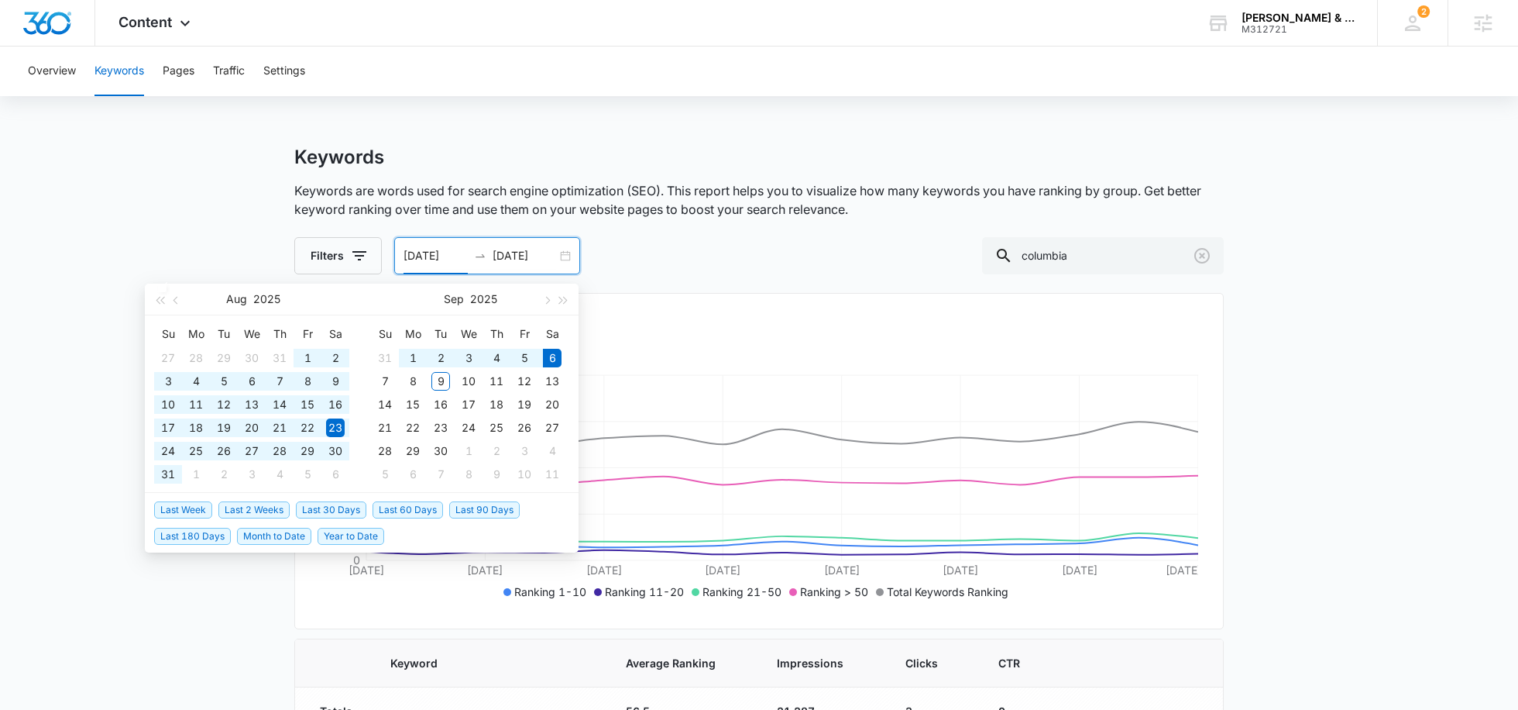
click at [394, 507] on span "Last 60 Days" at bounding box center [408, 509] width 70 height 17
type input "07/08/2025"
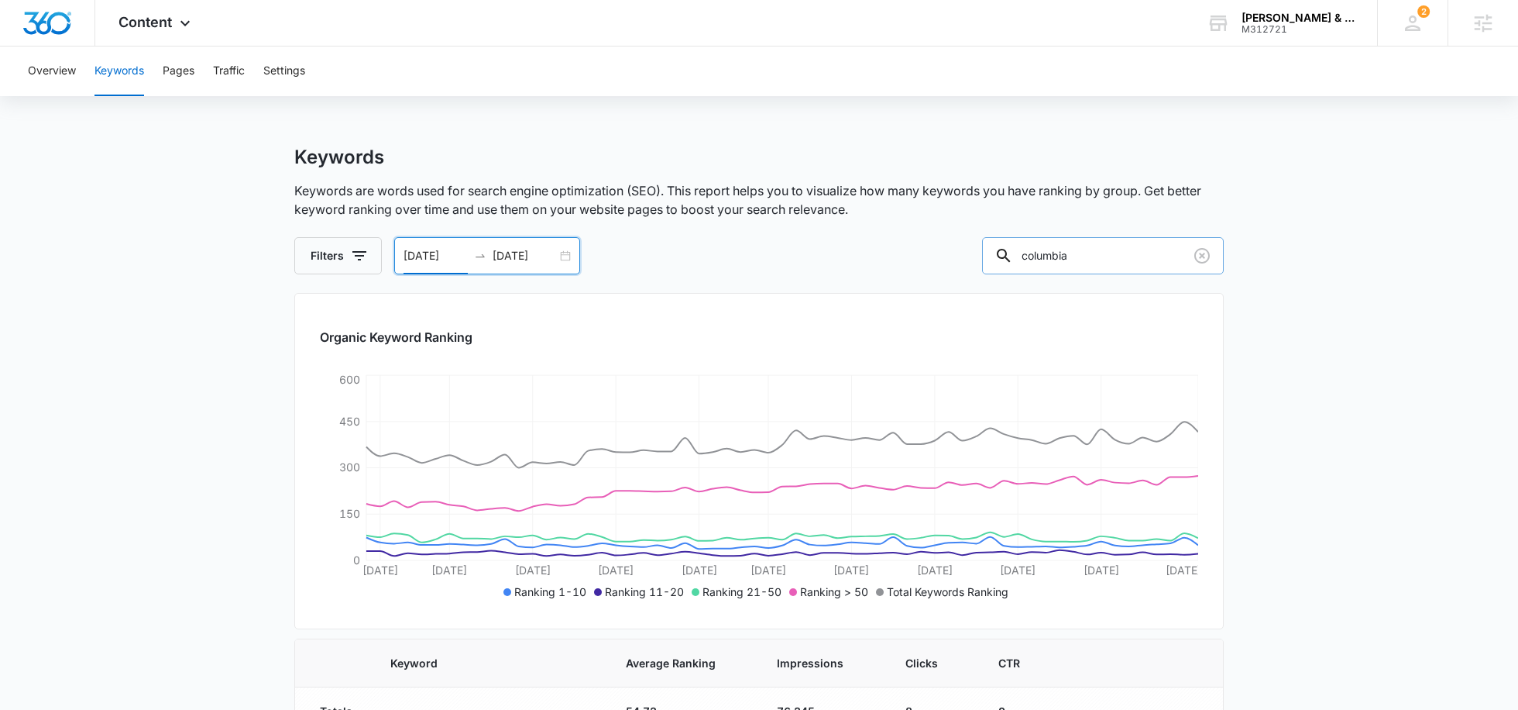
click at [1129, 261] on input "columbia" at bounding box center [1103, 255] width 242 height 37
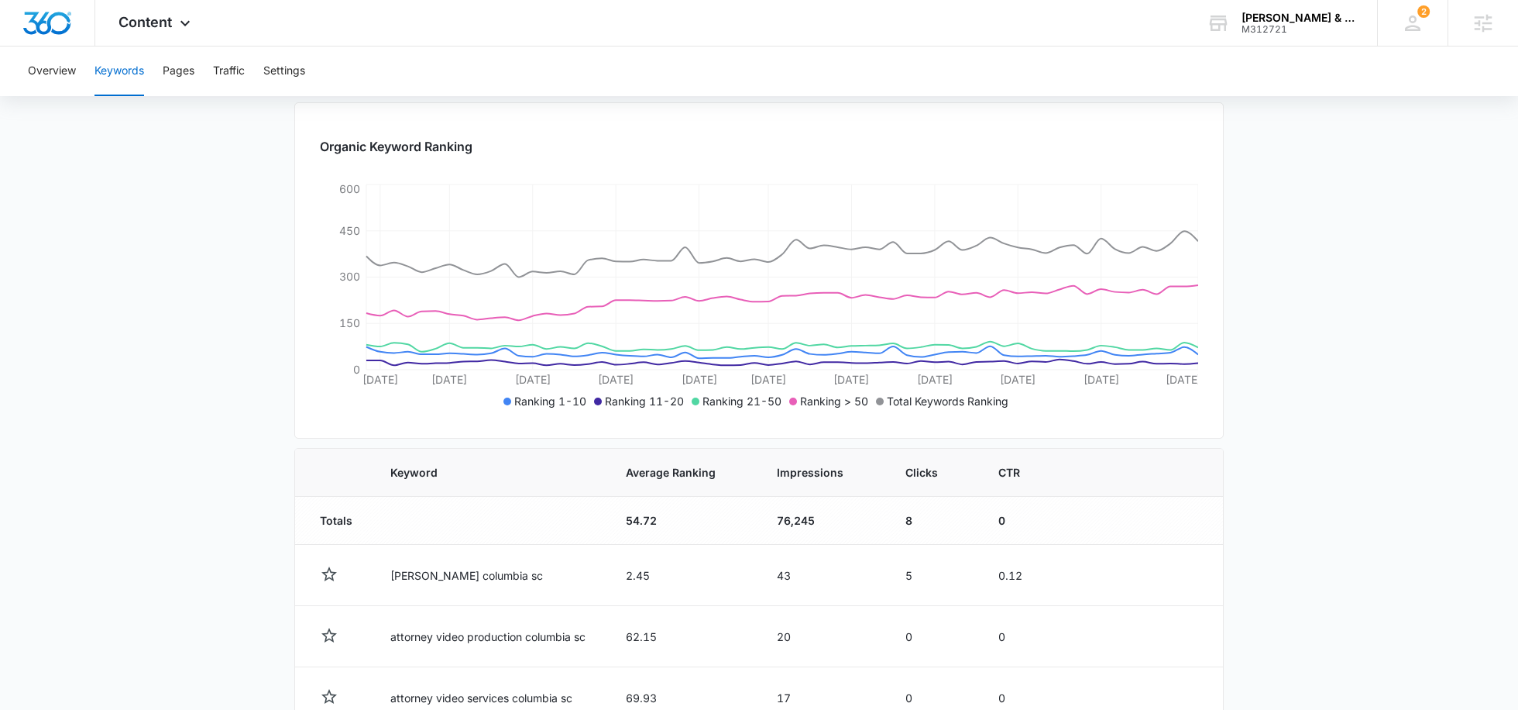
scroll to position [719, 0]
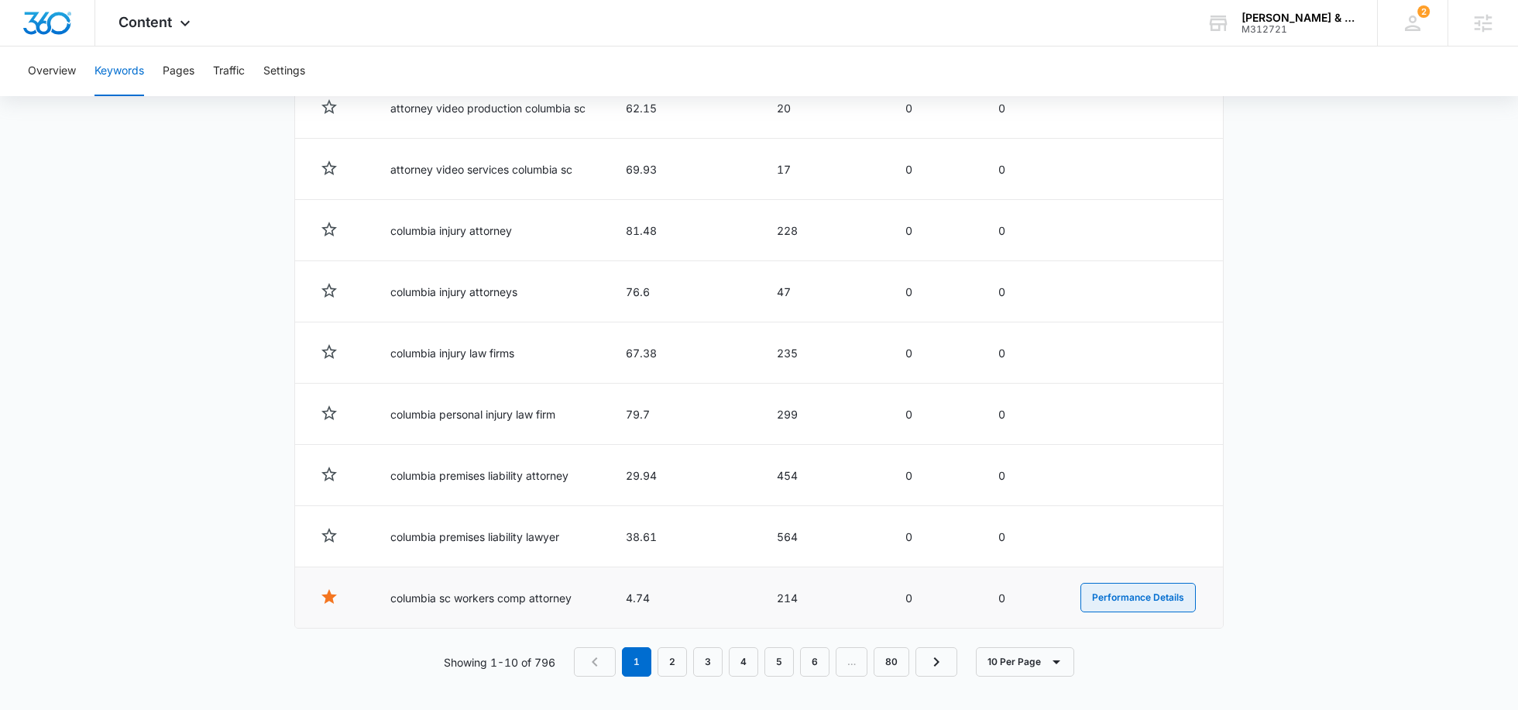
click at [1125, 589] on button "Performance Details" at bounding box center [1138, 597] width 115 height 29
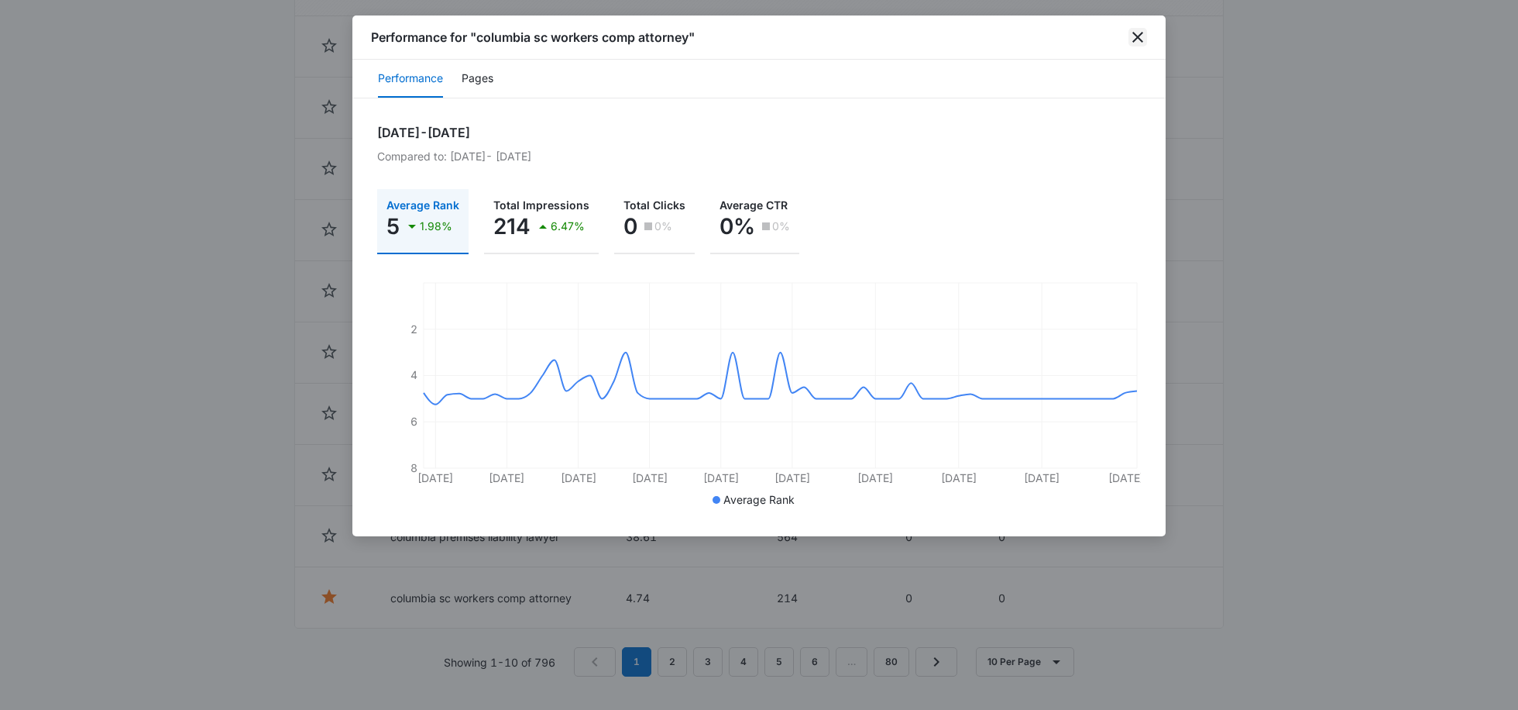
click at [1136, 31] on icon "close" at bounding box center [1138, 37] width 19 height 19
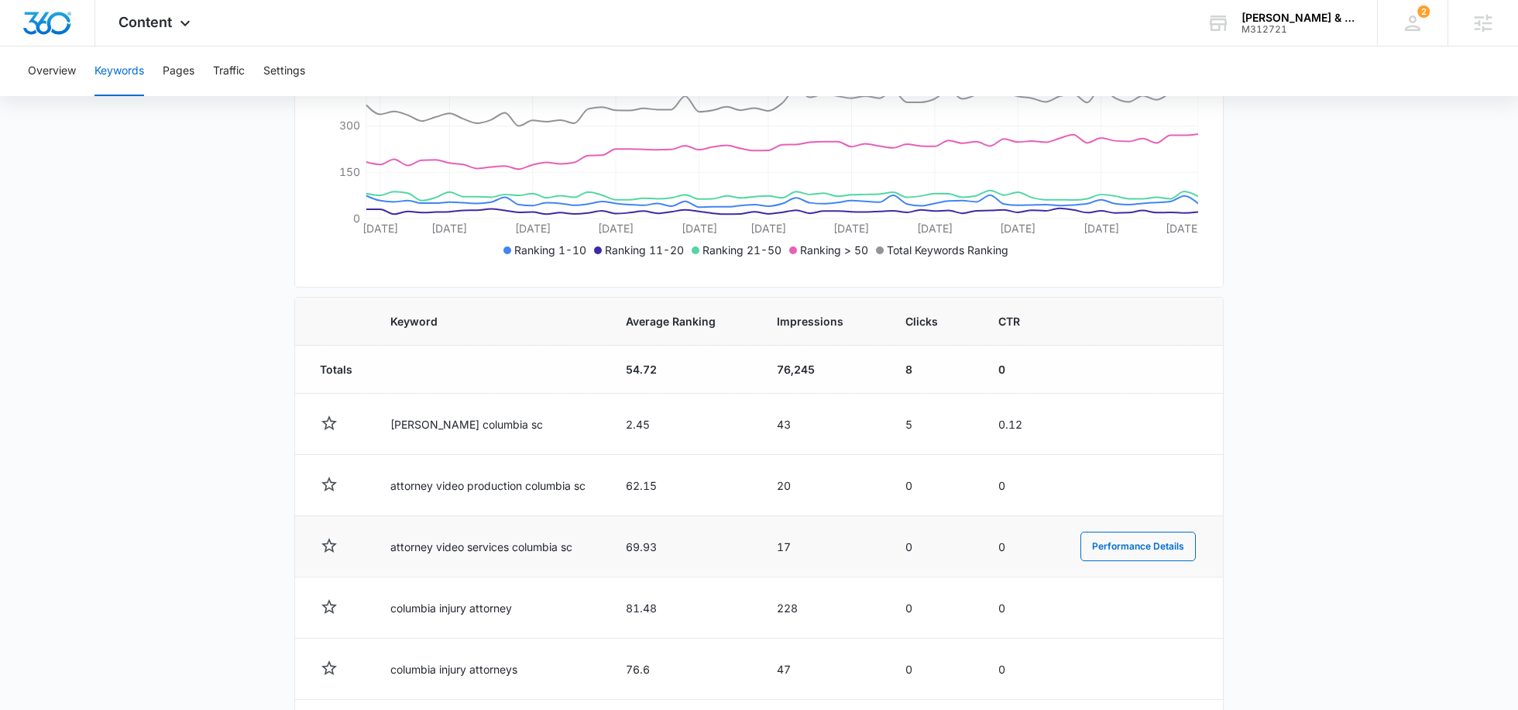
scroll to position [0, 0]
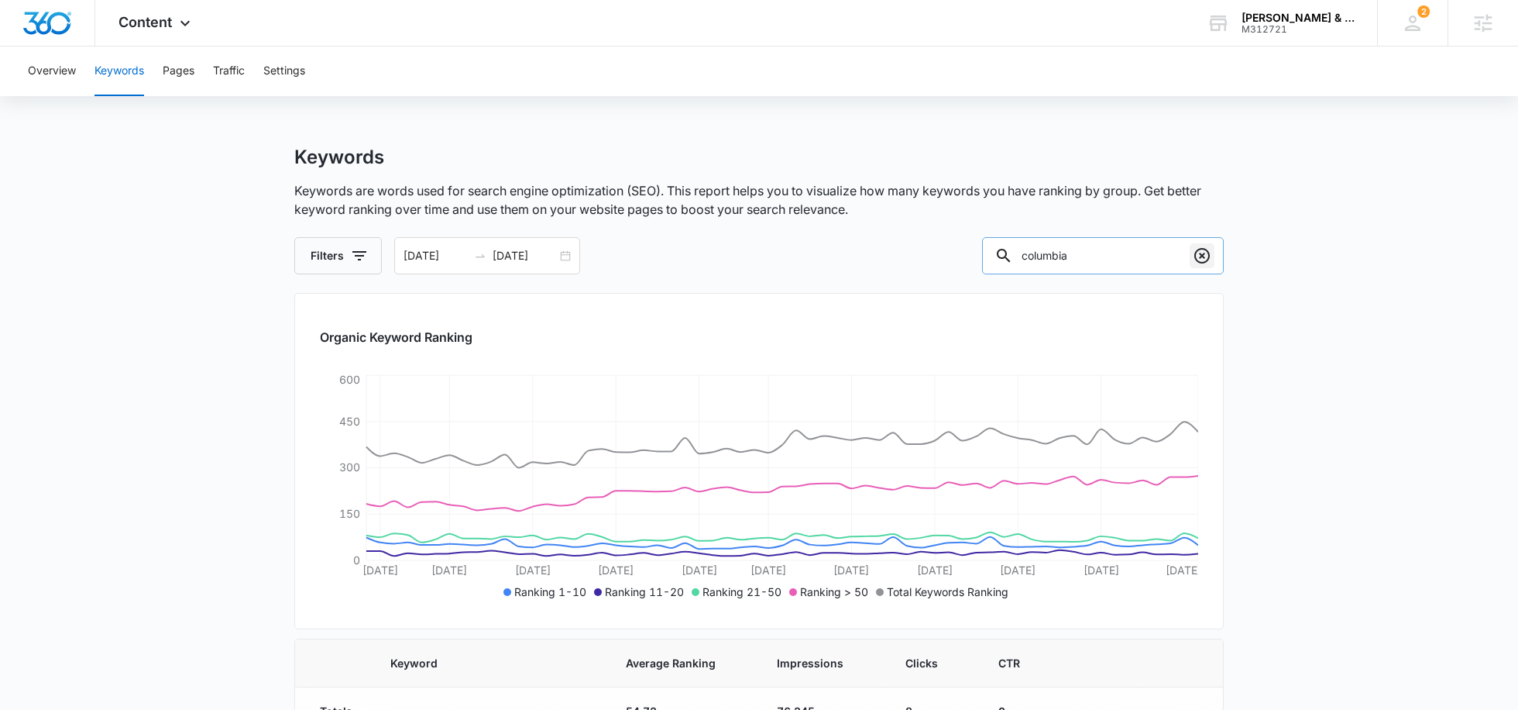
click at [1198, 262] on icon "Clear" at bounding box center [1202, 255] width 19 height 19
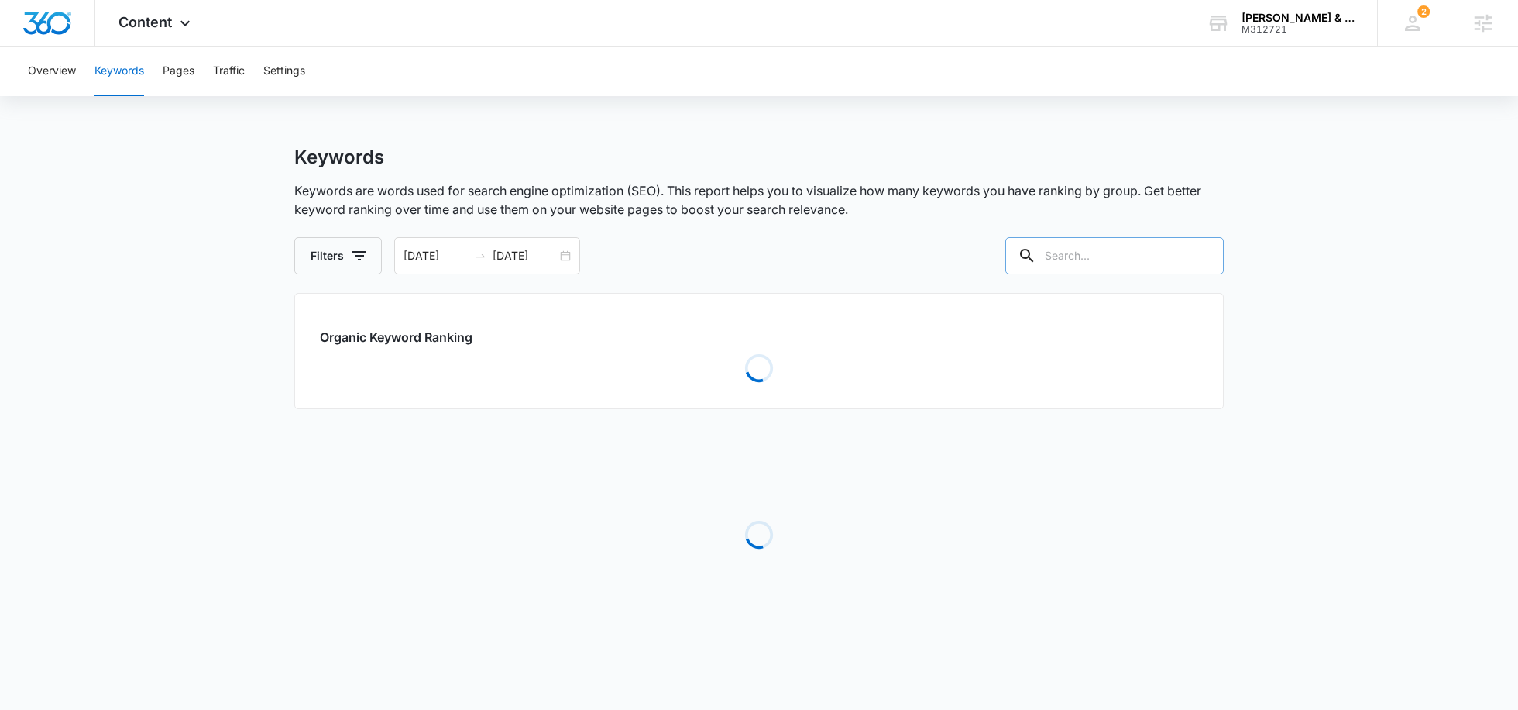
click at [1114, 253] on input "text" at bounding box center [1114, 255] width 218 height 37
paste input "rock hill"
type input "rock hill"
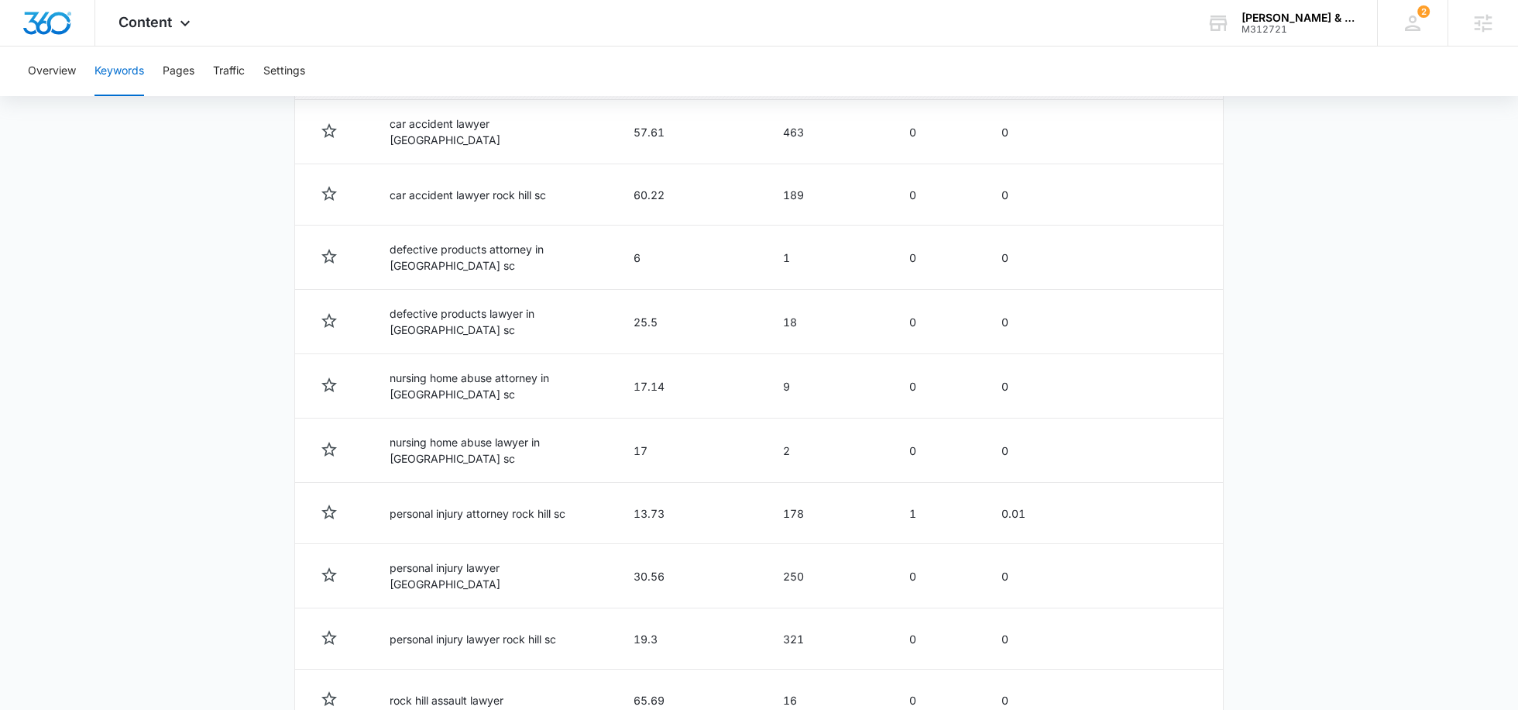
scroll to position [722, 0]
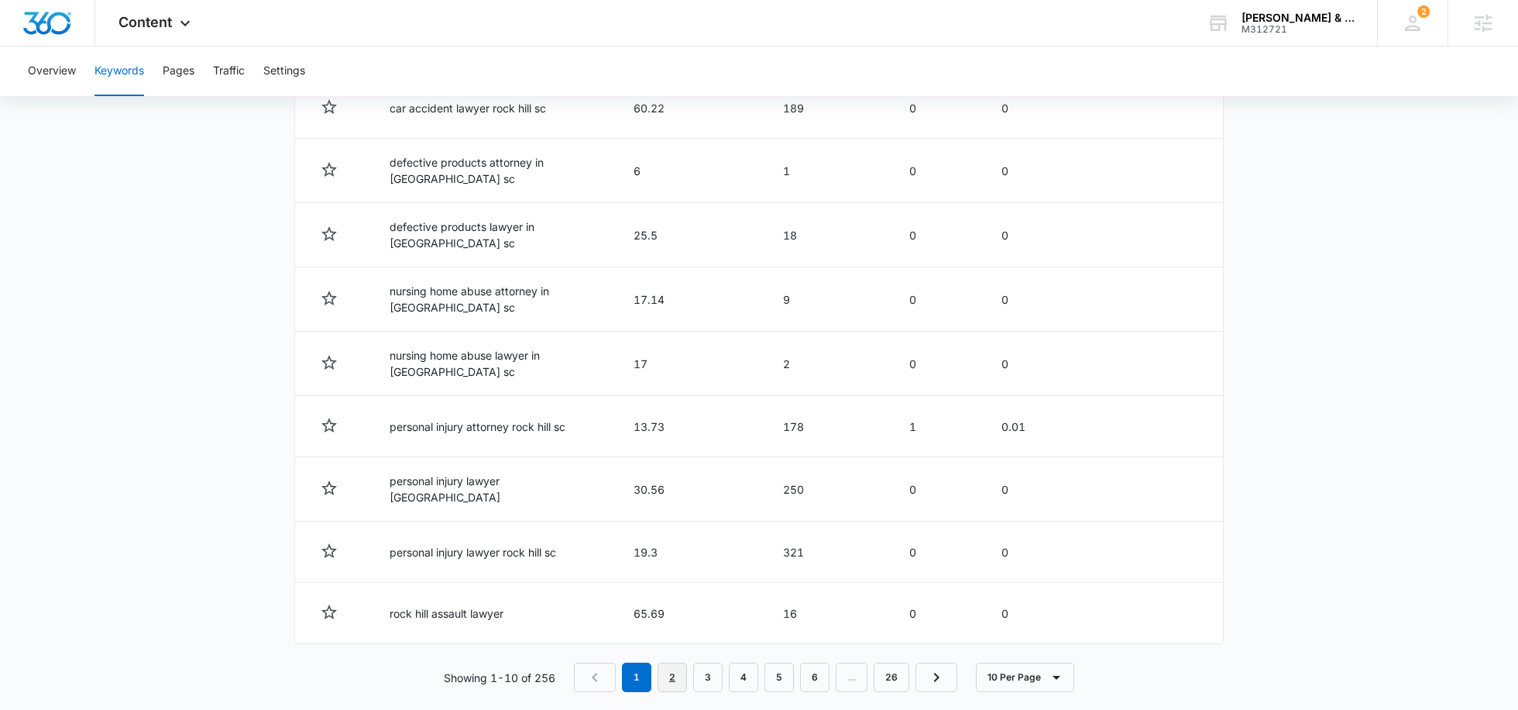
click at [671, 662] on link "2" at bounding box center [672, 676] width 29 height 29
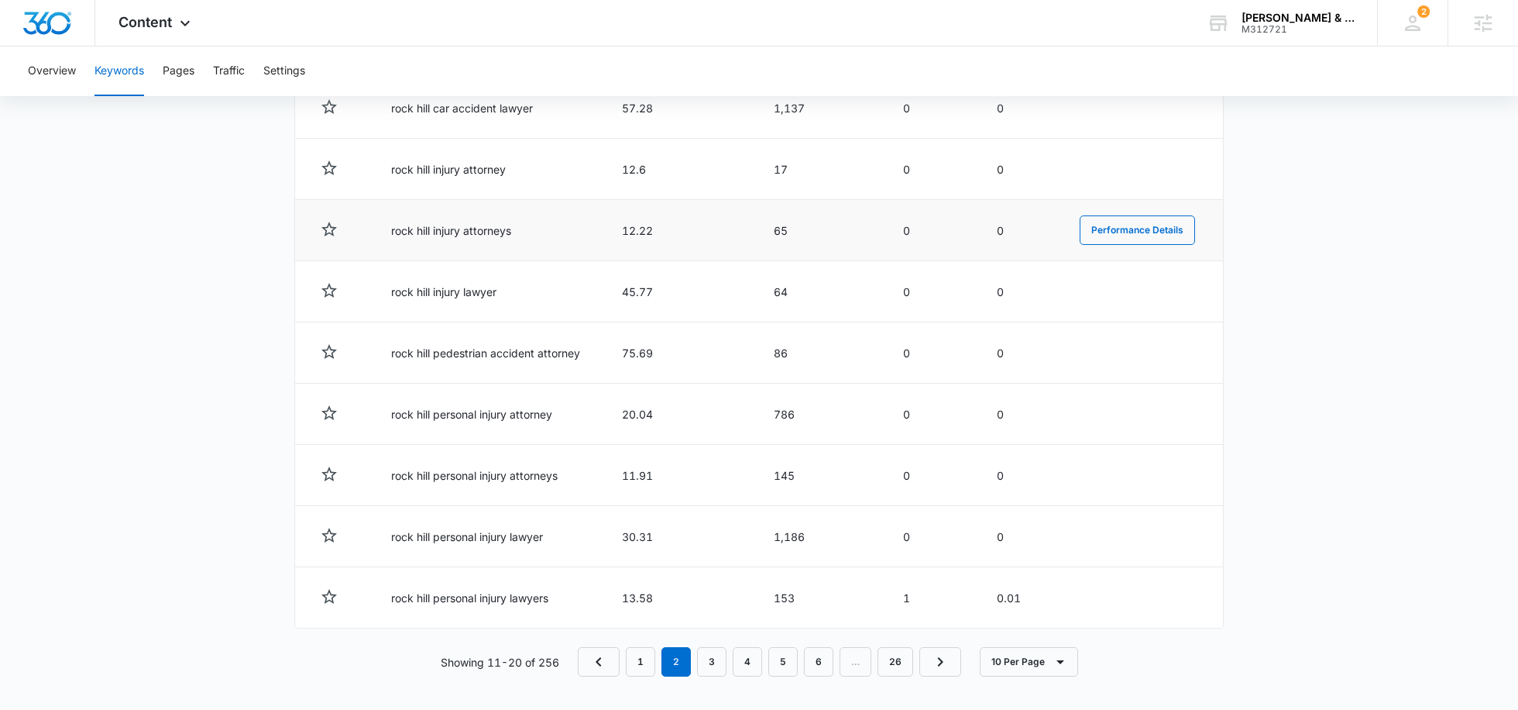
scroll to position [0, 0]
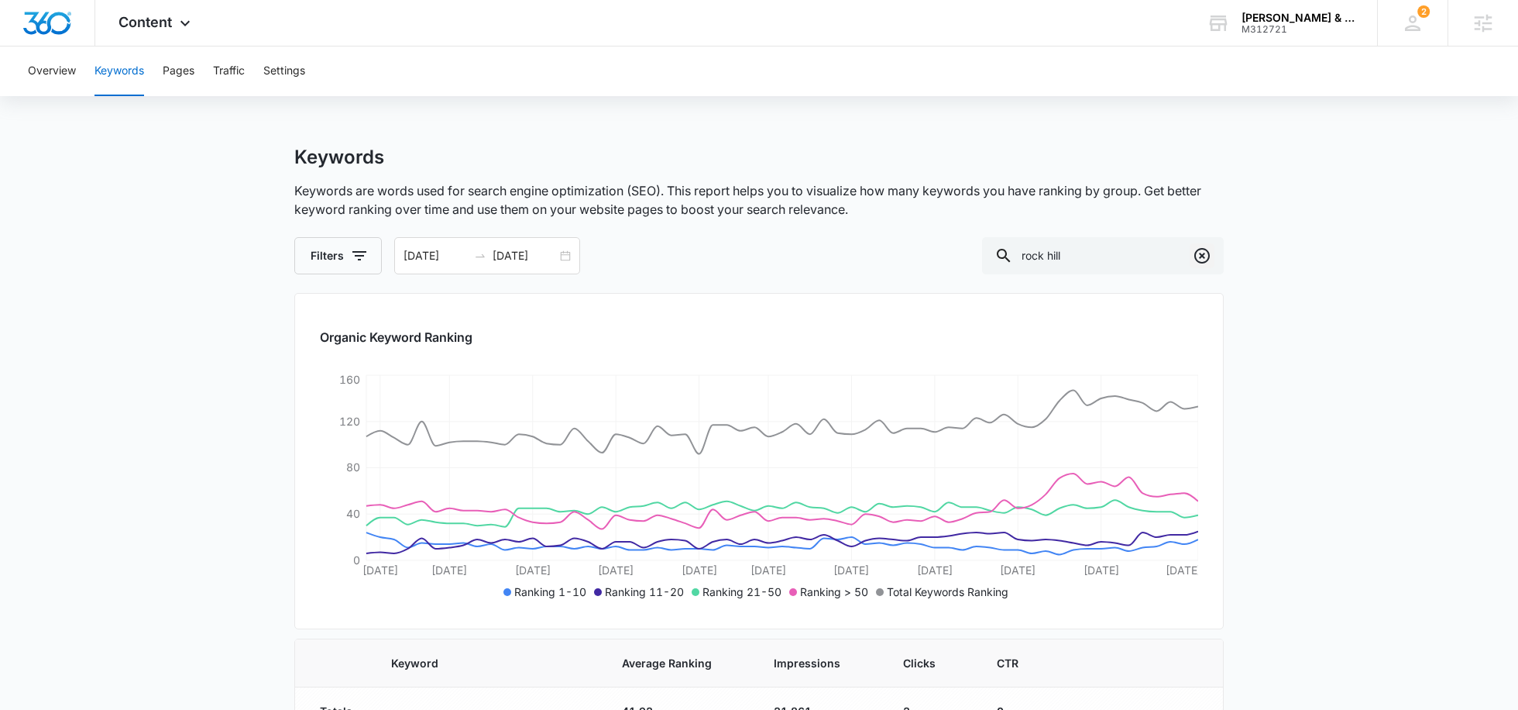
click at [1193, 259] on icon "Clear" at bounding box center [1202, 255] width 19 height 19
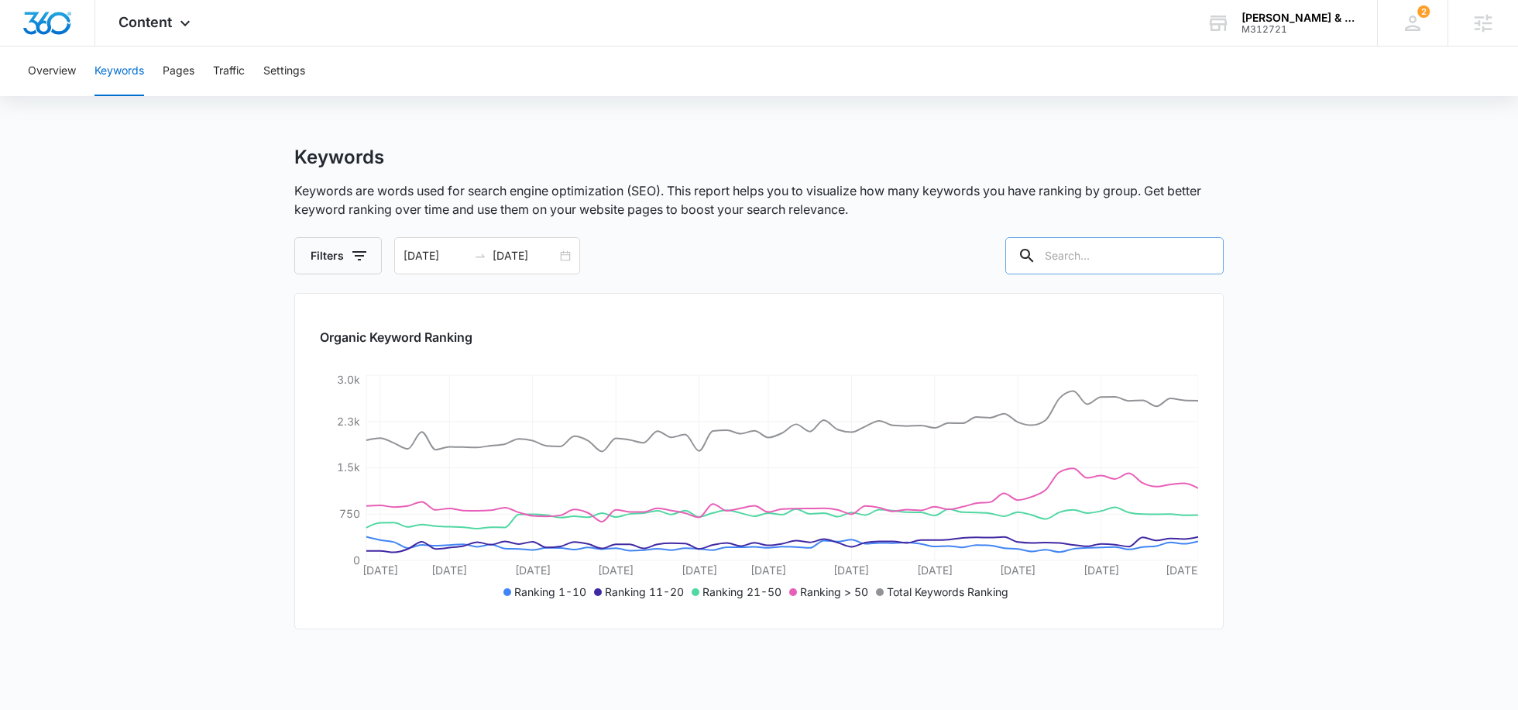
click at [1132, 259] on input "text" at bounding box center [1114, 255] width 218 height 37
paste input "rock hill workers comp attorney"
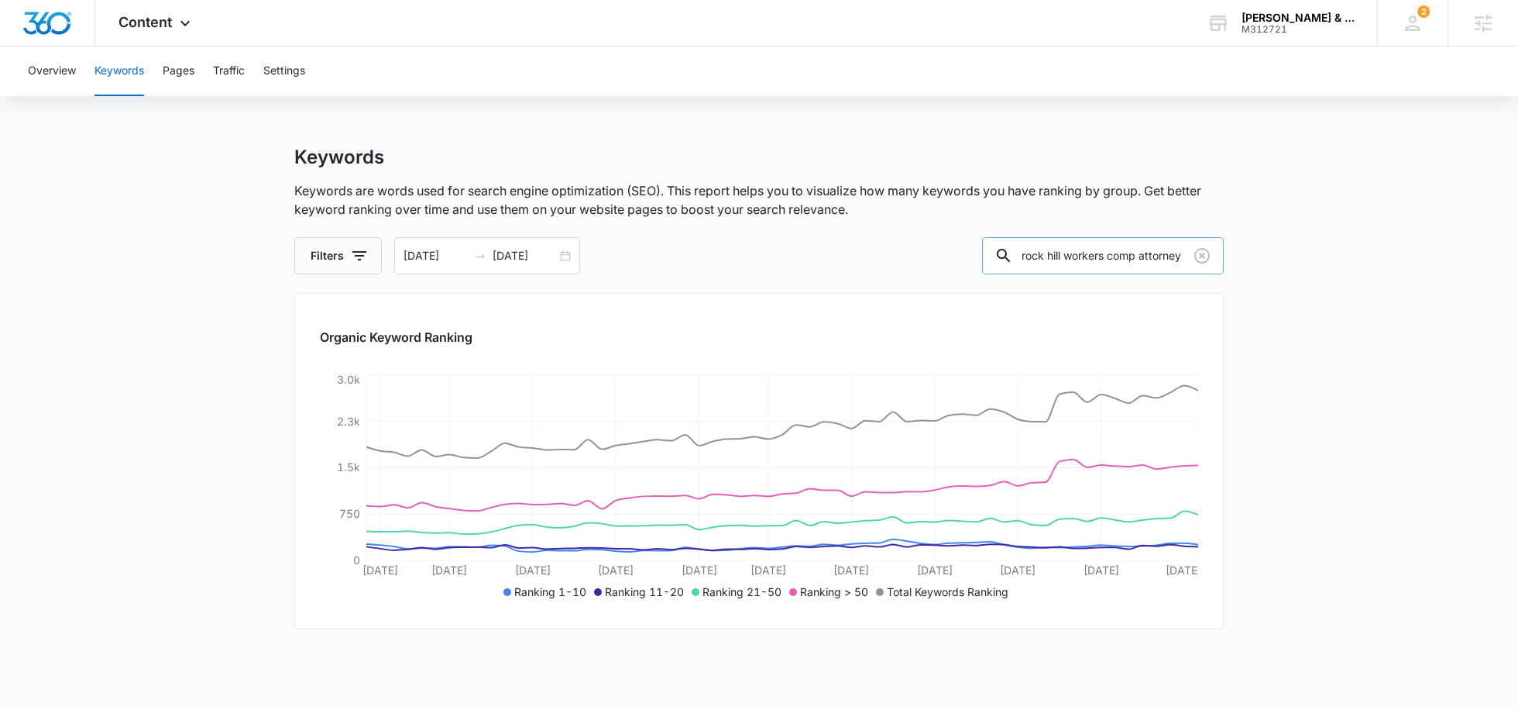
type input "rock hill workers comp attorney"
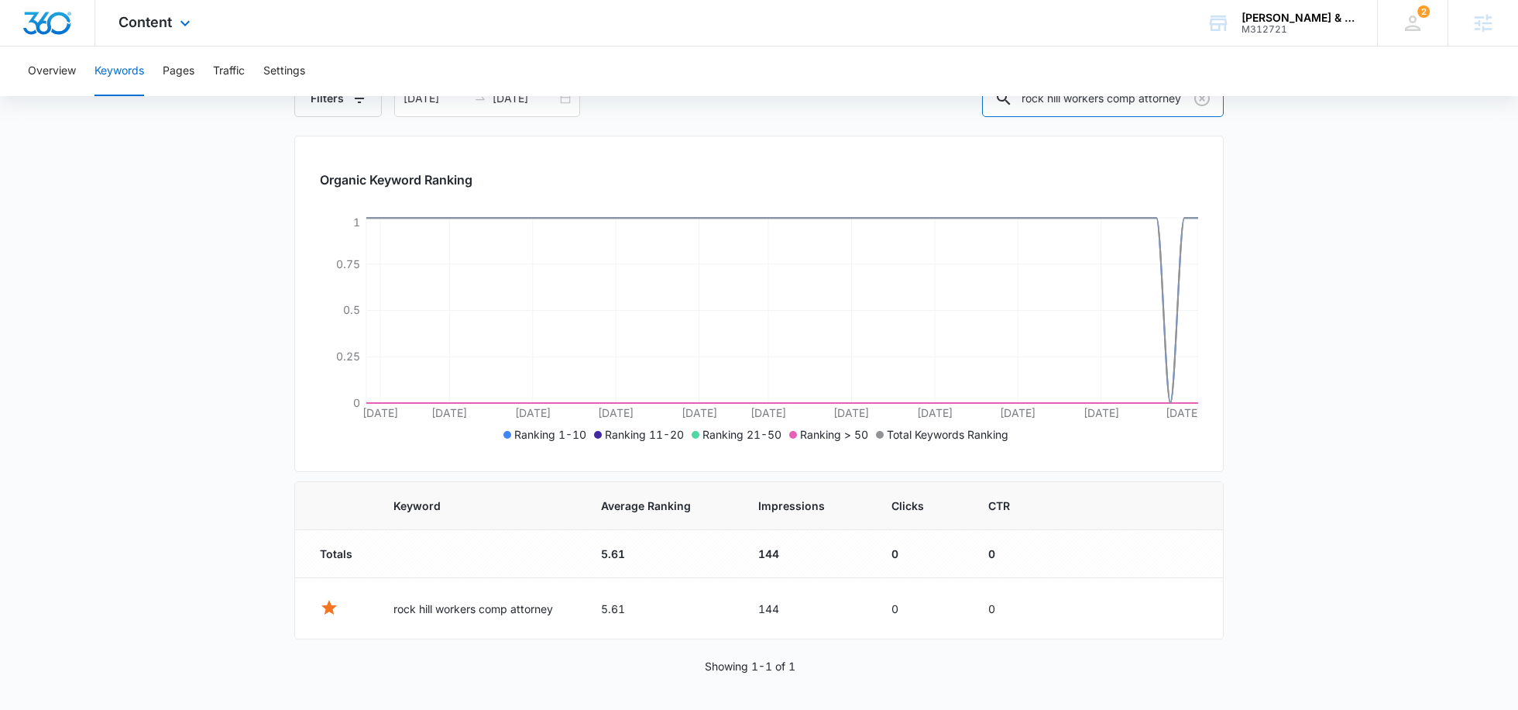
scroll to position [0, 0]
click at [1076, 604] on button "Performance Details" at bounding box center [1131, 607] width 115 height 29
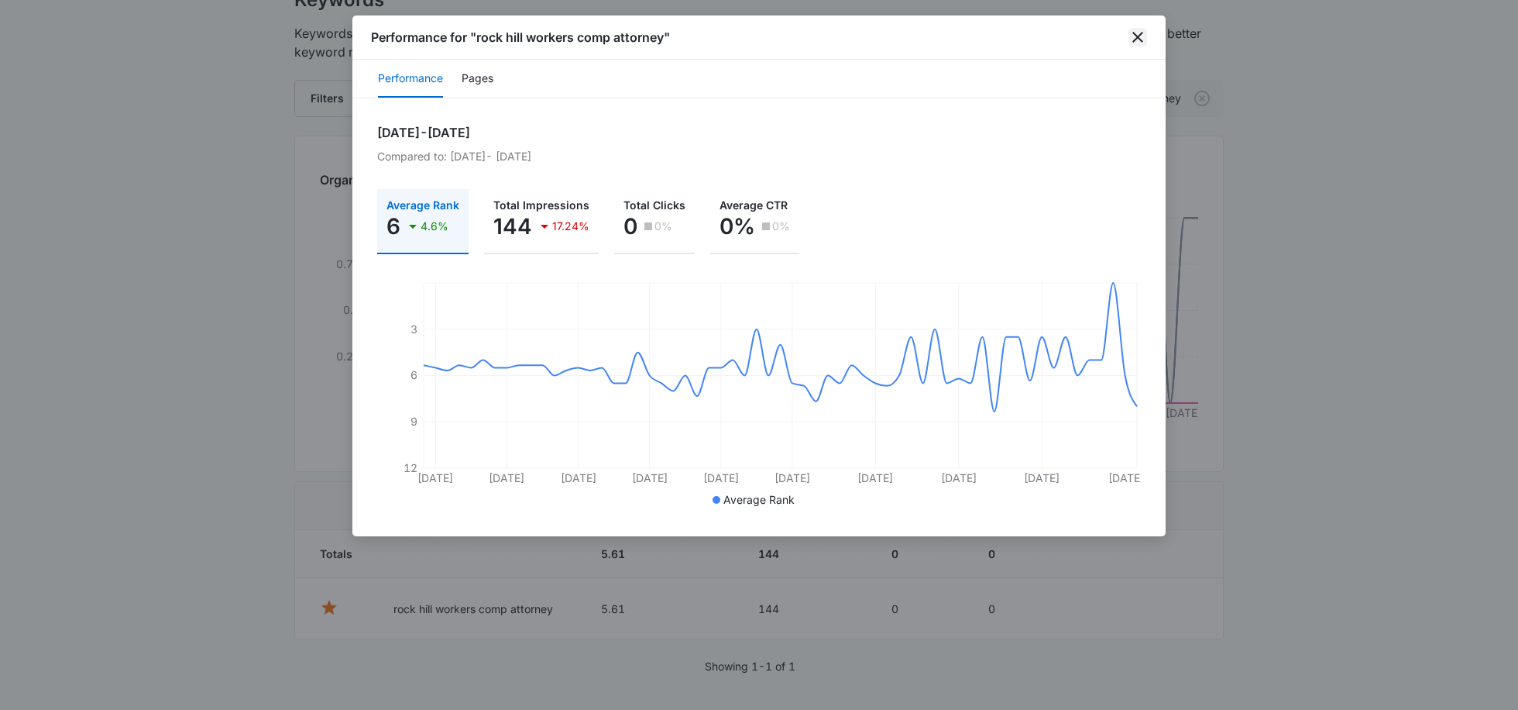
click at [1141, 38] on icon "close" at bounding box center [1138, 37] width 19 height 19
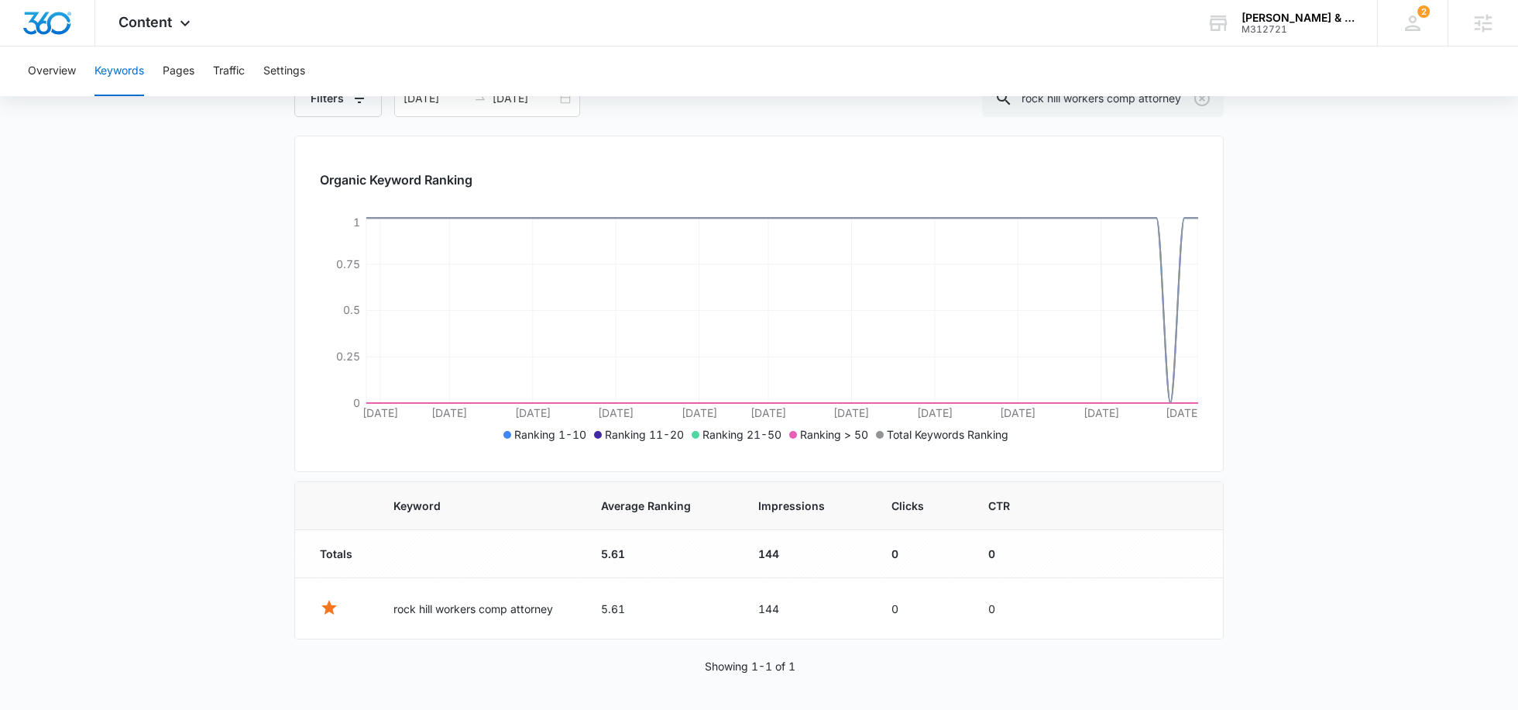
click at [1208, 114] on div at bounding box center [1202, 98] width 25 height 37
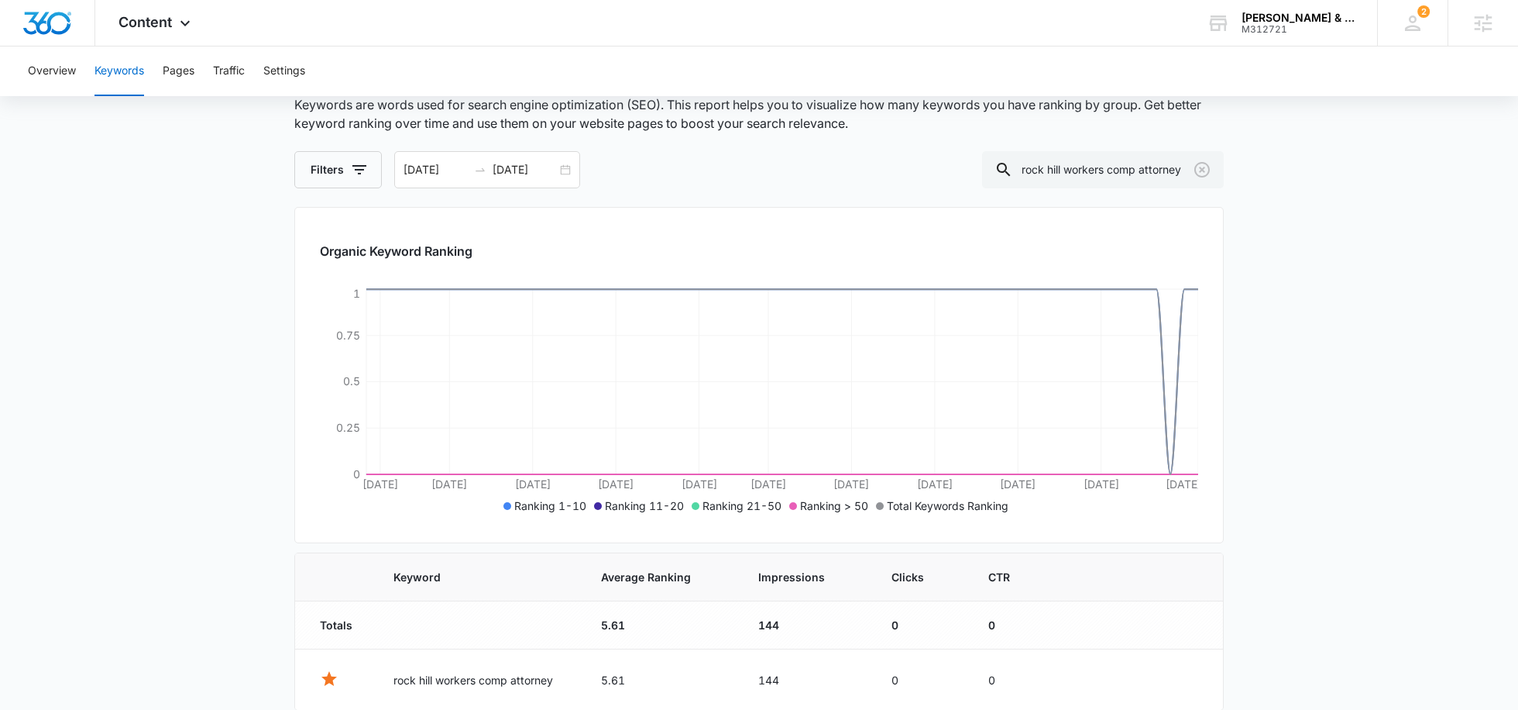
scroll to position [82, 0]
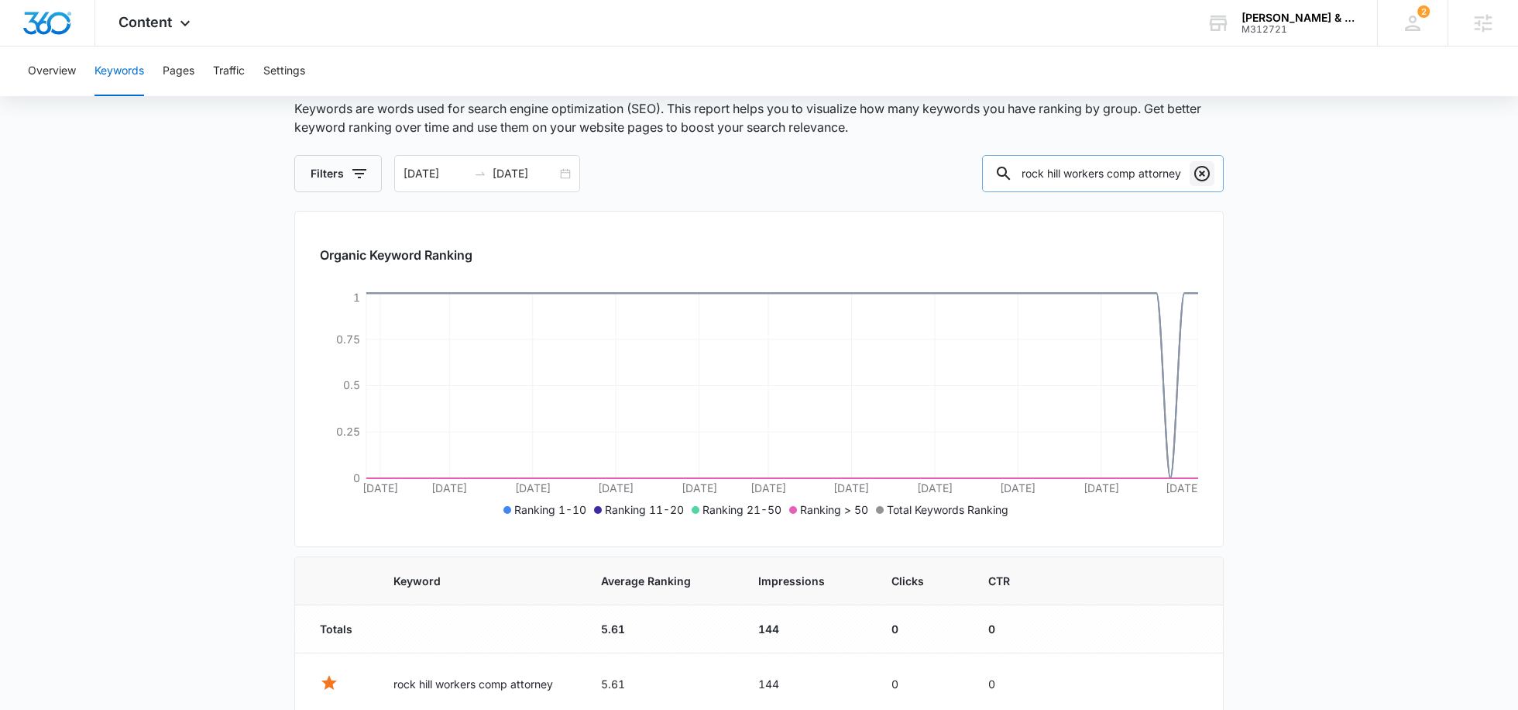
click at [1197, 170] on icon "Clear" at bounding box center [1202, 173] width 19 height 19
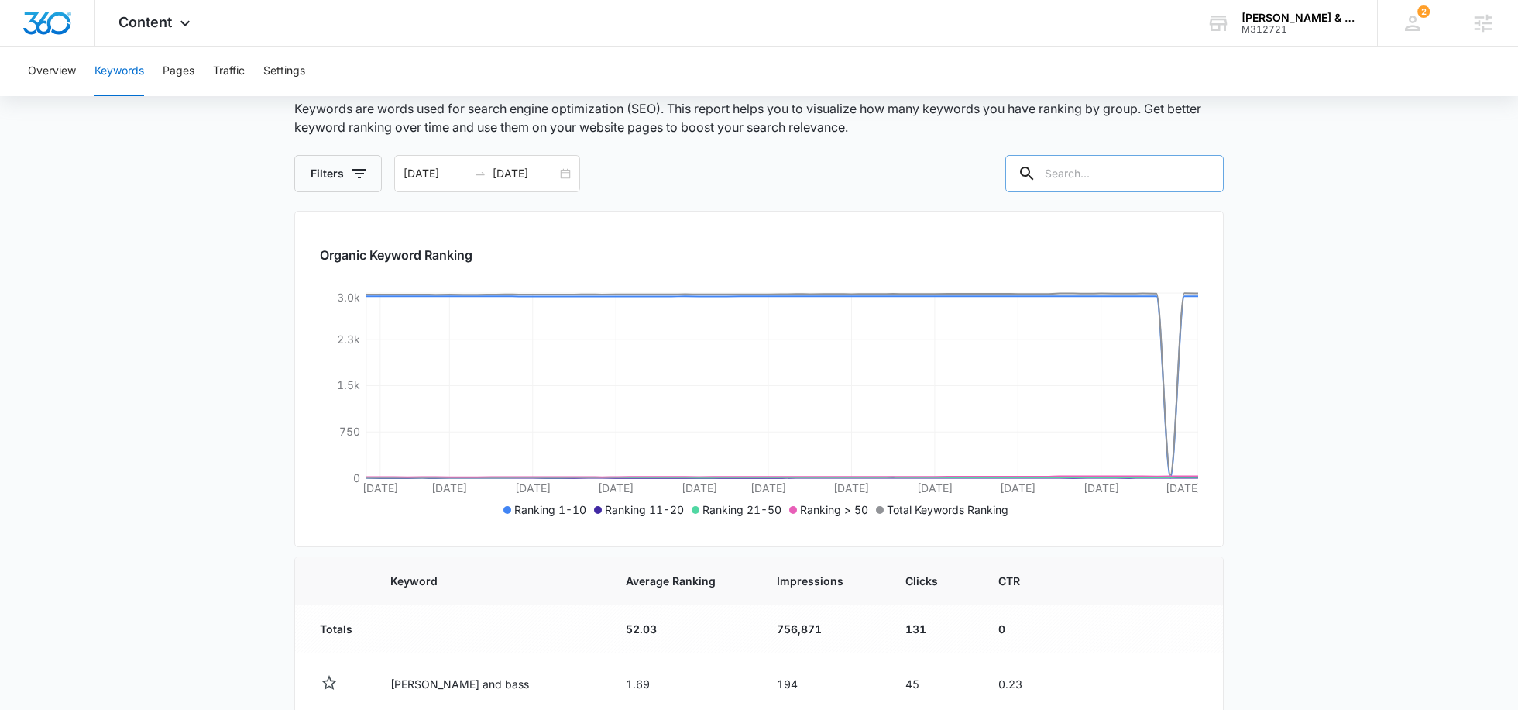
click at [1140, 170] on input "text" at bounding box center [1114, 173] width 218 height 37
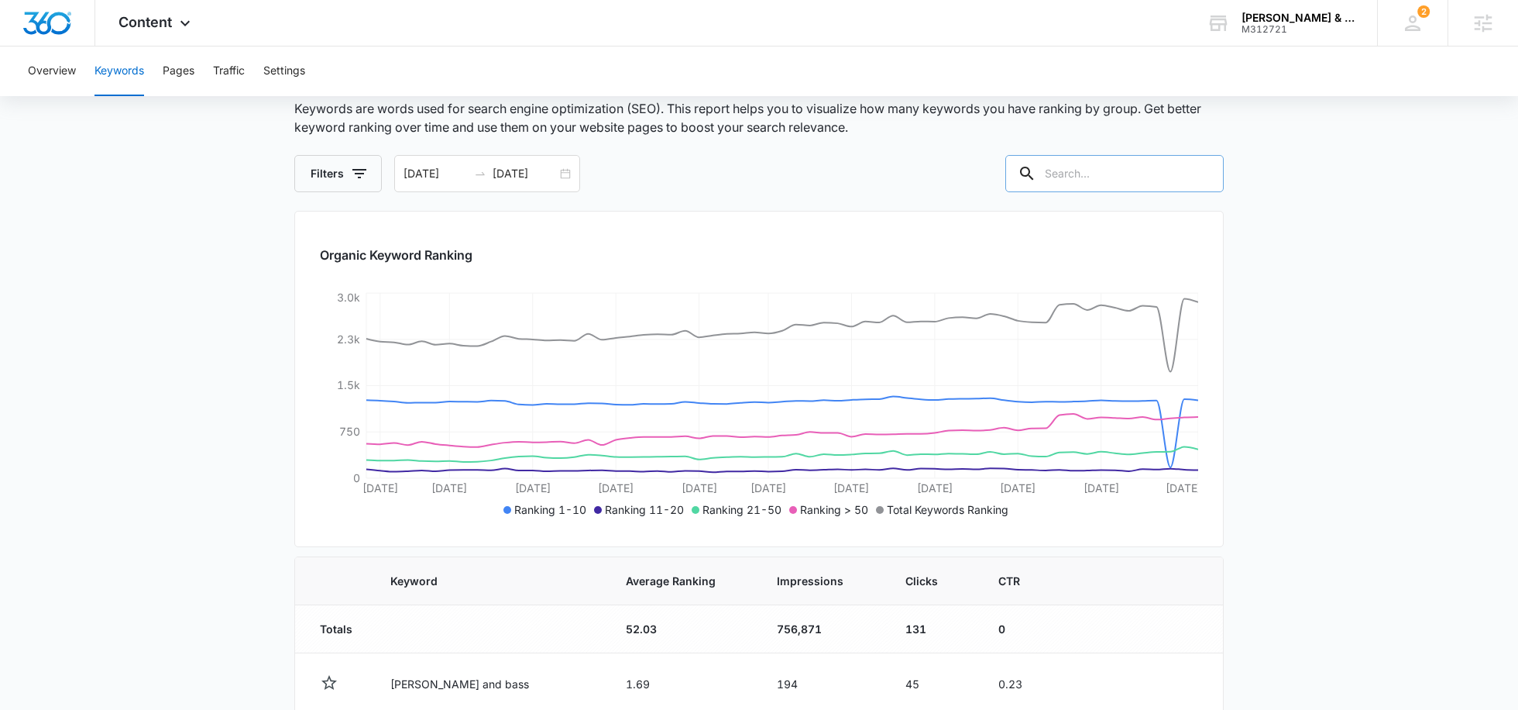
paste input "myrtle beach workers comp attorney"
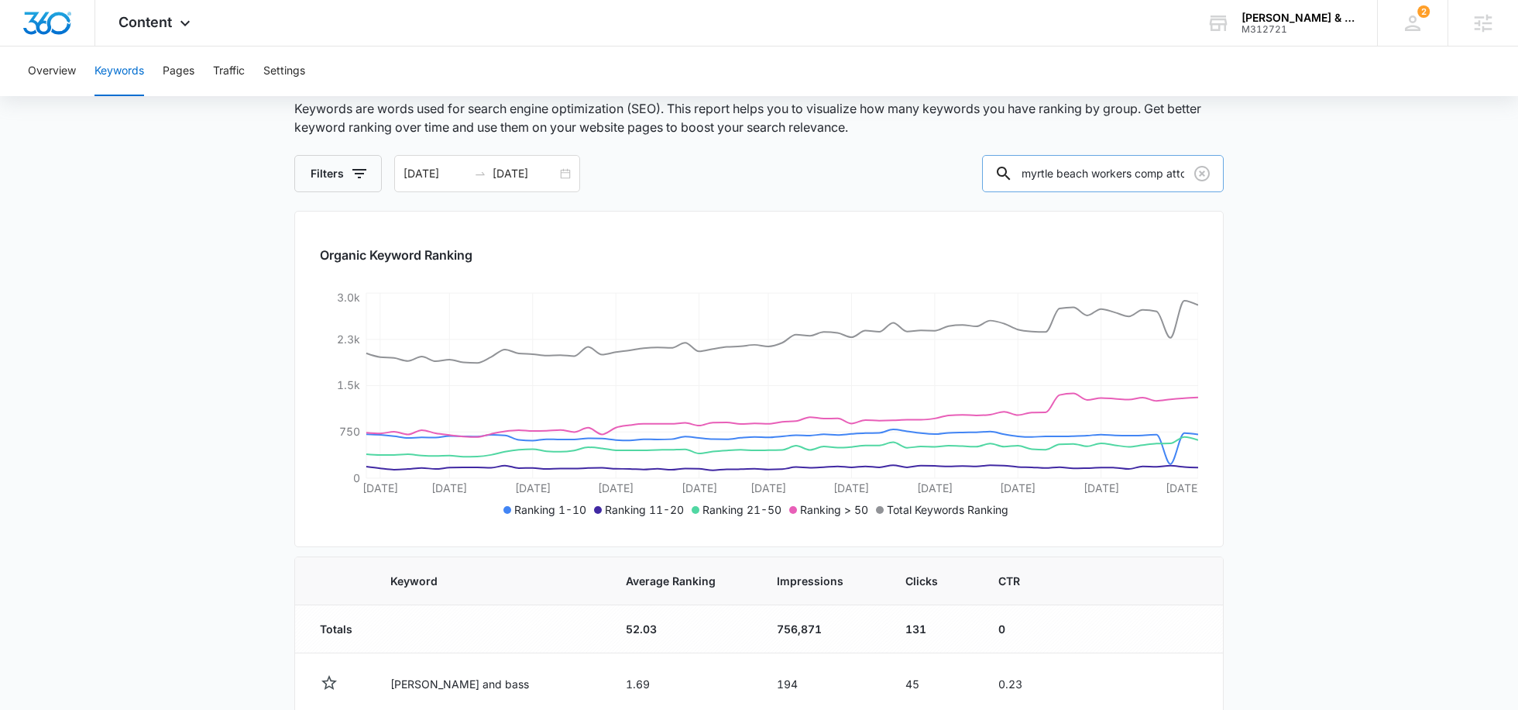
scroll to position [0, 65]
type input "myrtle beach workers comp attorney"
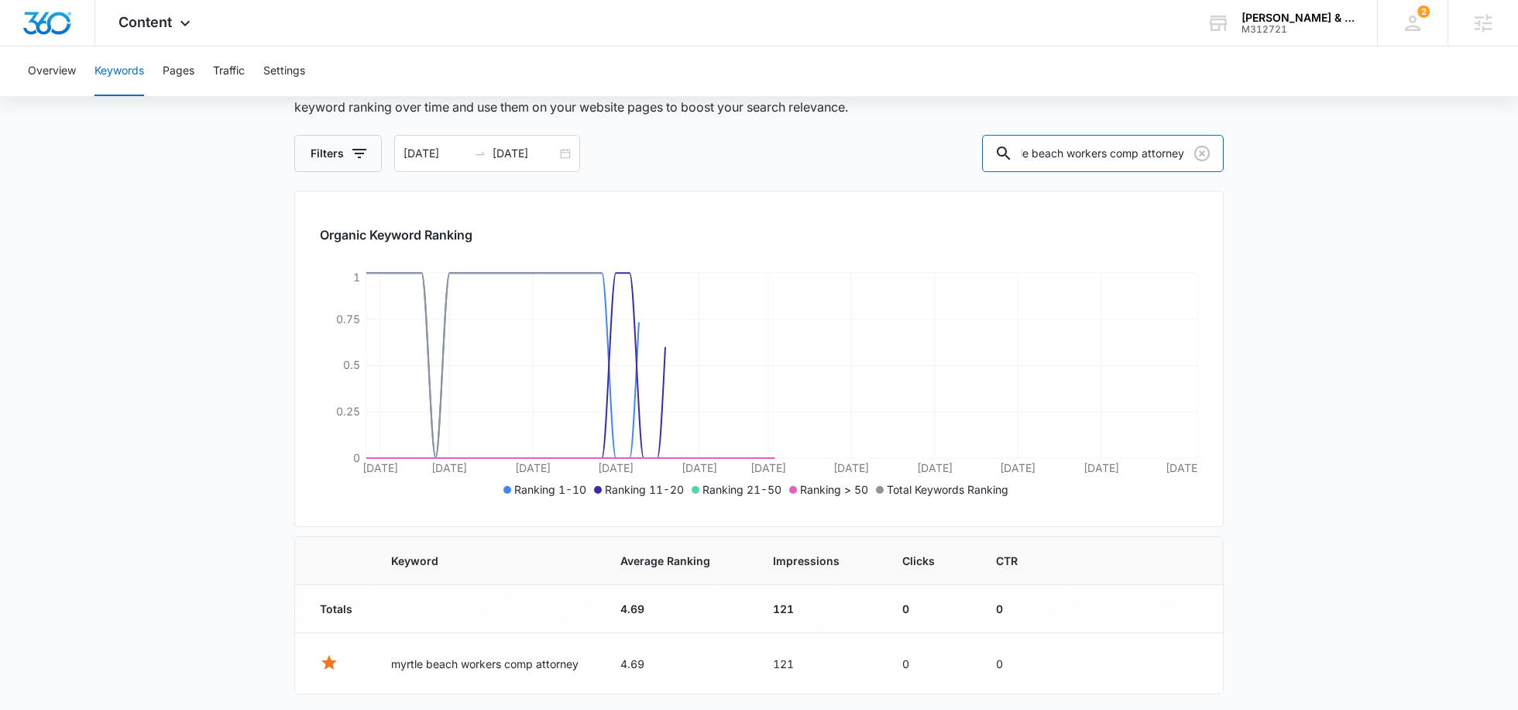
scroll to position [157, 0]
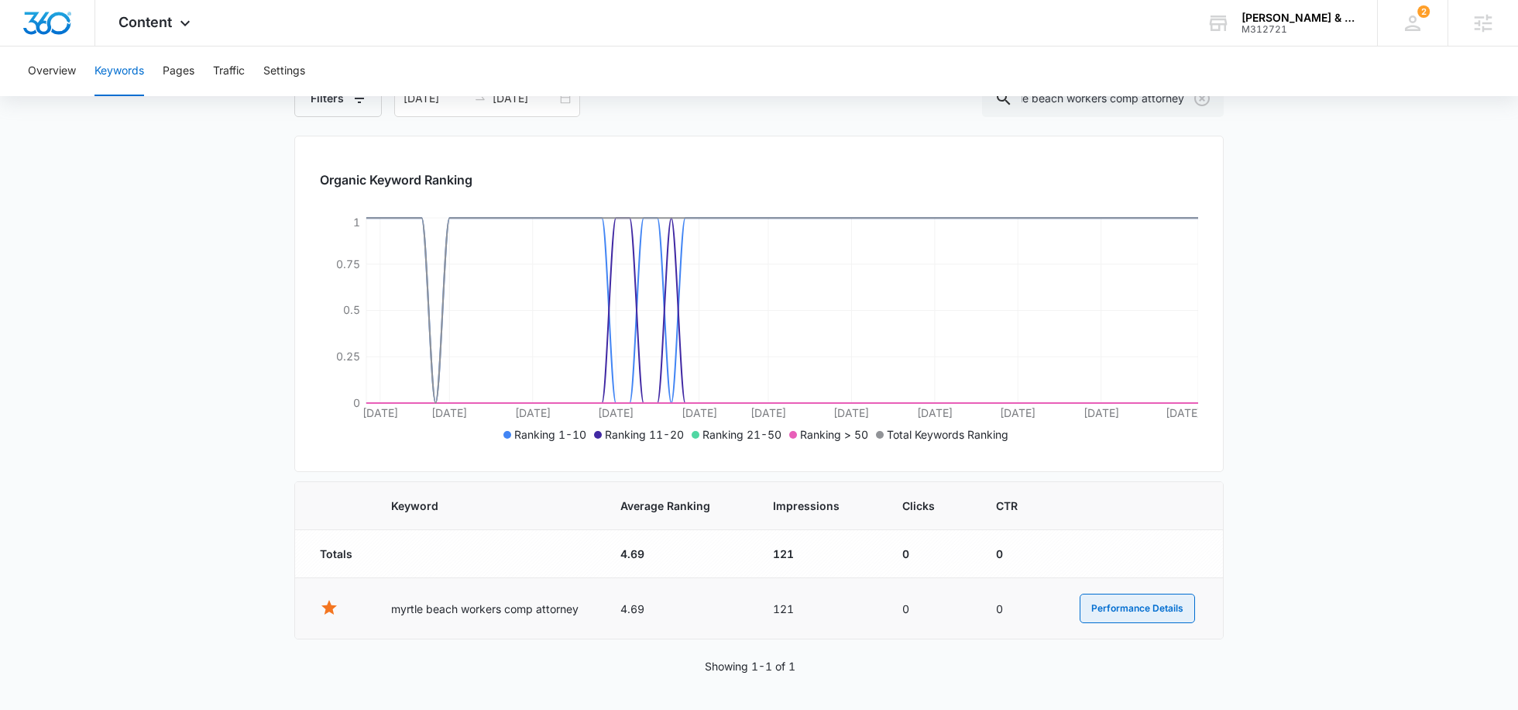
click at [1132, 597] on button "Performance Details" at bounding box center [1137, 607] width 115 height 29
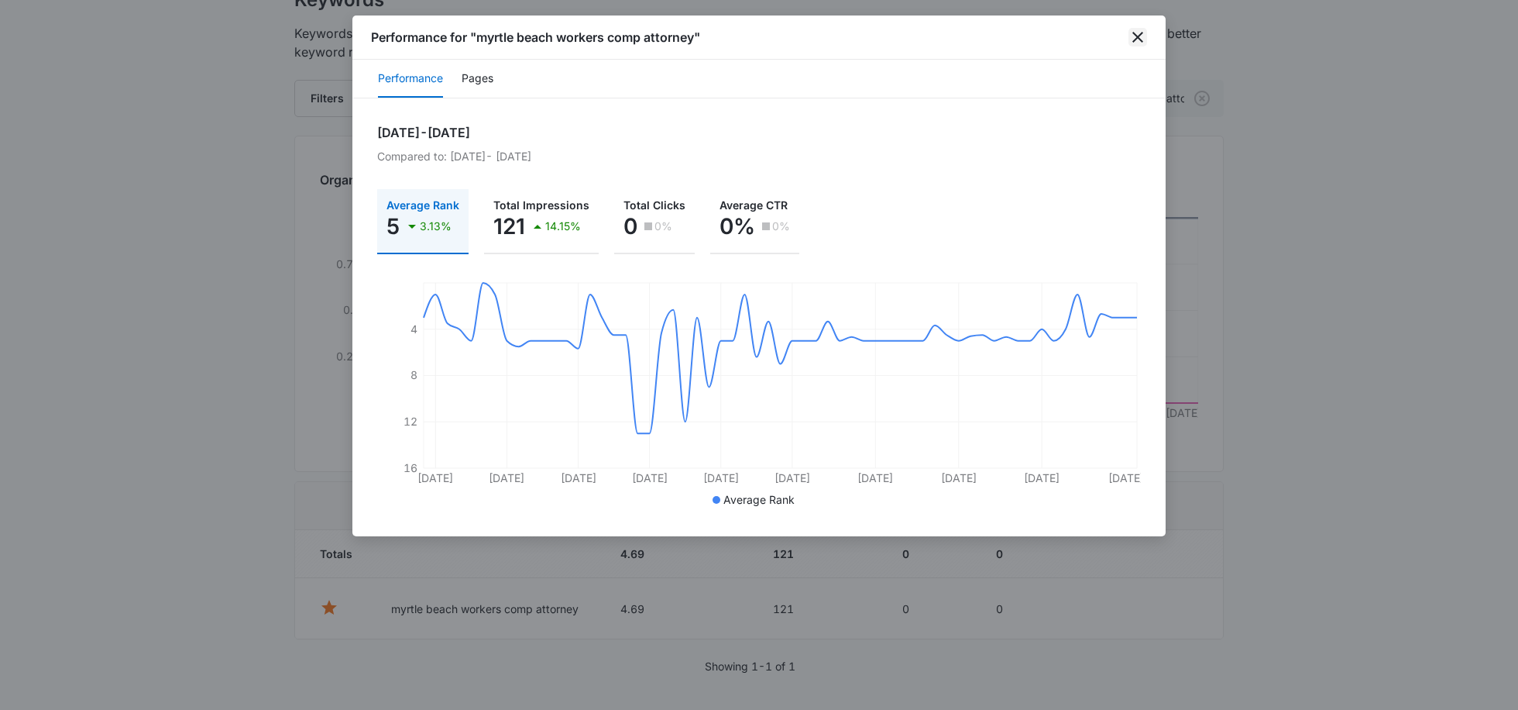
click at [1136, 39] on icon "close" at bounding box center [1137, 37] width 11 height 11
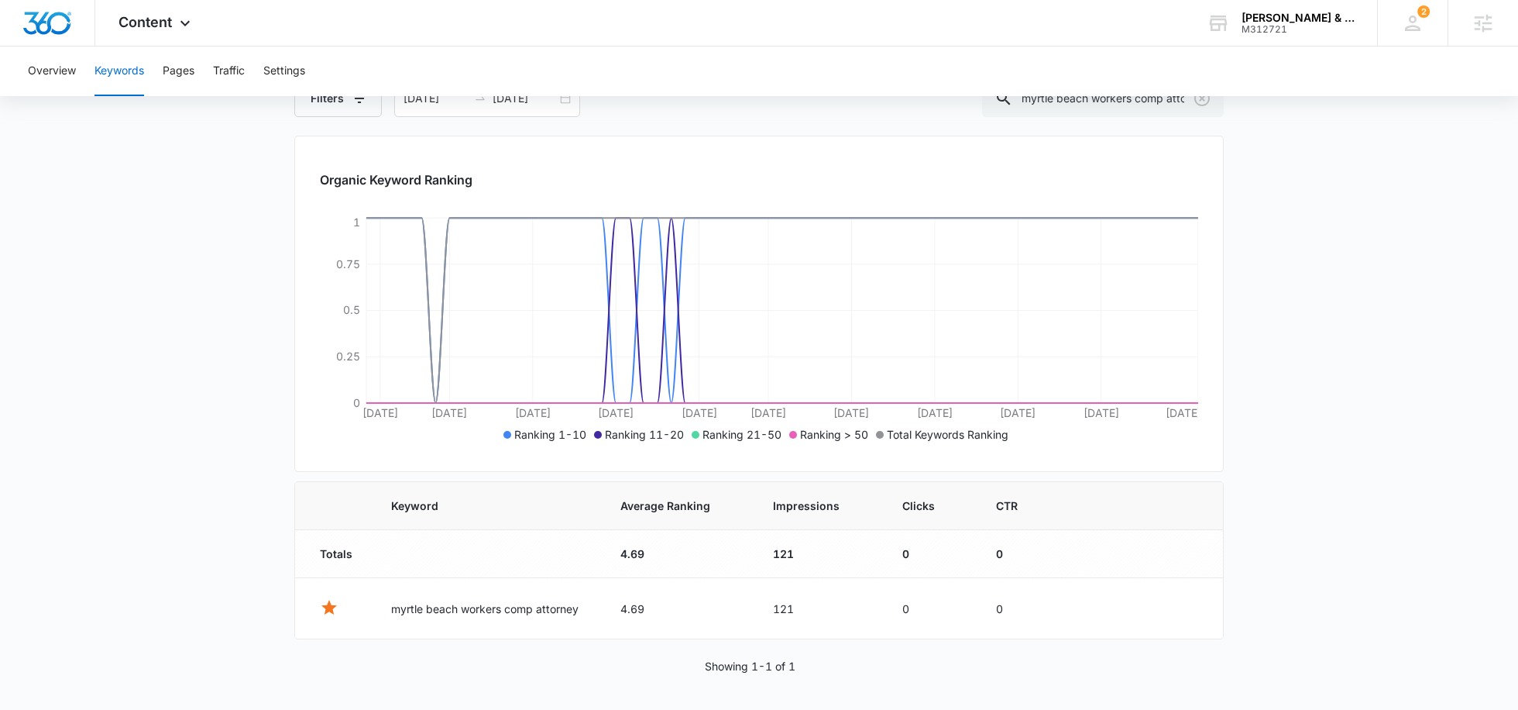
click at [1201, 91] on div "Overview Keywords Pages Traffic Settings" at bounding box center [759, 71] width 1481 height 50
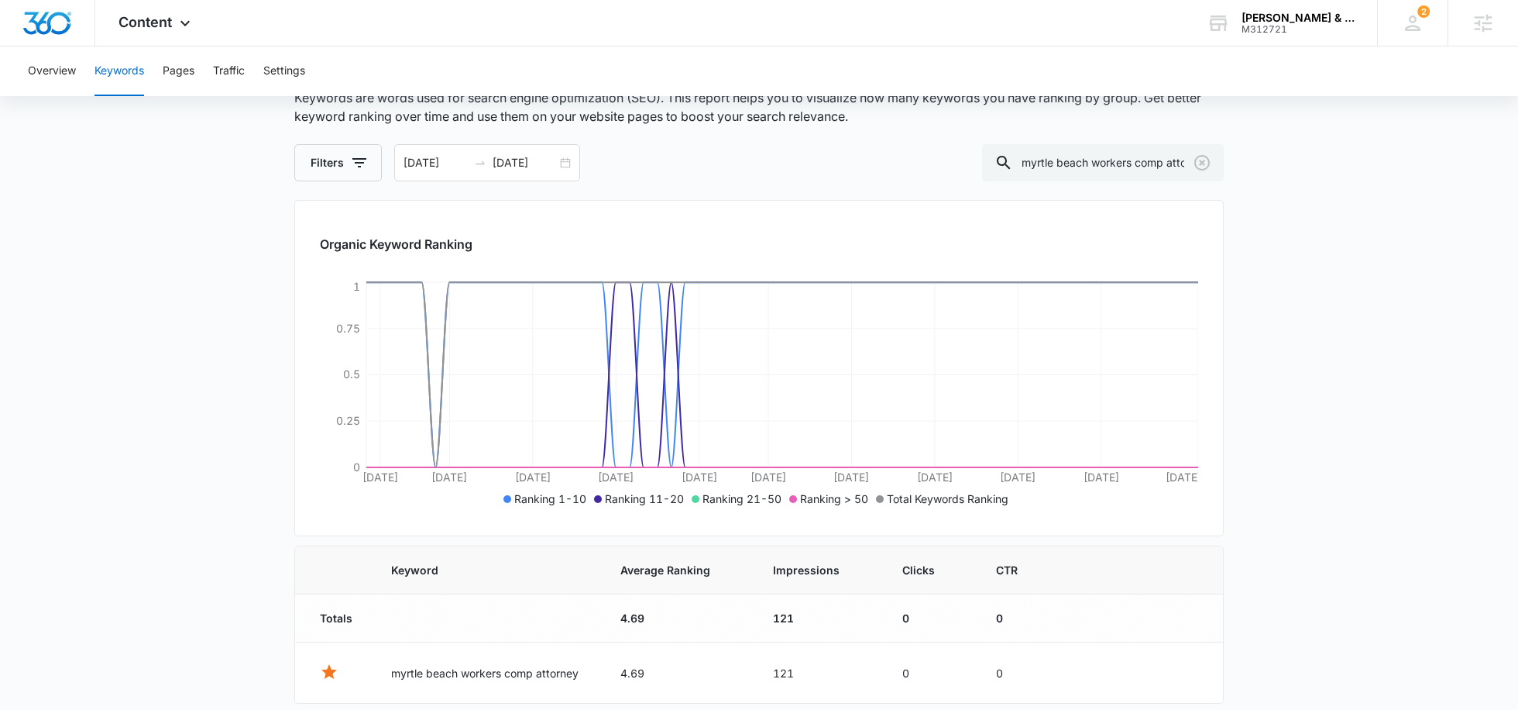
scroll to position [86, 0]
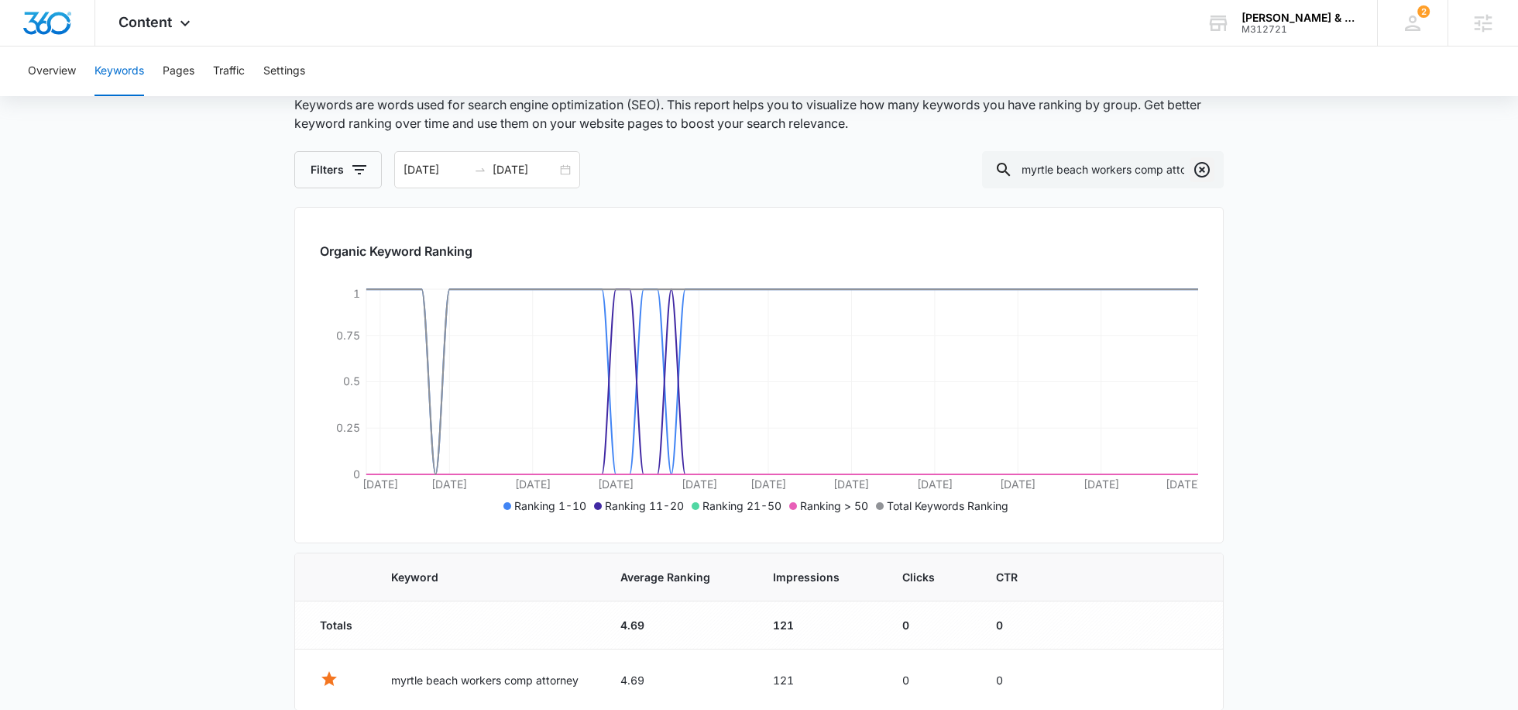
click at [1205, 180] on button "Clear" at bounding box center [1202, 169] width 25 height 25
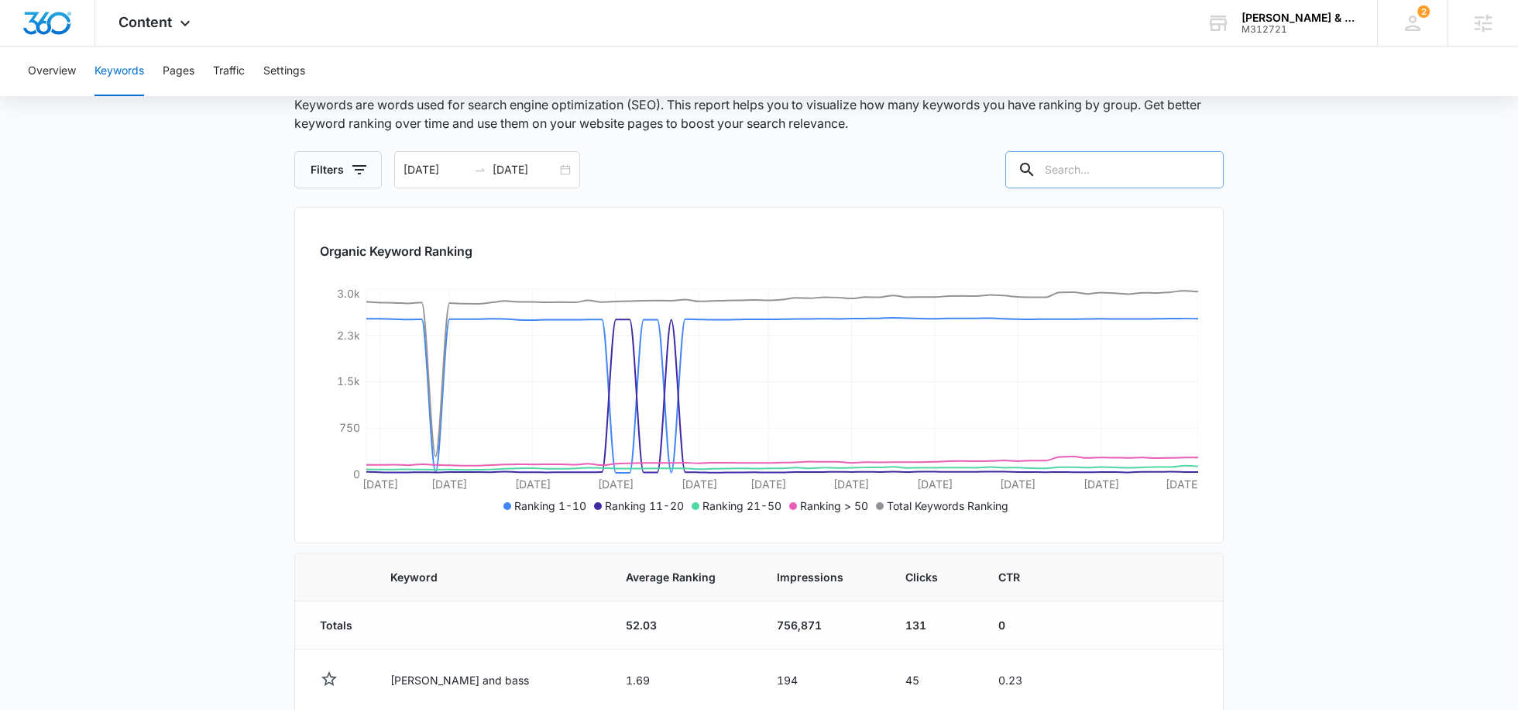
paste input "charleston sc workers compensation accident attorney"
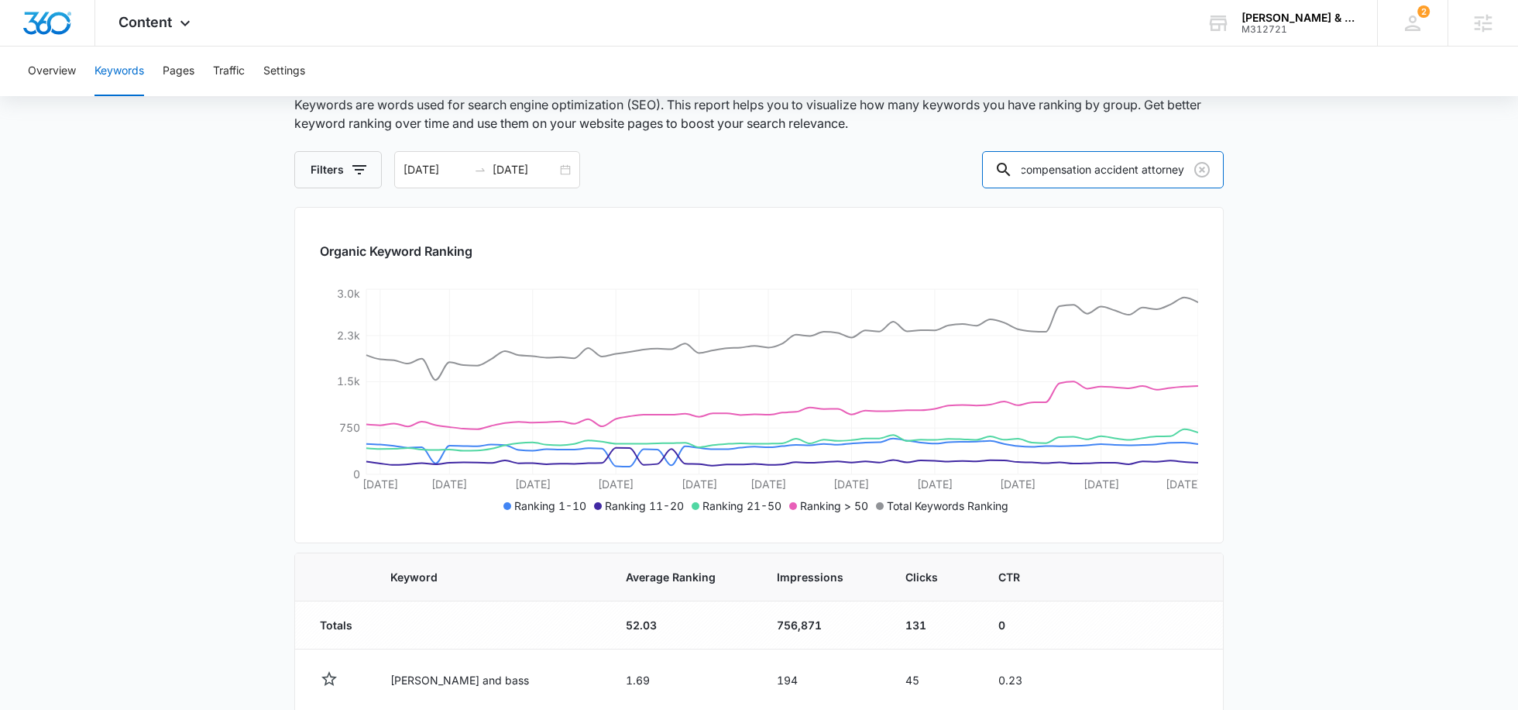
type input "charleston sc workers compensation accident attorney"
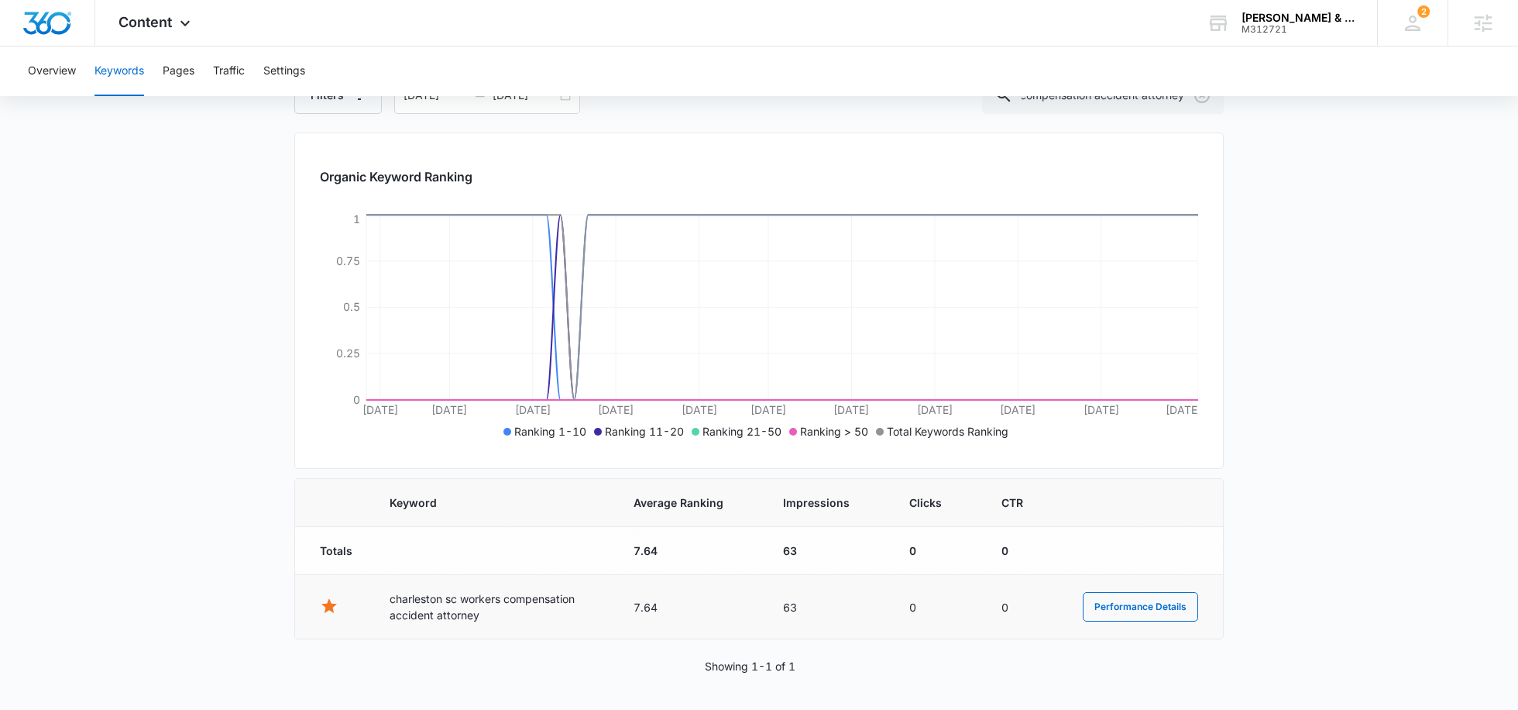
scroll to position [0, 0]
click at [615, 608] on td "charleston sc workers compensation accident attorney" at bounding box center [493, 607] width 244 height 64
click at [1118, 610] on button "Performance Details" at bounding box center [1140, 606] width 115 height 29
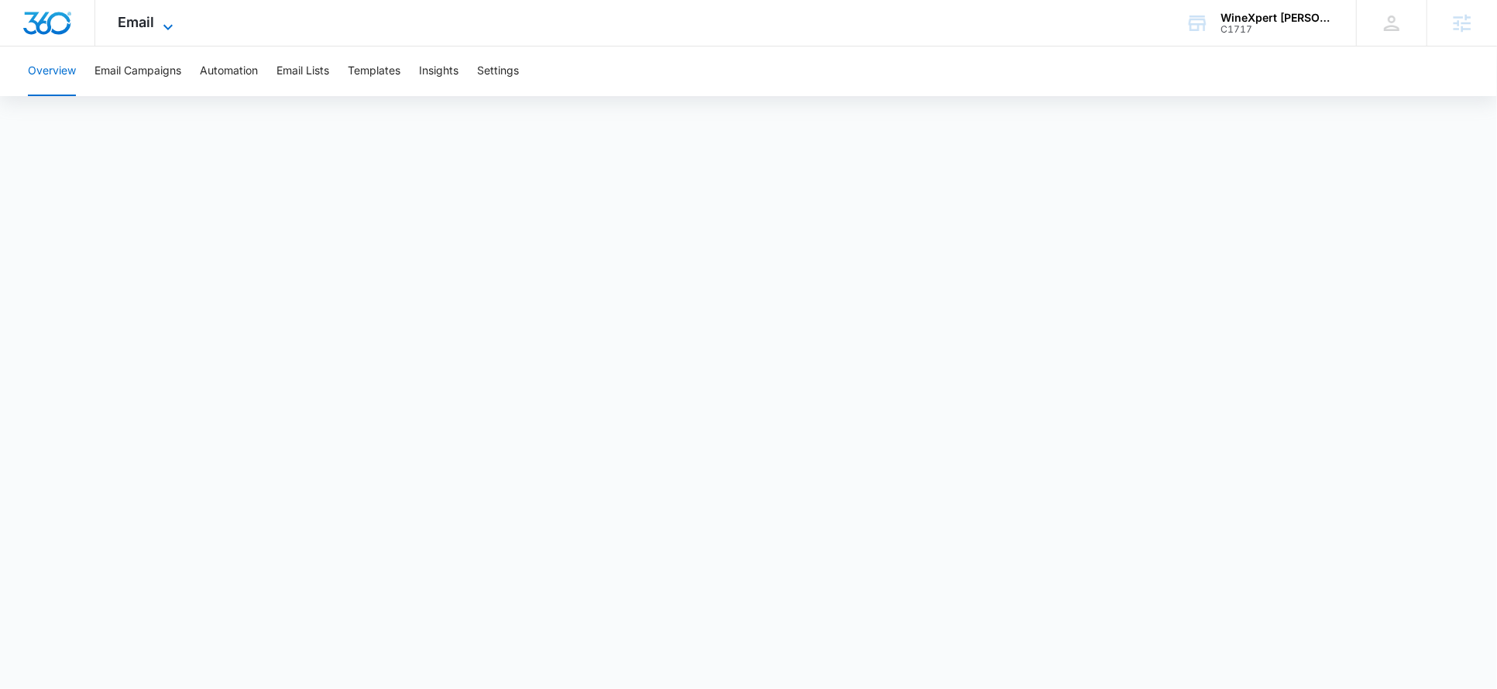
click at [135, 21] on span "Email" at bounding box center [137, 22] width 36 height 16
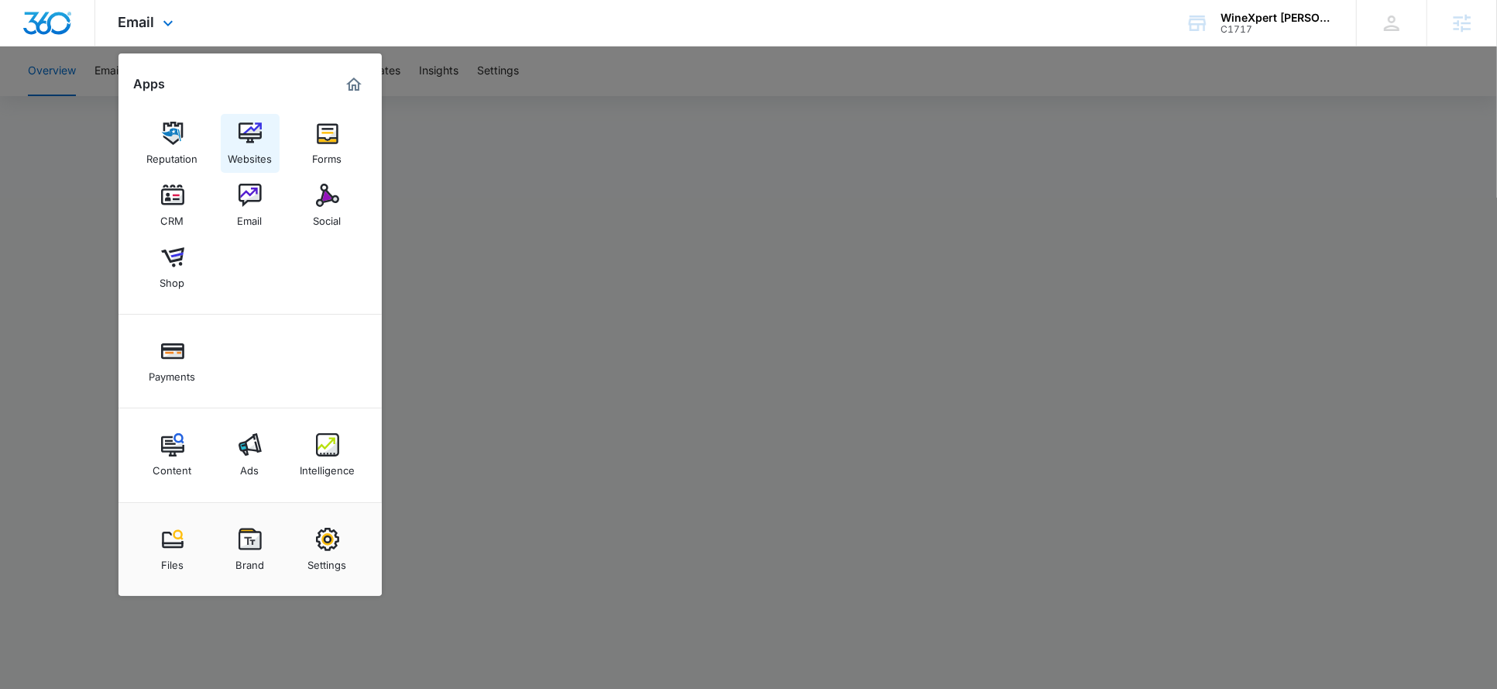
click at [225, 156] on link "Websites" at bounding box center [250, 143] width 59 height 59
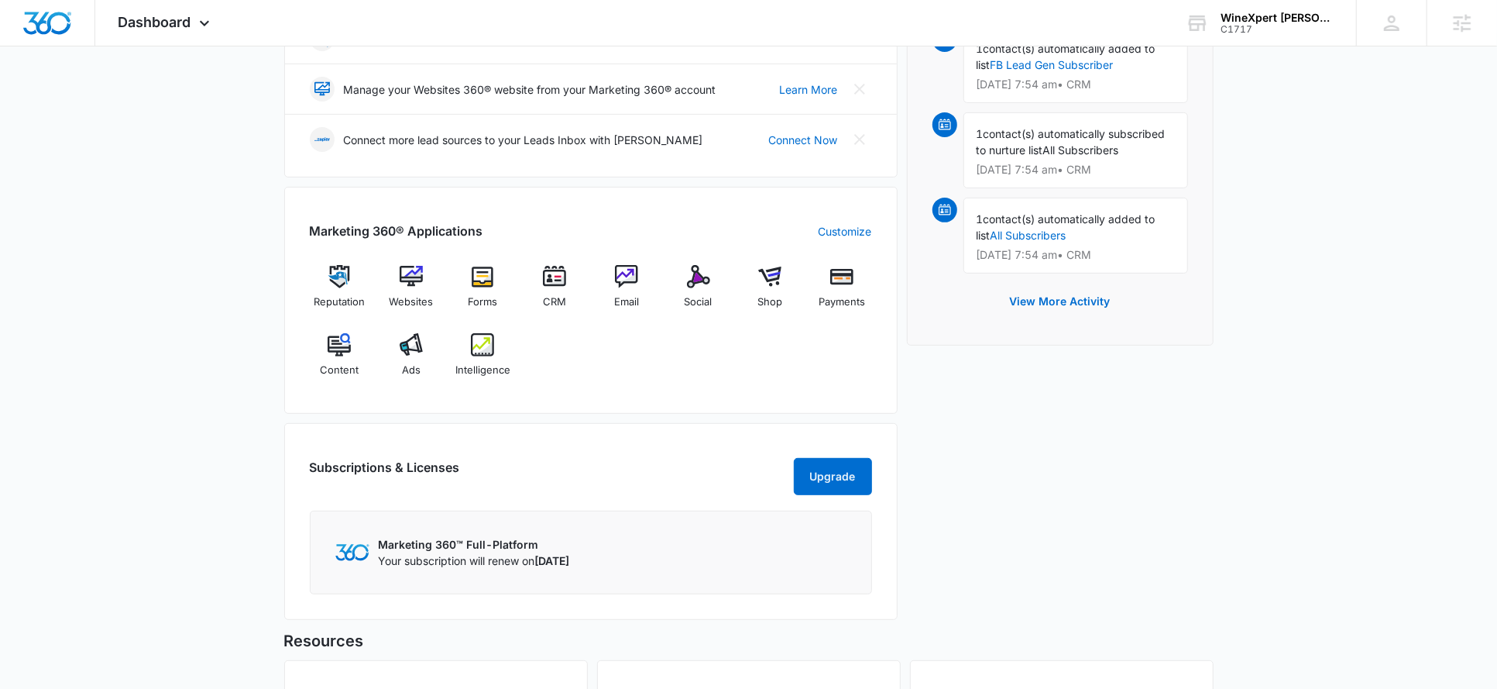
scroll to position [357, 0]
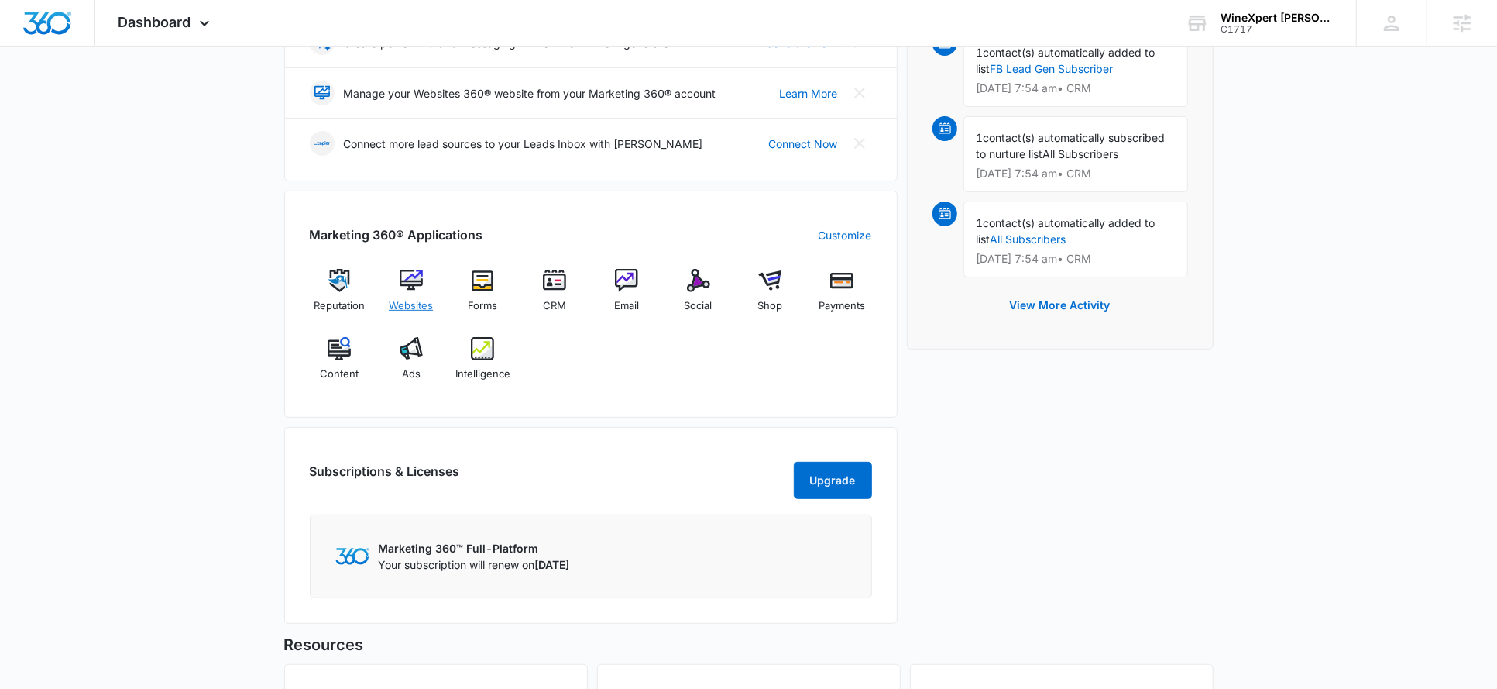
click at [414, 293] on div "Websites" at bounding box center [411, 297] width 60 height 56
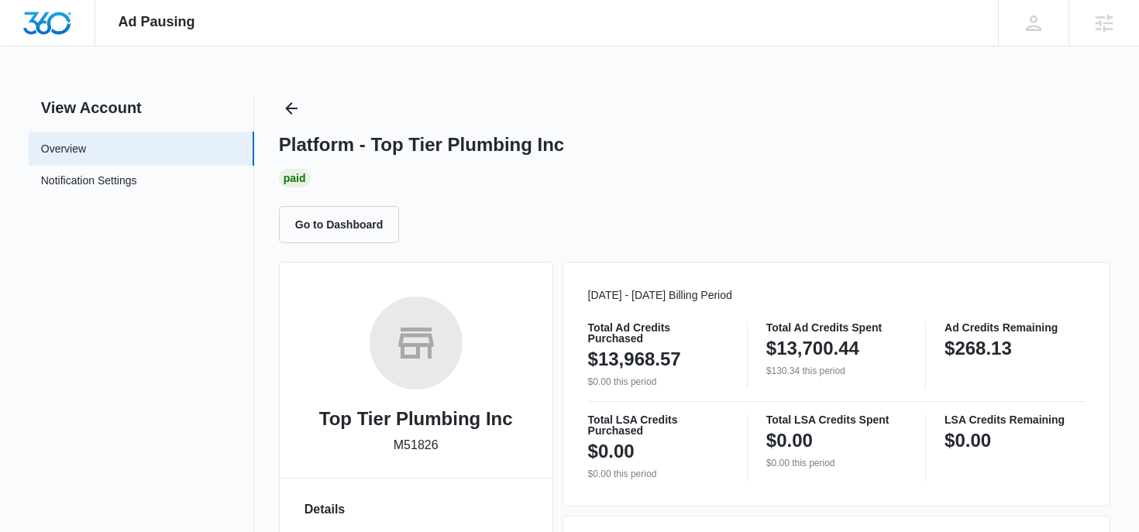
scroll to position [400, 0]
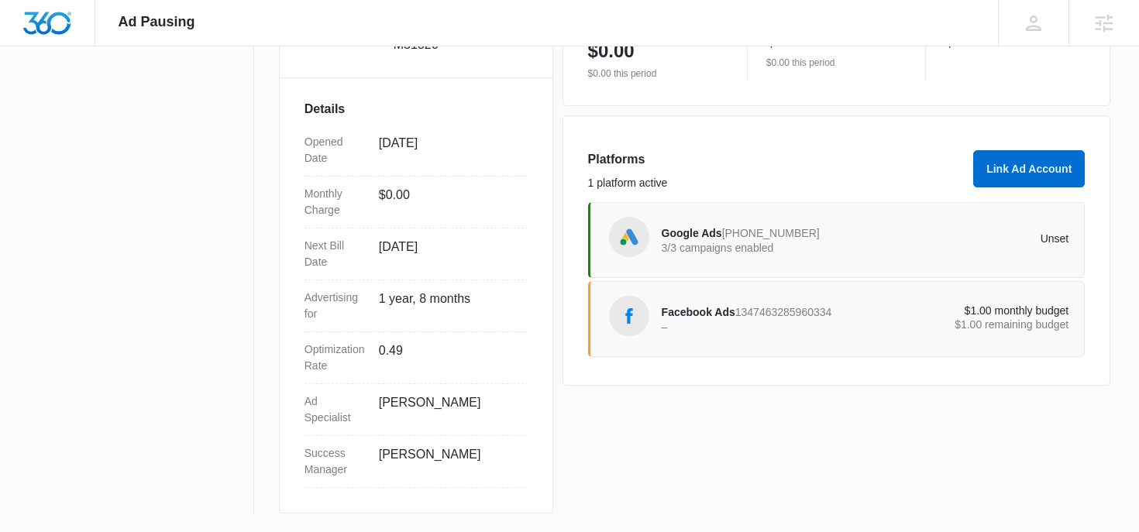
click at [722, 242] on p "3/3 campaigns enabled" at bounding box center [764, 247] width 204 height 11
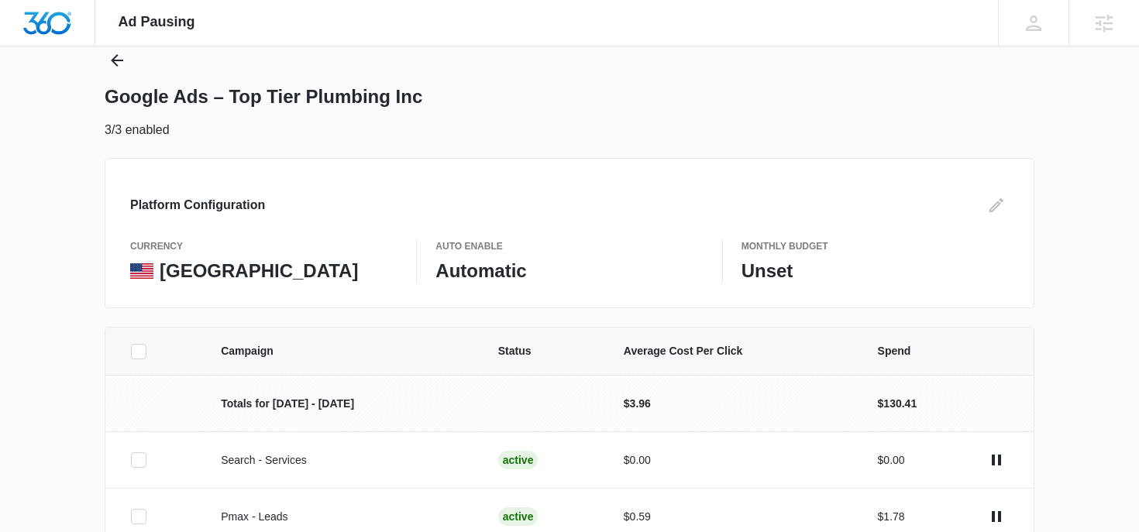
scroll to position [42, 0]
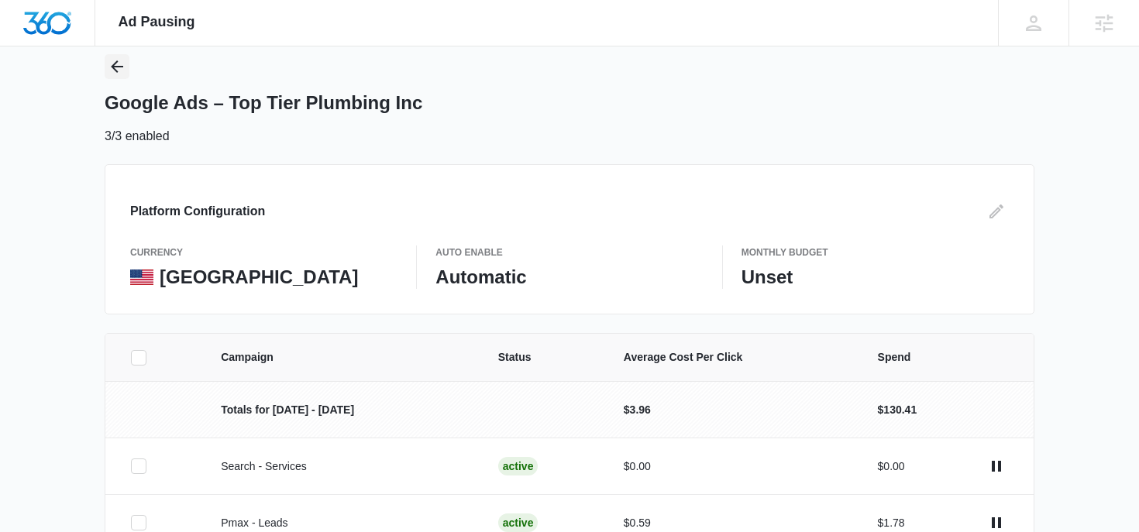
click at [118, 67] on icon "Back" at bounding box center [117, 66] width 19 height 19
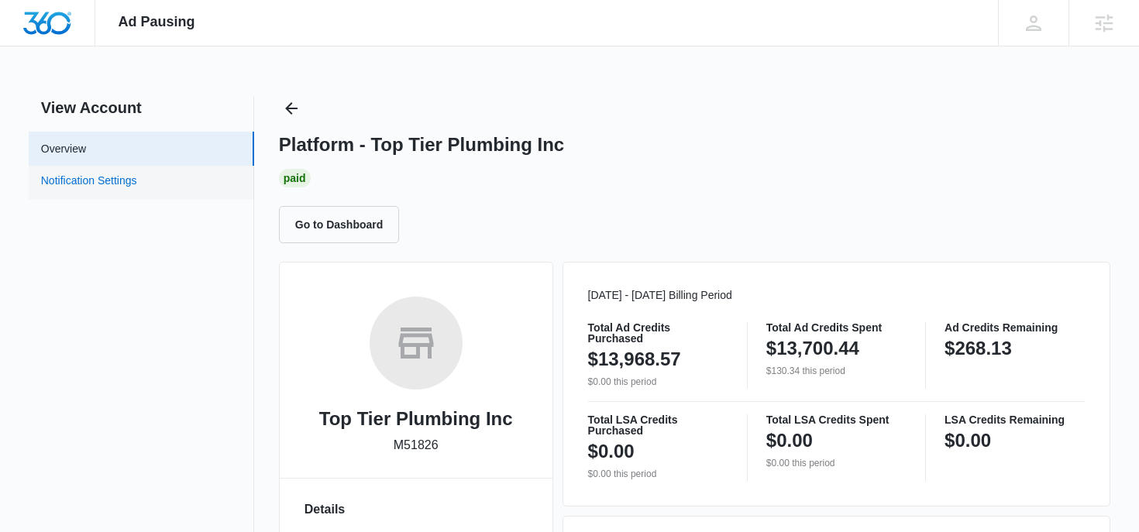
click at [137, 178] on link "Notification Settings" at bounding box center [89, 183] width 96 height 20
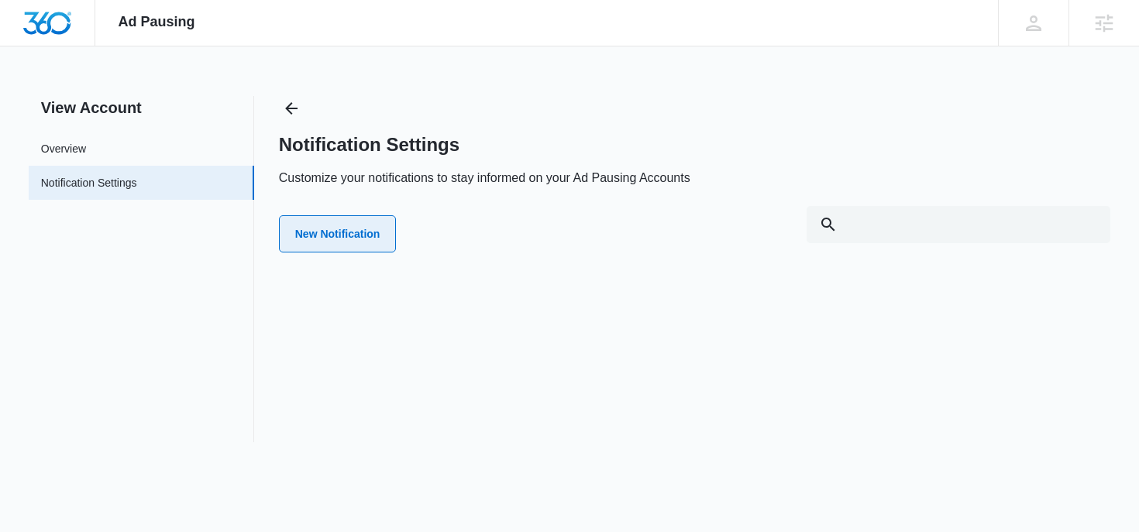
click at [351, 244] on button "New Notification" at bounding box center [338, 233] width 118 height 37
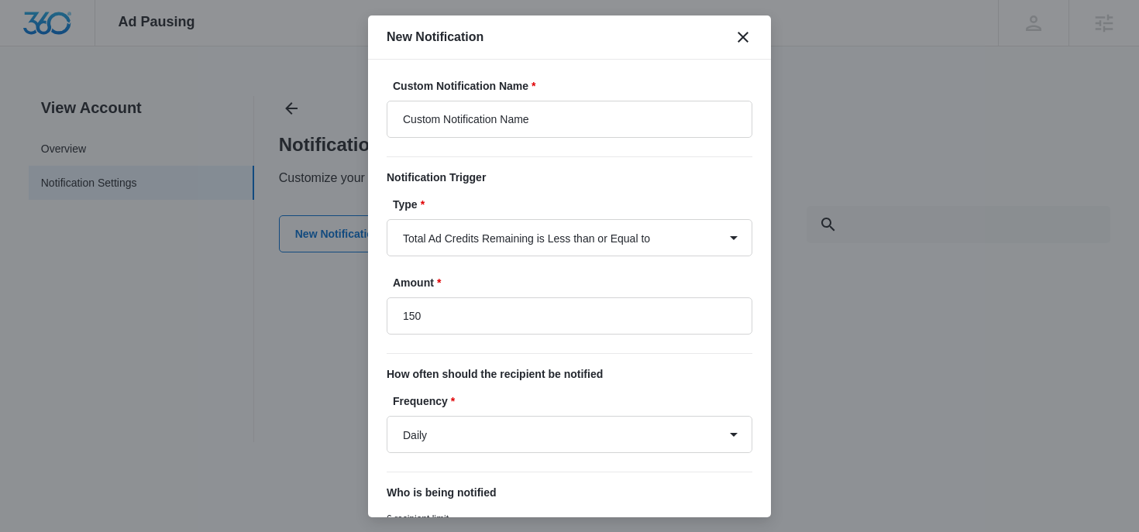
type input "$150.00"
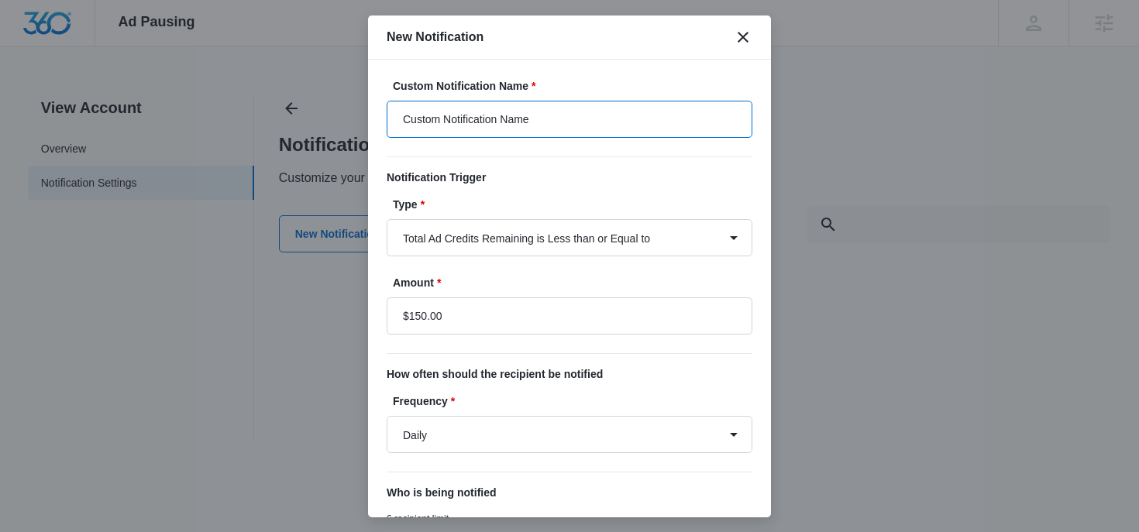
click at [496, 121] on input "Custom Notification Name" at bounding box center [570, 119] width 366 height 37
type input "Ad Spend Under $150"
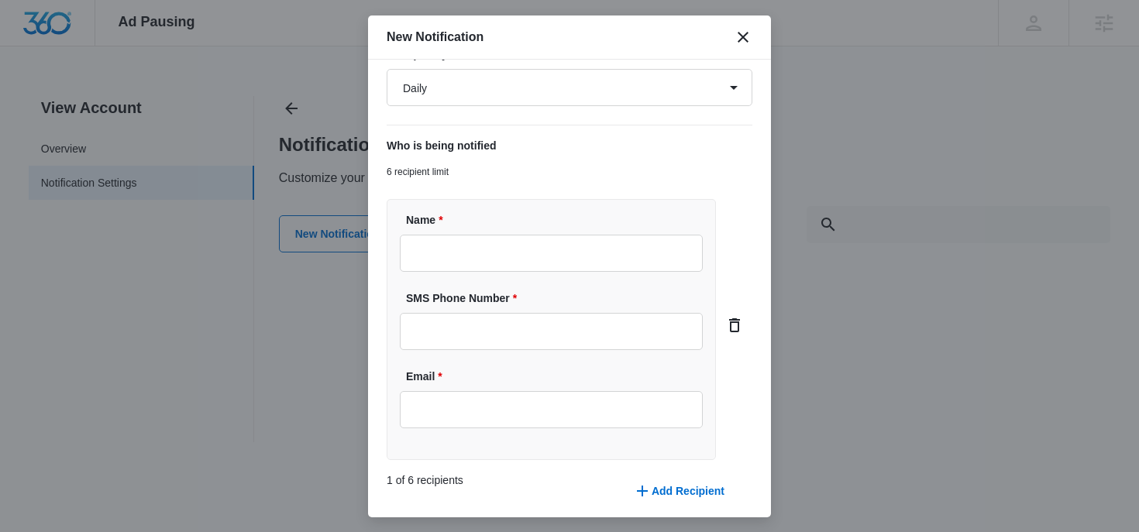
scroll to position [366, 0]
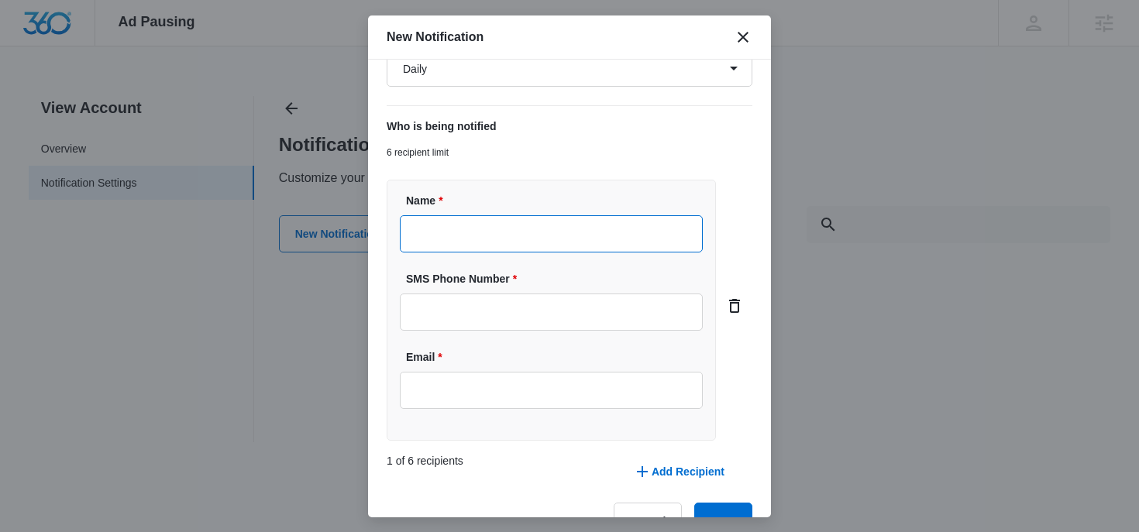
click at [485, 252] on input "Name *" at bounding box center [551, 233] width 303 height 37
type input "[PERSON_NAME]"
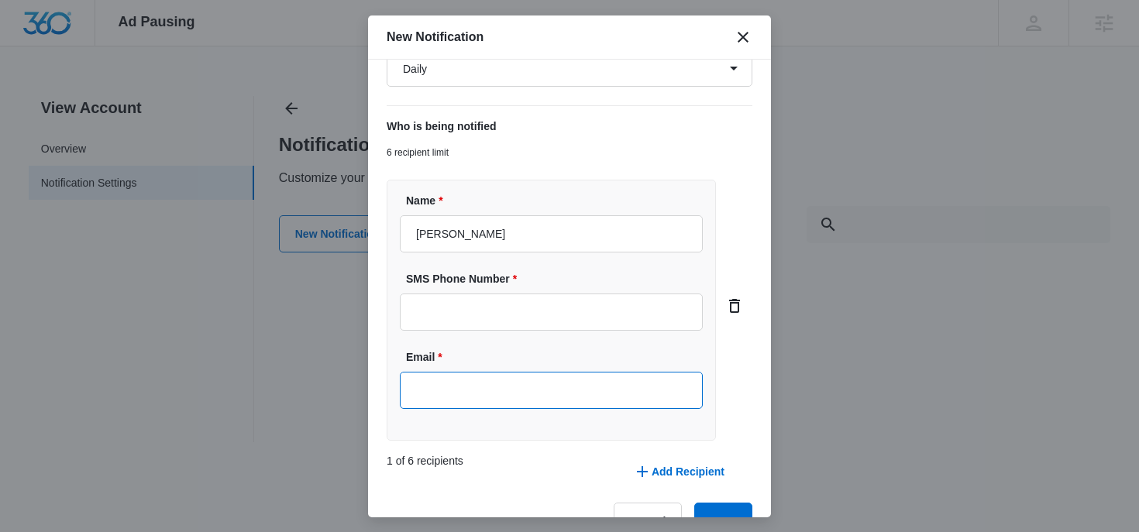
type input "[PERSON_NAME][EMAIL_ADDRESS][PERSON_NAME][DOMAIN_NAME]"
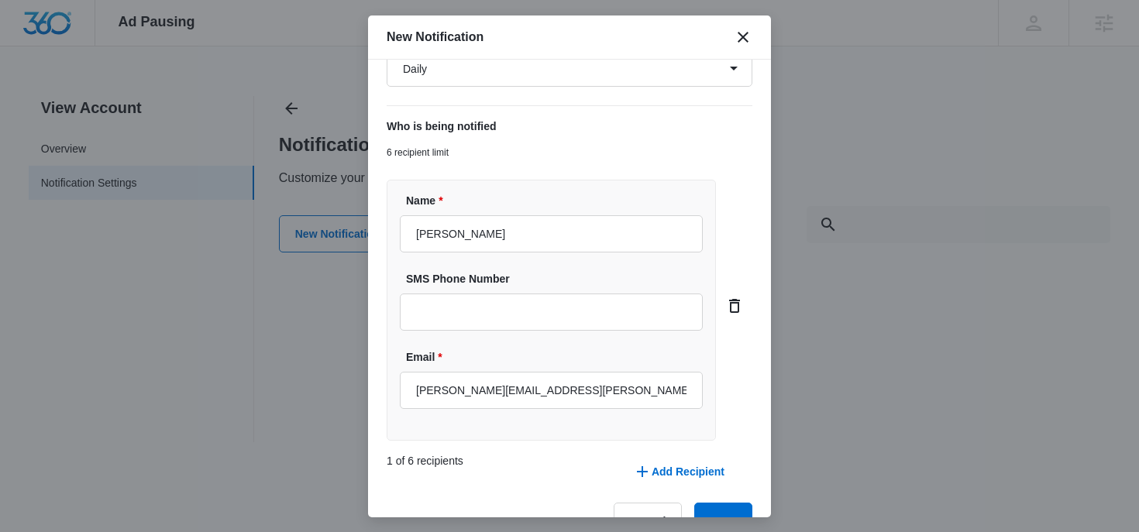
click at [537, 275] on label "SMS Phone Number" at bounding box center [557, 279] width 303 height 16
click at [537, 294] on input "SMS Phone Number" at bounding box center [551, 312] width 303 height 37
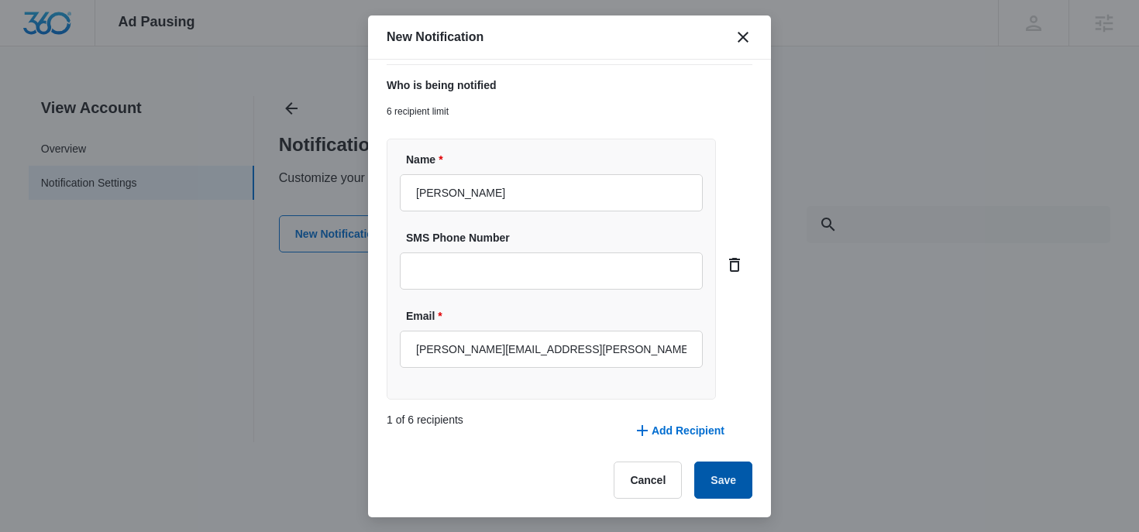
click at [720, 488] on button "Save" at bounding box center [723, 480] width 58 height 37
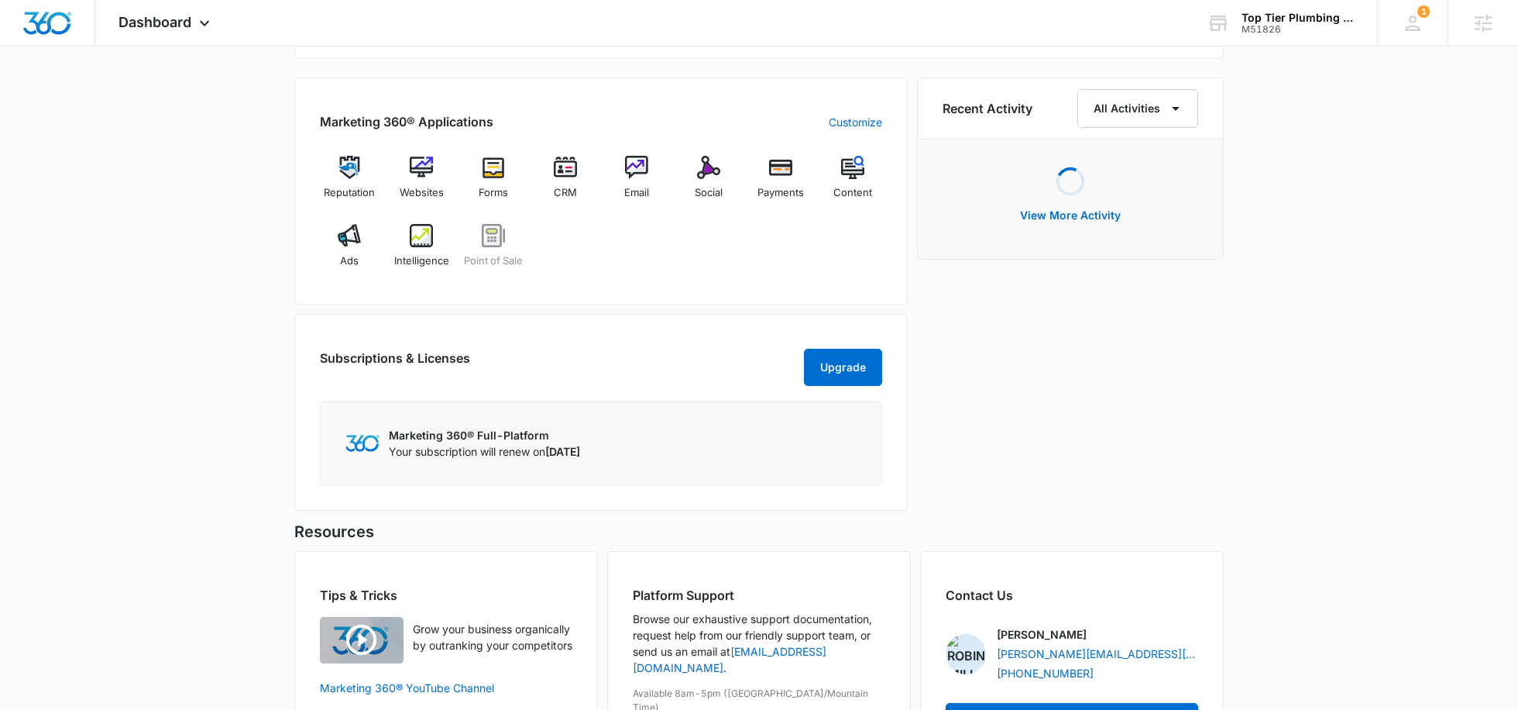
scroll to position [1041, 0]
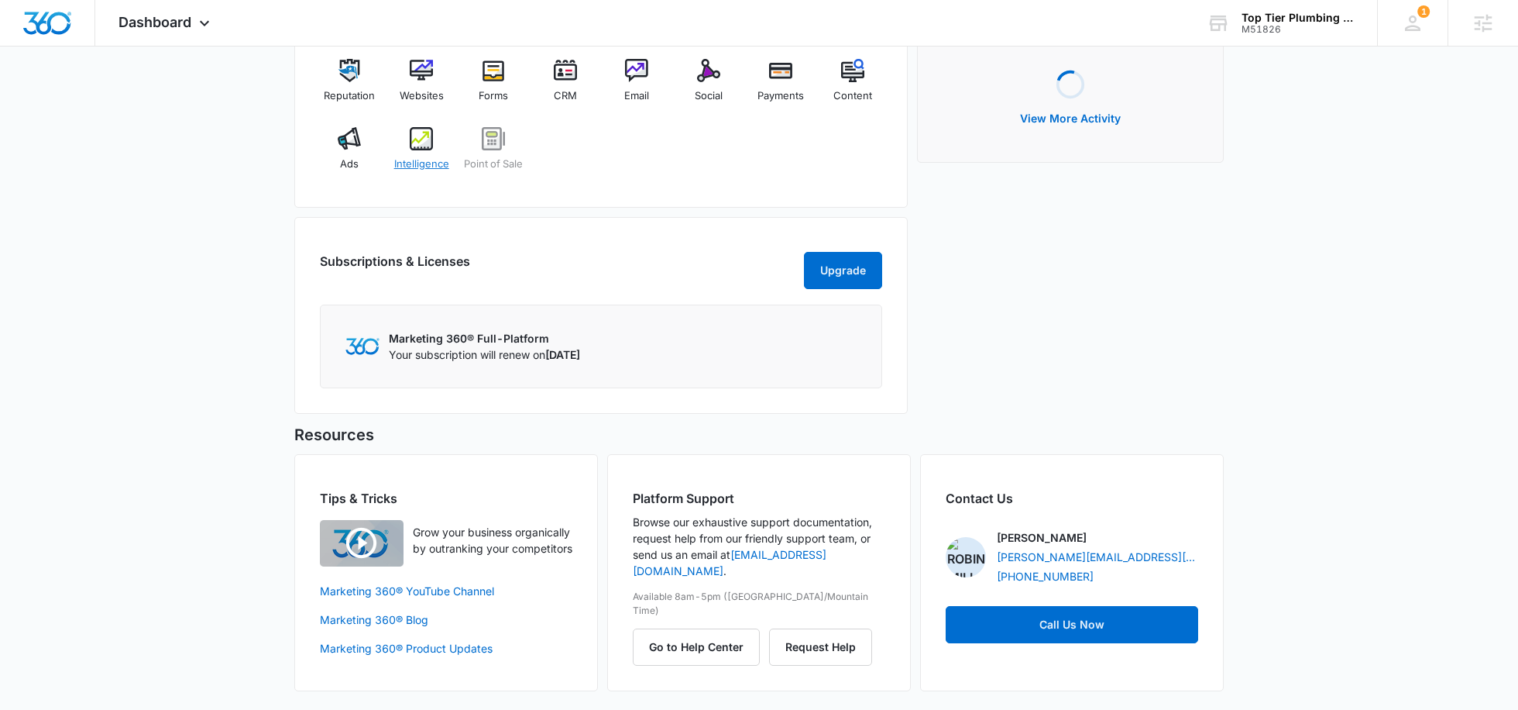
click at [417, 142] on div "Intelligence" at bounding box center [422, 155] width 60 height 56
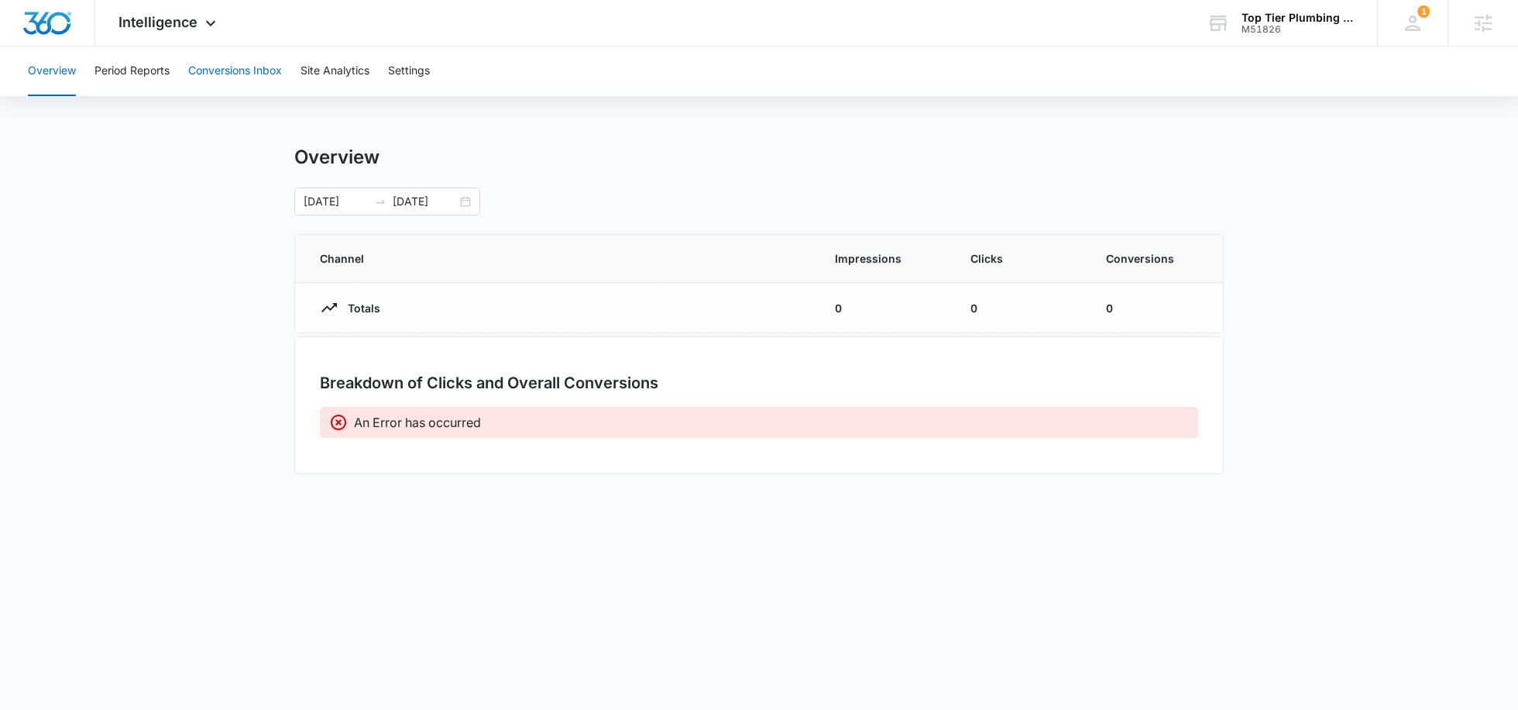
click at [233, 81] on button "Conversions Inbox" at bounding box center [235, 71] width 94 height 50
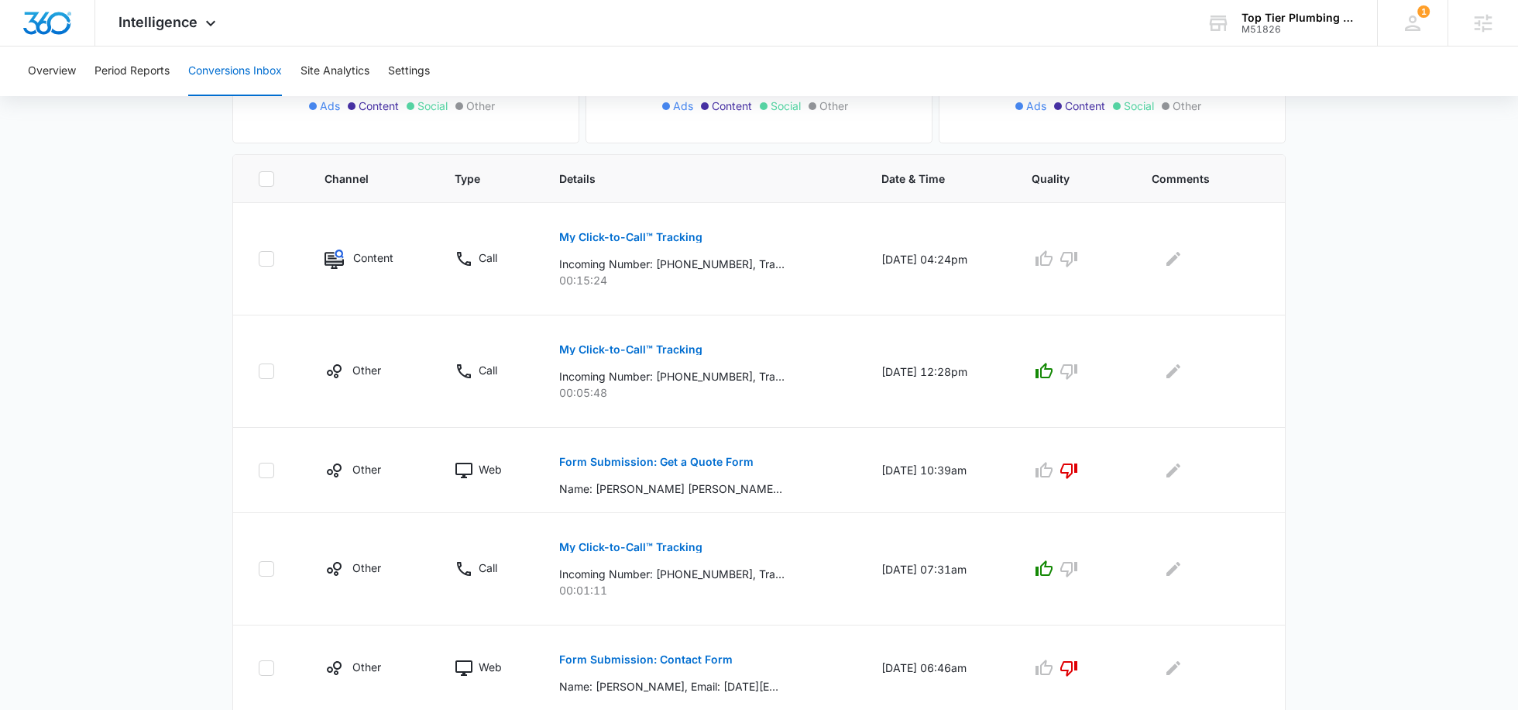
scroll to position [158, 0]
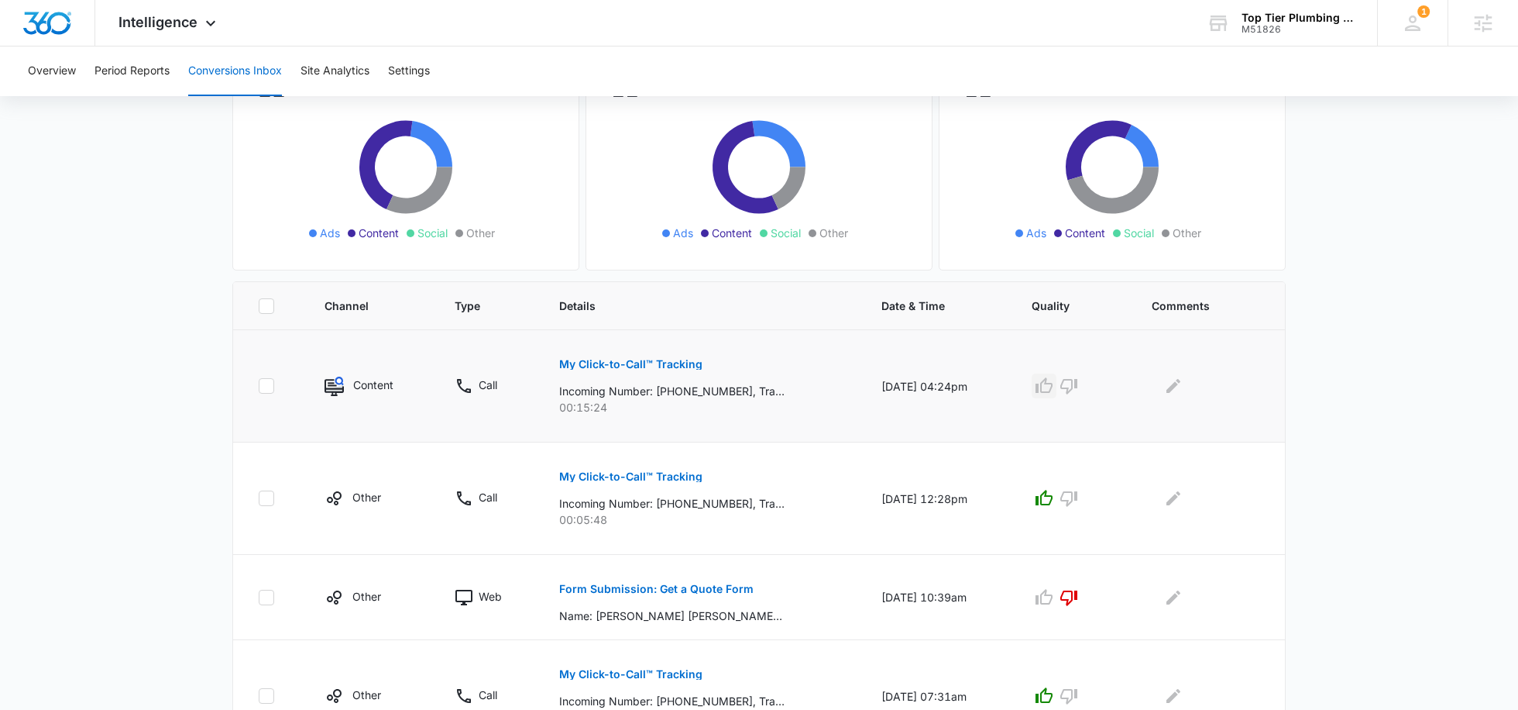
click at [1053, 386] on icon "button" at bounding box center [1044, 385] width 19 height 19
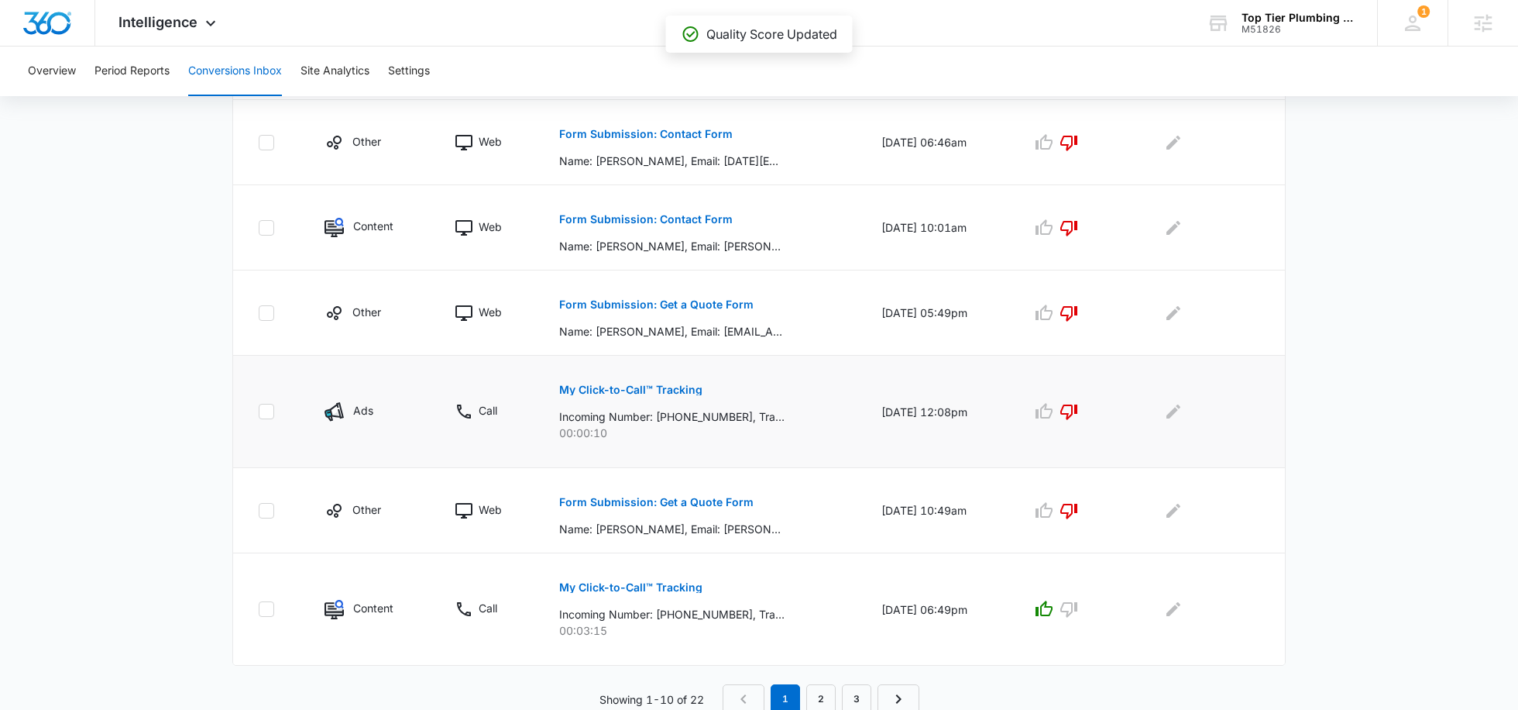
scroll to position [0, 0]
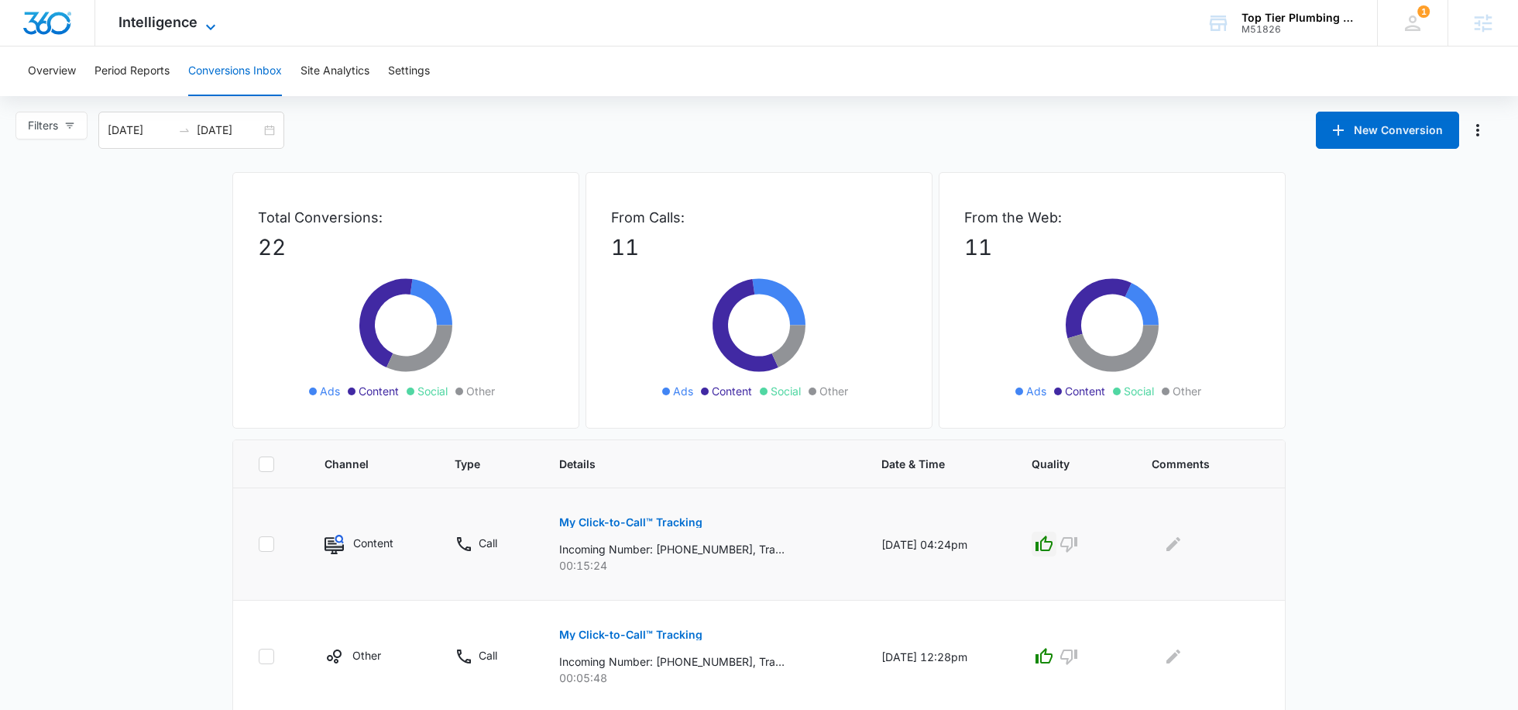
click at [154, 26] on span "Intelligence" at bounding box center [158, 22] width 79 height 16
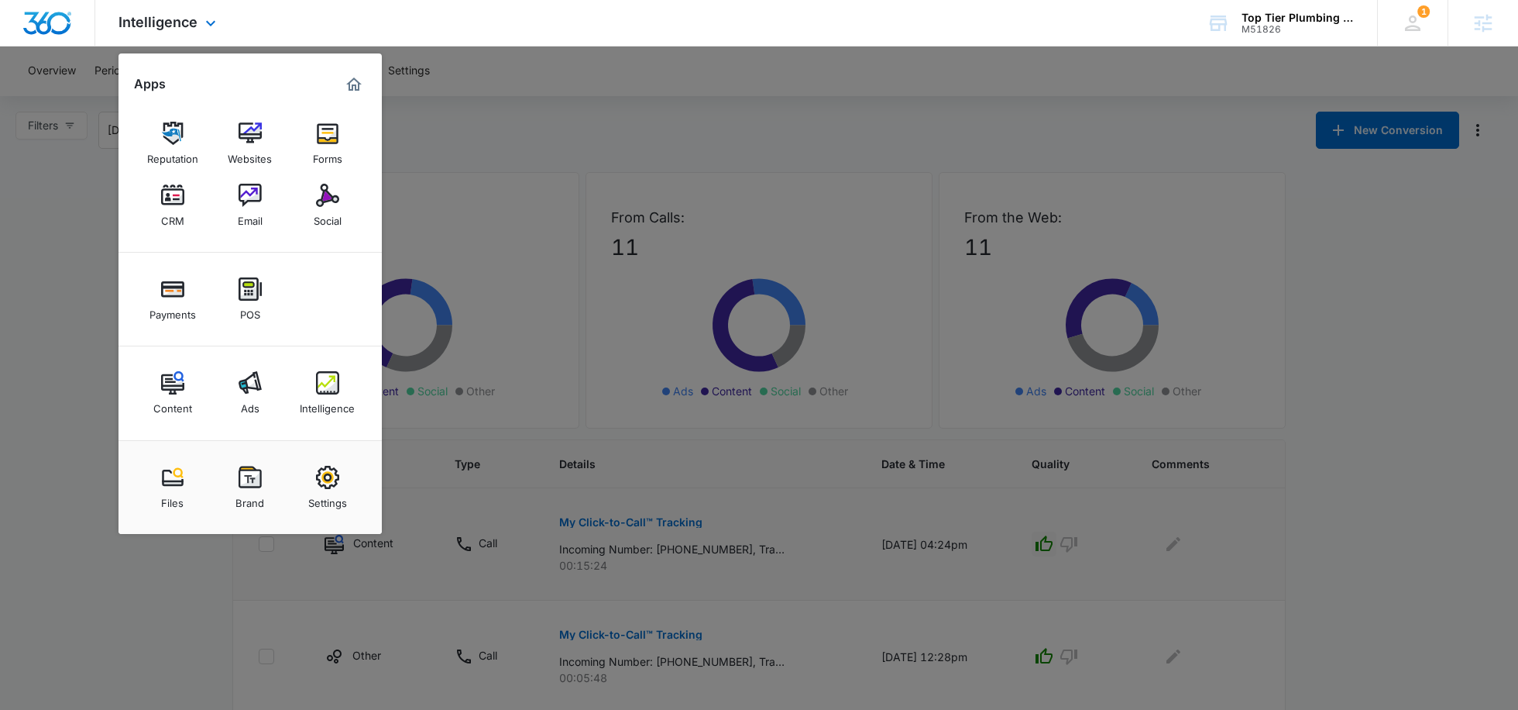
click at [259, 427] on div "Content Ads Intelligence" at bounding box center [250, 393] width 263 height 94
click at [249, 401] on div "Ads" at bounding box center [250, 404] width 19 height 20
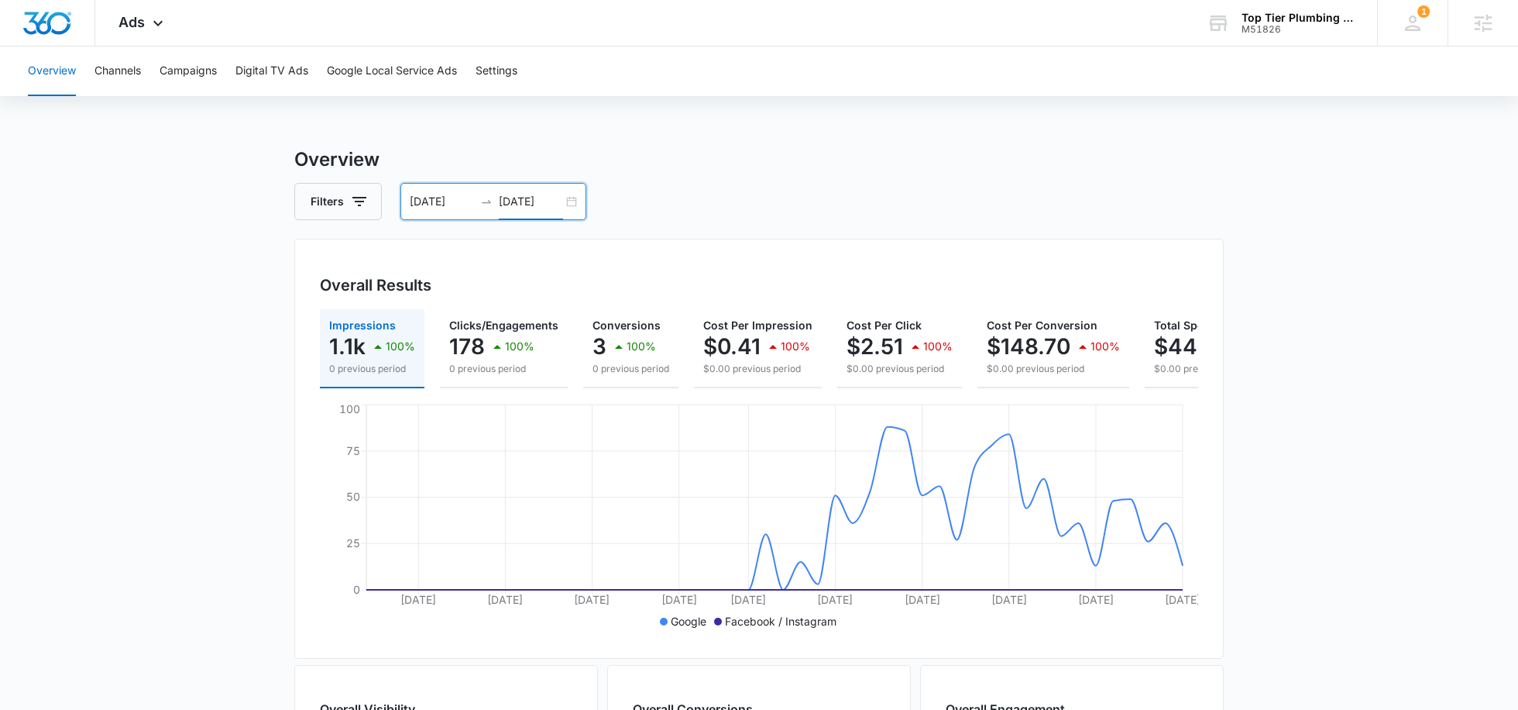
click at [525, 194] on input "09/02/2025" at bounding box center [531, 201] width 64 height 17
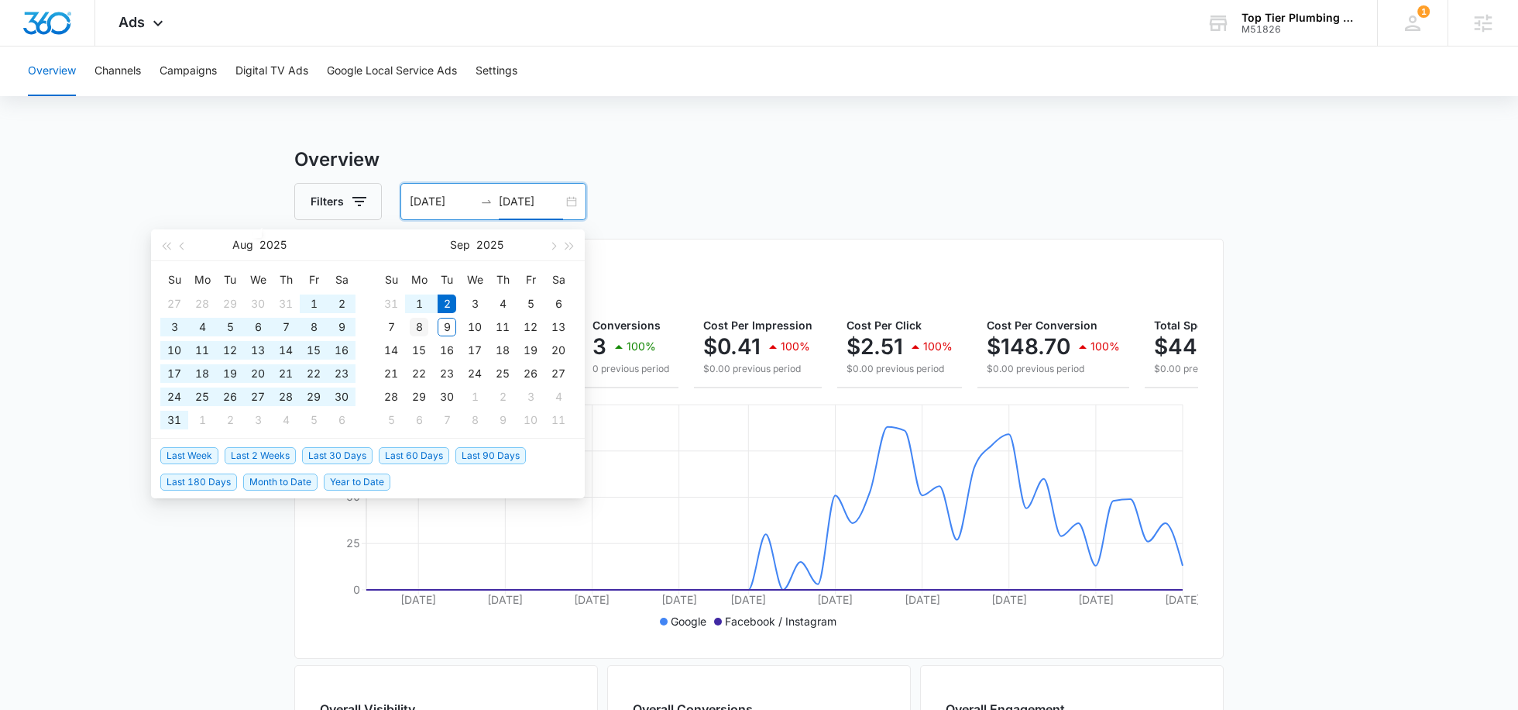
type input "09/08/2025"
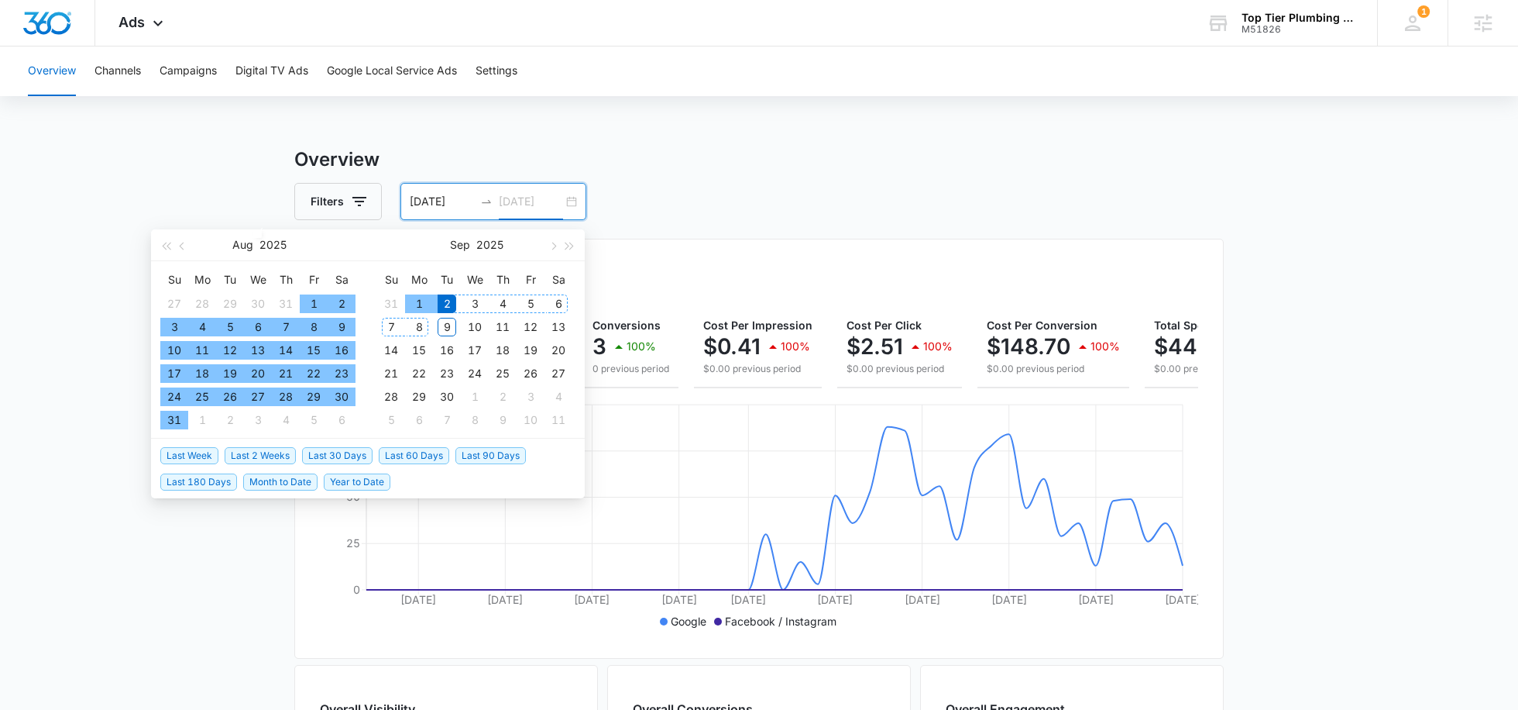
click at [419, 324] on div "8" at bounding box center [419, 327] width 19 height 19
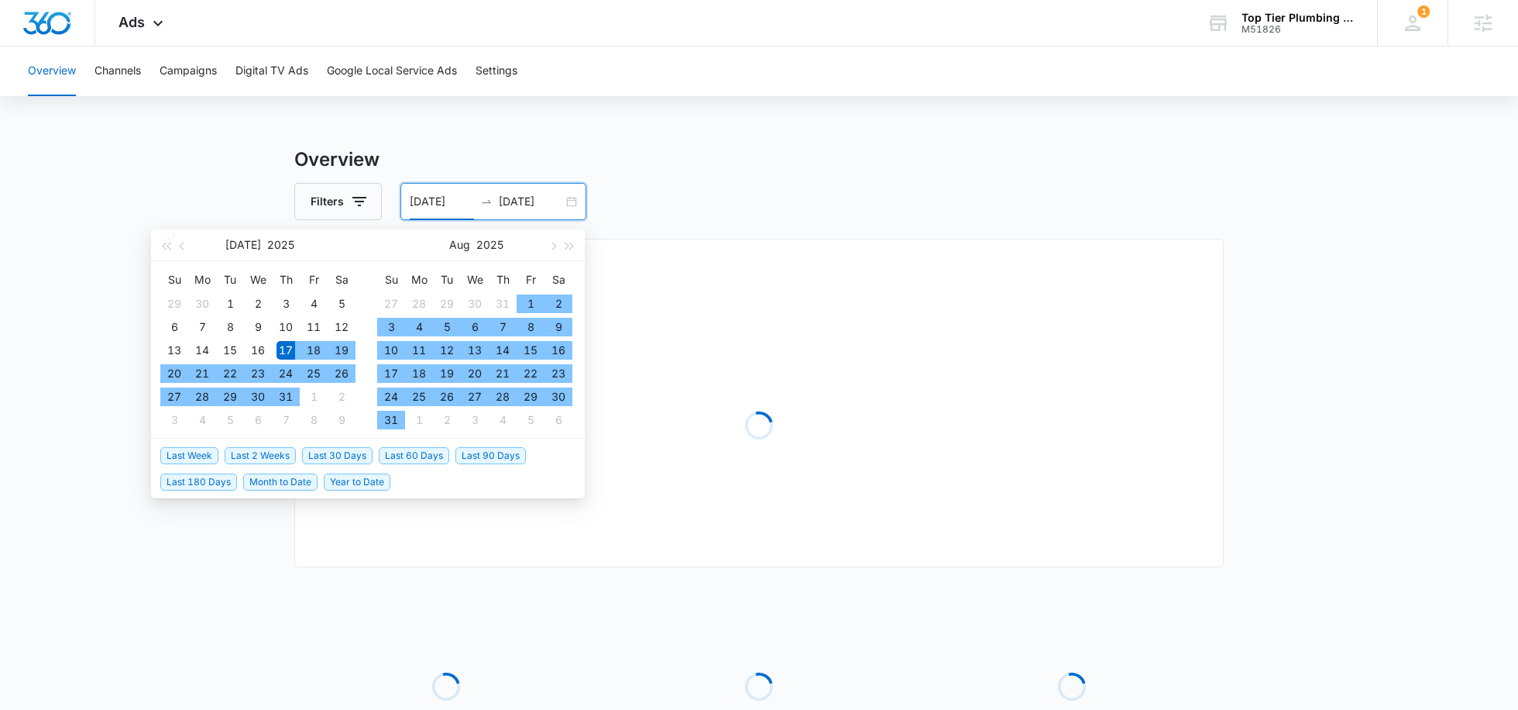
type input "07/17/2025"
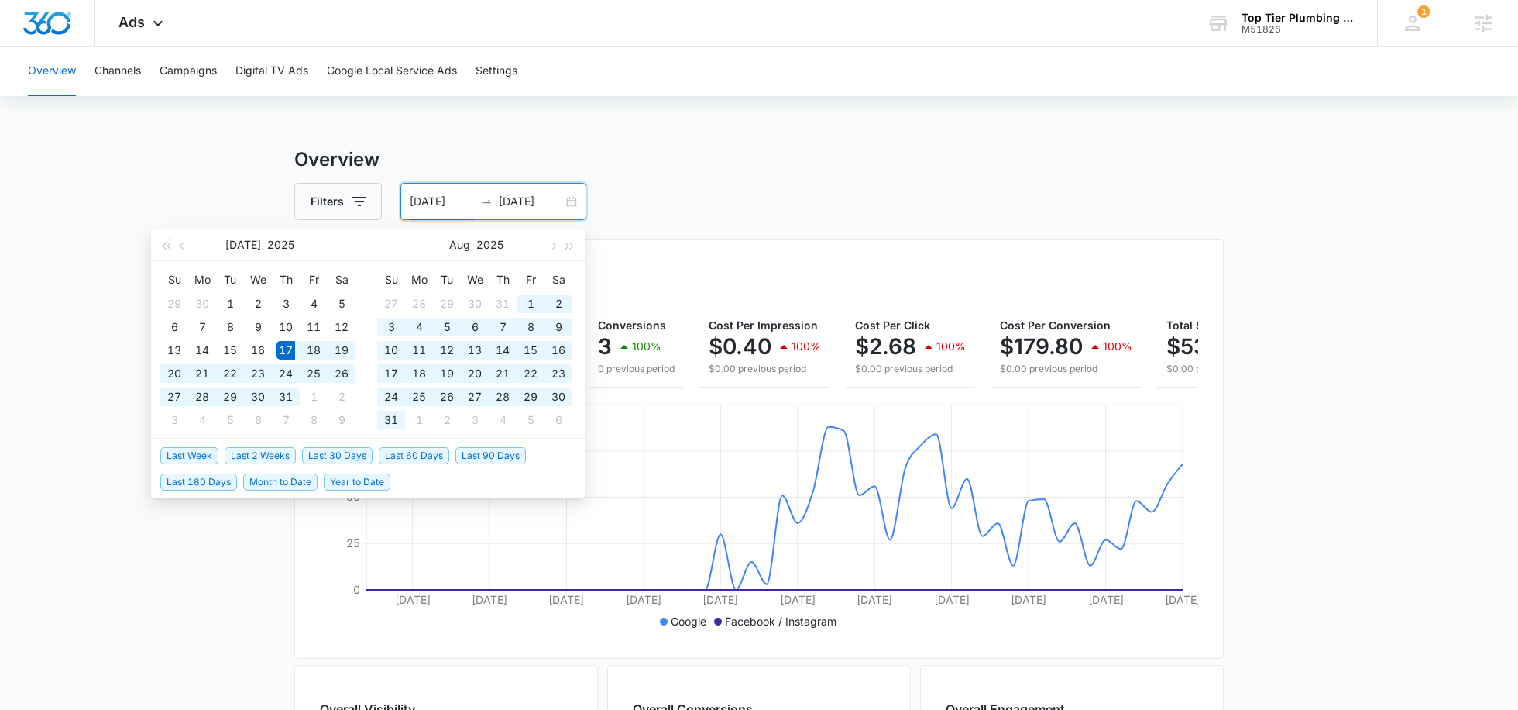
click at [699, 115] on div "Overview Channels Campaigns Digital TV Ads Google Local Service Ads Settings Ov…" at bounding box center [759, 652] width 1518 height 1212
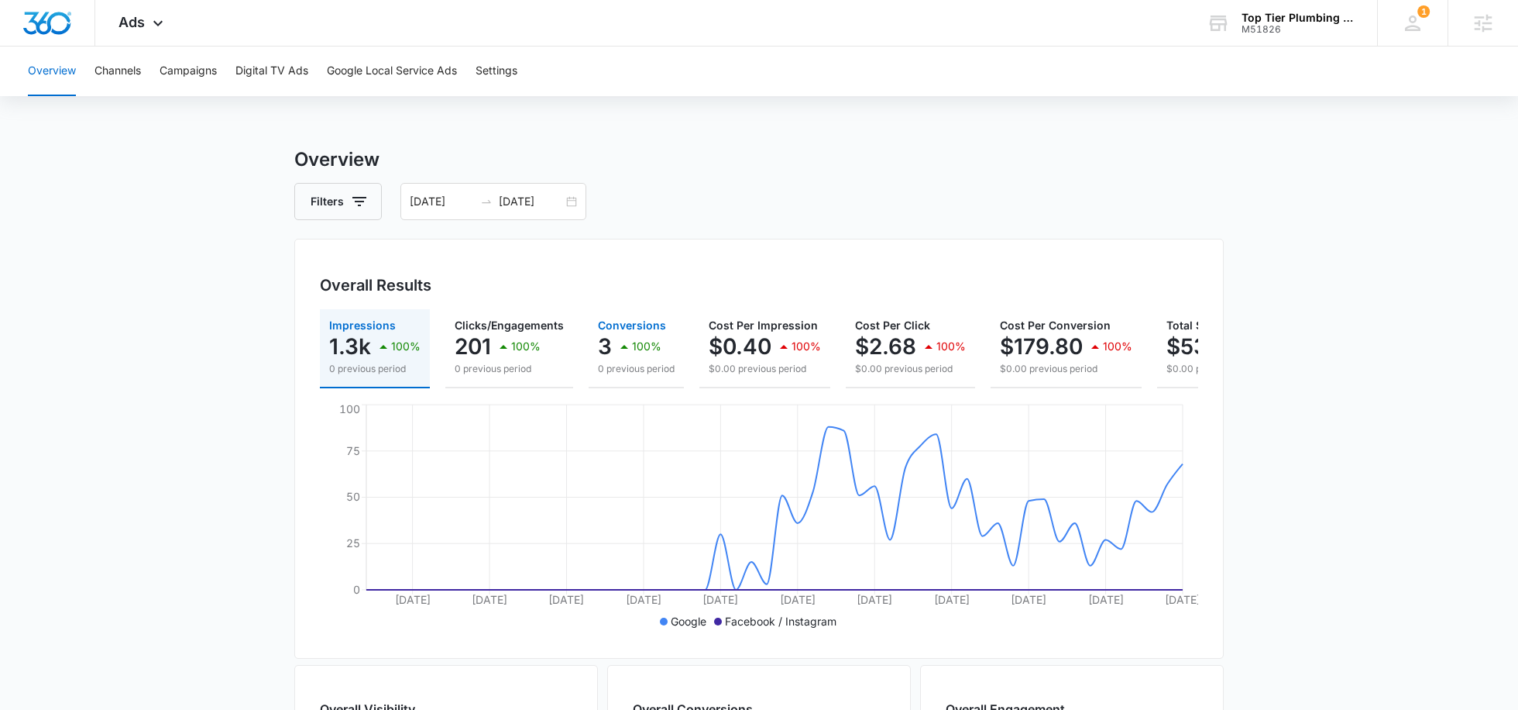
click at [625, 321] on span "Conversions" at bounding box center [632, 324] width 68 height 13
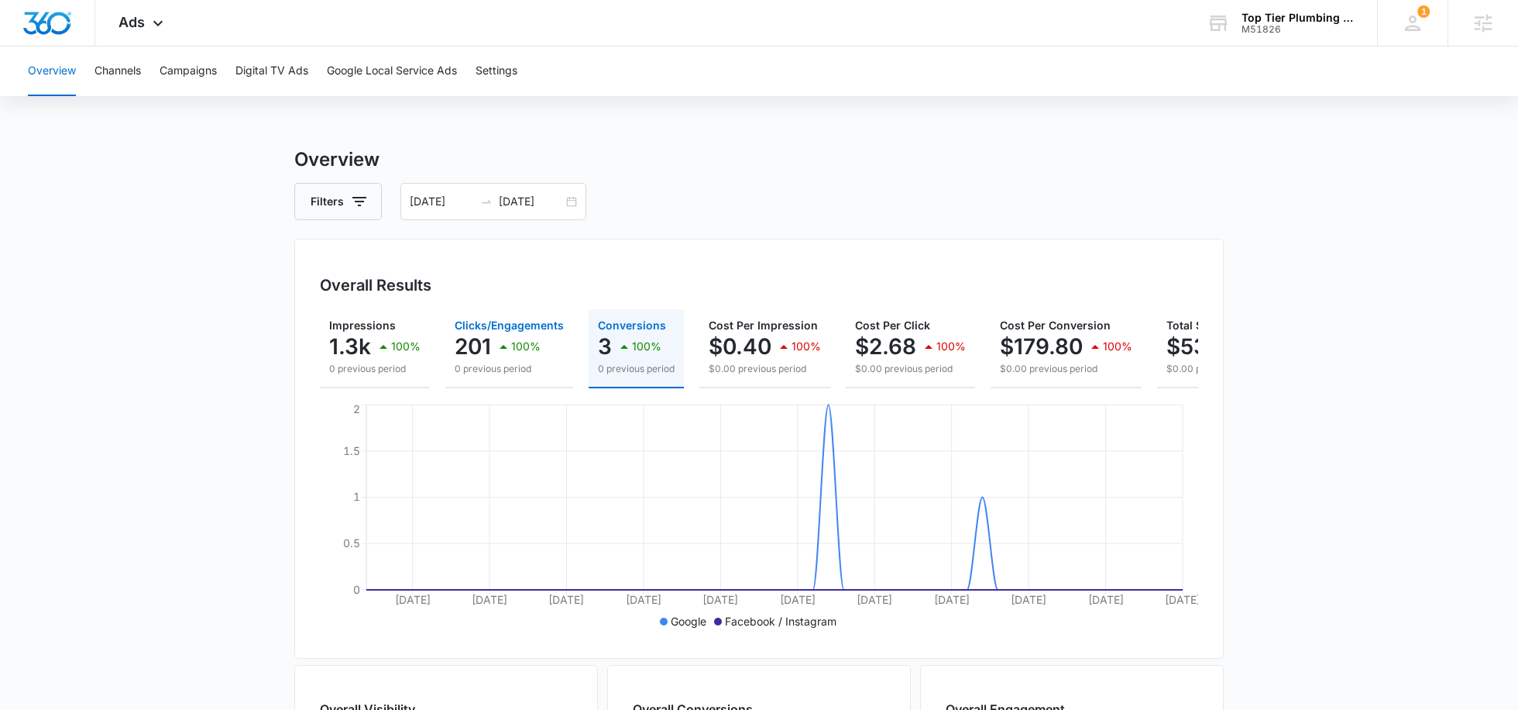
click at [455, 346] on p "201" at bounding box center [473, 346] width 36 height 25
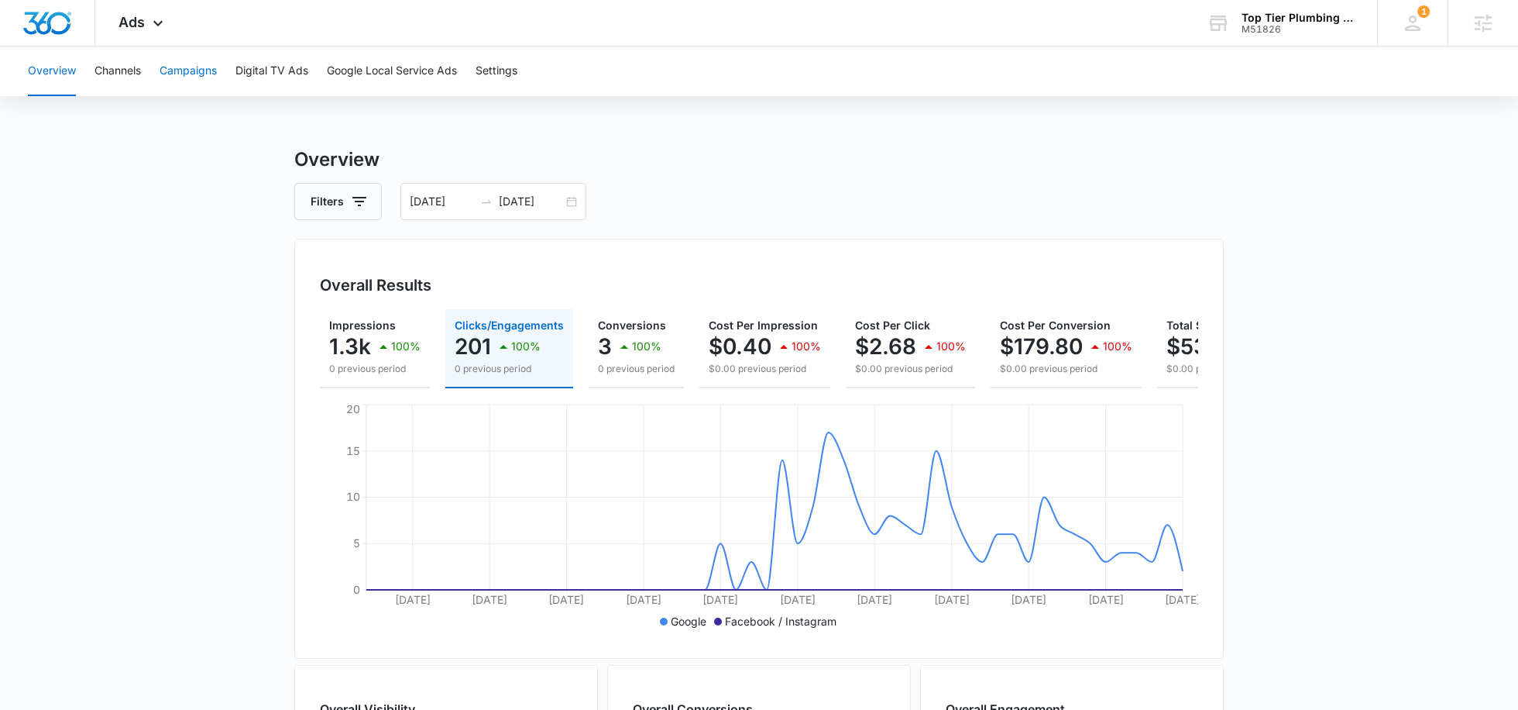
click at [187, 74] on button "Campaigns" at bounding box center [188, 71] width 57 height 50
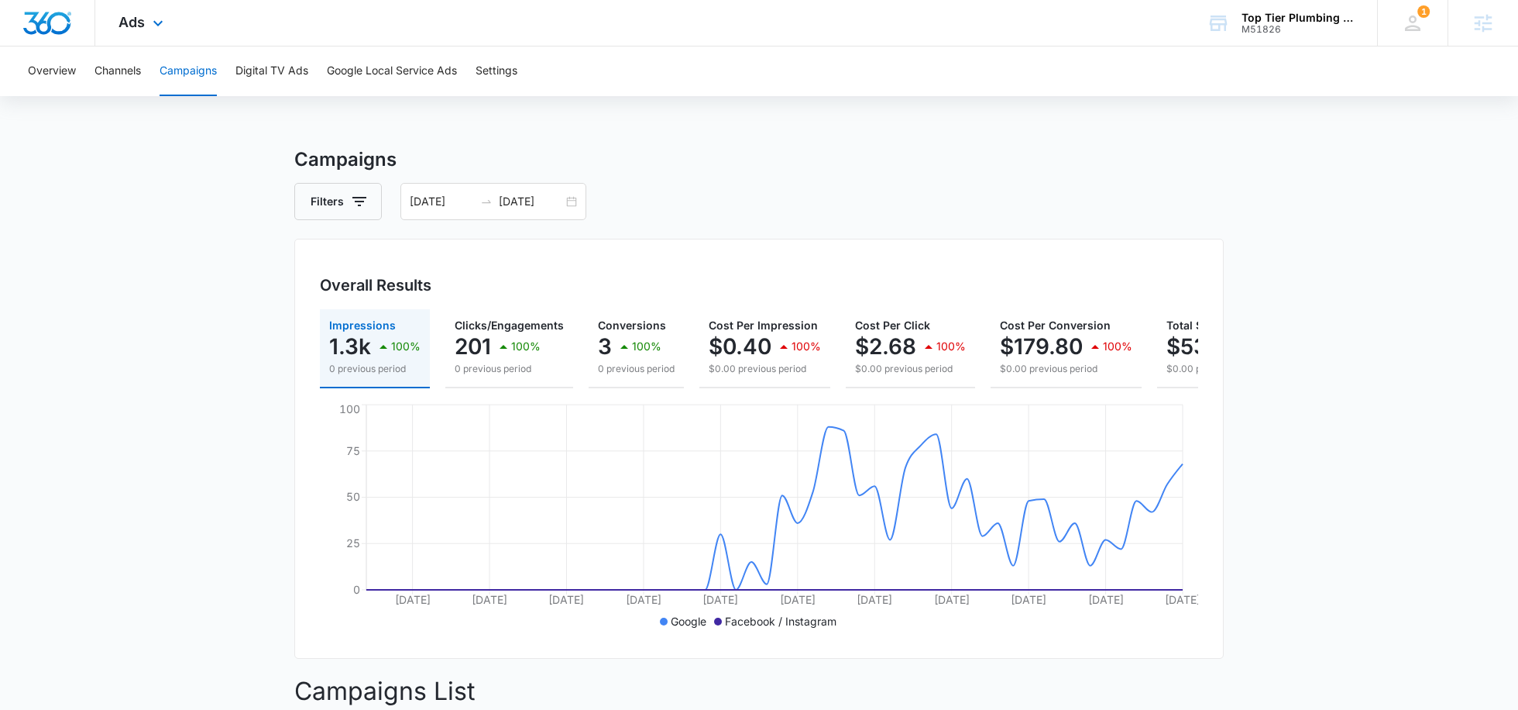
click at [144, 25] on div "Ads Apps Reputation Websites Forms CRM Email Social Payments POS Content Ads In…" at bounding box center [142, 23] width 95 height 46
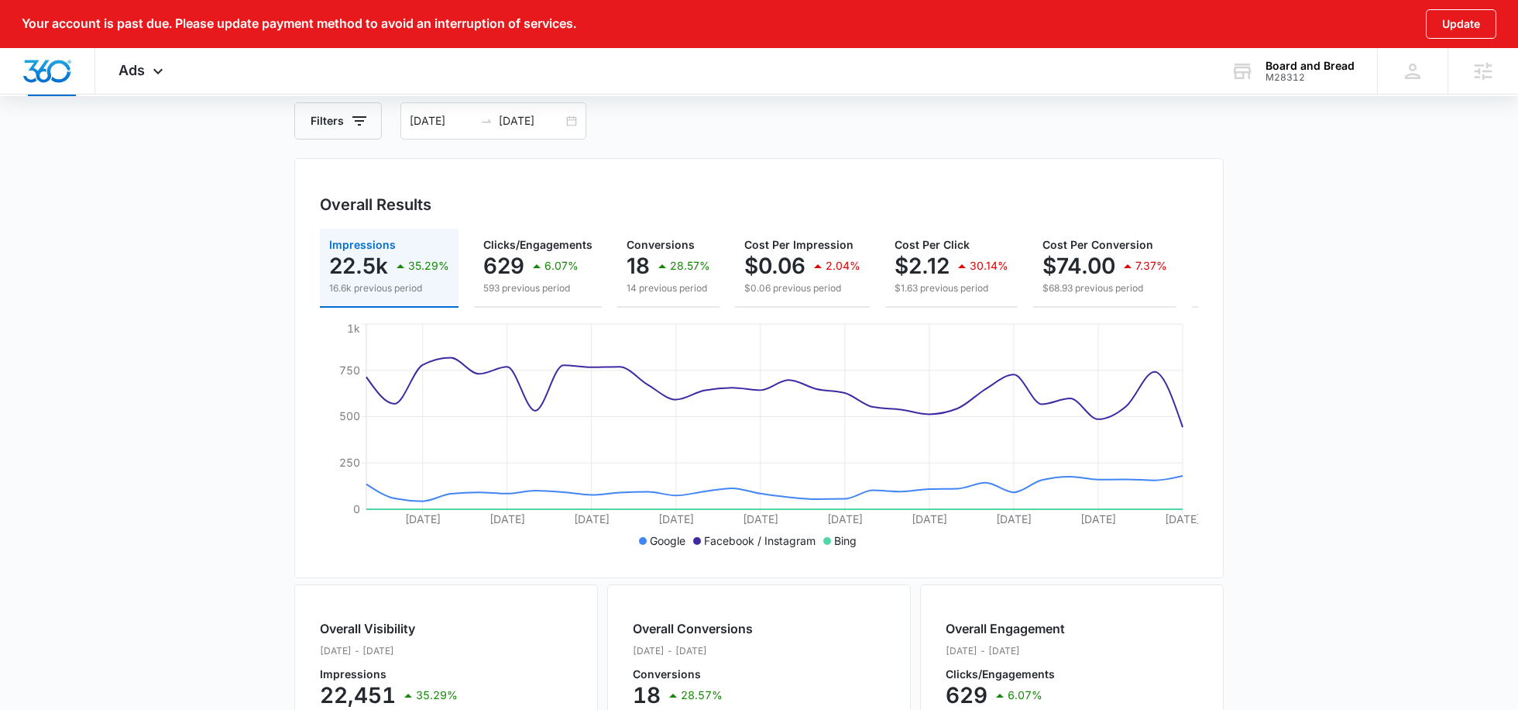
scroll to position [131, 0]
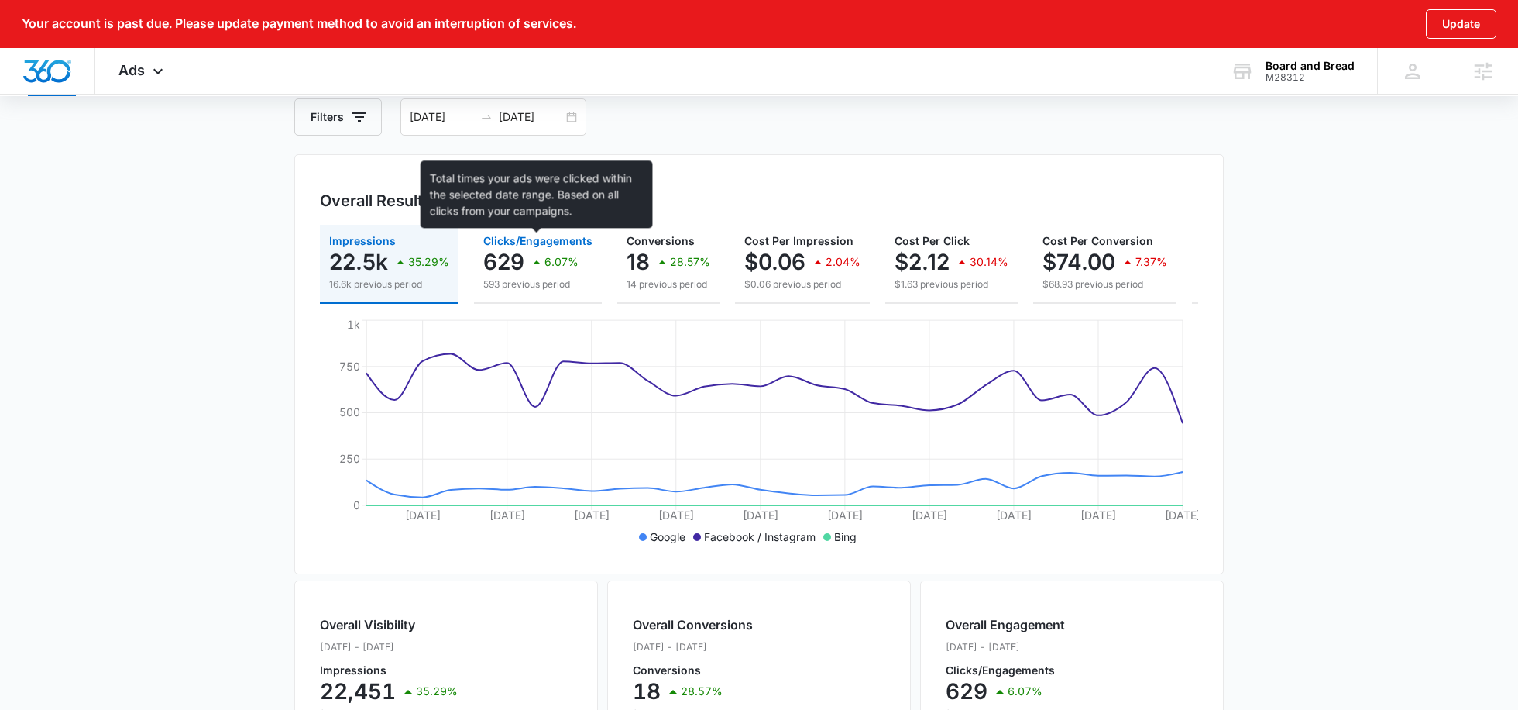
click at [545, 239] on span "Clicks/Engagements" at bounding box center [537, 240] width 109 height 13
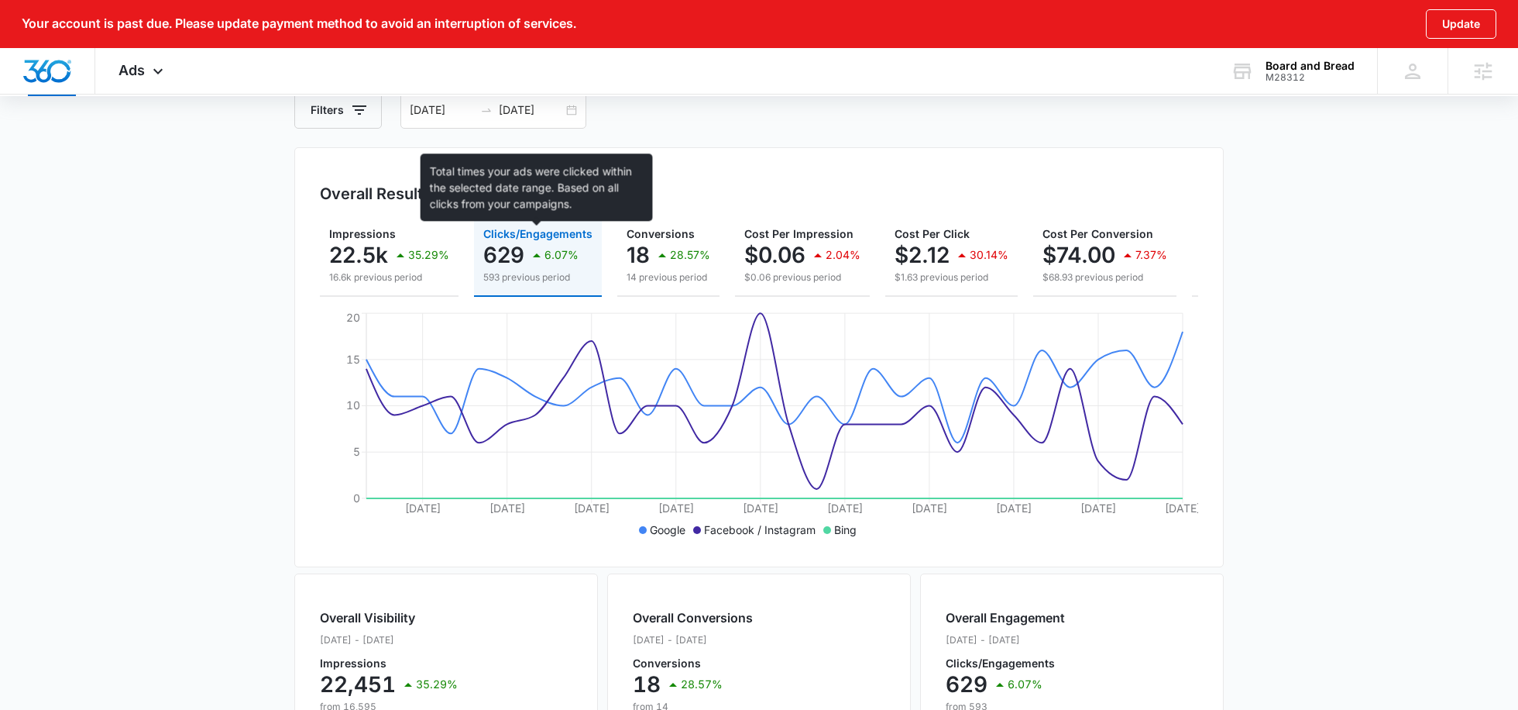
scroll to position [0, 0]
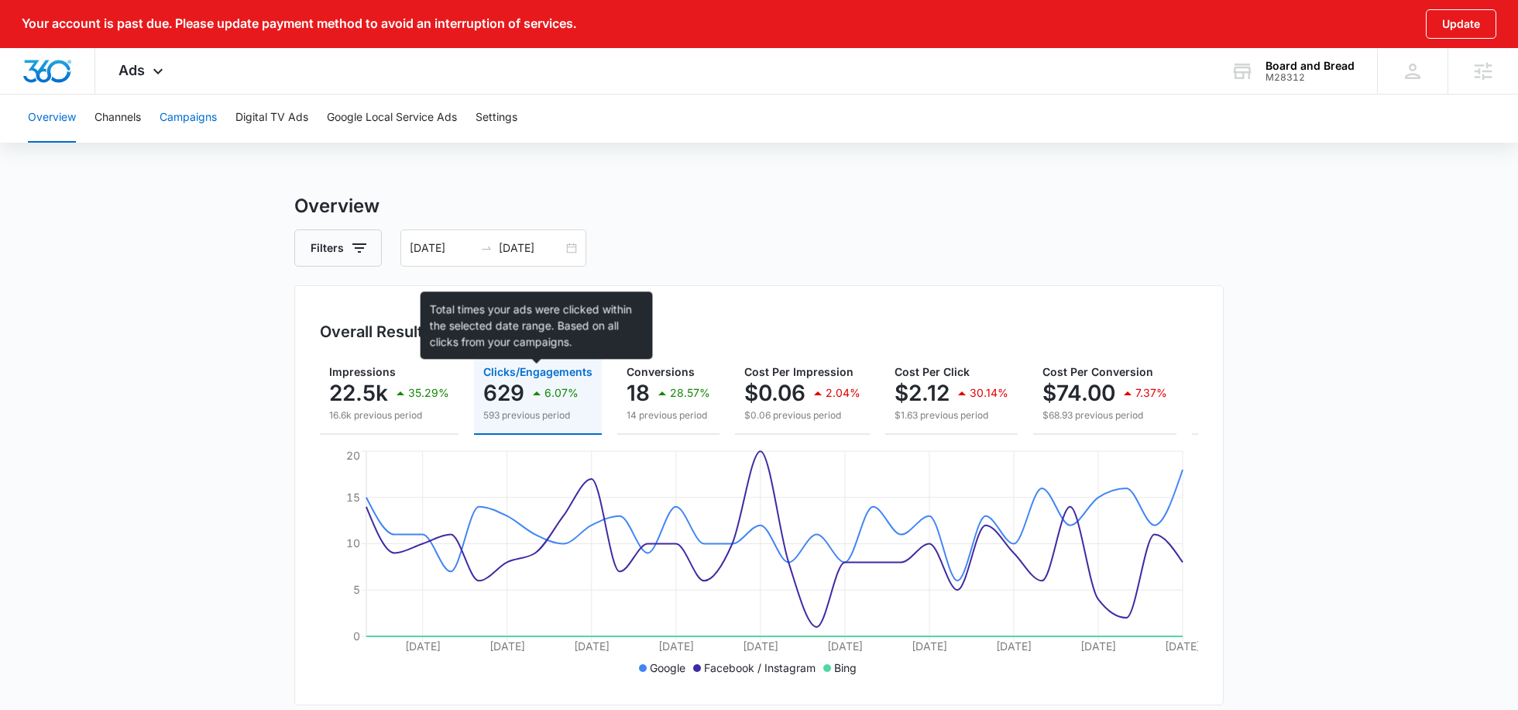
click at [183, 127] on button "Campaigns" at bounding box center [188, 118] width 57 height 50
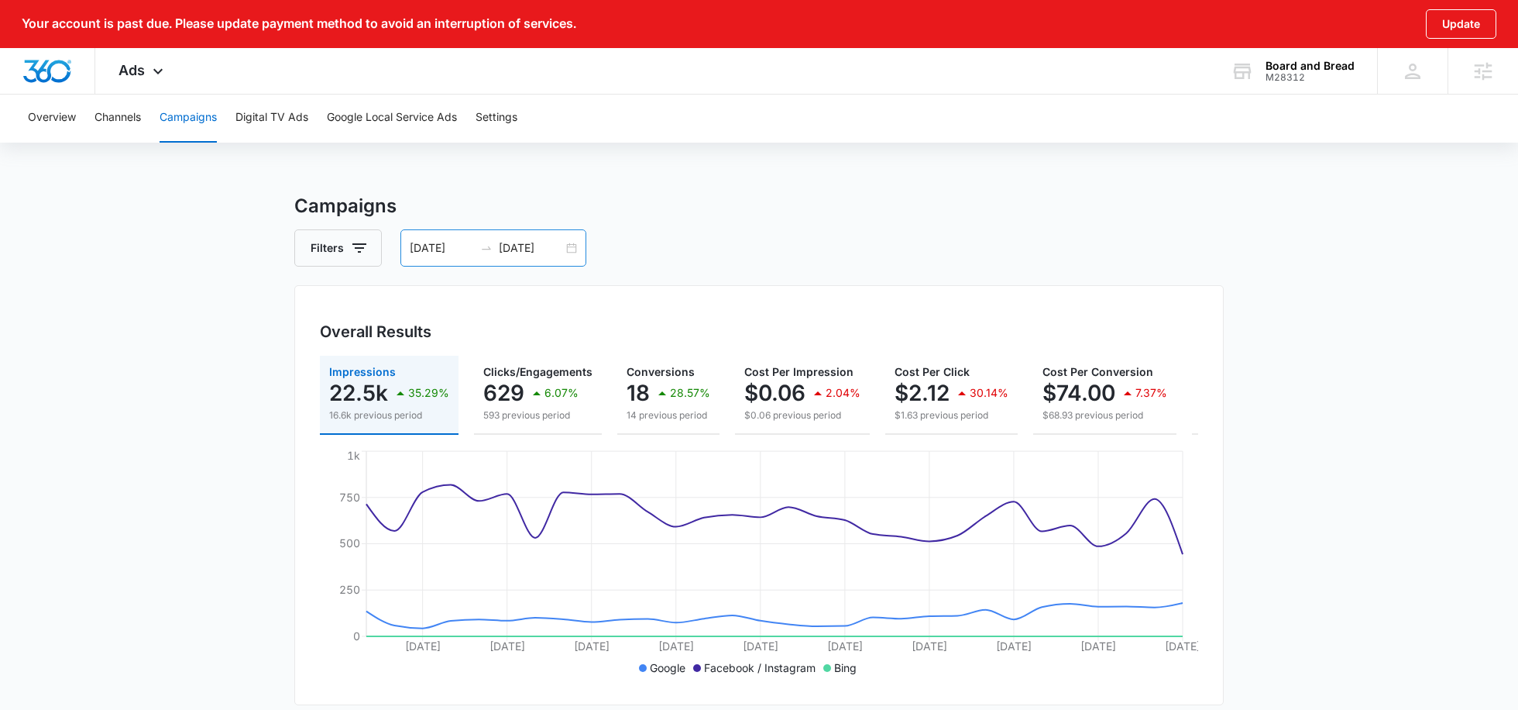
click at [431, 258] on div "[DATE] [DATE]" at bounding box center [493, 247] width 186 height 37
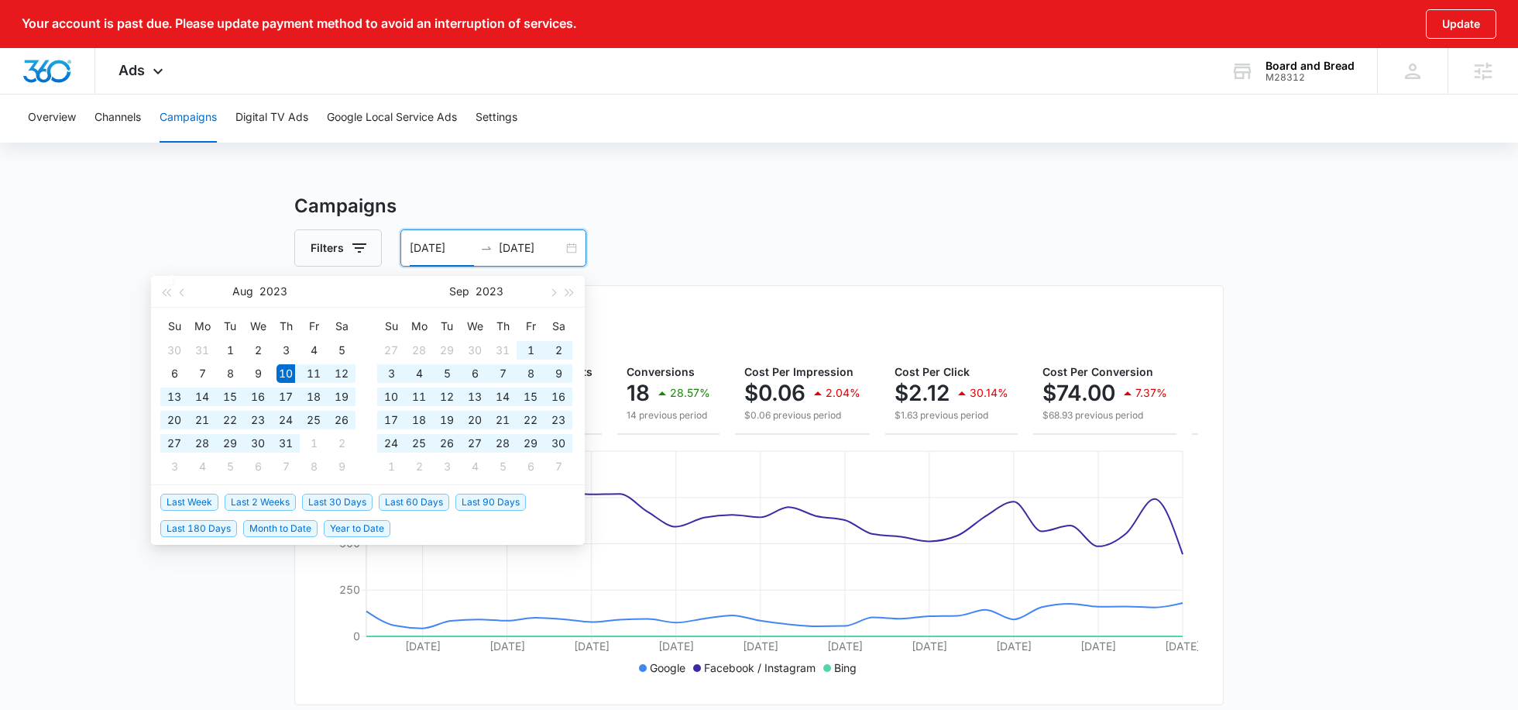
type input "[DATE]"
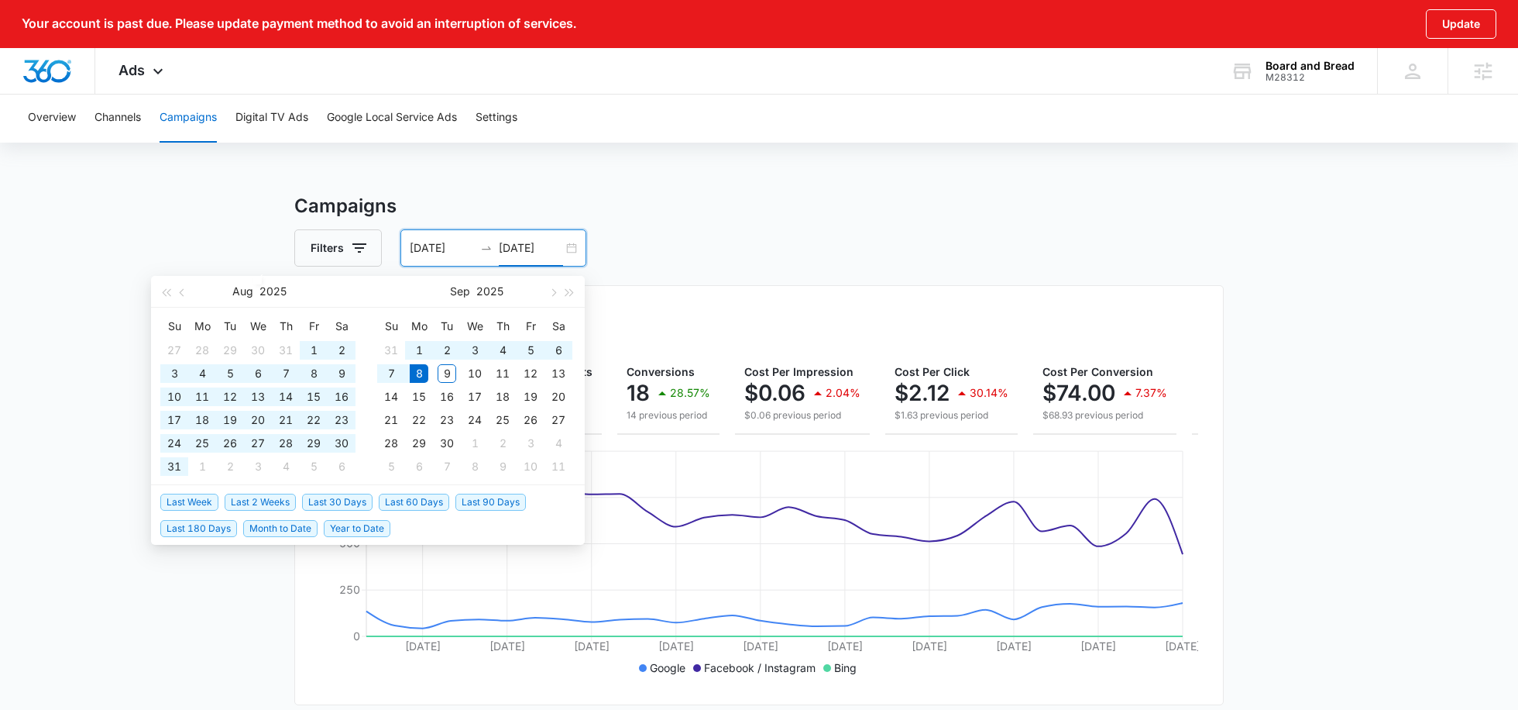
click at [557, 249] on input "[DATE]" at bounding box center [531, 247] width 64 height 17
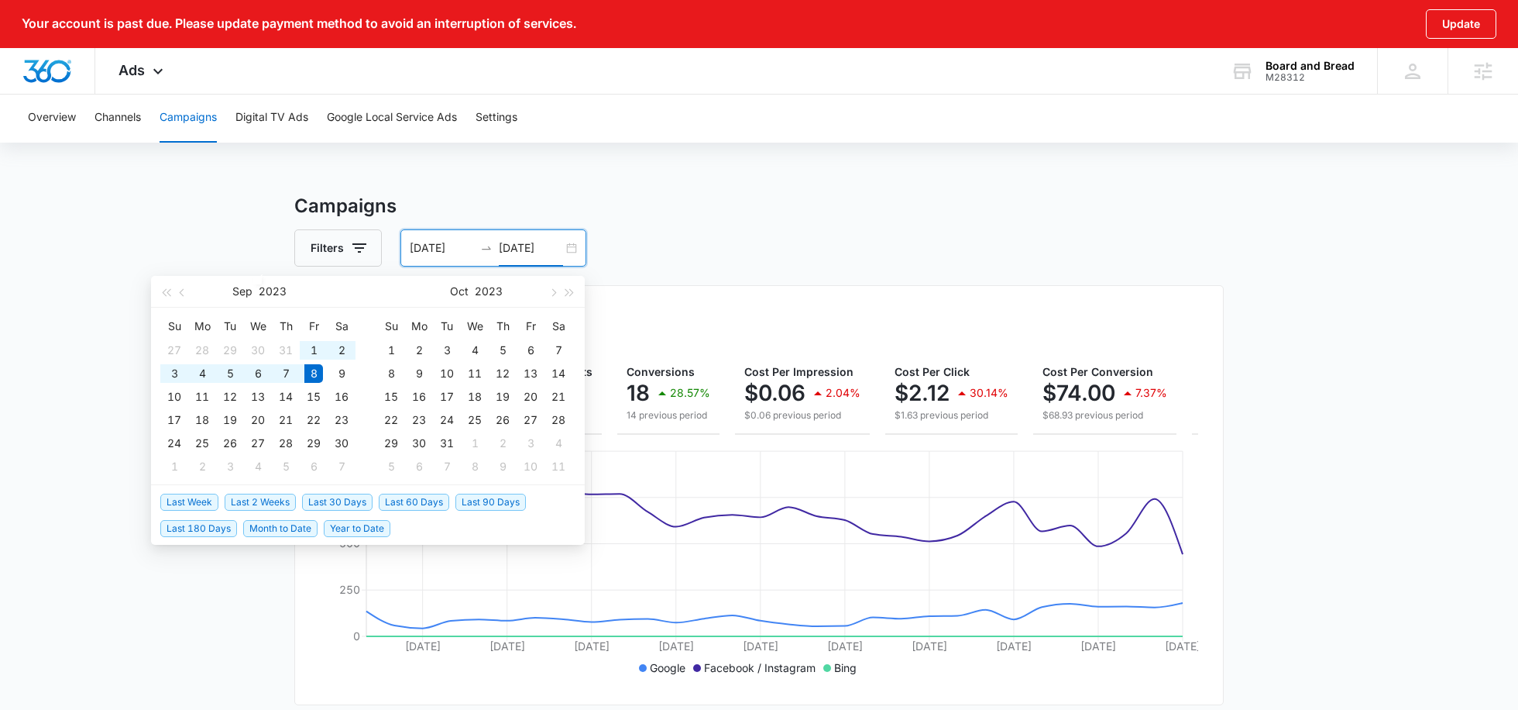
type input "[DATE]"
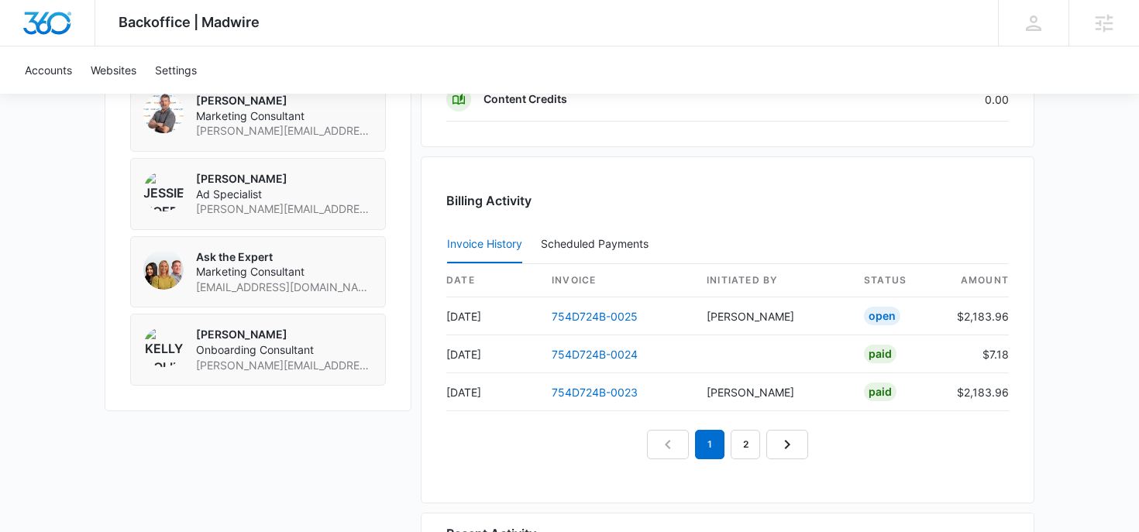
scroll to position [1681, 0]
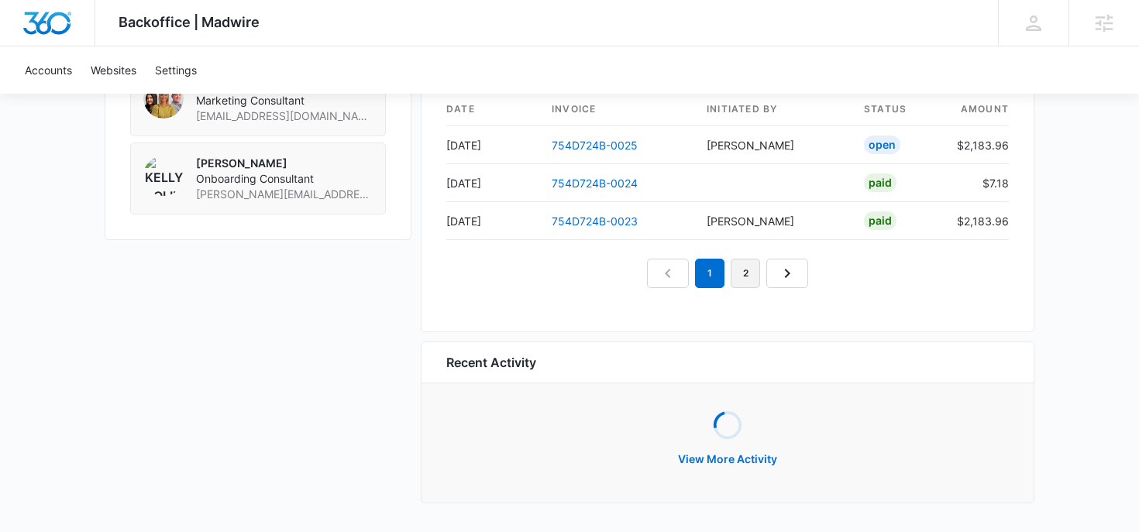
click at [751, 273] on link "2" at bounding box center [744, 273] width 29 height 29
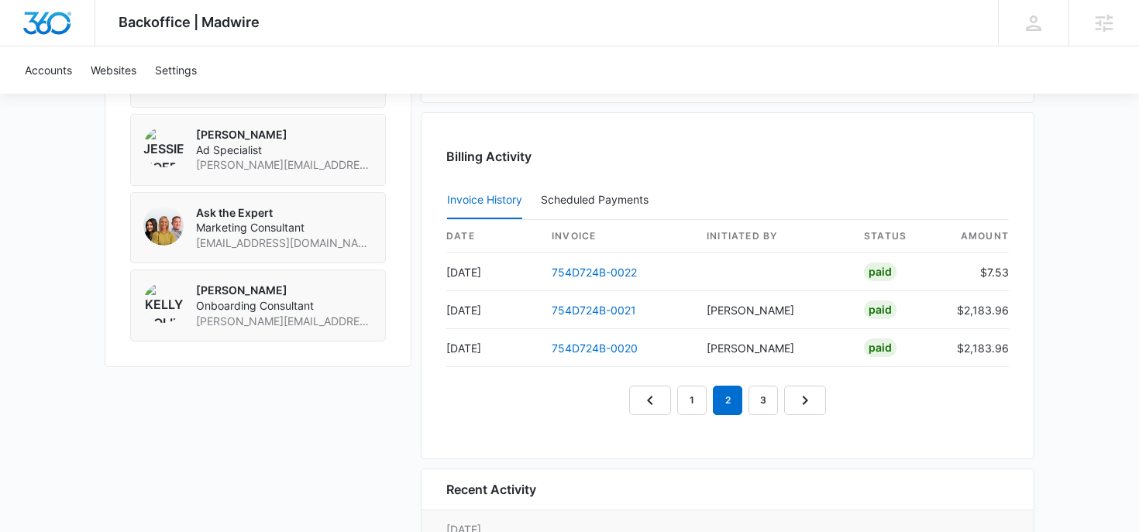
scroll to position [1634, 0]
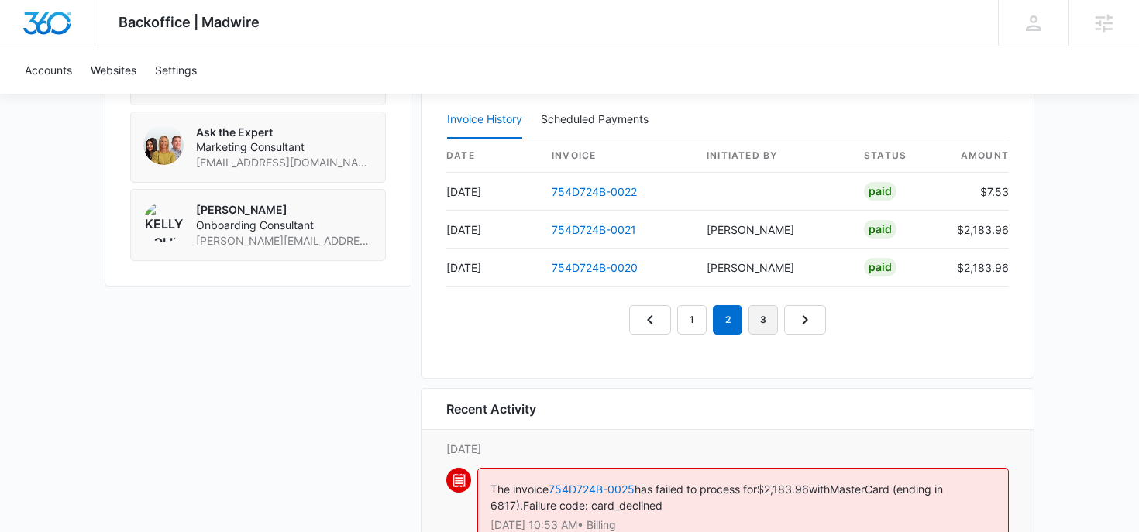
click at [763, 324] on link "3" at bounding box center [762, 319] width 29 height 29
click at [779, 325] on link "4" at bounding box center [780, 319] width 29 height 29
click at [798, 324] on link "5" at bounding box center [798, 319] width 29 height 29
click at [809, 325] on link "6" at bounding box center [816, 319] width 29 height 29
click at [826, 325] on link "7" at bounding box center [834, 319] width 29 height 29
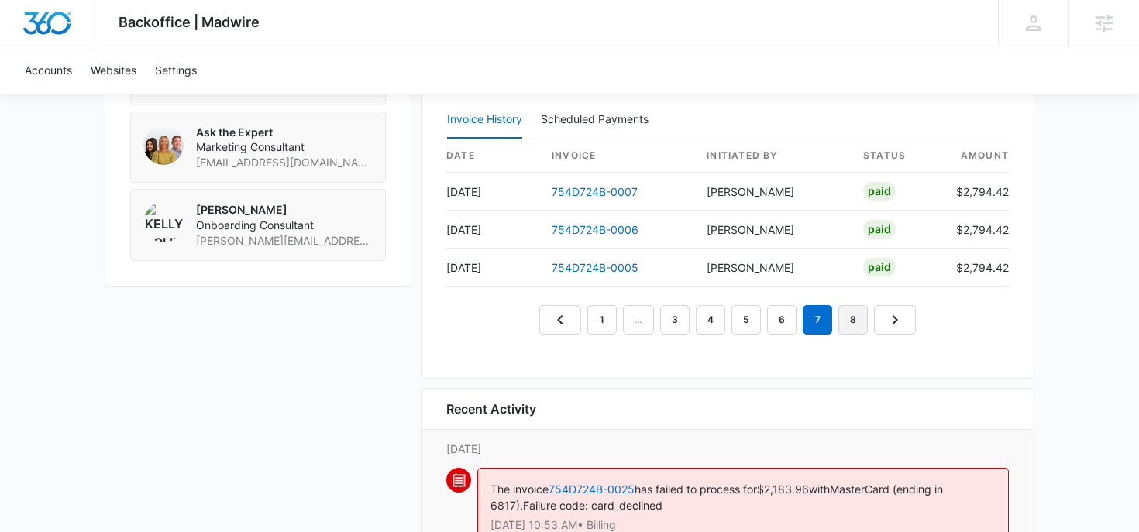
click at [851, 322] on link "8" at bounding box center [852, 319] width 29 height 29
click at [855, 321] on link "9" at bounding box center [852, 319] width 29 height 29
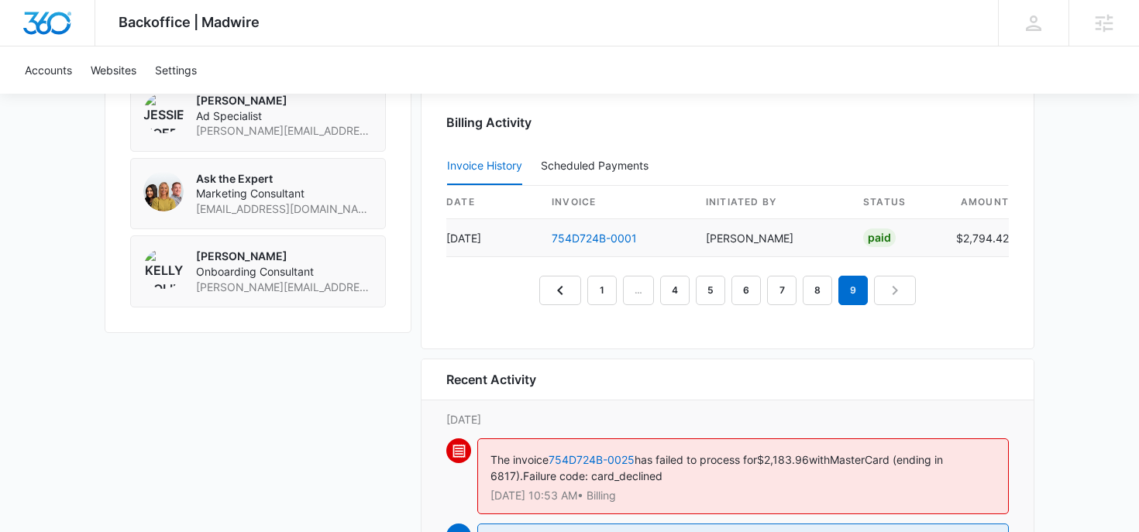
scroll to position [1579, 0]
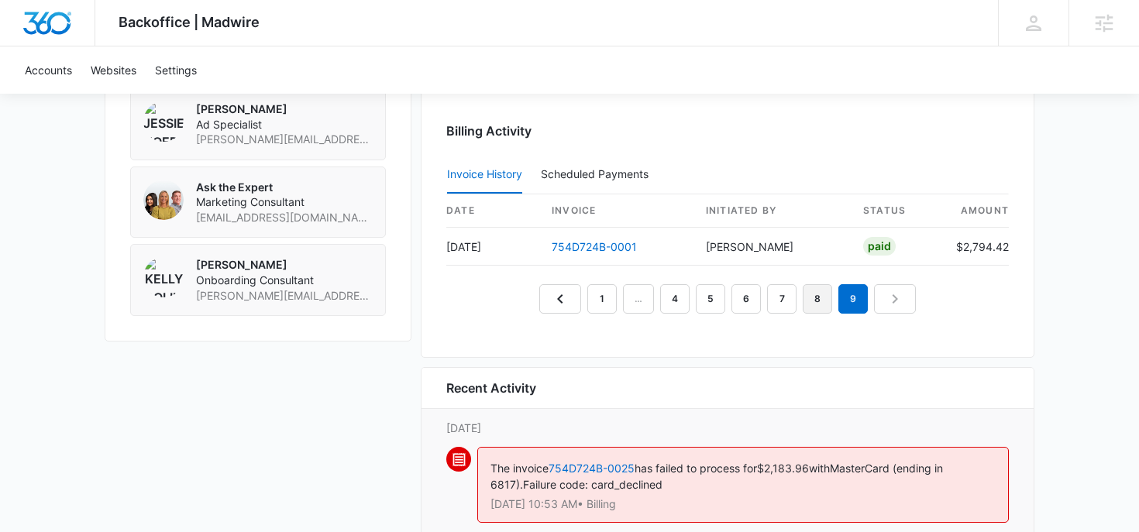
click at [812, 295] on link "8" at bounding box center [817, 298] width 29 height 29
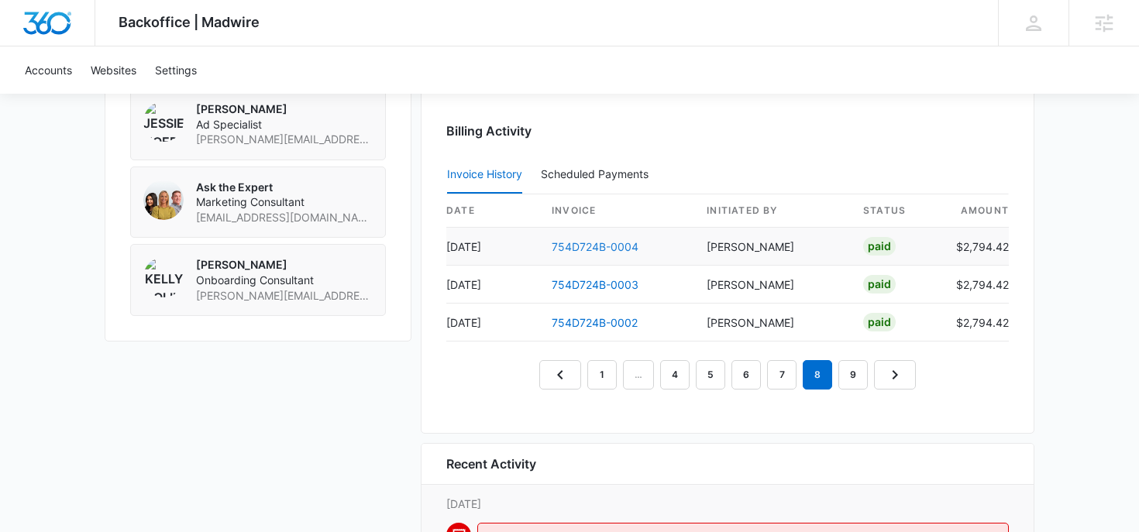
click at [607, 246] on link "754D724B-0004" at bounding box center [595, 246] width 87 height 13
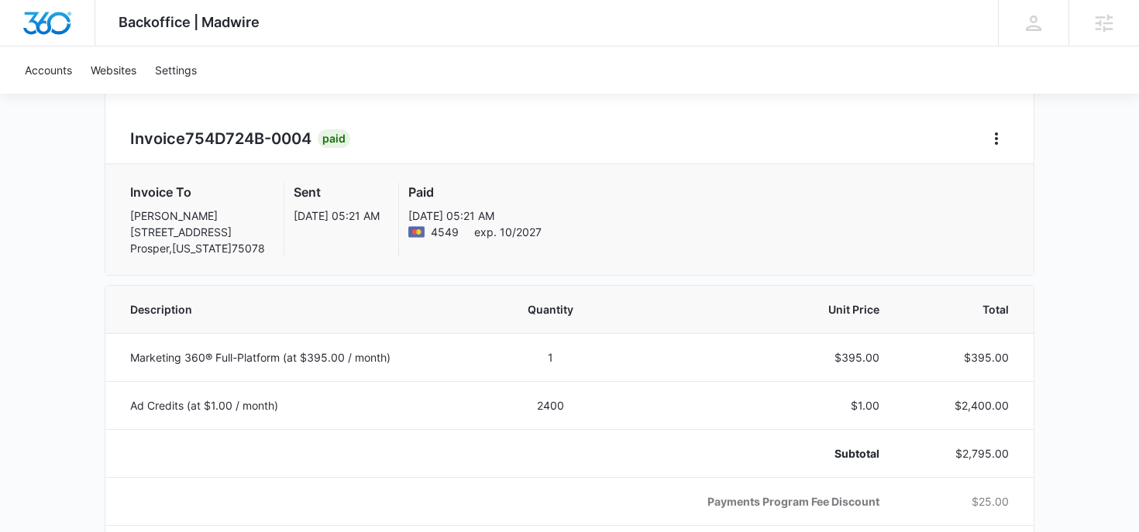
scroll to position [143, 0]
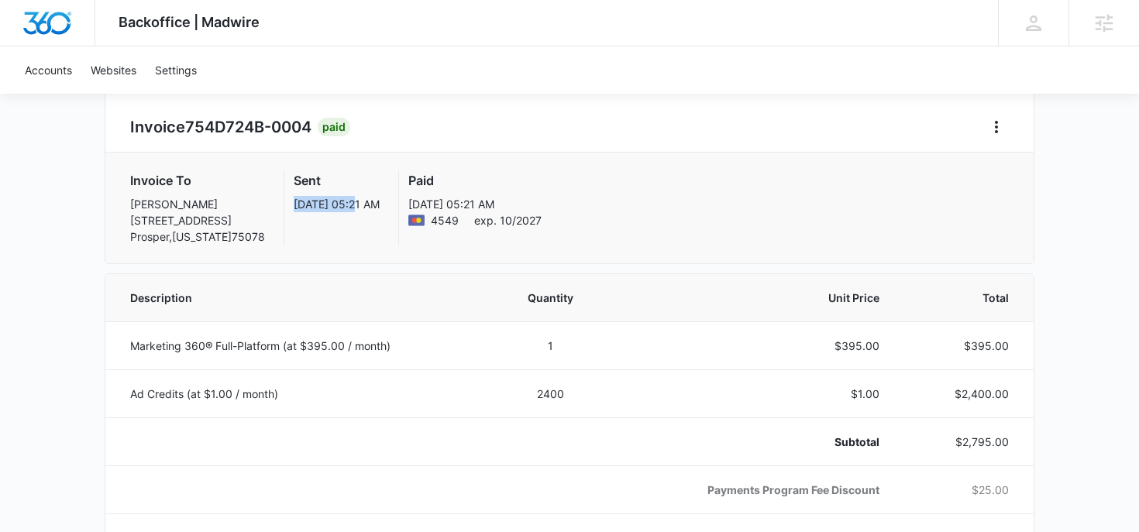
drag, startPoint x: 265, startPoint y: 202, endPoint x: 329, endPoint y: 202, distance: 64.3
click at [329, 202] on div "Sent Sep 8, 2023, 05:21 AM" at bounding box center [326, 208] width 105 height 74
drag, startPoint x: 1011, startPoint y: 389, endPoint x: 830, endPoint y: 397, distance: 181.5
click at [830, 397] on tr "Ad Credits (at $1.00 / month) 2400 $1.00 $2,400.00" at bounding box center [569, 393] width 928 height 48
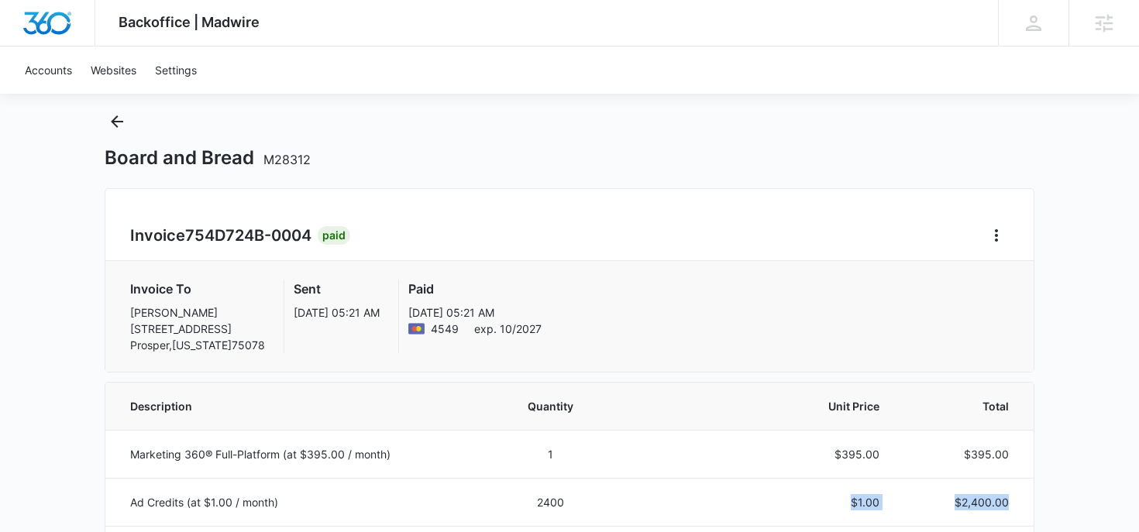
scroll to position [0, 0]
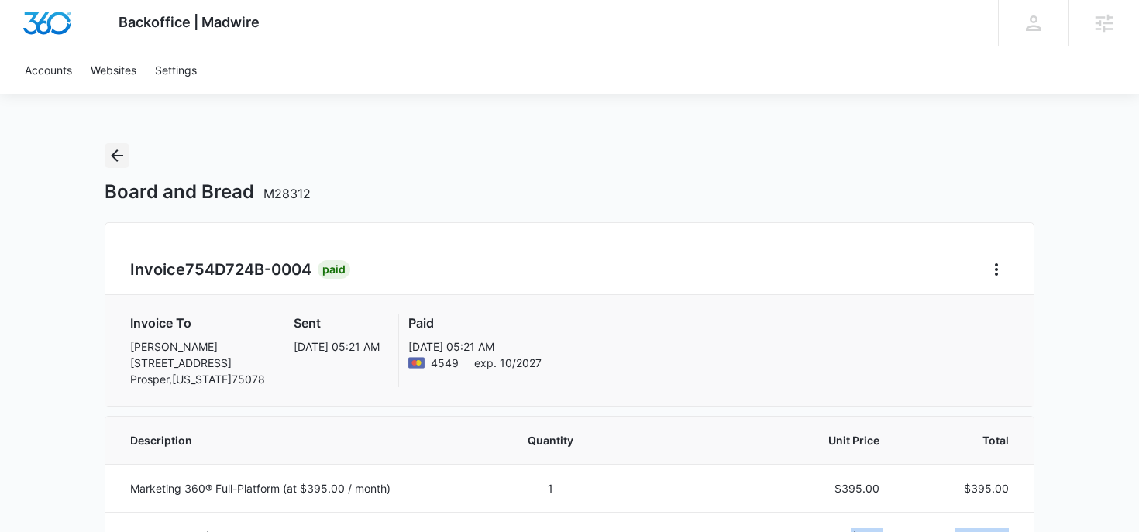
click at [112, 150] on icon "Back" at bounding box center [117, 155] width 19 height 19
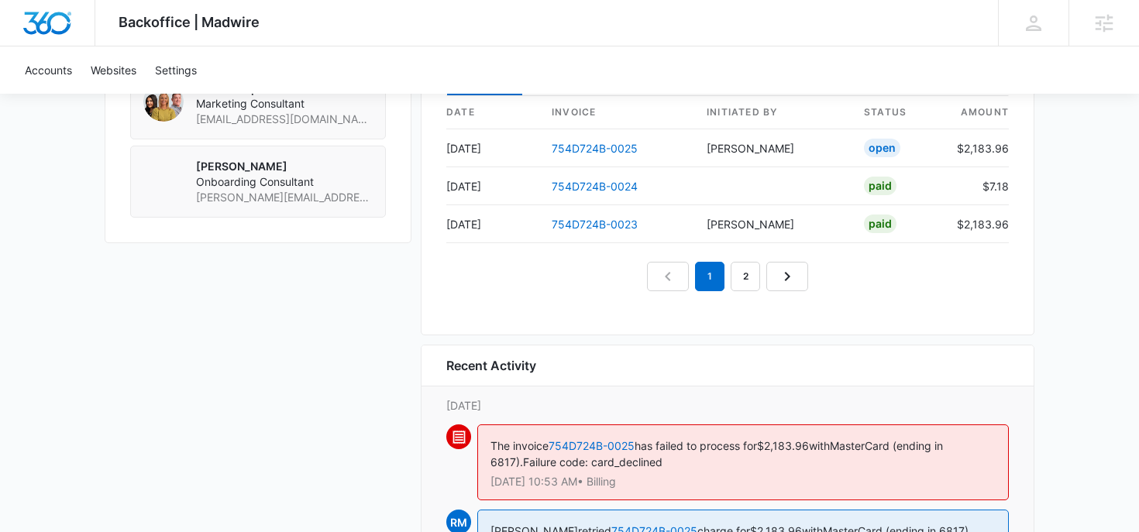
scroll to position [1682, 0]
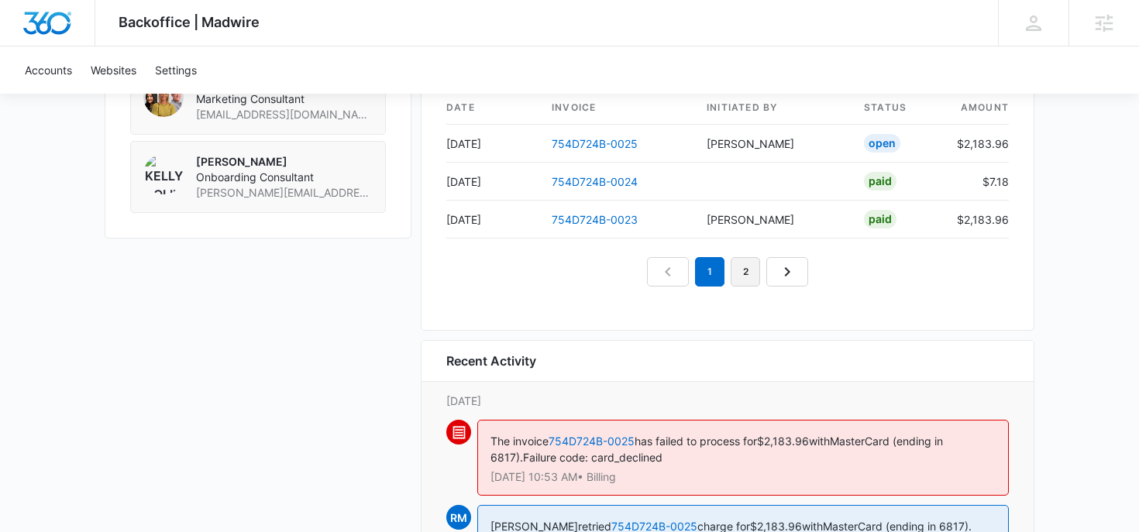
click at [747, 273] on link "2" at bounding box center [744, 271] width 29 height 29
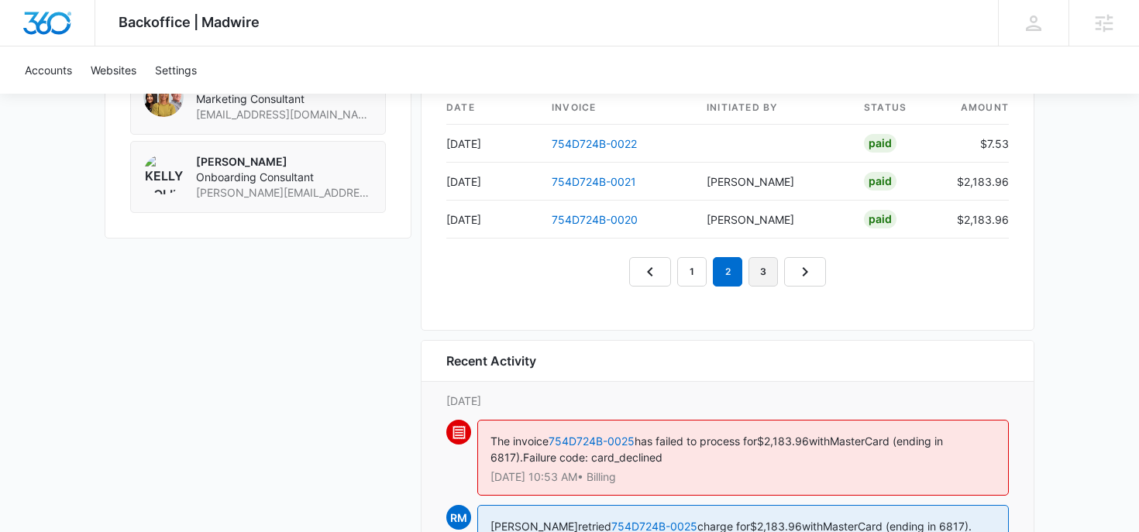
click at [763, 277] on link "3" at bounding box center [762, 271] width 29 height 29
click at [776, 276] on link "4" at bounding box center [780, 271] width 29 height 29
click at [794, 271] on link "5" at bounding box center [798, 271] width 29 height 29
click at [816, 272] on link "6" at bounding box center [816, 271] width 29 height 29
click at [829, 276] on link "7" at bounding box center [834, 271] width 29 height 29
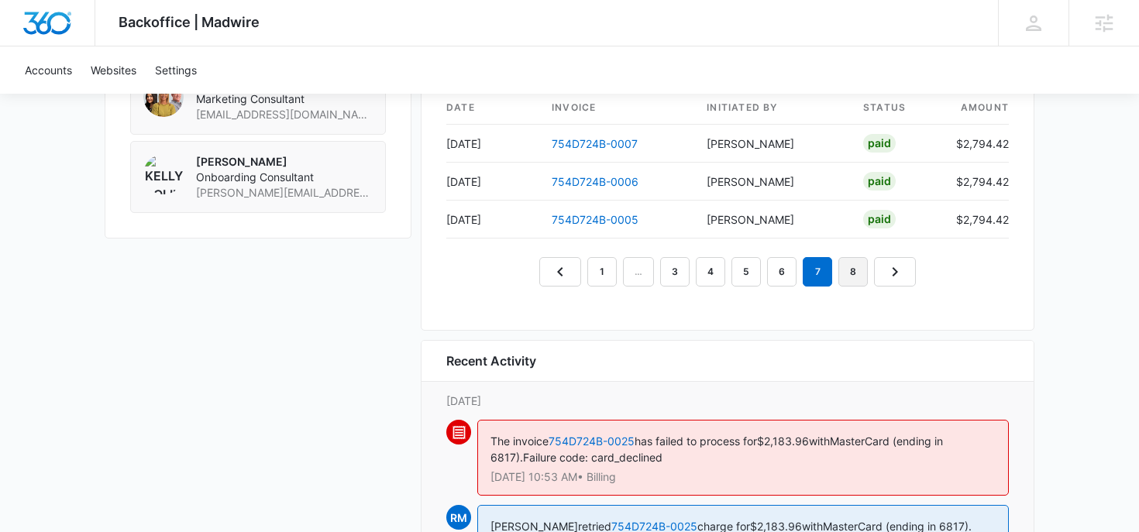
click at [853, 274] on link "8" at bounding box center [852, 271] width 29 height 29
click at [745, 266] on link "6" at bounding box center [745, 271] width 29 height 29
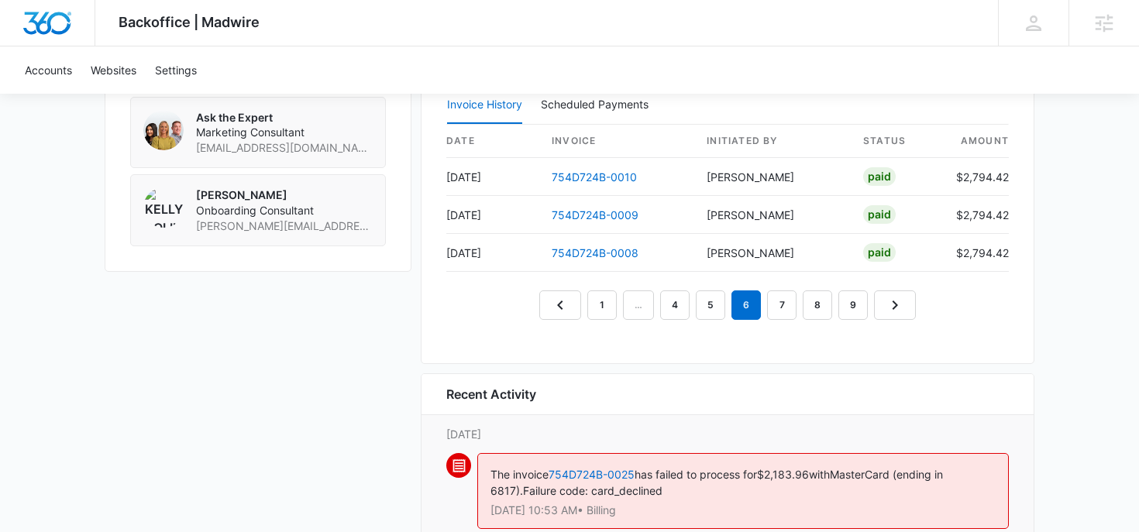
scroll to position [1638, 0]
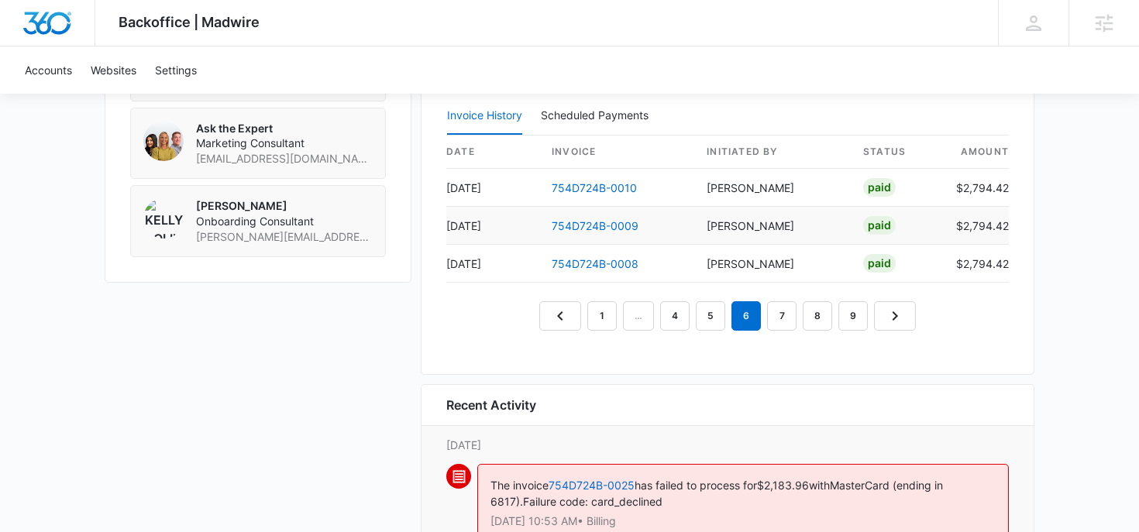
click at [599, 231] on td "754D724B-0009" at bounding box center [616, 226] width 155 height 38
click at [603, 227] on link "754D724B-0009" at bounding box center [595, 225] width 87 height 13
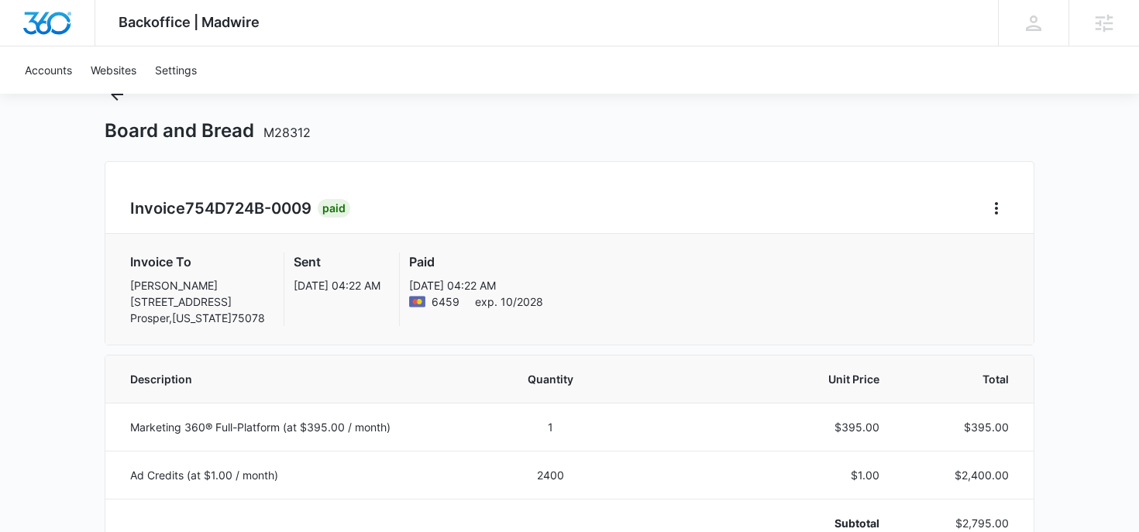
scroll to position [41, 0]
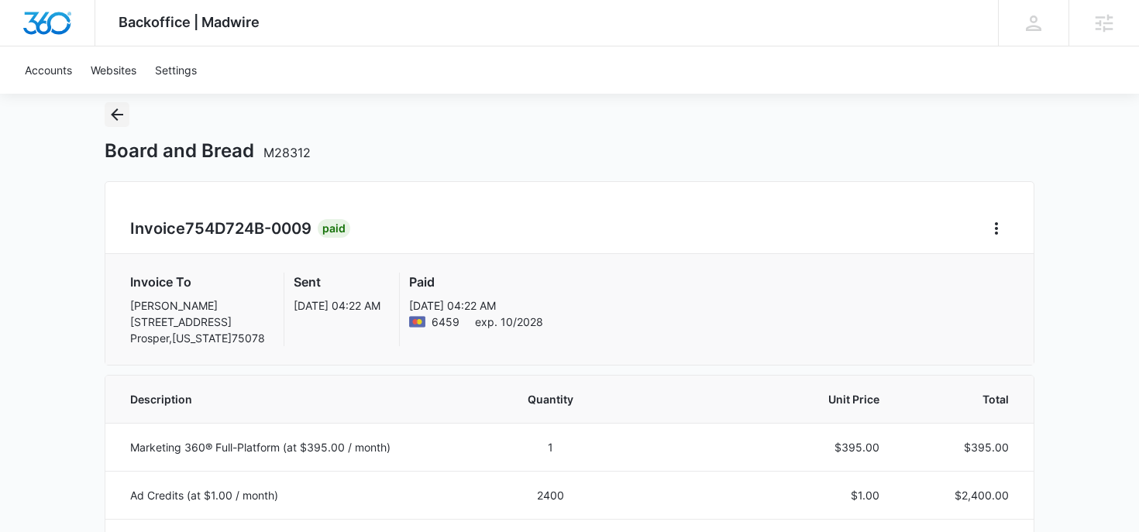
click at [117, 113] on icon "Back" at bounding box center [117, 114] width 19 height 19
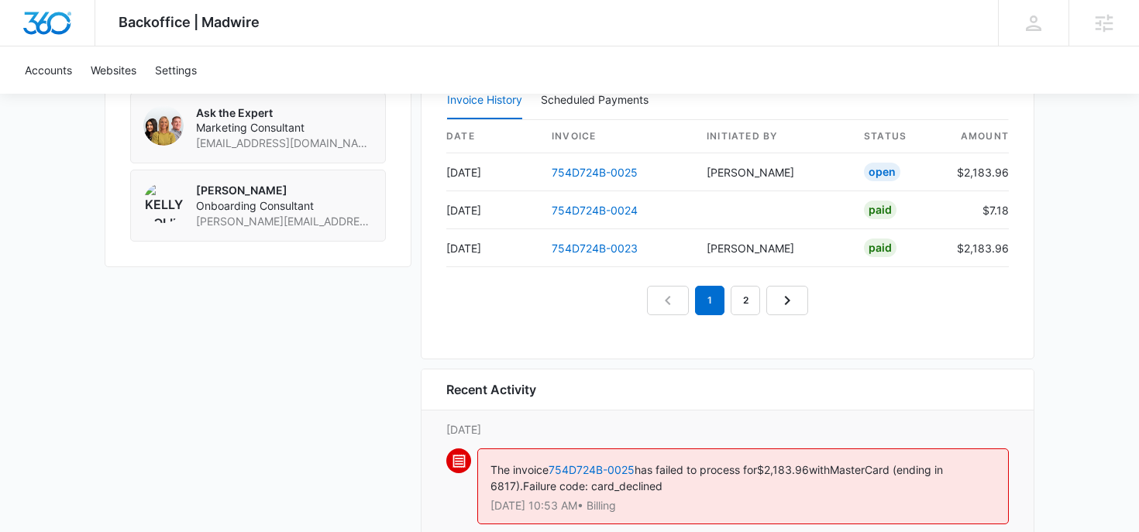
scroll to position [1614, 0]
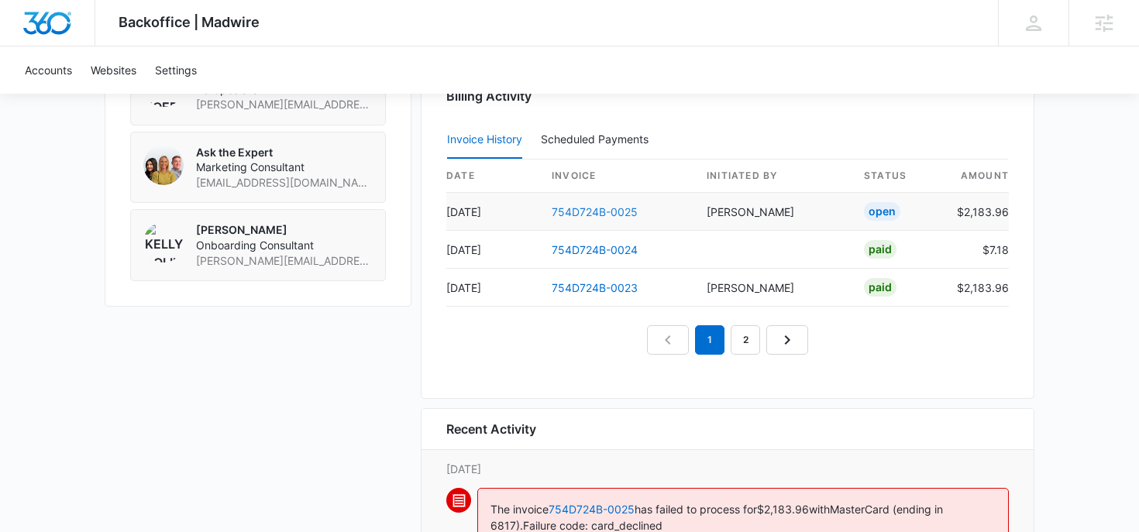
click at [587, 212] on link "754D724B-0025" at bounding box center [595, 211] width 86 height 13
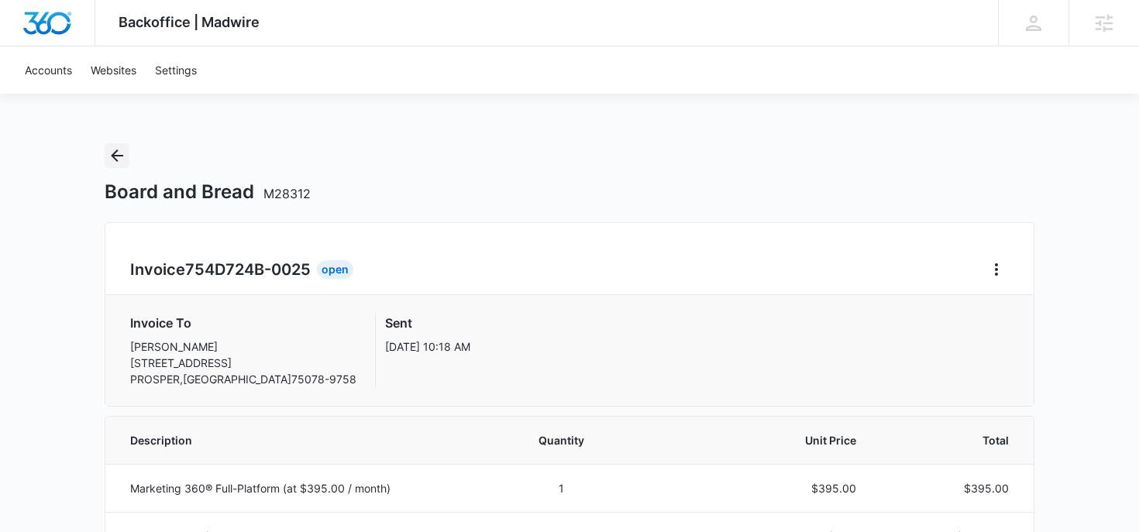
click at [114, 155] on icon "Back" at bounding box center [117, 156] width 12 height 12
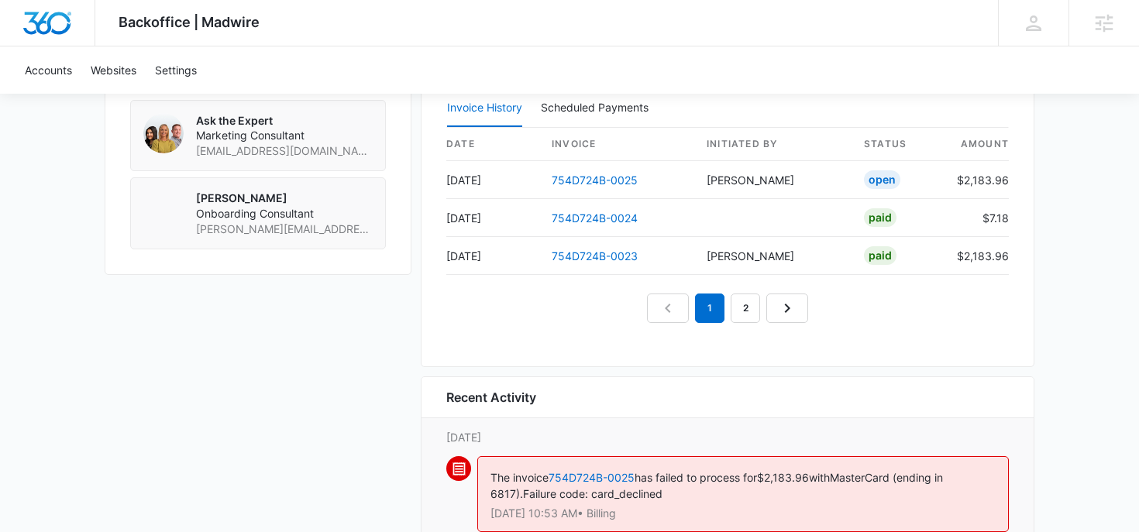
scroll to position [1723, 0]
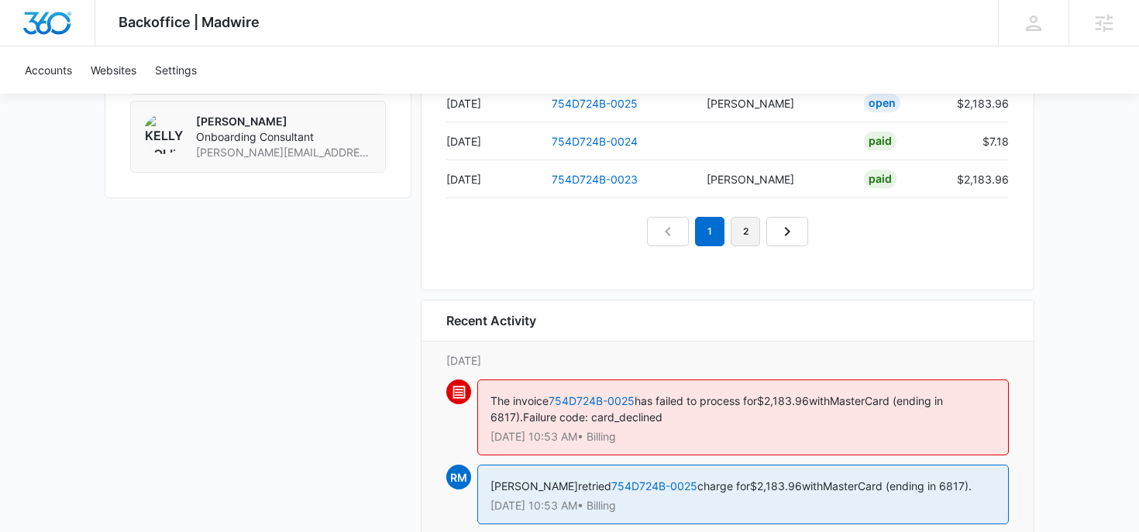
click at [751, 232] on link "2" at bounding box center [744, 231] width 29 height 29
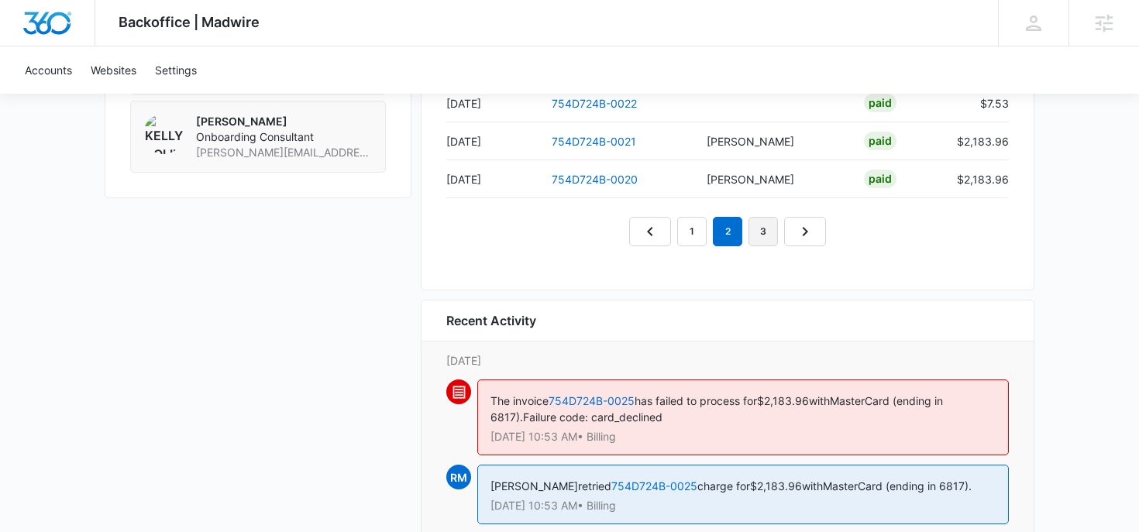
click at [762, 232] on link "3" at bounding box center [762, 231] width 29 height 29
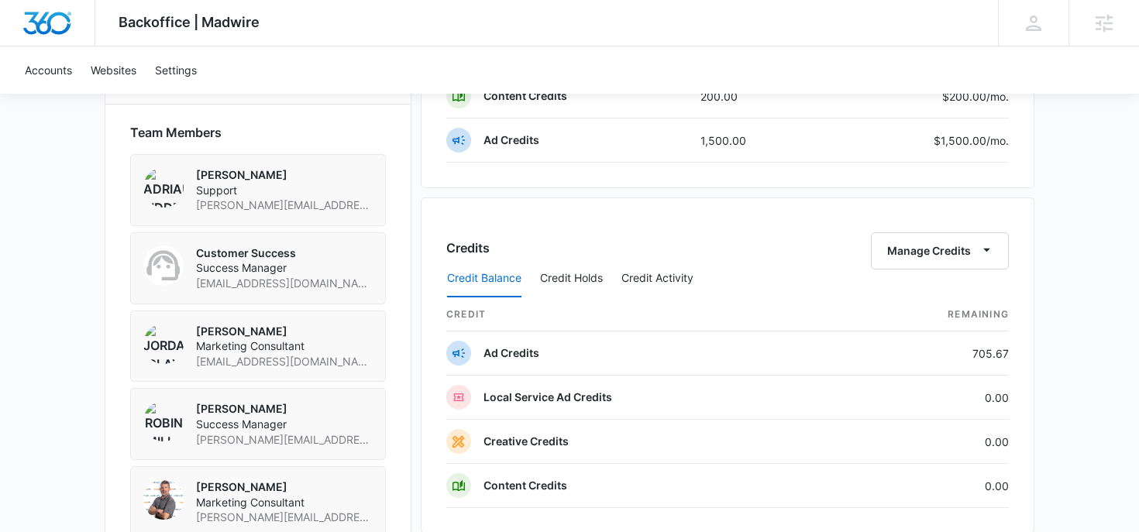
scroll to position [1527, 0]
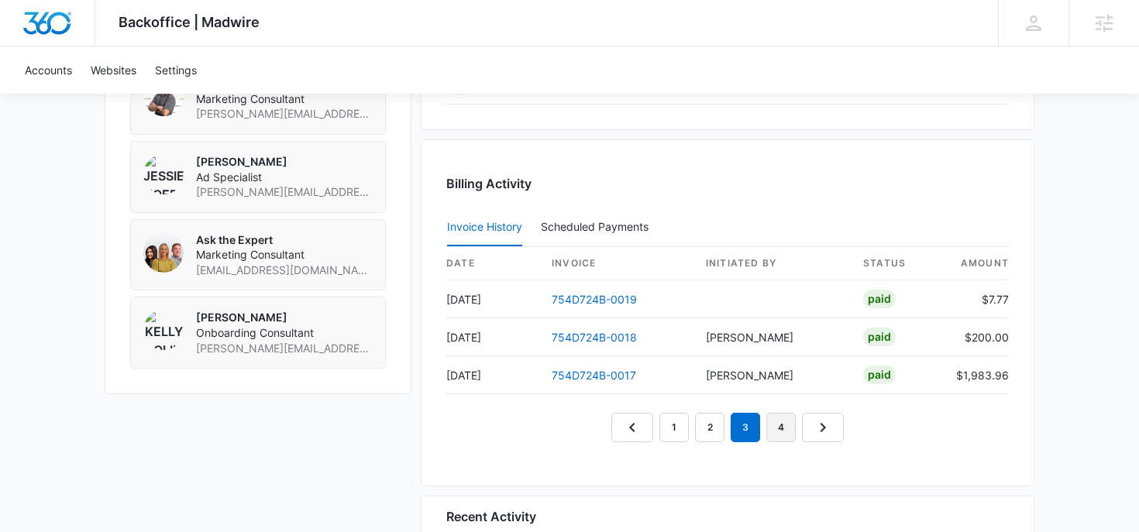
click at [783, 427] on link "4" at bounding box center [780, 427] width 29 height 29
click at [795, 423] on link "5" at bounding box center [798, 427] width 29 height 29
click at [815, 434] on link "6" at bounding box center [816, 427] width 29 height 29
click at [828, 436] on link "7" at bounding box center [834, 427] width 29 height 29
click at [845, 433] on link "8" at bounding box center [852, 427] width 29 height 29
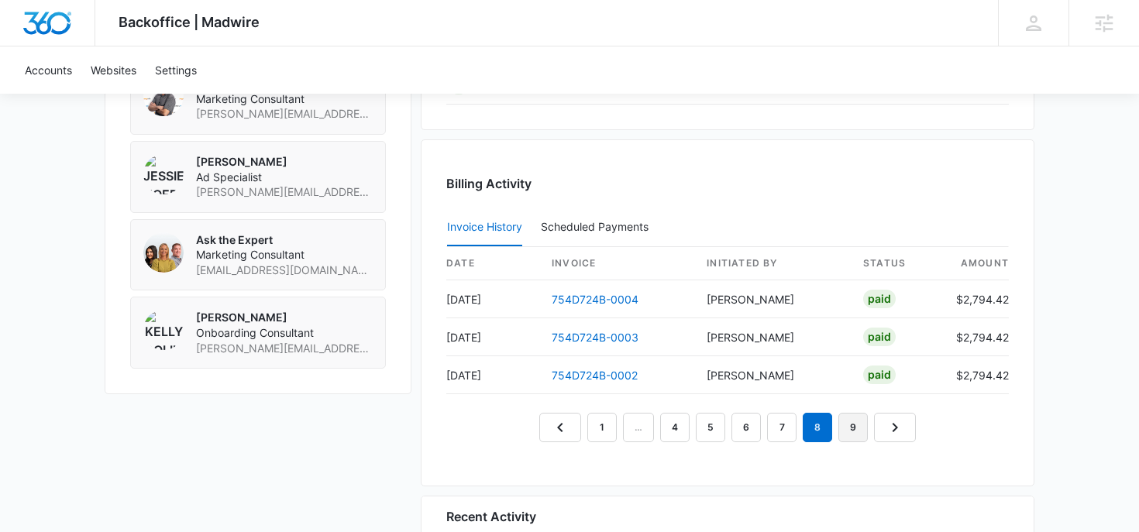
click at [858, 428] on link "9" at bounding box center [852, 427] width 29 height 29
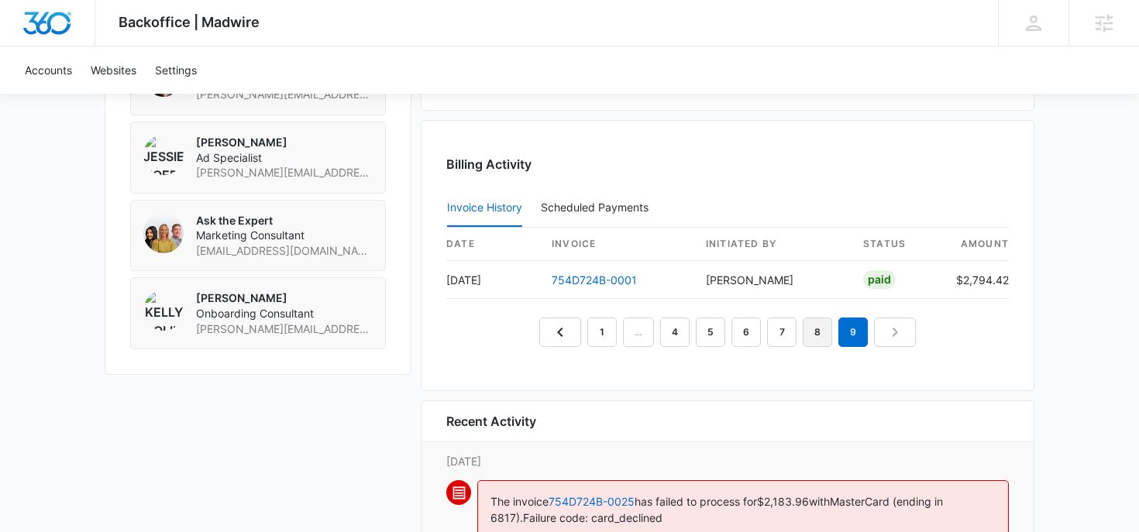
scroll to position [1548, 0]
click at [853, 329] on em "9" at bounding box center [852, 330] width 29 height 29
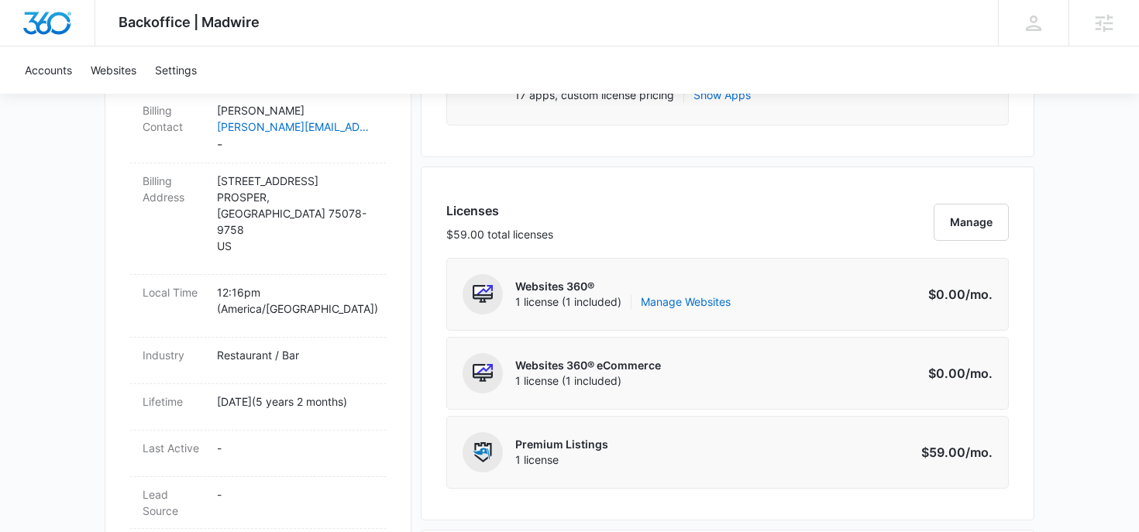
scroll to position [547, 0]
